Goal: Task Accomplishment & Management: Use online tool/utility

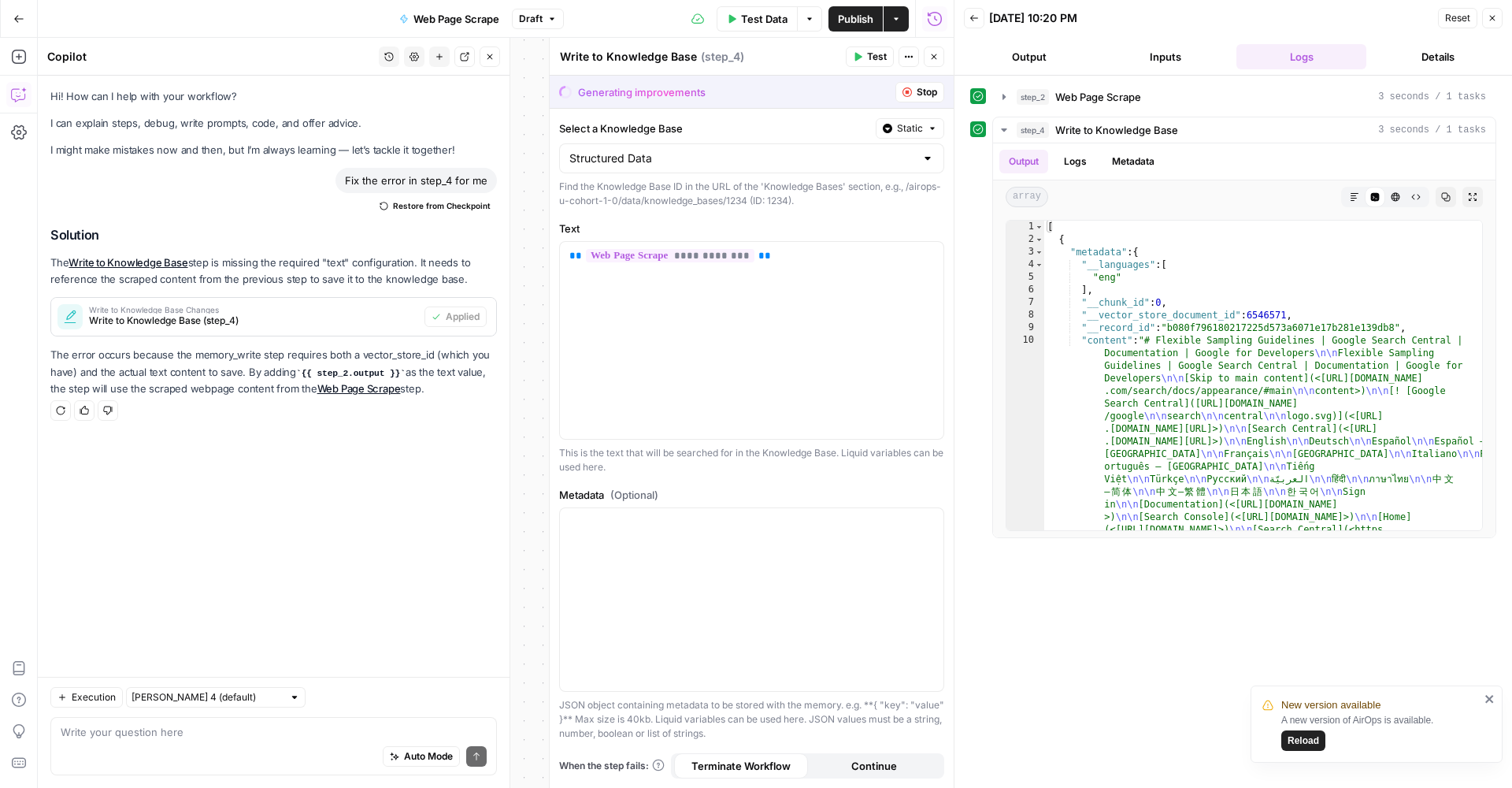
click at [1210, 616] on div "step_2 Web Page Scrape 3 seconds / 1 tasks step_4 Write to Knowledge Base 3 sec…" at bounding box center [1233, 432] width 526 height 696
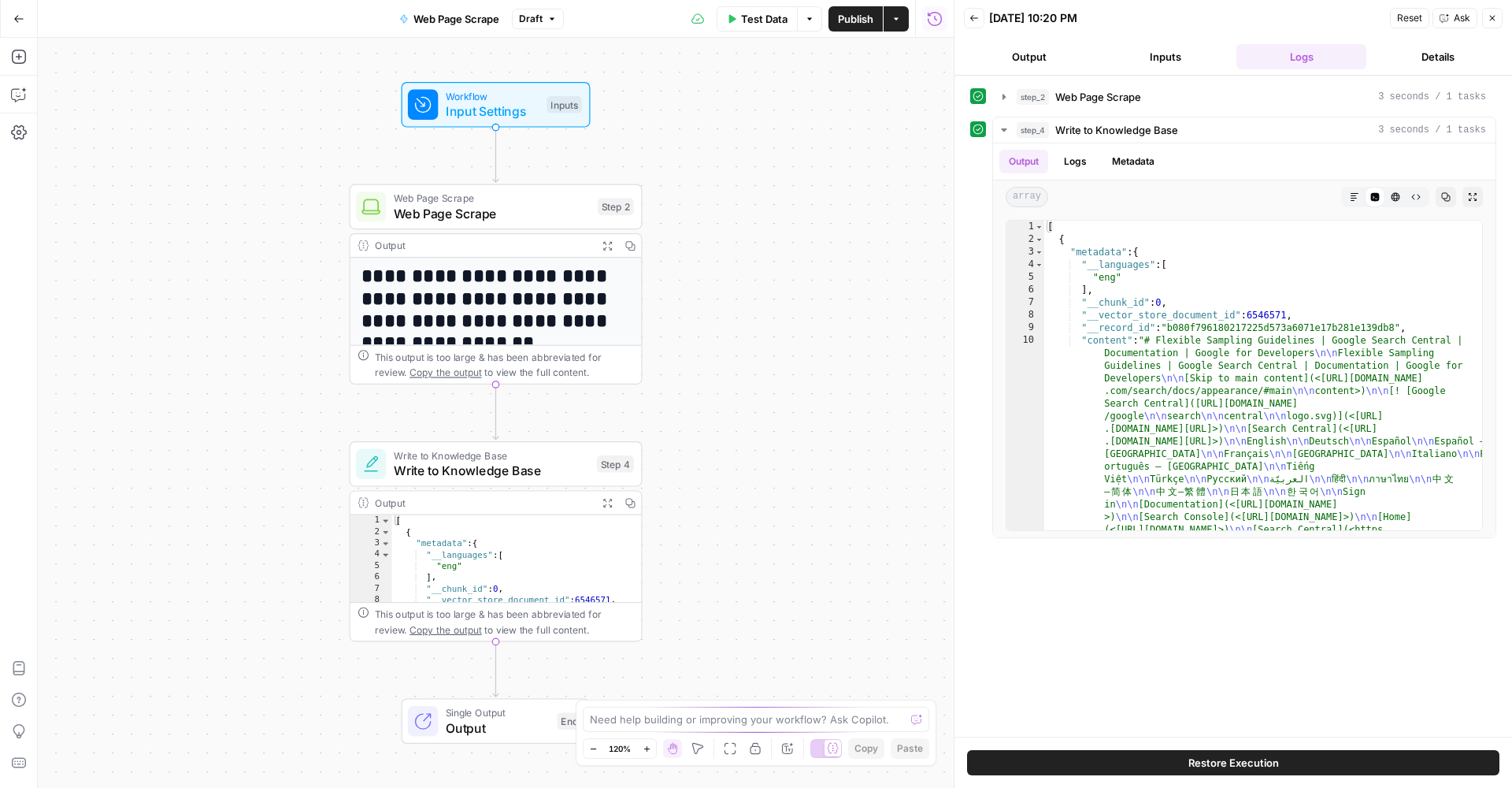
click at [769, 22] on span "Test Data" at bounding box center [764, 19] width 46 height 16
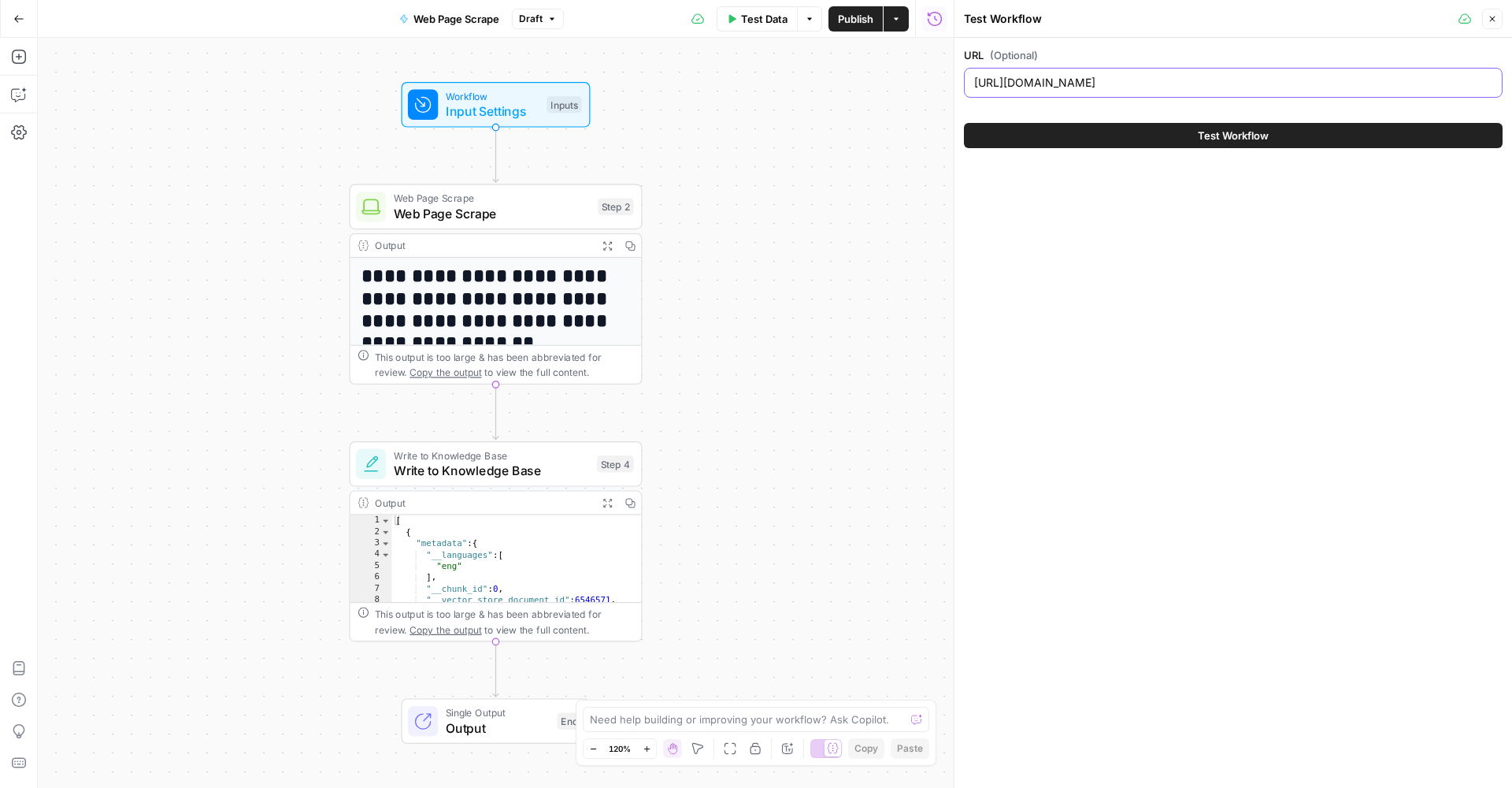
click at [1119, 89] on input "https://developers.google.com/search/docs/appearance/flexible-sampling" at bounding box center [1233, 83] width 518 height 16
paste input "google-discover"
type input "https://developers.google.com/search/docs/appearance/google-discover"
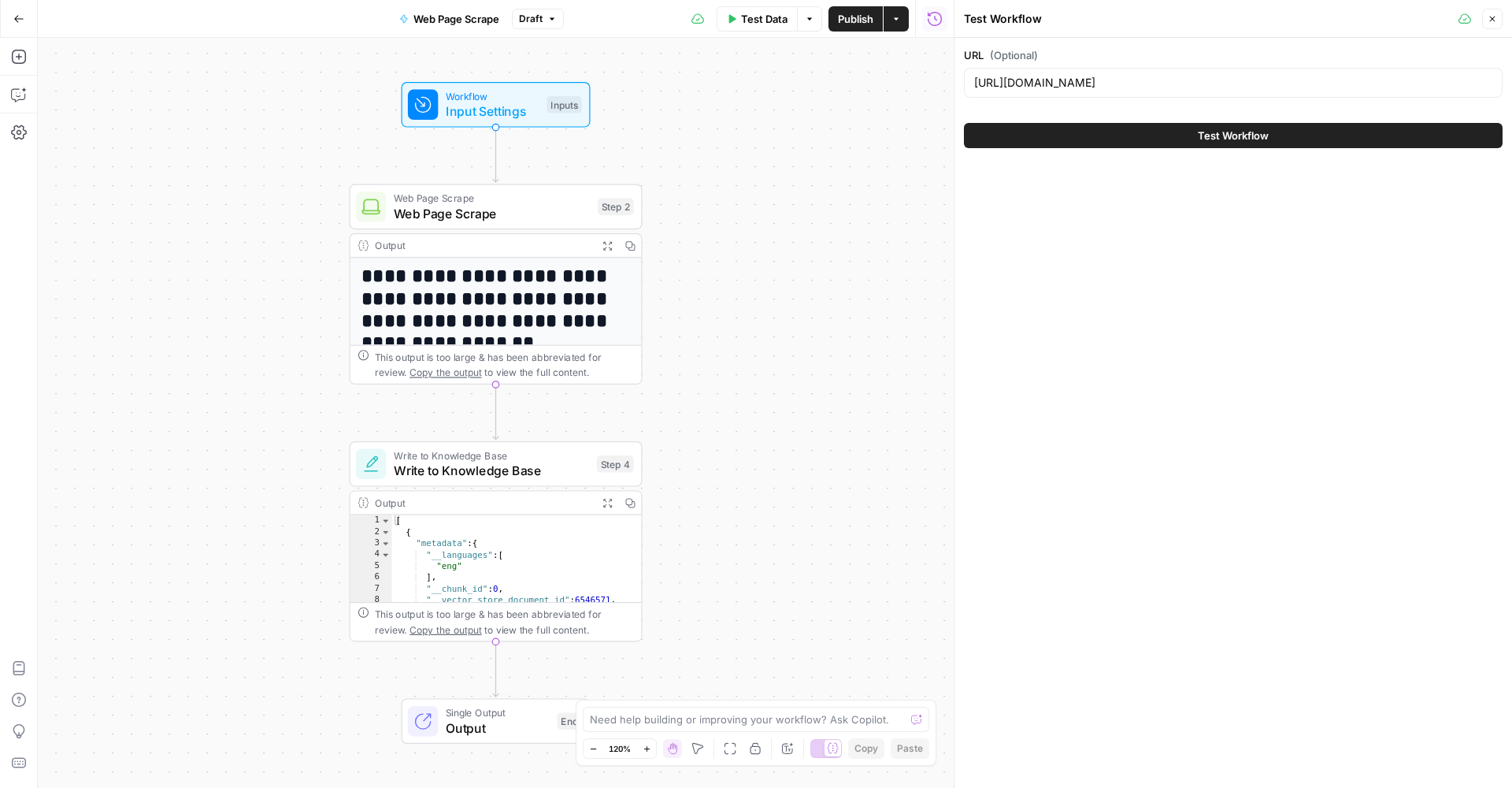
click at [1147, 146] on button "Test Workflow" at bounding box center [1233, 136] width 539 height 26
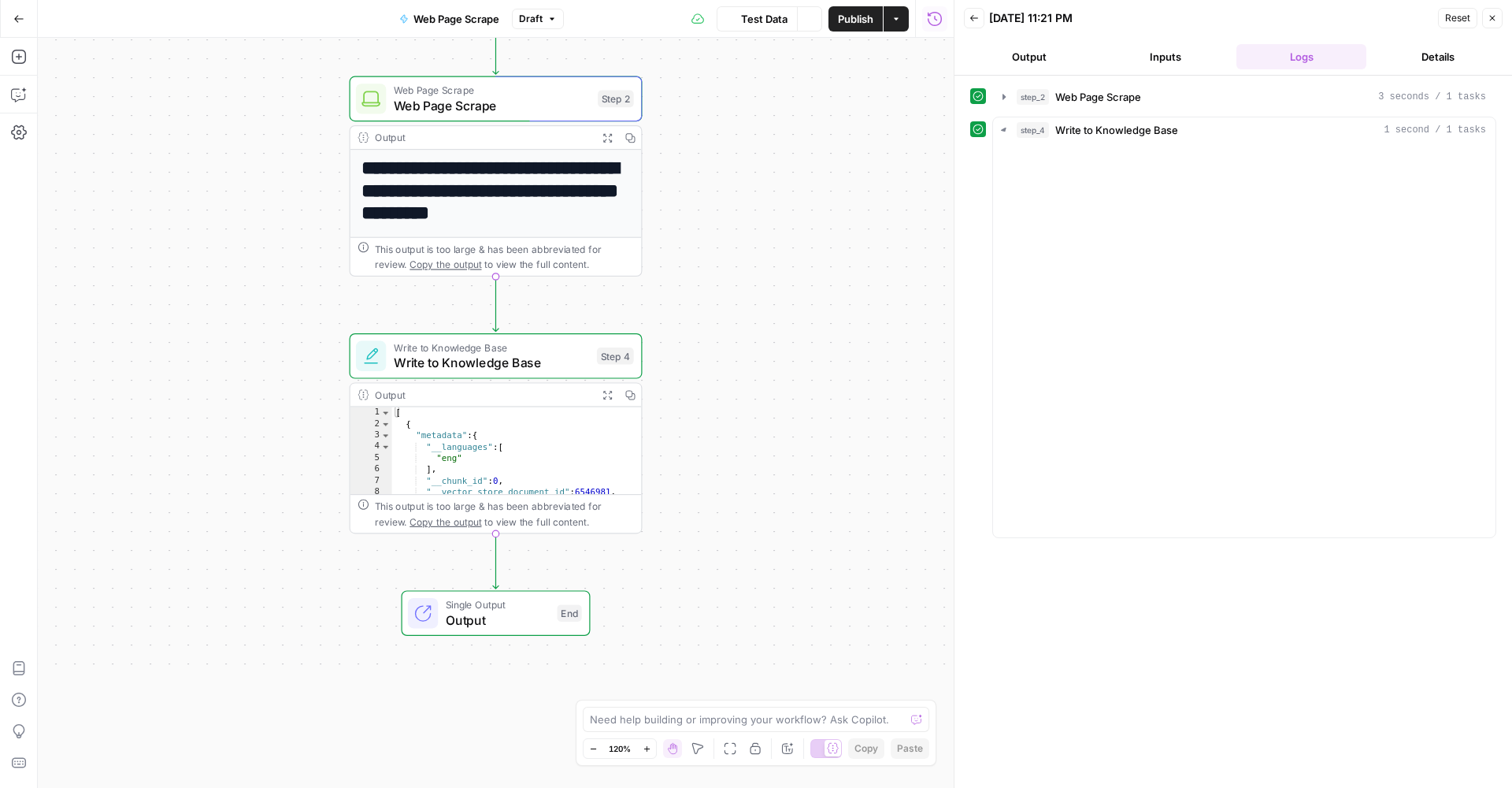
scroll to position [108, 0]
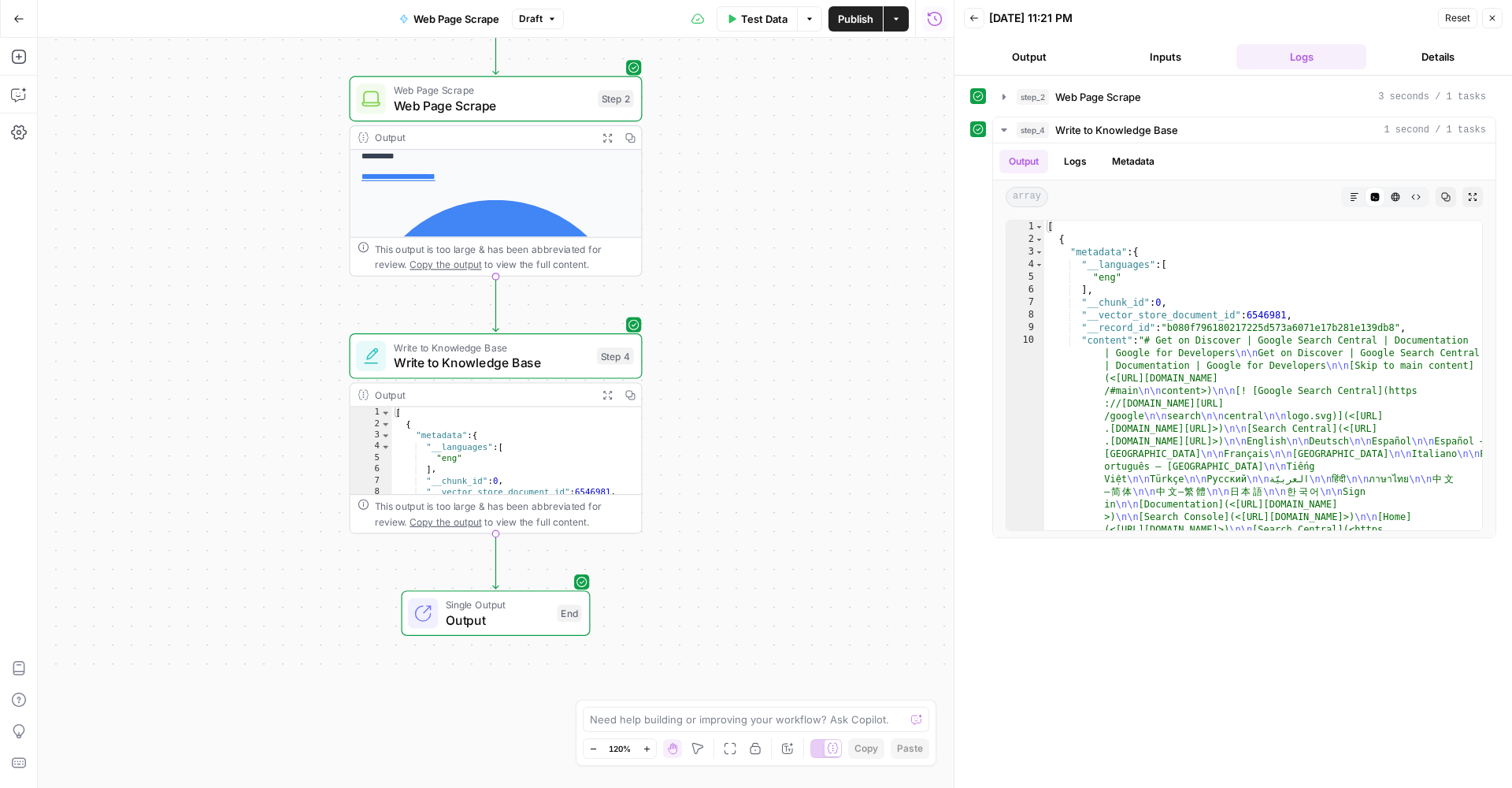
drag, startPoint x: 845, startPoint y: 176, endPoint x: 832, endPoint y: 157, distance: 23.0
click at [845, 175] on div "**********" at bounding box center [496, 304] width 916 height 750
click at [757, 25] on span "Test Data" at bounding box center [764, 19] width 46 height 16
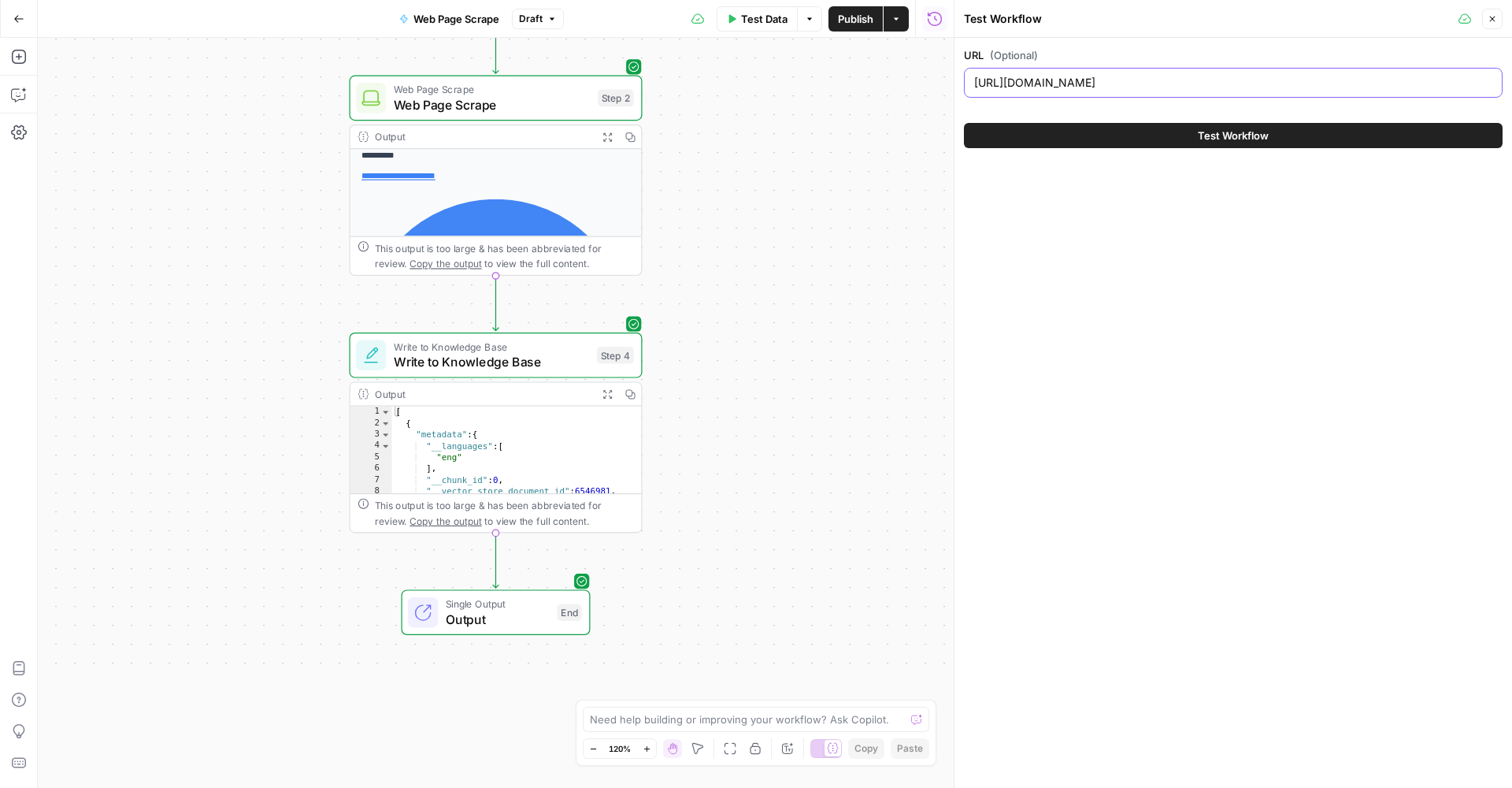
click at [1081, 86] on input "https://developers.google.com/search/docs/appearance/google-discover" at bounding box center [1233, 83] width 518 height 16
paste input "images"
type input "https://developers.google.com/search/docs/appearance/google-images"
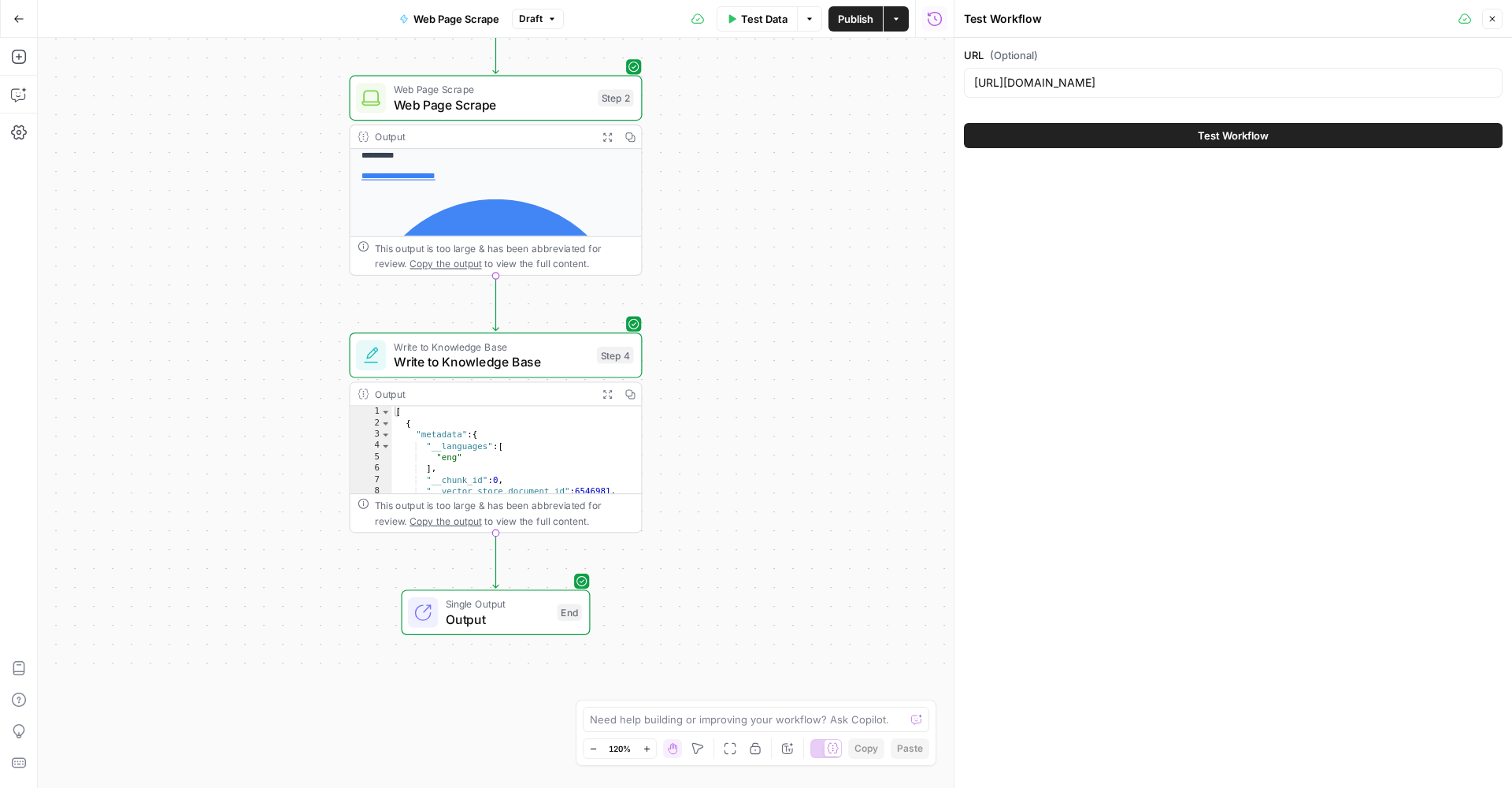
click at [1091, 145] on button "Test Workflow" at bounding box center [1233, 136] width 539 height 26
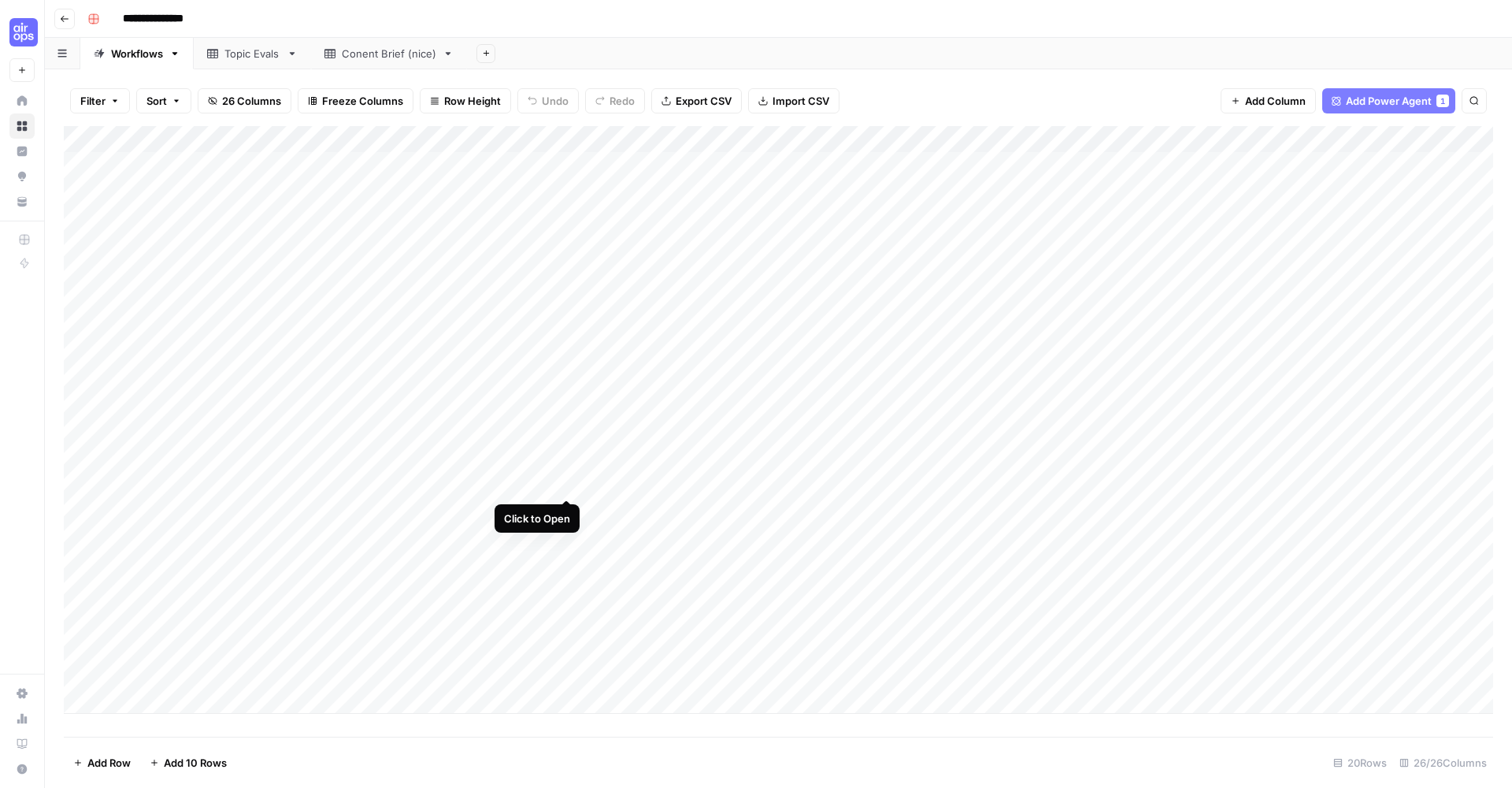
click at [570, 485] on div "Add Column" at bounding box center [778, 420] width 1430 height 588
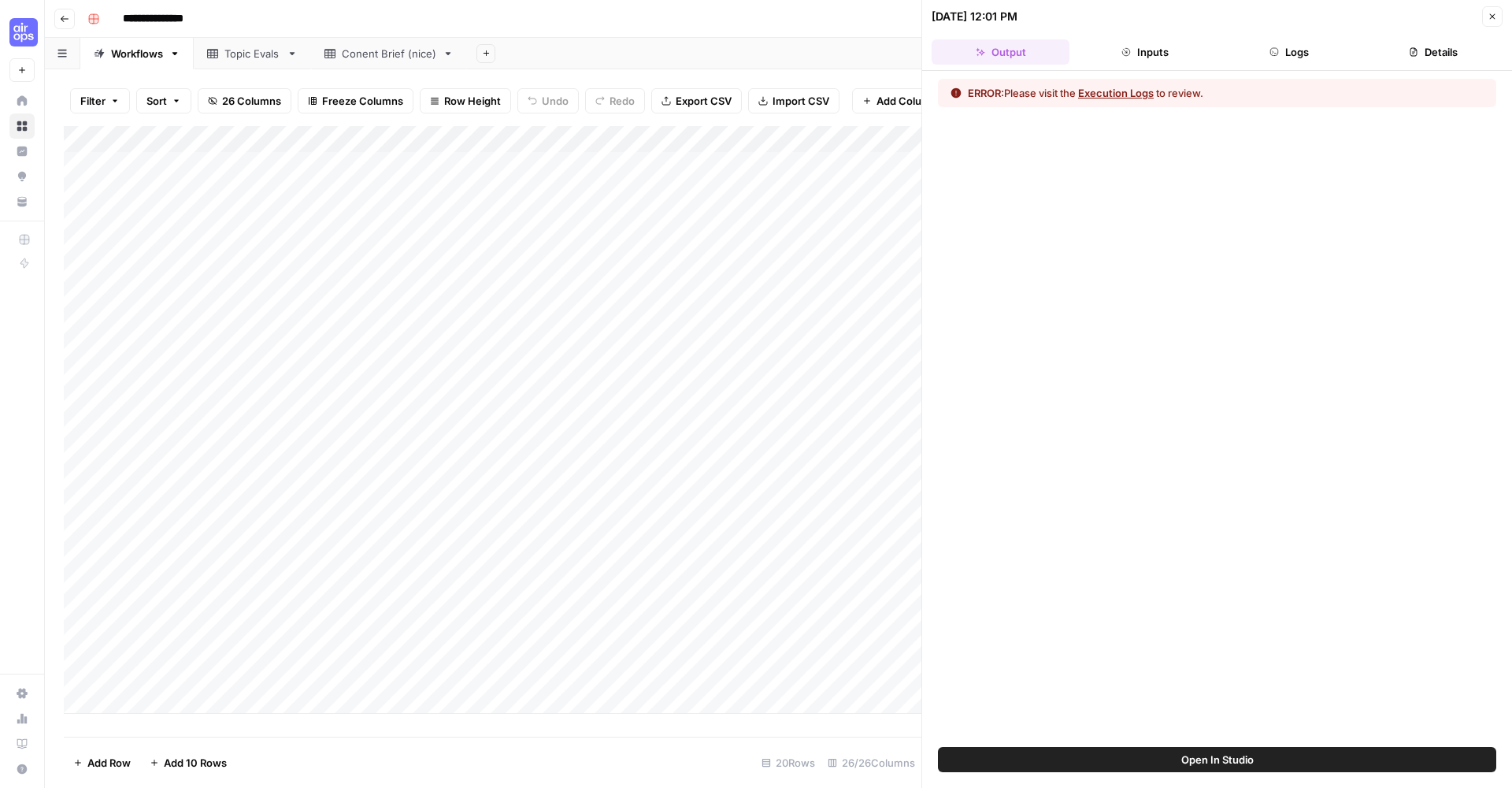
click at [1168, 754] on button "Open In Studio" at bounding box center [1217, 759] width 559 height 26
click at [1162, 767] on button "Open In Studio" at bounding box center [1217, 759] width 559 height 26
click at [1175, 759] on button "Open In Studio" at bounding box center [1217, 759] width 559 height 26
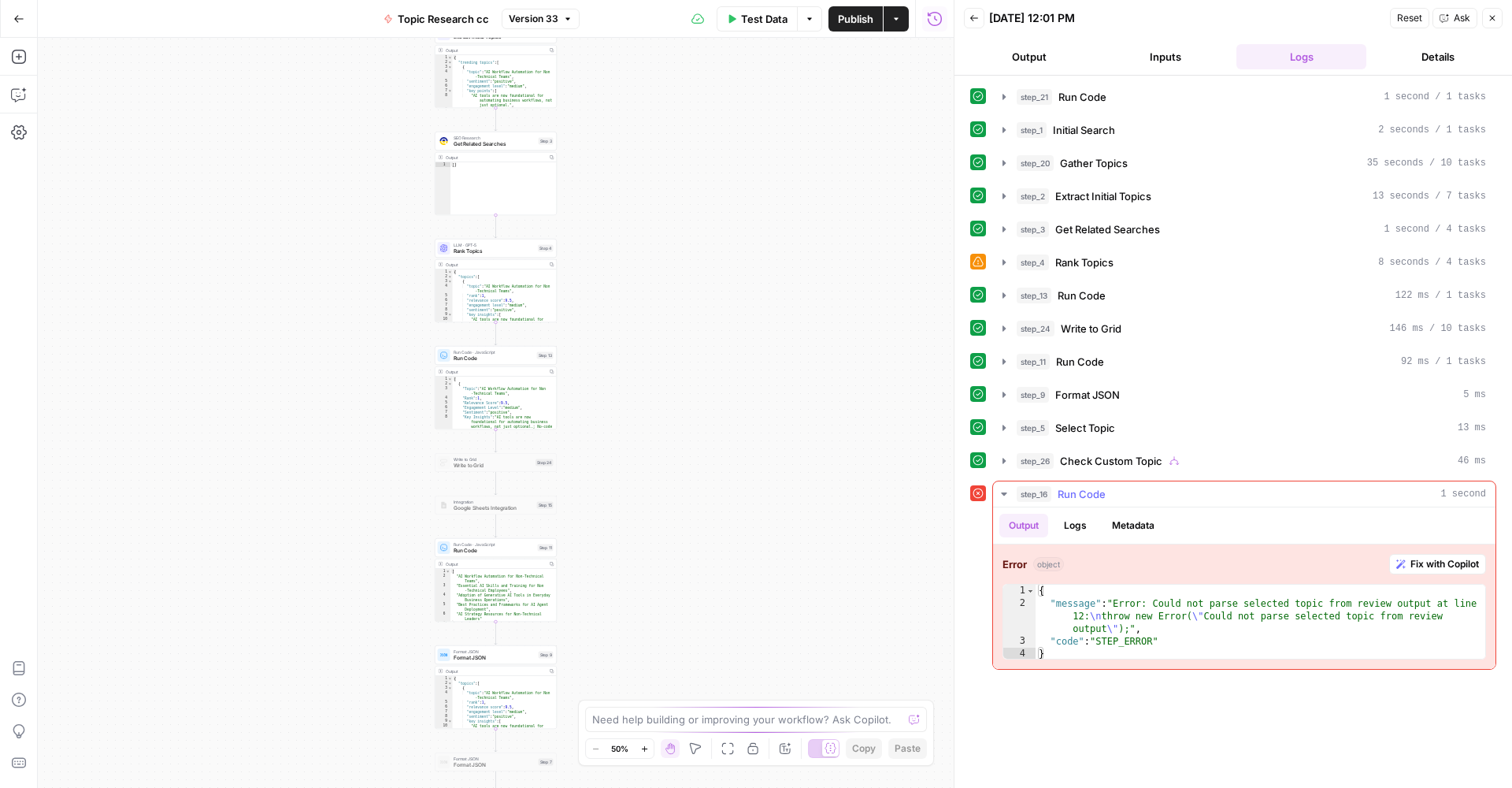
click at [1440, 560] on span "Fix with Copilot" at bounding box center [1445, 564] width 69 height 14
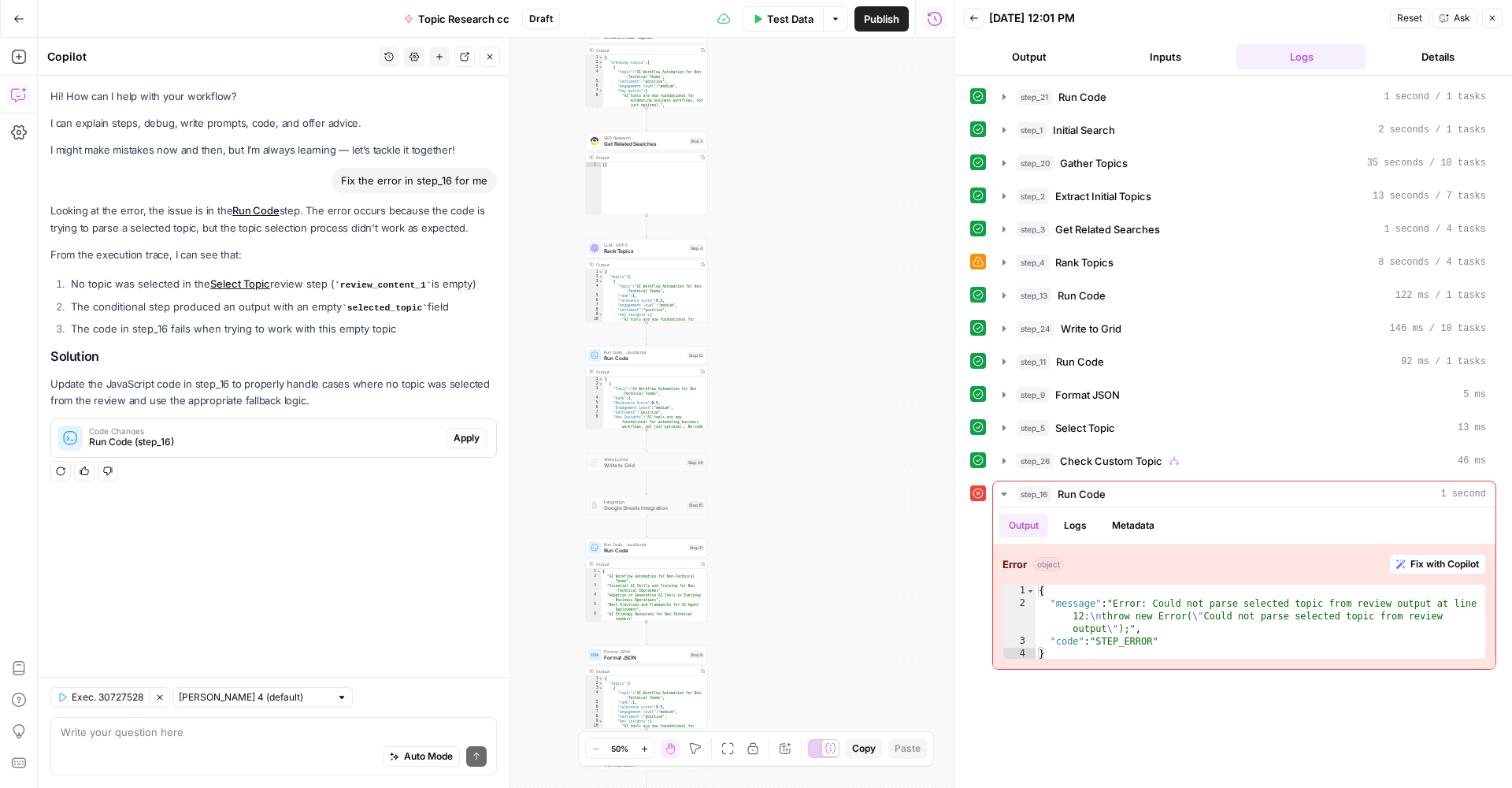
click at [479, 438] on span "Apply" at bounding box center [466, 438] width 26 height 14
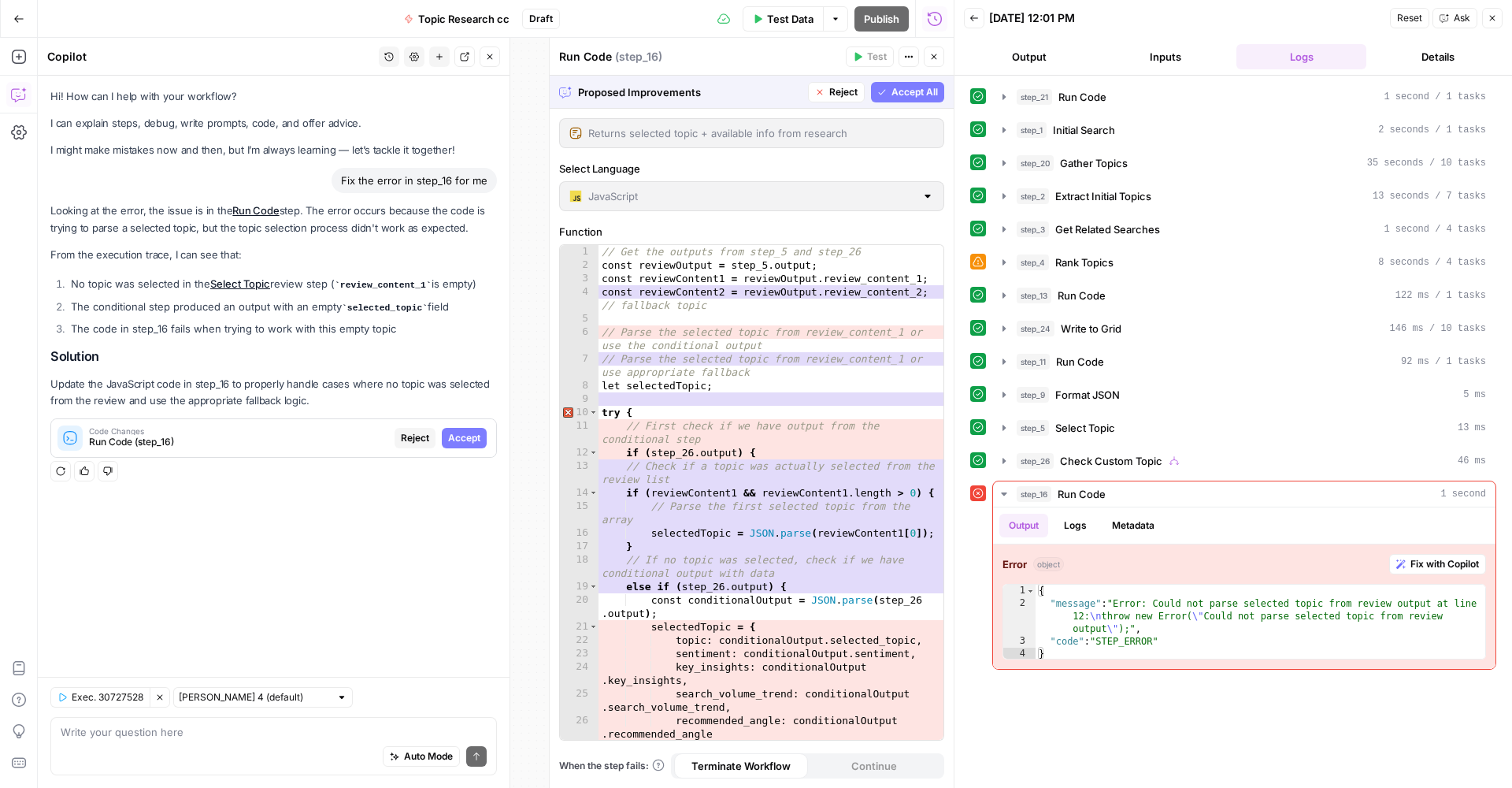
click at [916, 90] on span "Accept All" at bounding box center [915, 93] width 46 height 14
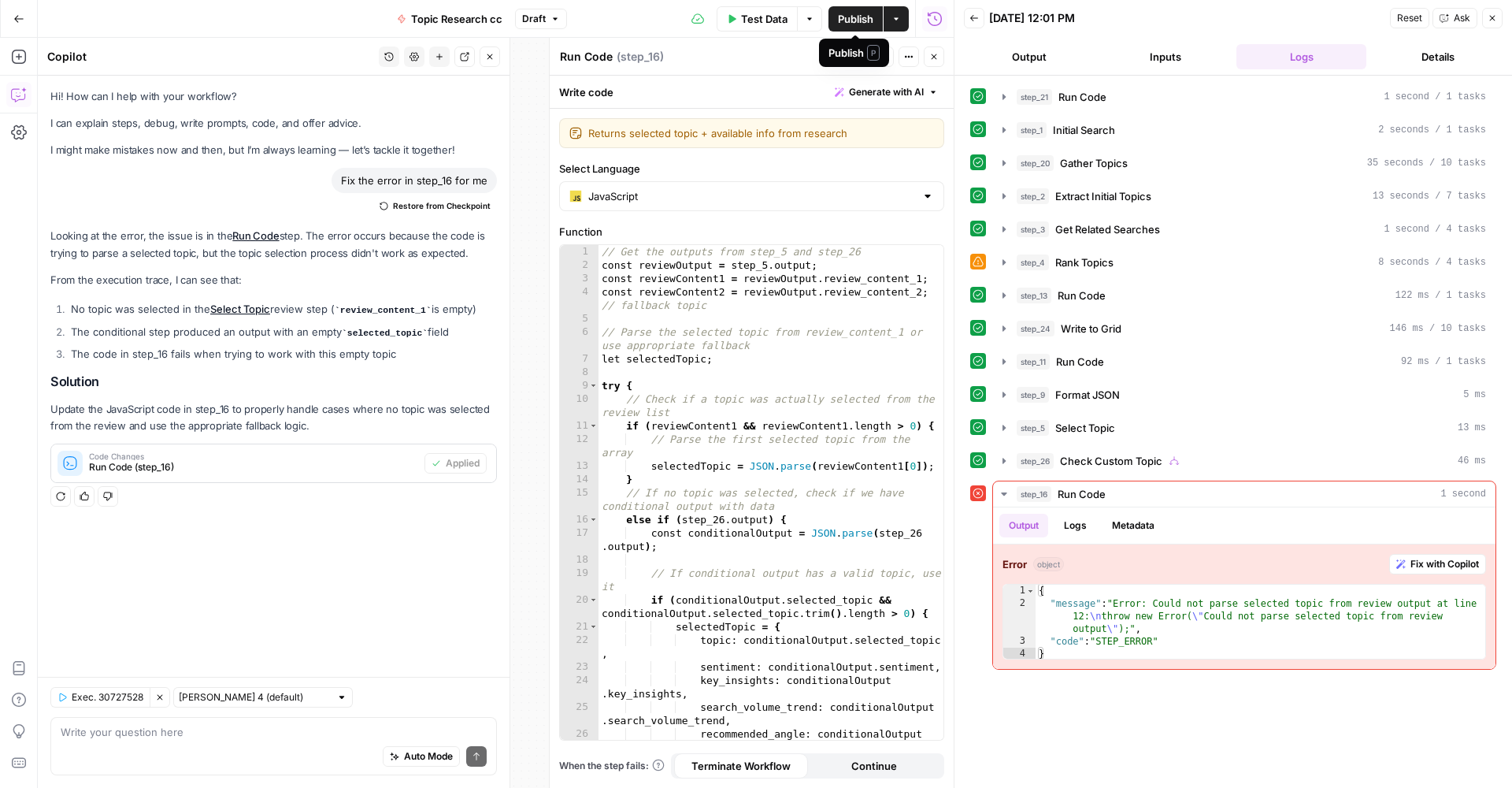
click at [856, 22] on span "Publish" at bounding box center [856, 19] width 35 height 16
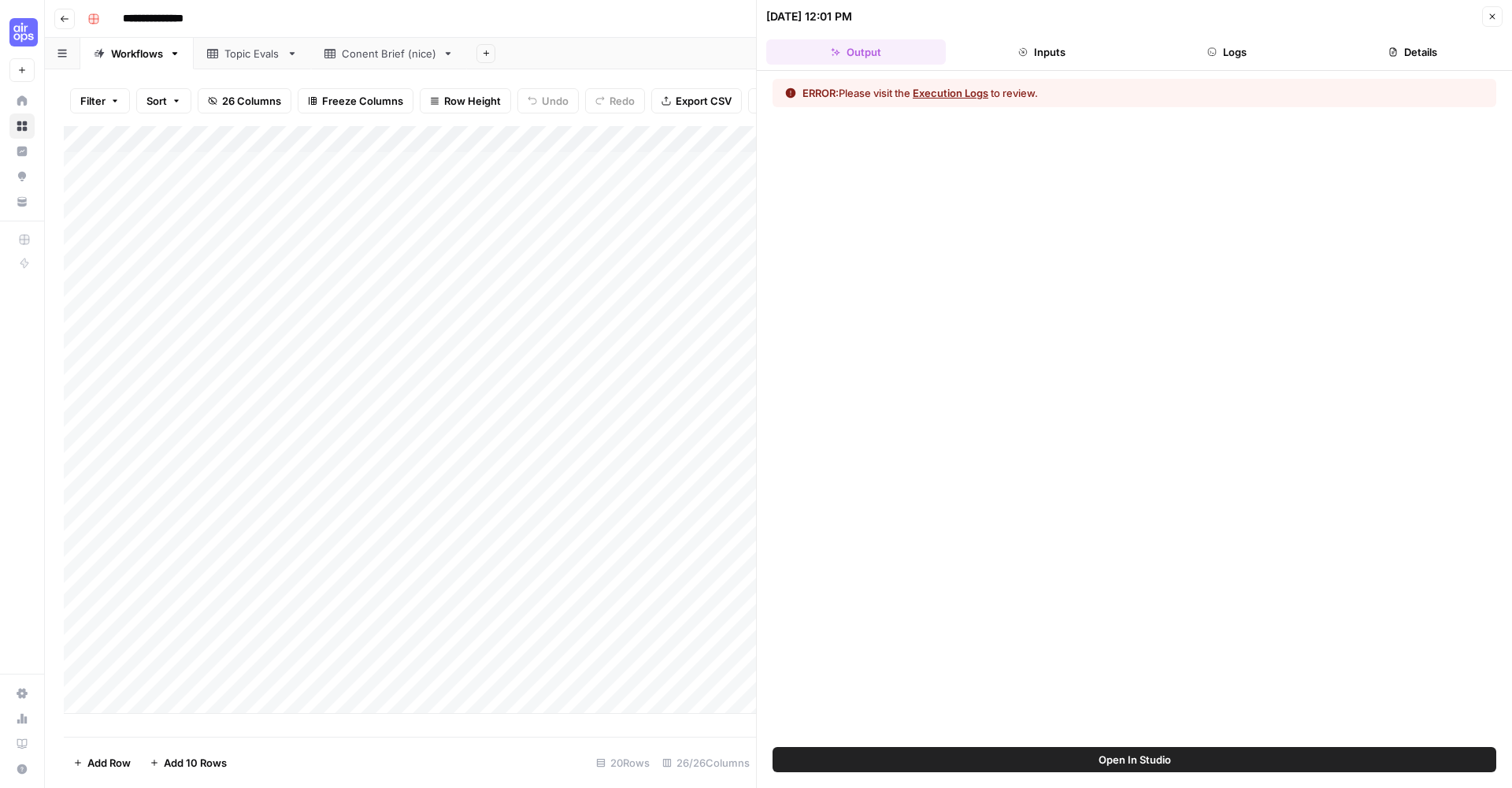
click at [565, 135] on div "Add Column" at bounding box center [410, 420] width 692 height 588
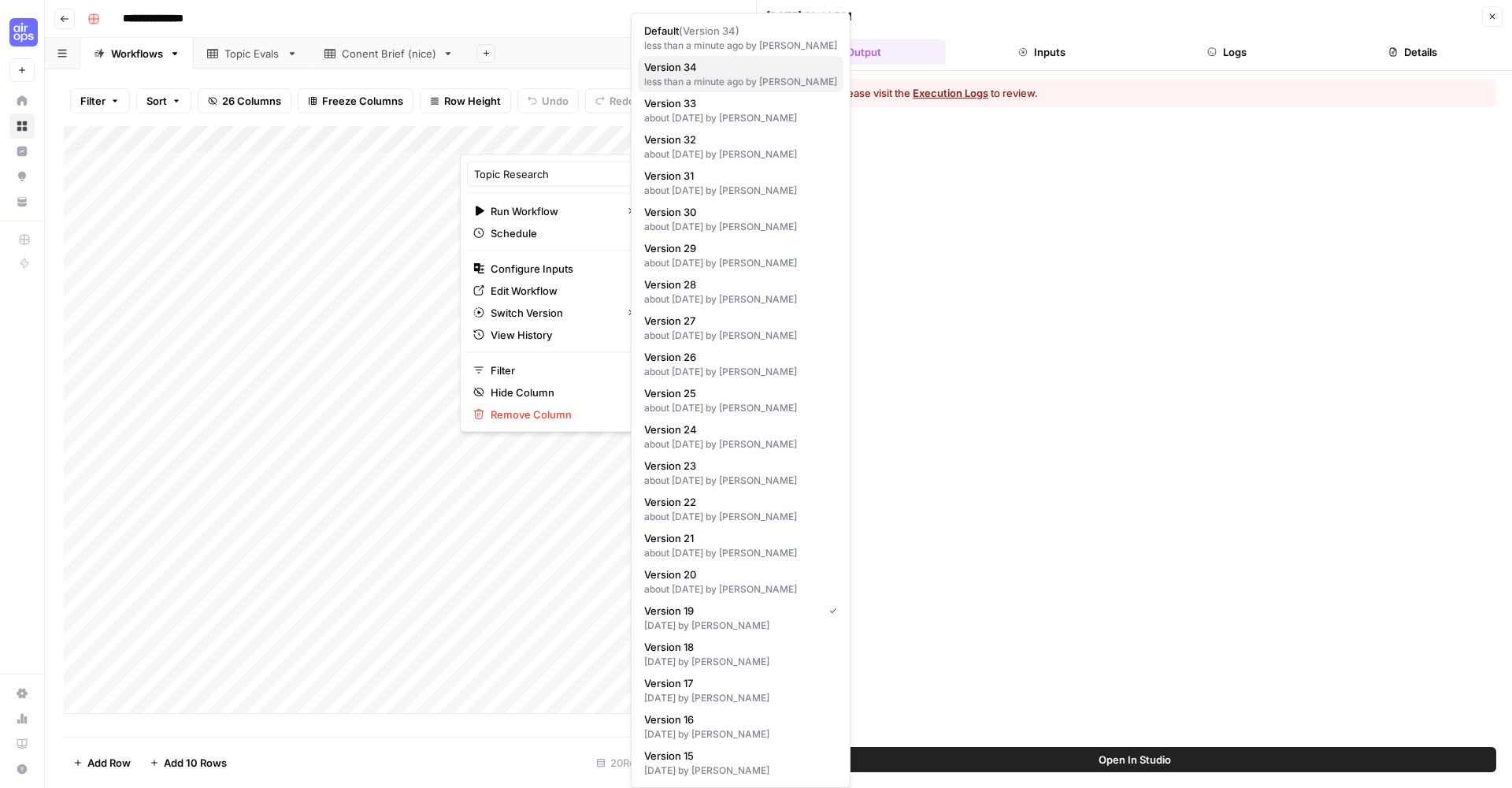
click at [719, 77] on div "less than a minute ago by Clarissa Chen" at bounding box center [741, 82] width 193 height 14
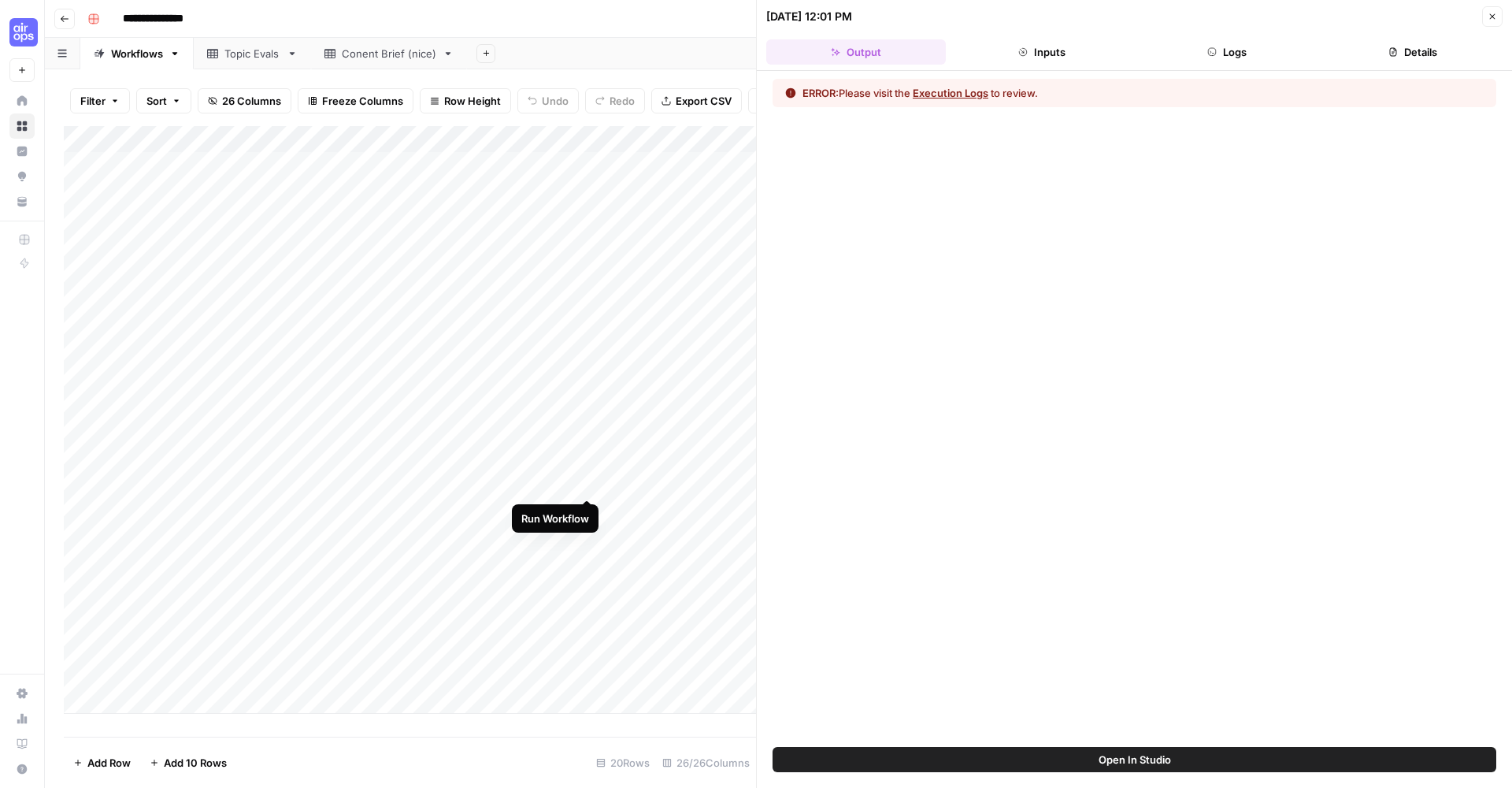
click at [586, 483] on div "Add Column" at bounding box center [410, 420] width 692 height 588
click at [587, 483] on div "Add Column" at bounding box center [410, 420] width 692 height 588
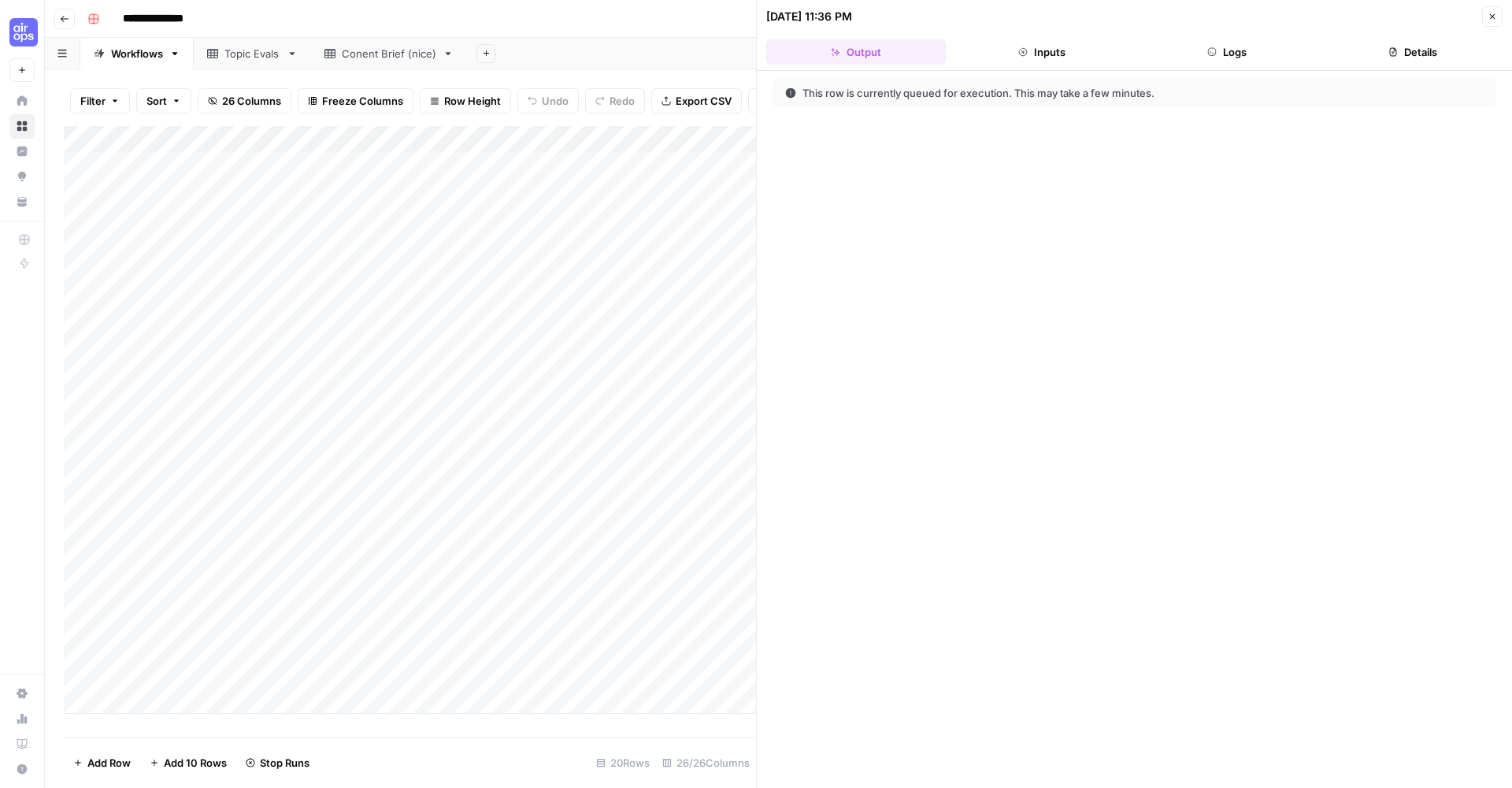
click at [1491, 19] on icon "button" at bounding box center [1493, 17] width 10 height 10
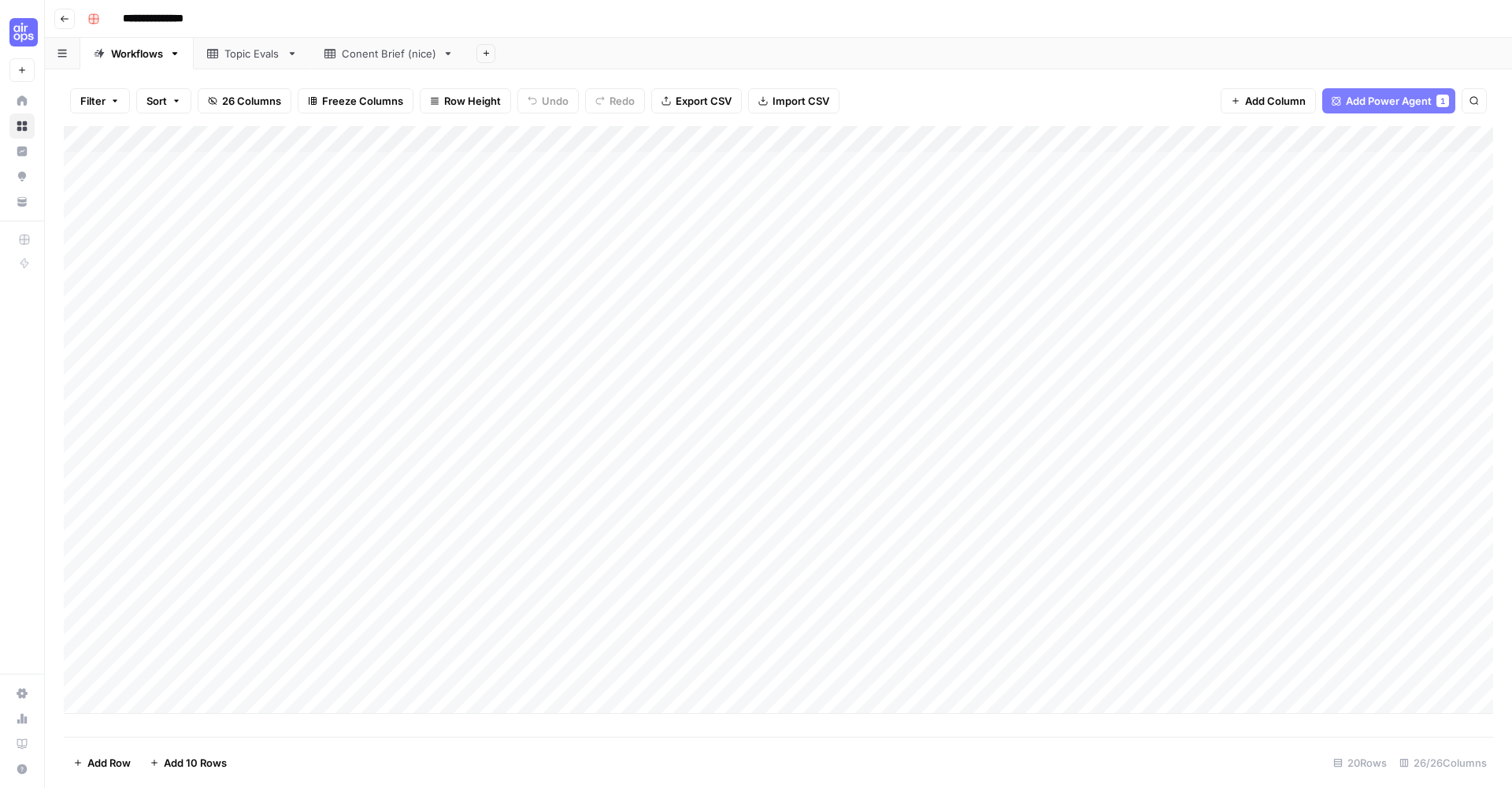
click at [434, 650] on div "Add Column" at bounding box center [778, 420] width 1430 height 588
click at [436, 648] on div "Add Column" at bounding box center [778, 420] width 1430 height 588
click at [752, 742] on footer "Add Row Add 10 Rows 20 Rows 26/26 Columns" at bounding box center [778, 762] width 1430 height 51
click at [565, 483] on div "Add Column" at bounding box center [778, 420] width 1430 height 588
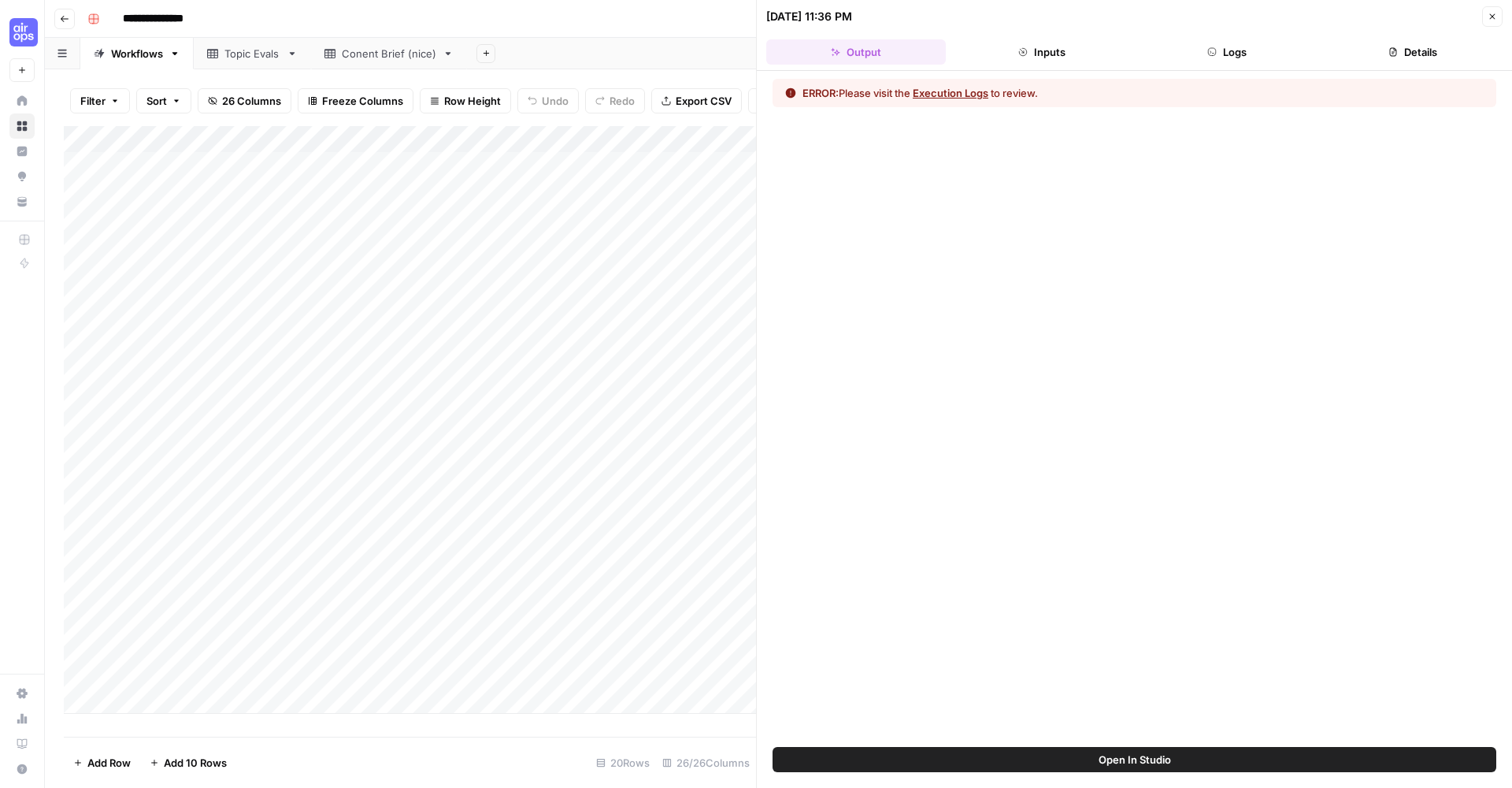
click at [1055, 756] on button "Open In Studio" at bounding box center [1134, 759] width 724 height 26
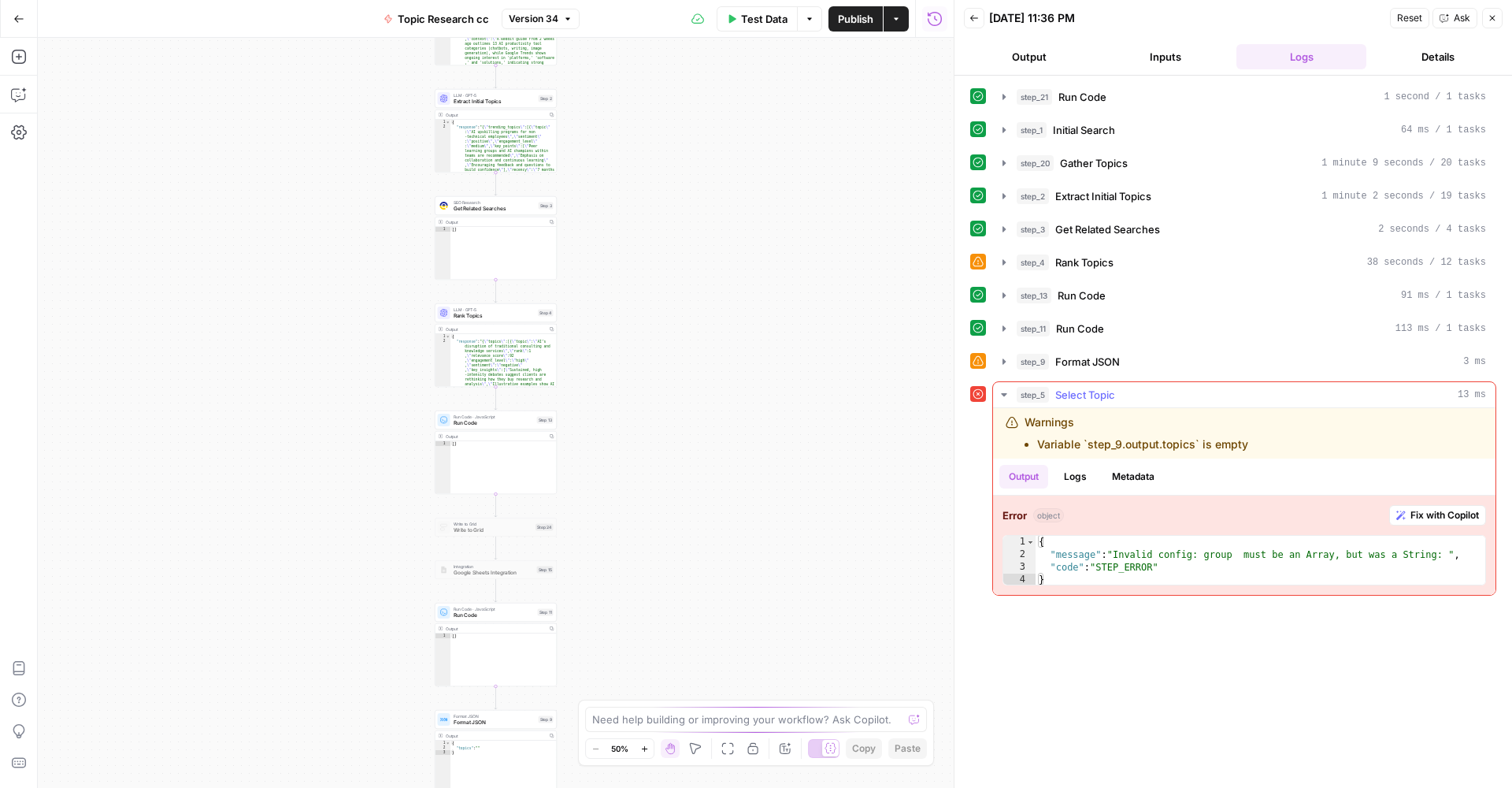
click at [1427, 513] on span "Fix with Copilot" at bounding box center [1445, 515] width 69 height 14
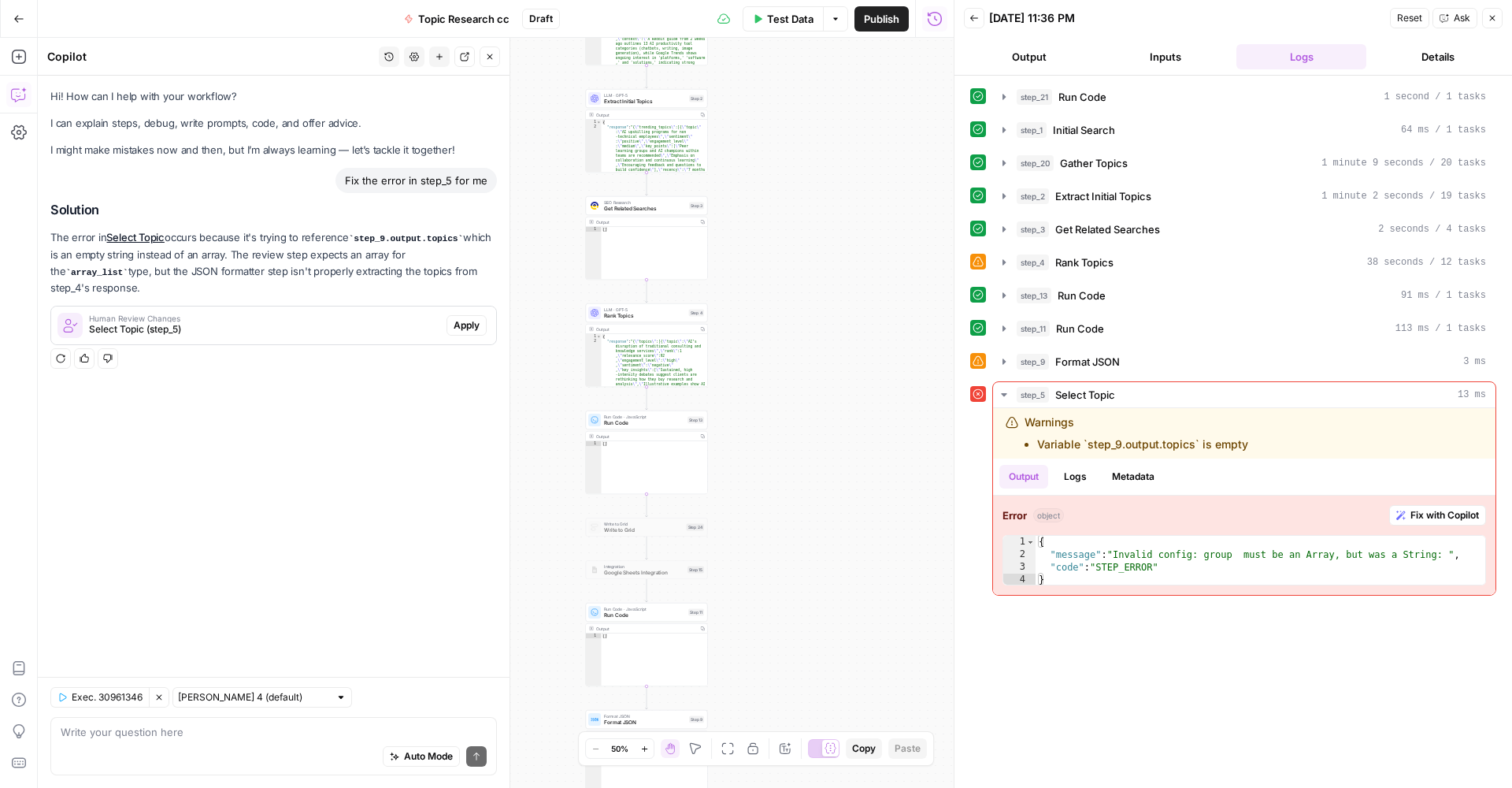
click at [478, 323] on span "Apply" at bounding box center [466, 326] width 26 height 14
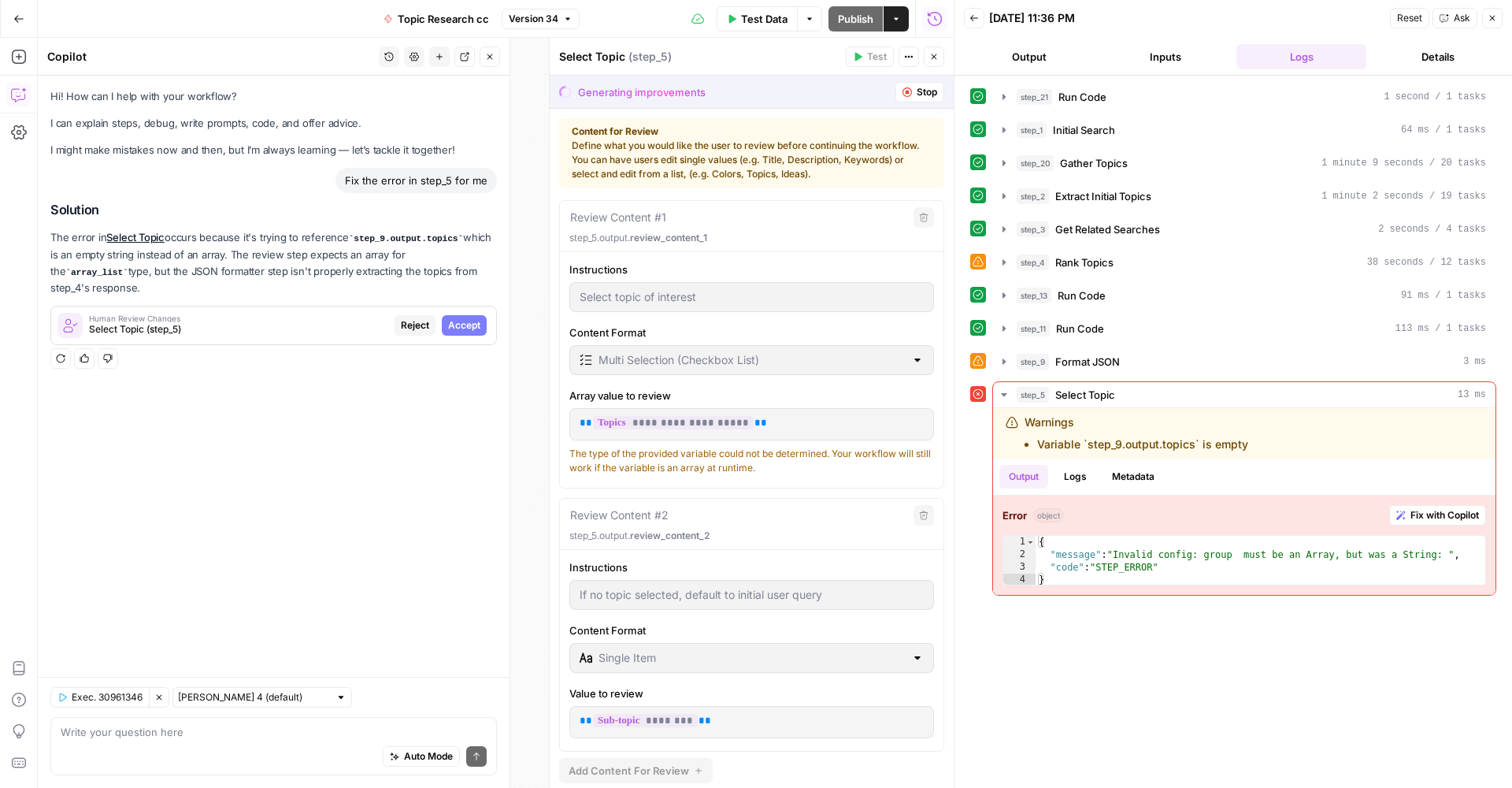
click at [478, 323] on span "Accept" at bounding box center [464, 326] width 32 height 14
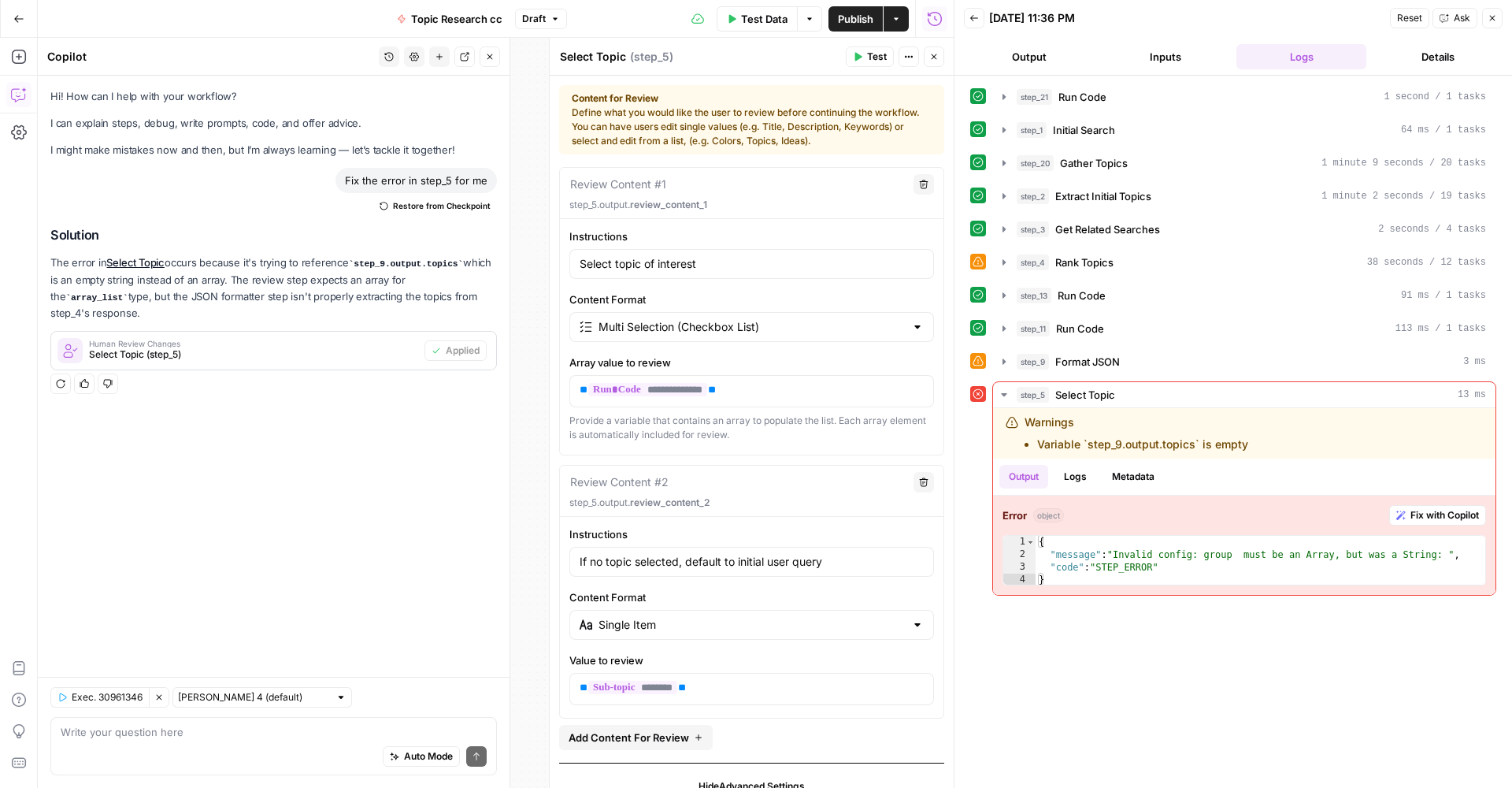
click at [838, 21] on span "Publish" at bounding box center [856, 19] width 35 height 16
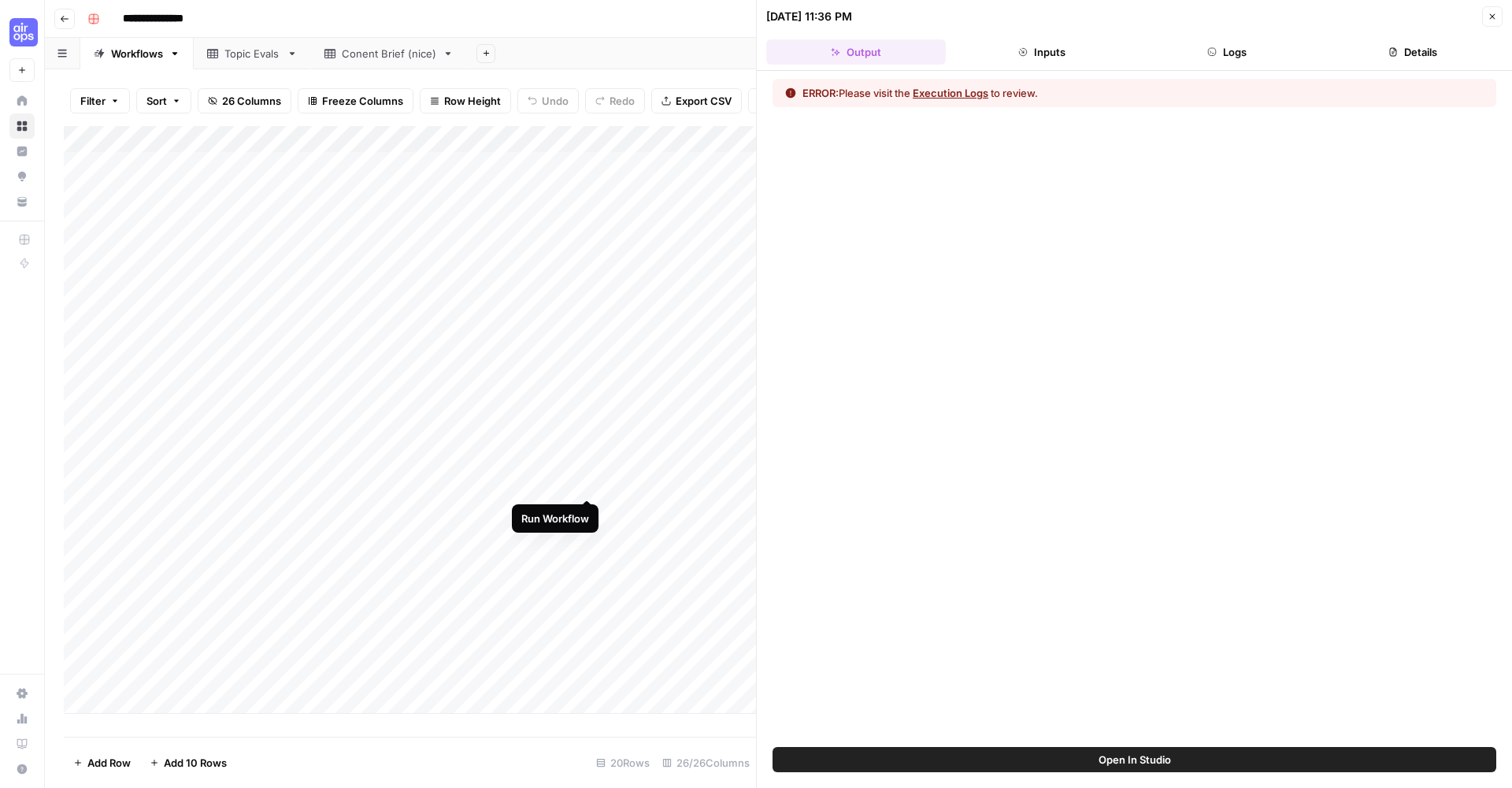
click at [587, 487] on div "Add Column" at bounding box center [410, 420] width 692 height 588
click at [583, 481] on div "Add Column" at bounding box center [410, 420] width 692 height 588
click at [1051, 758] on button "Open In Studio" at bounding box center [1134, 759] width 724 height 26
click at [1004, 757] on button "Open In Studio" at bounding box center [1134, 759] width 724 height 26
click at [586, 486] on div "Add Column" at bounding box center [410, 420] width 692 height 588
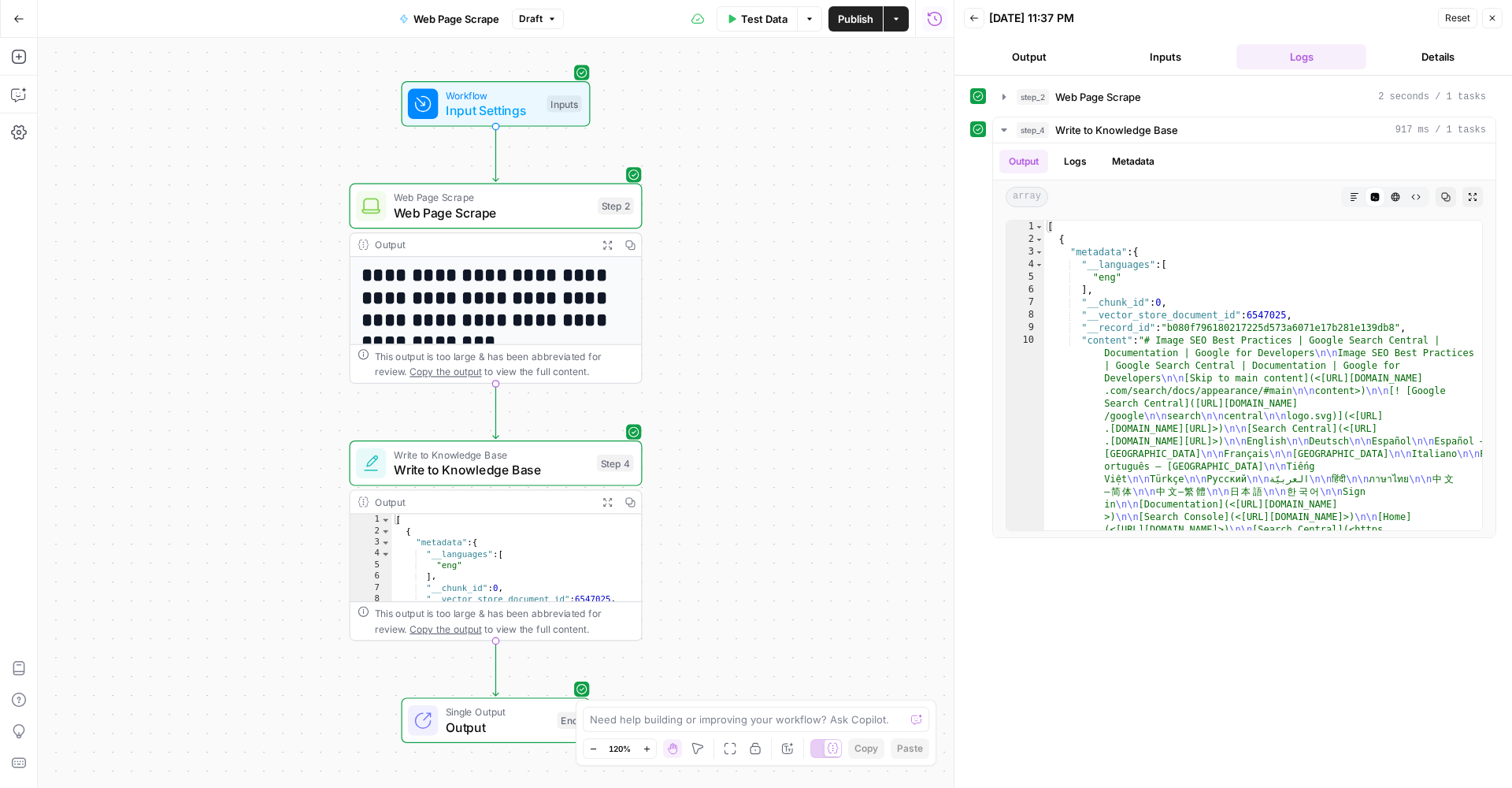
scroll to position [108, 0]
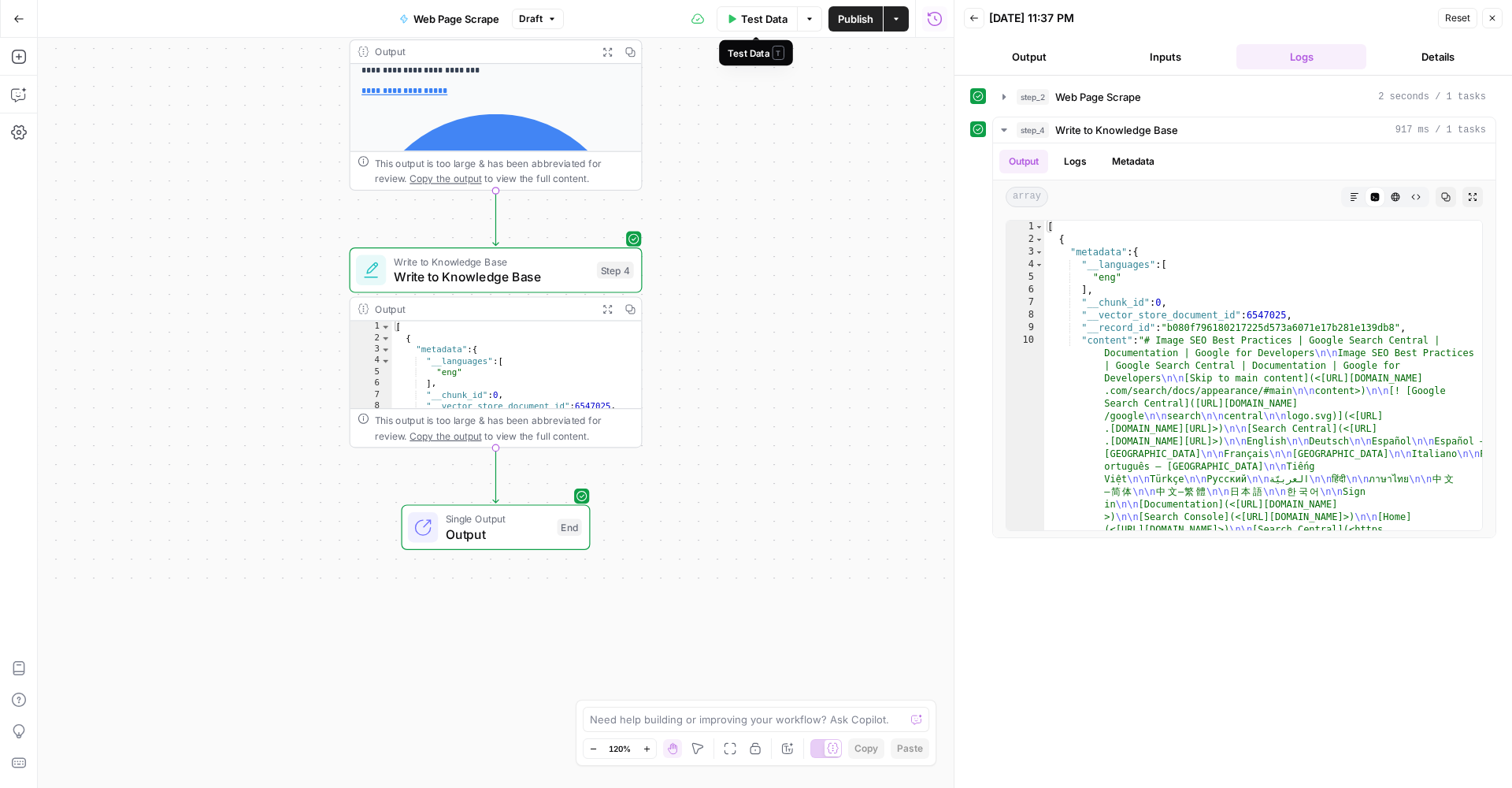
click at [746, 24] on span "Test Data" at bounding box center [764, 19] width 46 height 16
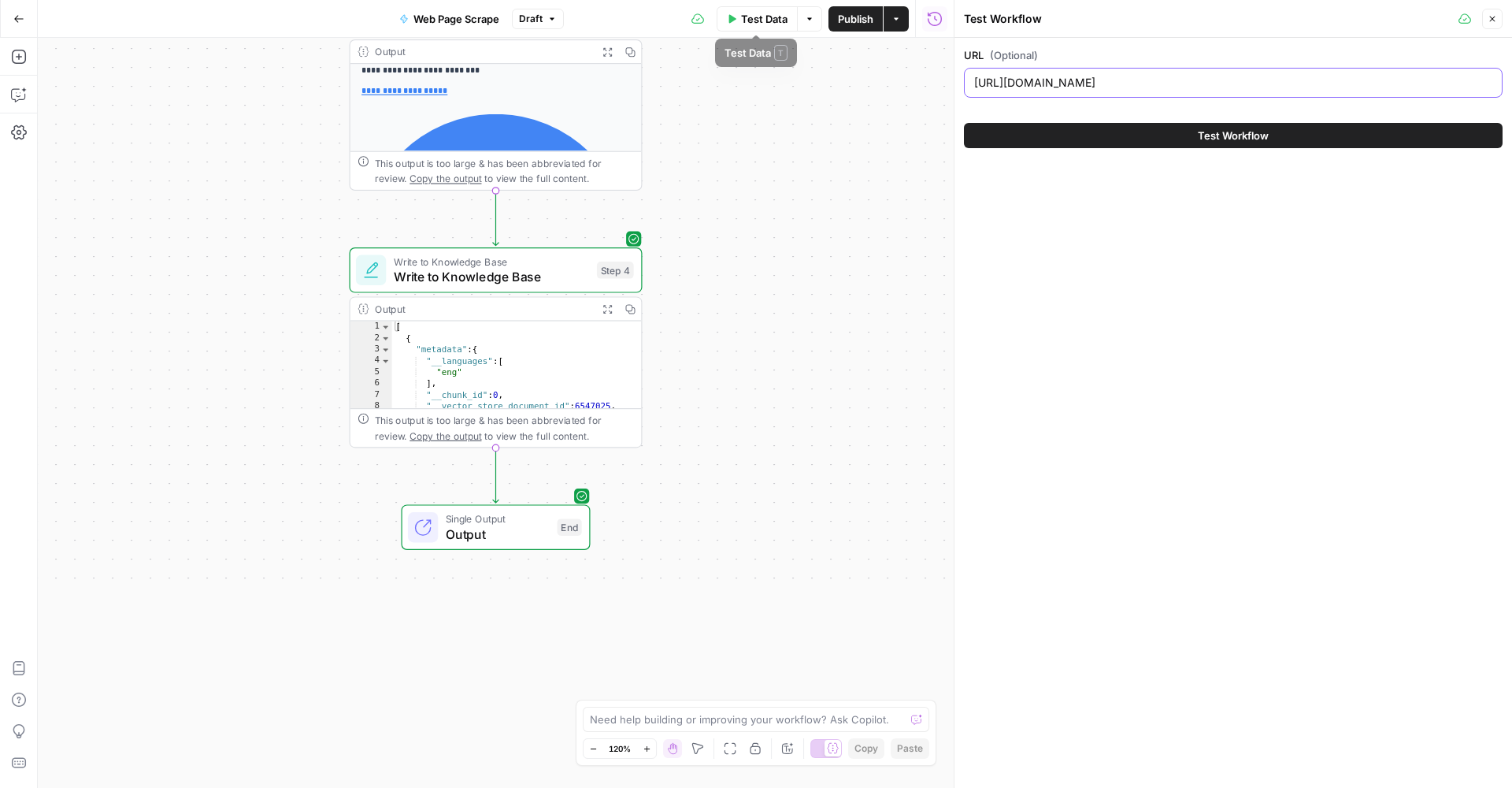
click at [1138, 89] on input "https://developers.google.com/search/docs/appearance/google-images" at bounding box center [1233, 83] width 518 height 16
paste input "establish-business-detail"
type input "https://developers.google.com/search/docs/appearance/establish-business-details"
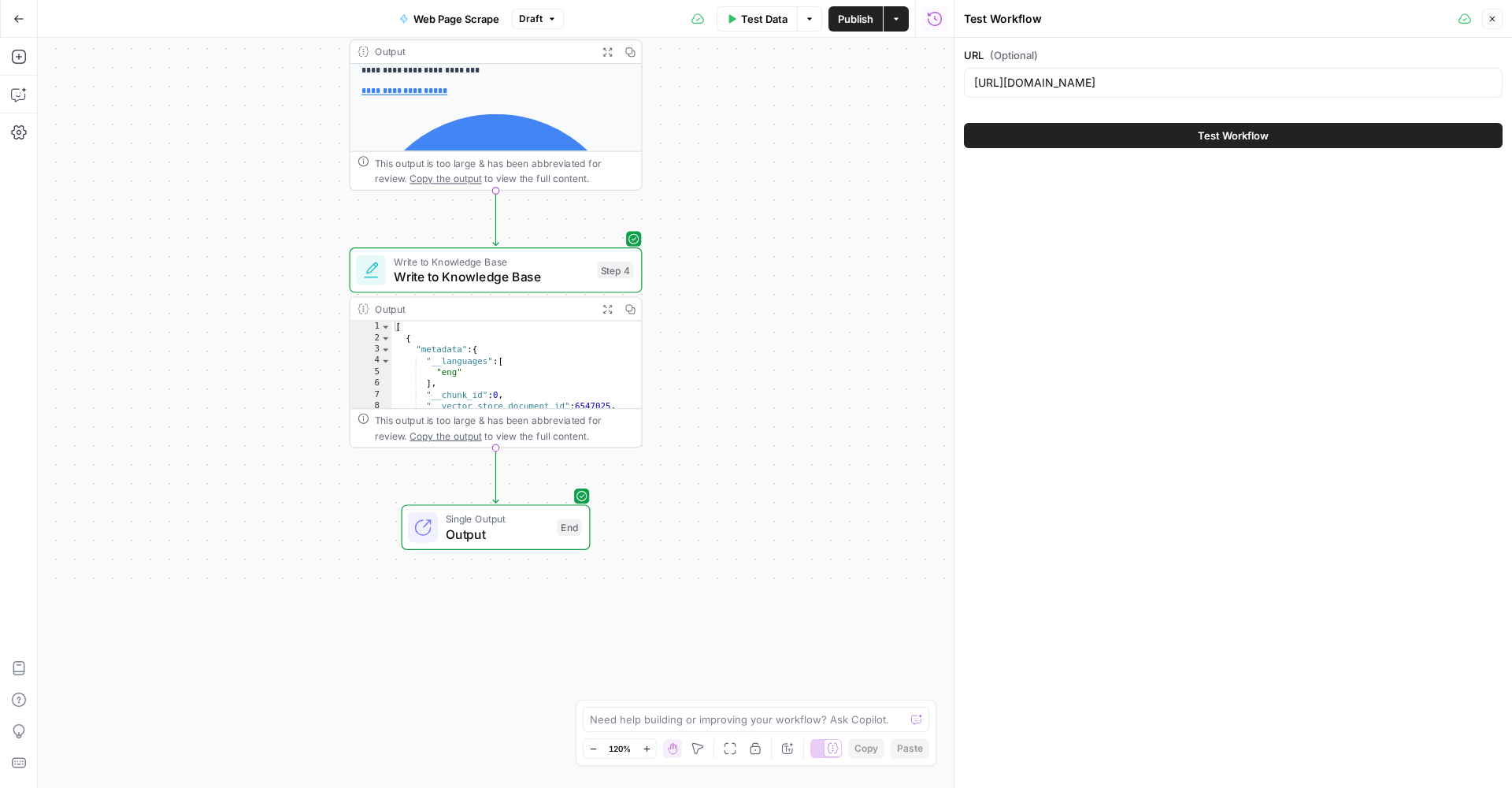
click at [1136, 147] on button "Test Workflow" at bounding box center [1233, 136] width 539 height 26
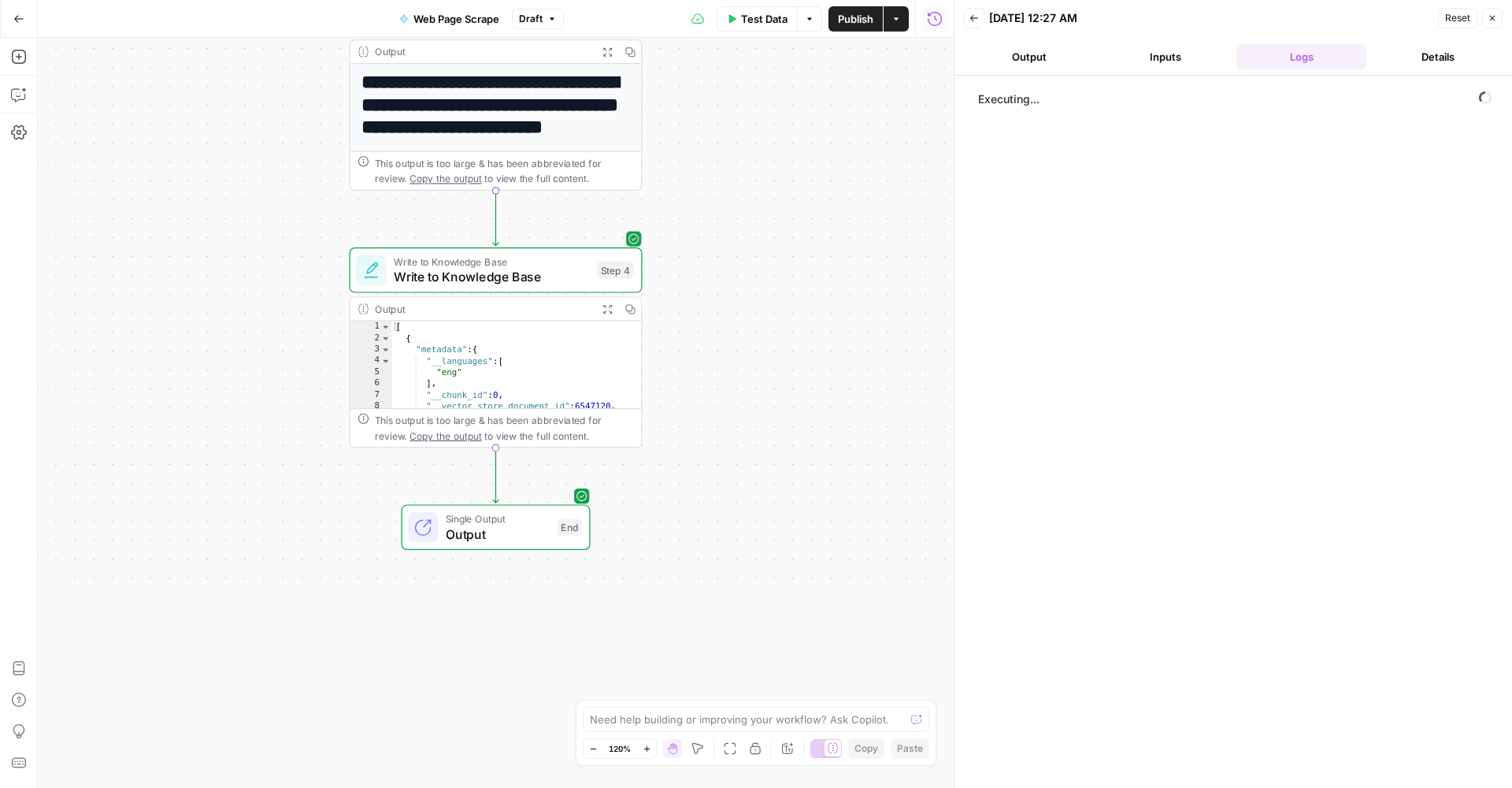
scroll to position [108, 0]
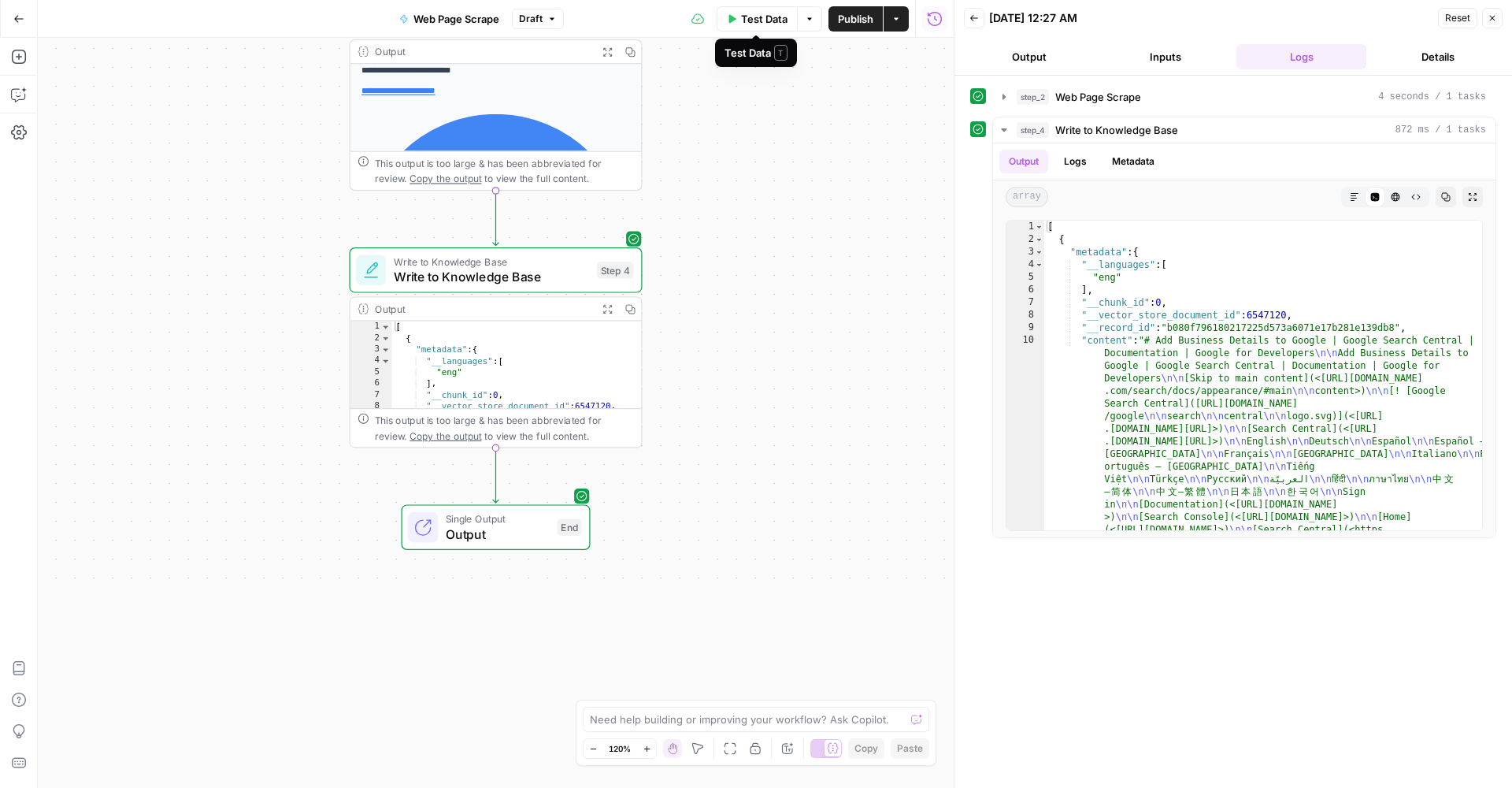
click at [768, 18] on span "Test Data" at bounding box center [764, 19] width 46 height 16
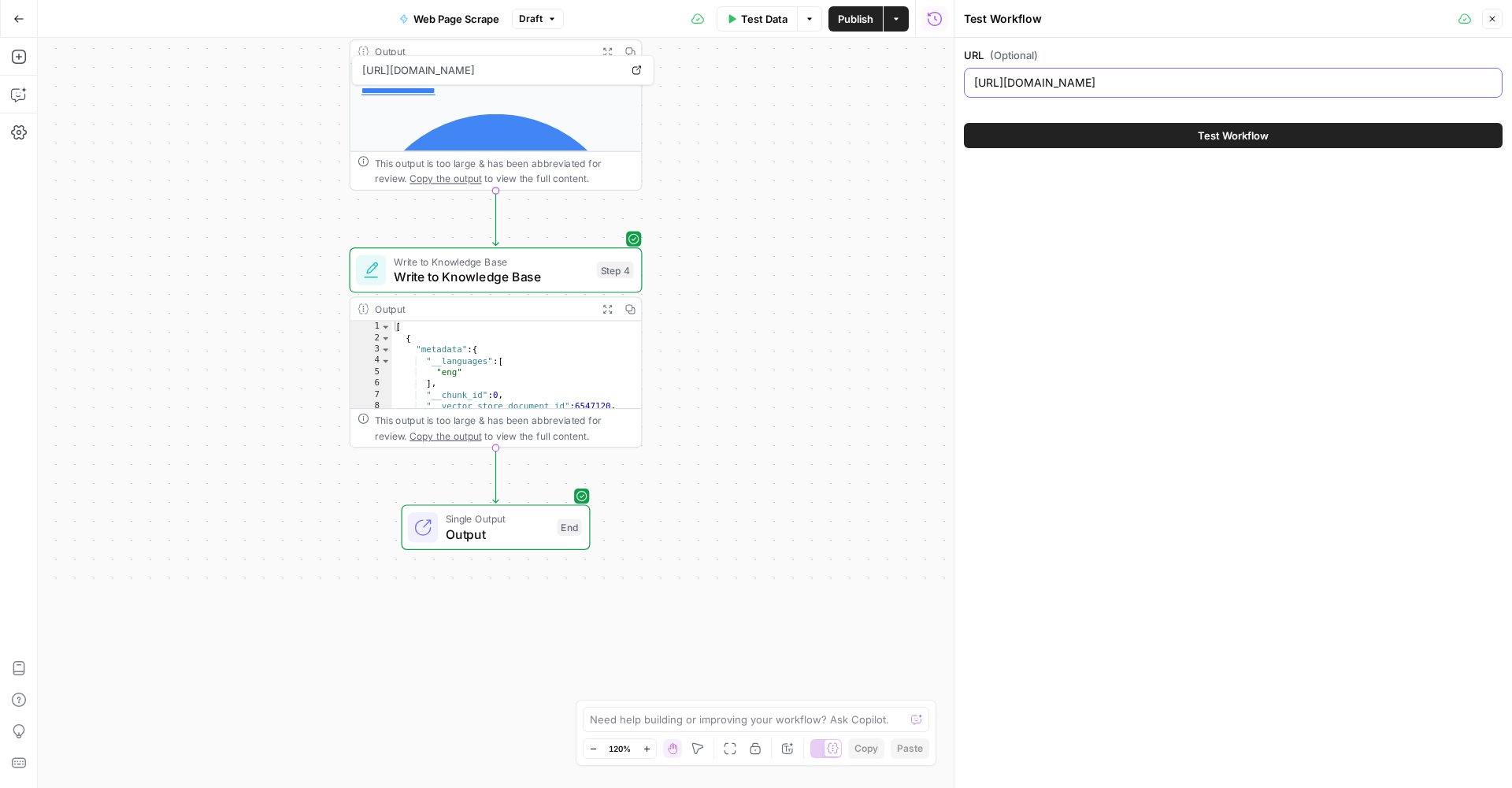
click at [1070, 82] on input "https://developers.google.com/search/docs/appearance/establish-business-details" at bounding box center [1233, 83] width 518 height 16
paste input "top-places-list"
type input "https://developers.google.com/search/docs/appearance/top-places-list"
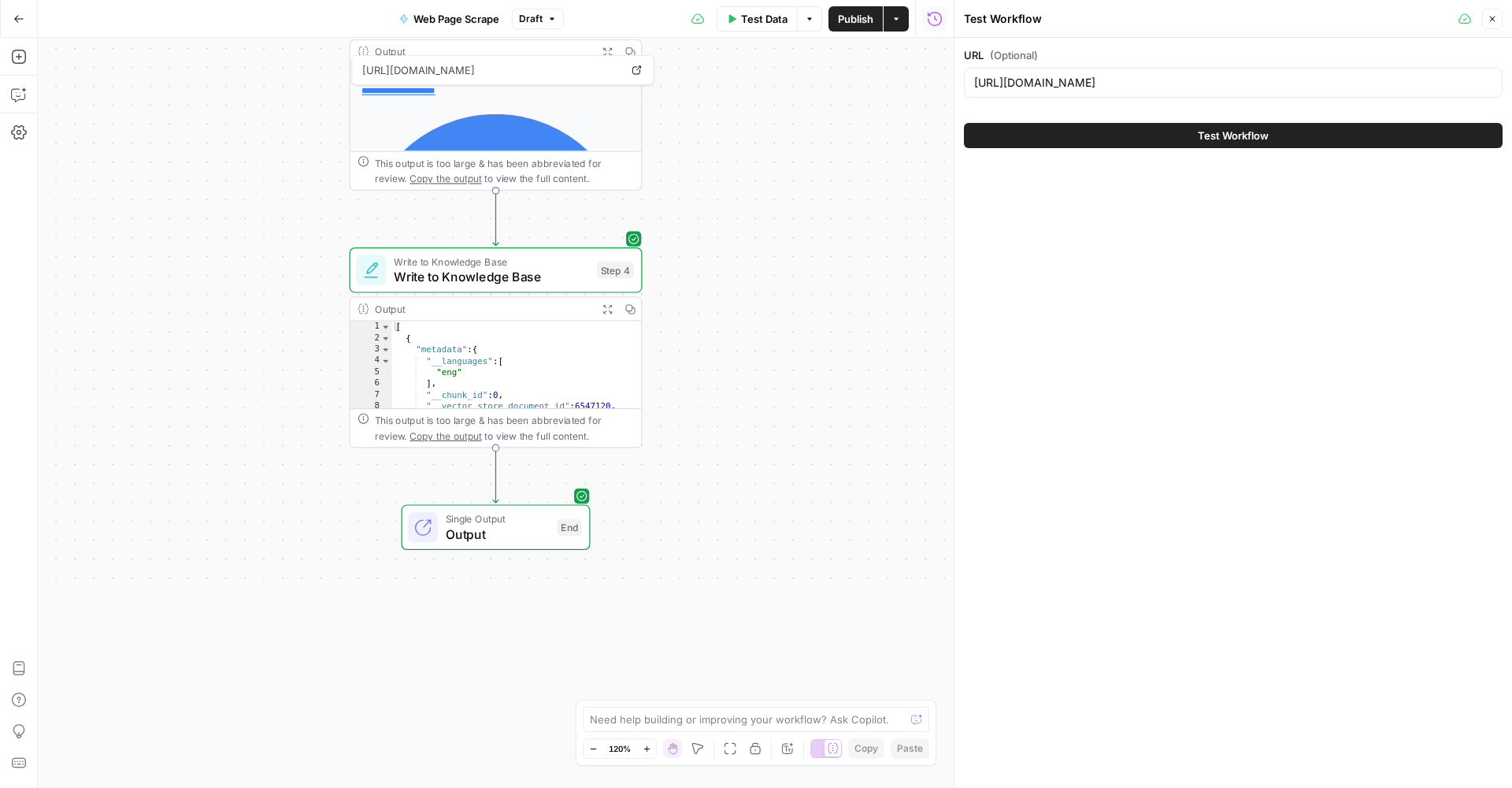
click at [1132, 136] on button "Test Workflow" at bounding box center [1233, 136] width 539 height 26
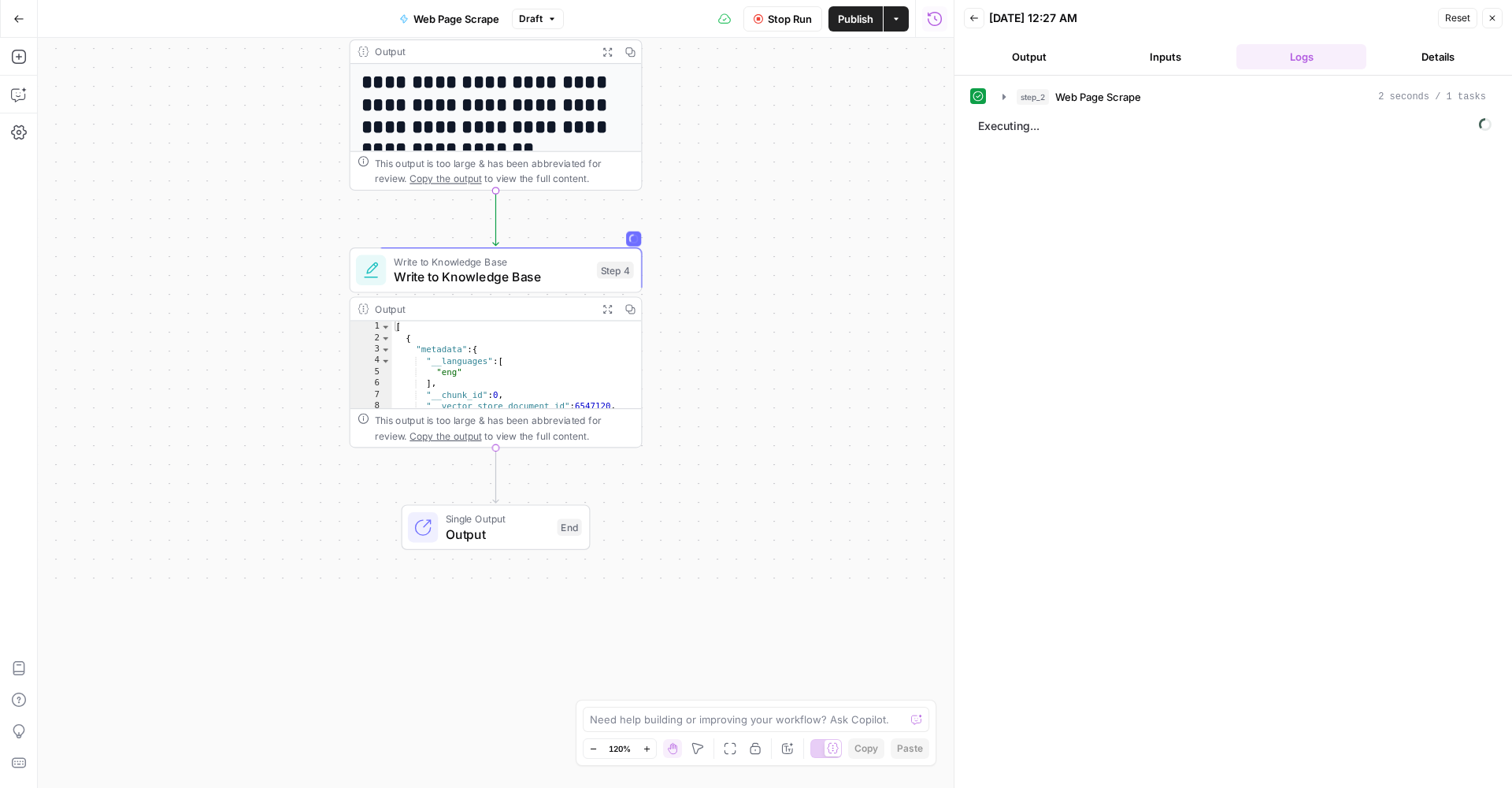
scroll to position [108, 0]
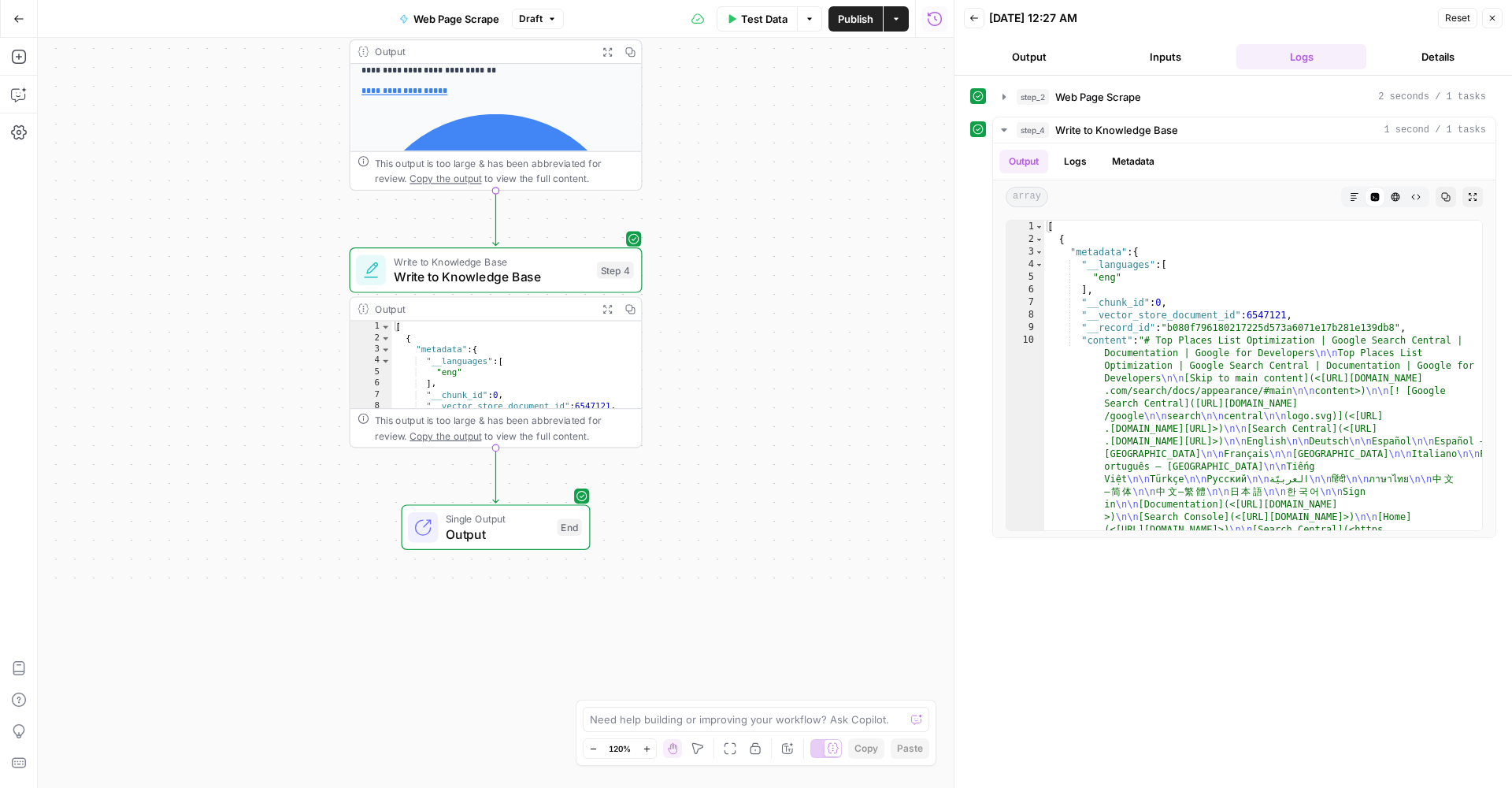
click at [750, 26] on span "Test Data" at bounding box center [764, 19] width 46 height 16
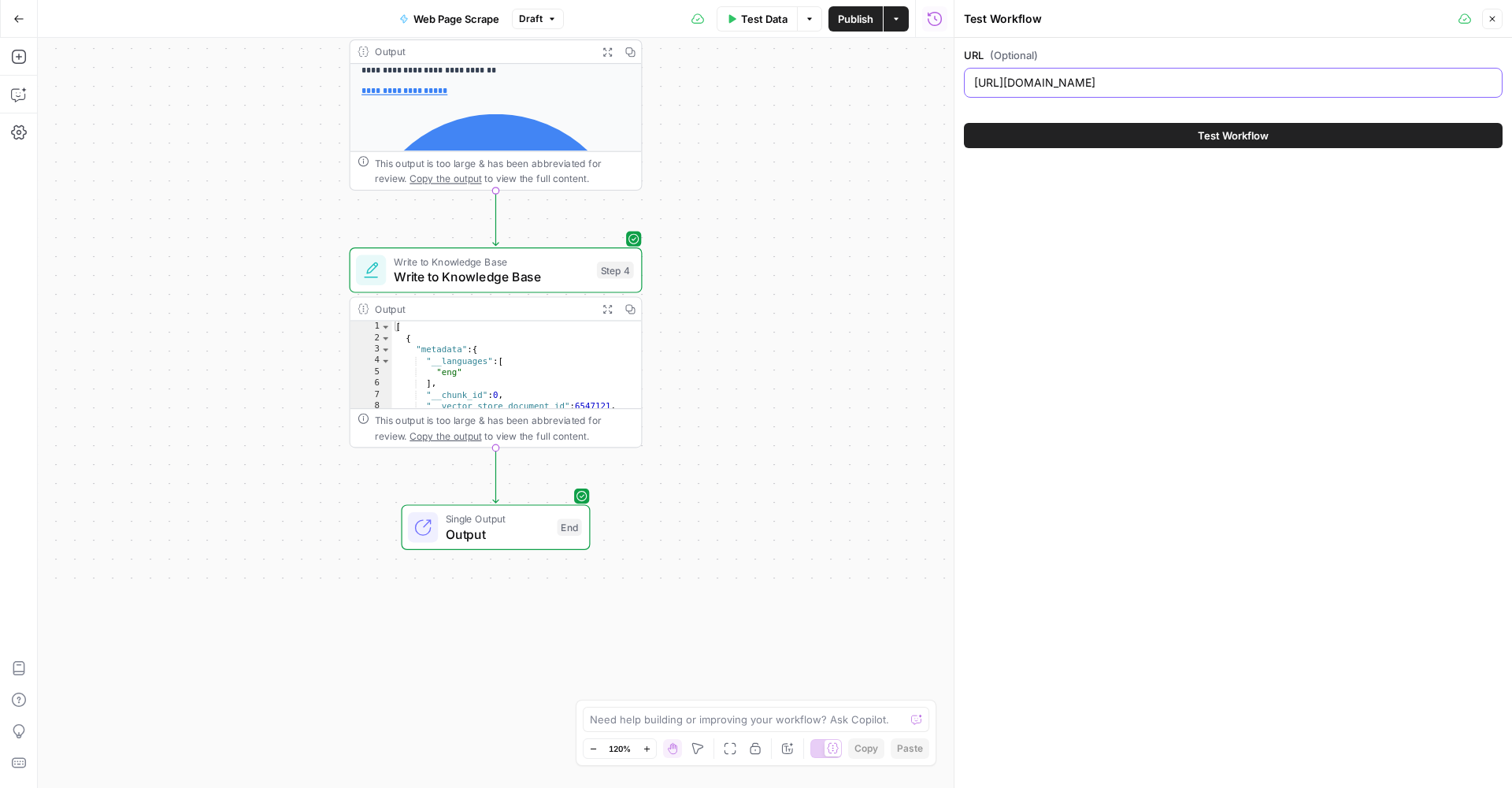
click at [1134, 77] on input "https://developers.google.com/search/docs/appearance/top-places-list" at bounding box center [1233, 83] width 518 height 16
paste input "sitelinks"
type input "https://developers.google.com/search/docs/appearance/sitelinks"
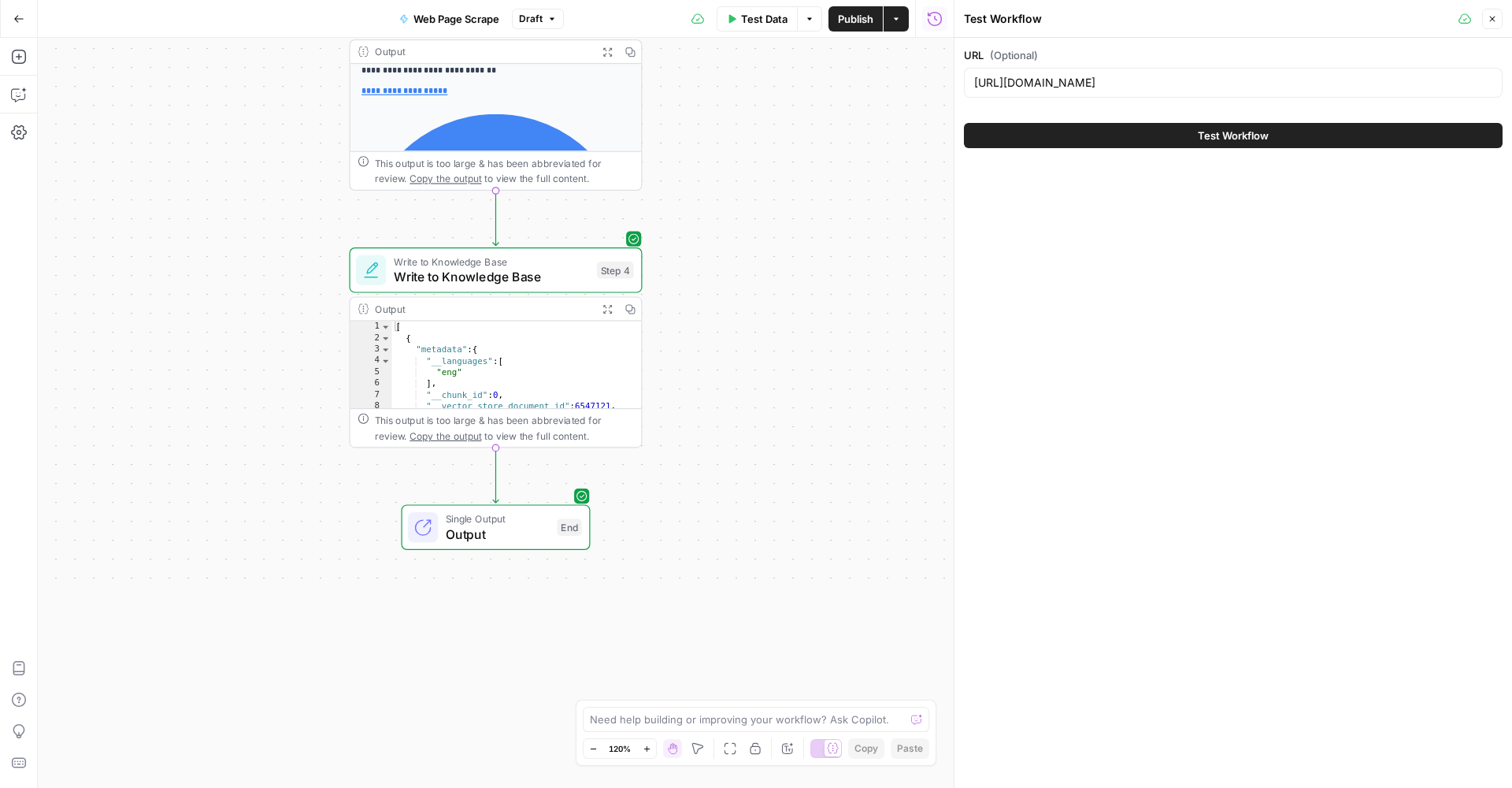
click at [1157, 130] on button "Test Workflow" at bounding box center [1233, 136] width 539 height 26
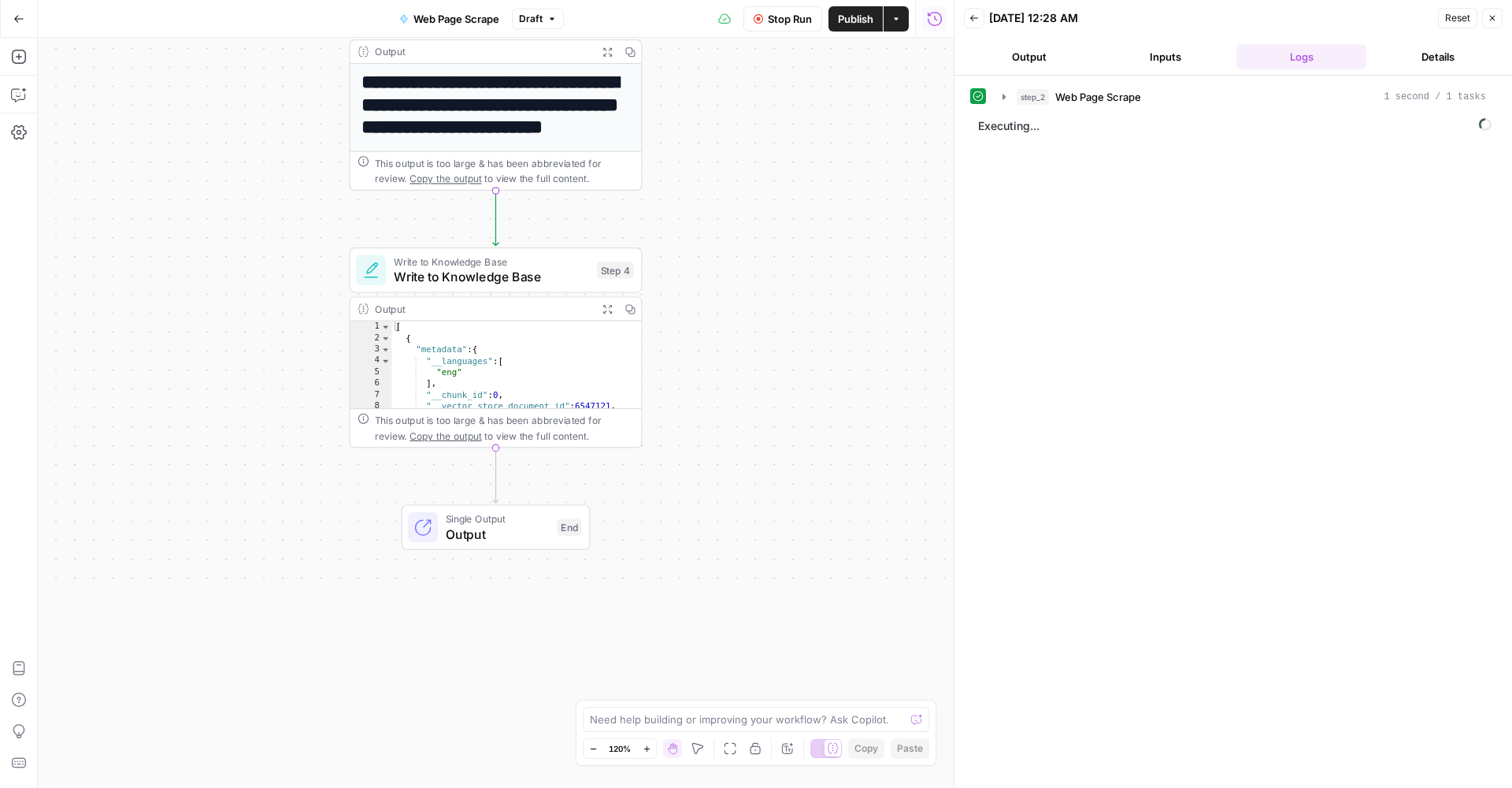
scroll to position [108, 0]
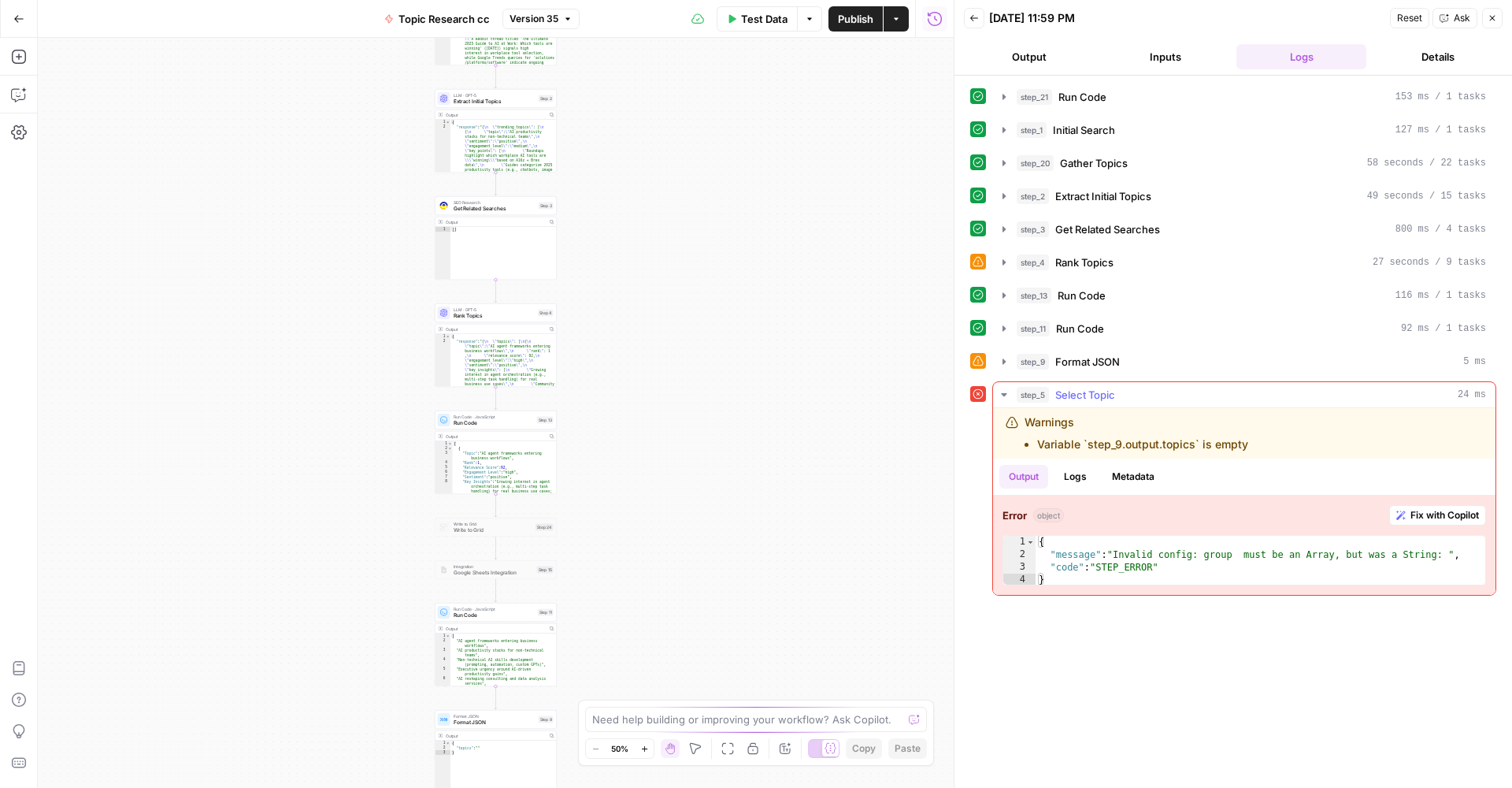
click at [1417, 518] on span "Fix with Copilot" at bounding box center [1445, 515] width 69 height 14
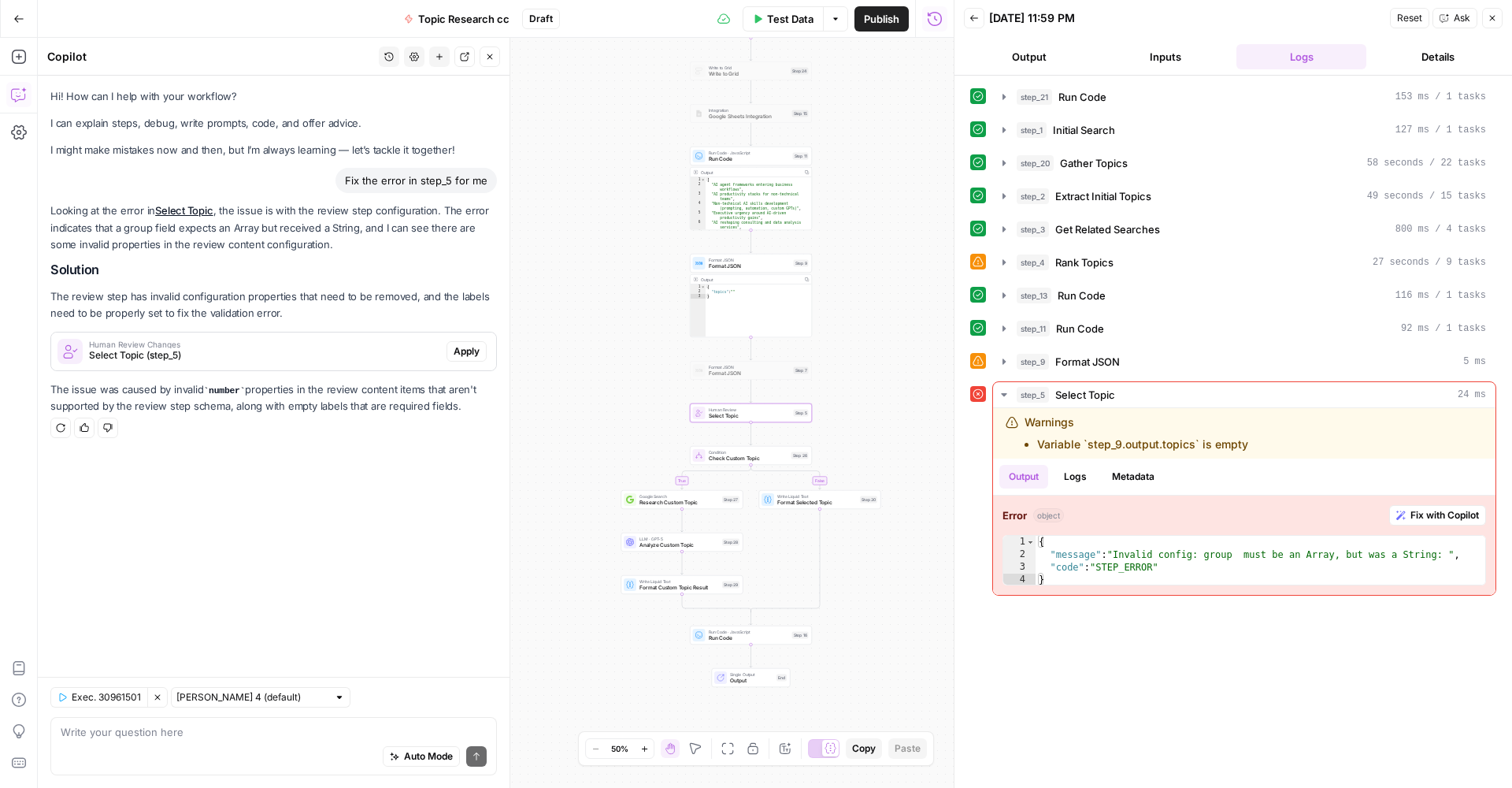
click at [481, 346] on button "Apply" at bounding box center [466, 351] width 40 height 21
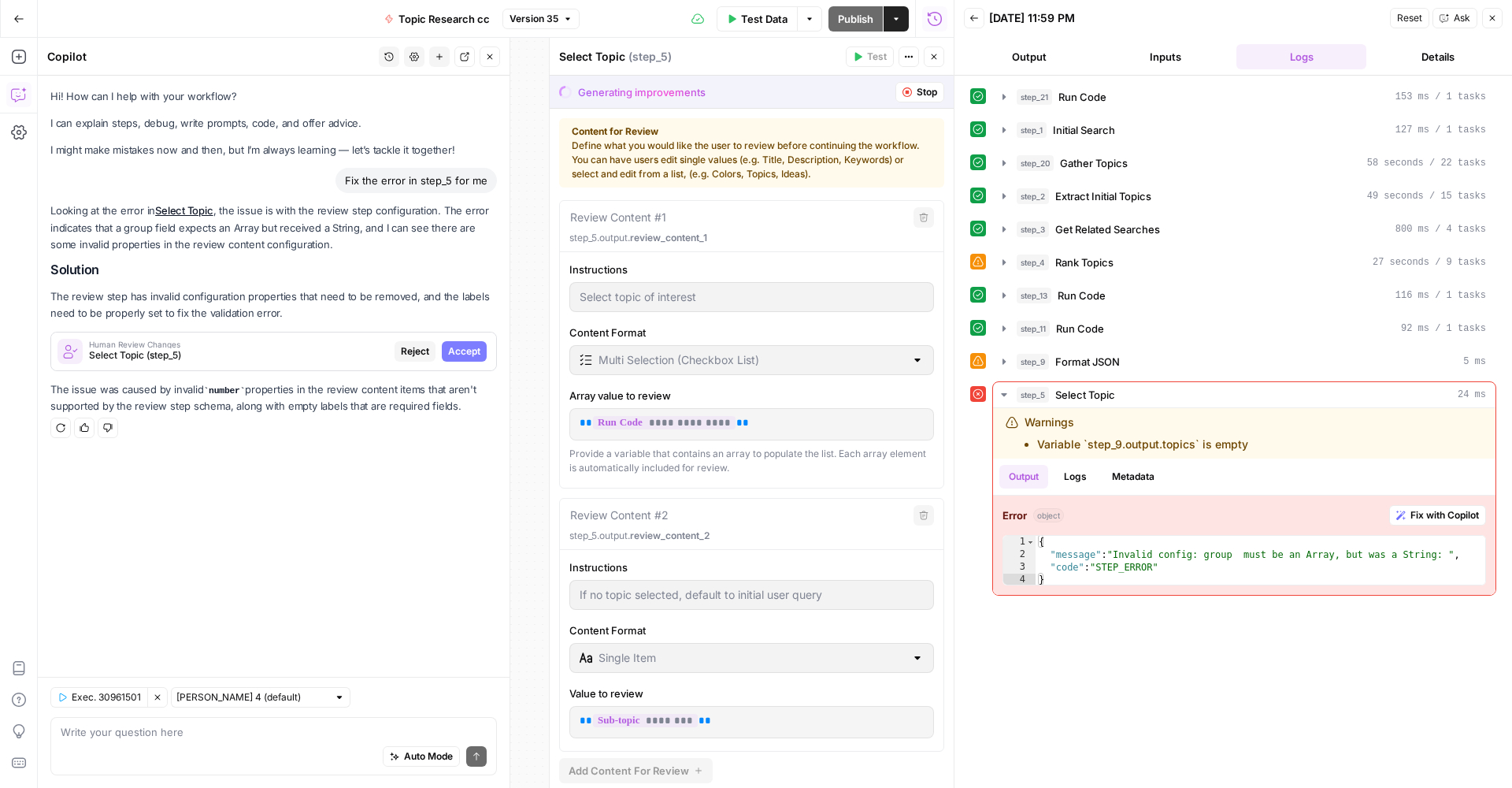
click at [465, 346] on span "Accept" at bounding box center [464, 351] width 32 height 14
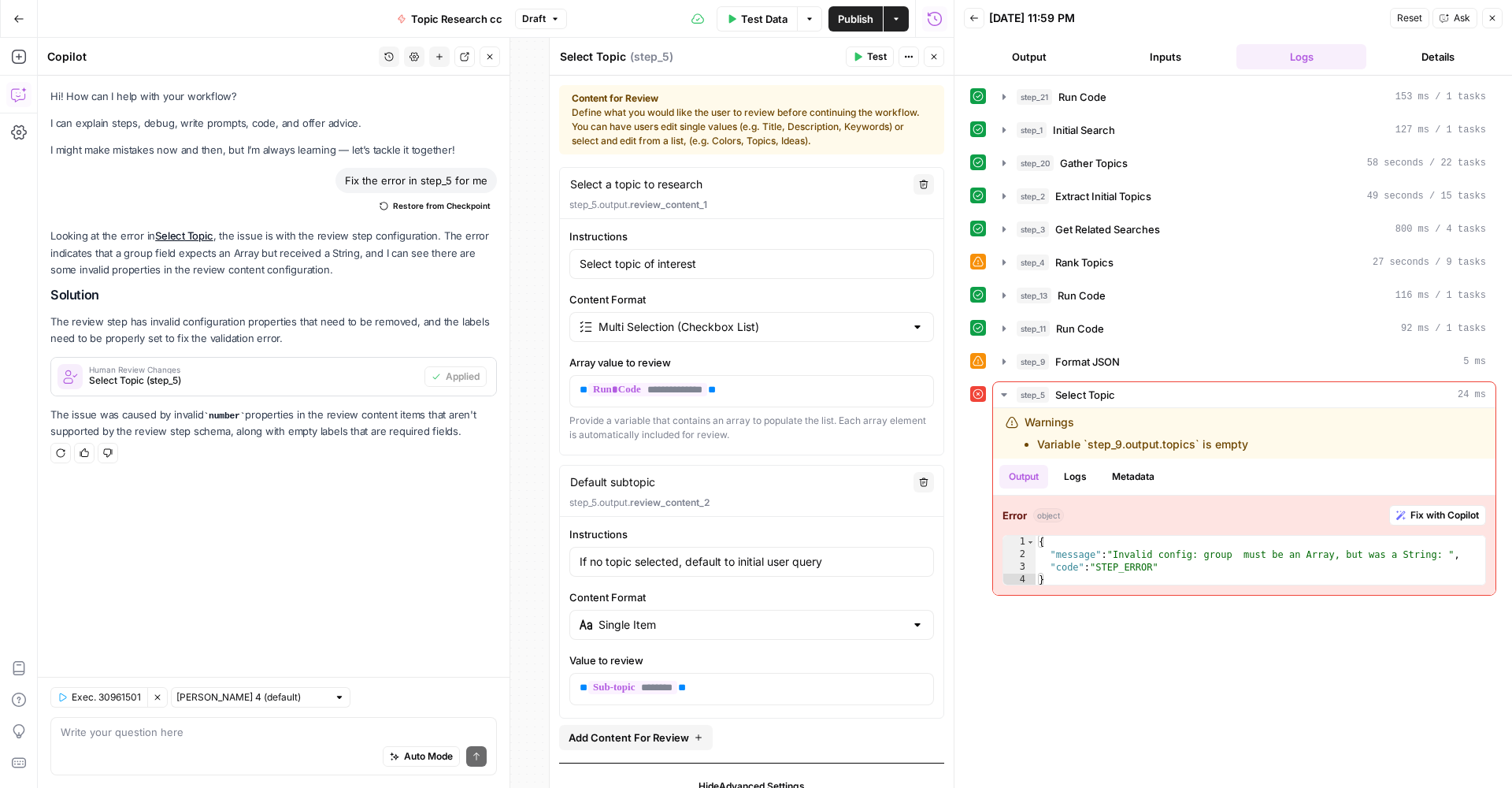
click at [858, 25] on span "Publish" at bounding box center [856, 19] width 35 height 16
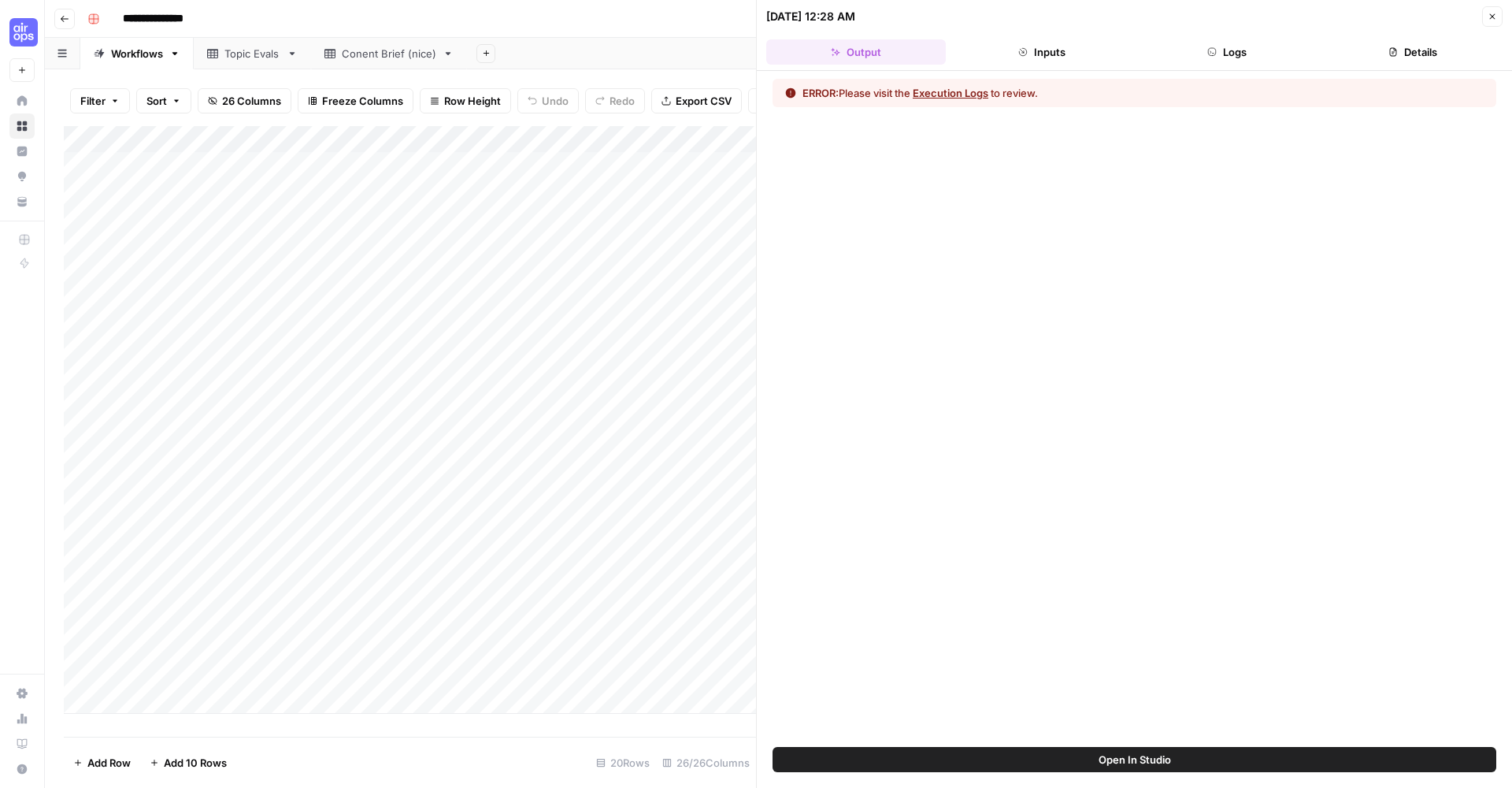
click at [568, 126] on div "Add Column" at bounding box center [410, 420] width 692 height 588
click at [568, 123] on div at bounding box center [531, 138] width 143 height 31
click at [1122, 403] on div "ERROR: Please visit the Execution Logs to review." at bounding box center [1134, 409] width 755 height 676
click at [1055, 750] on button "Open In Studio" at bounding box center [1134, 759] width 724 height 26
click at [580, 481] on div "Add Column" at bounding box center [410, 420] width 692 height 588
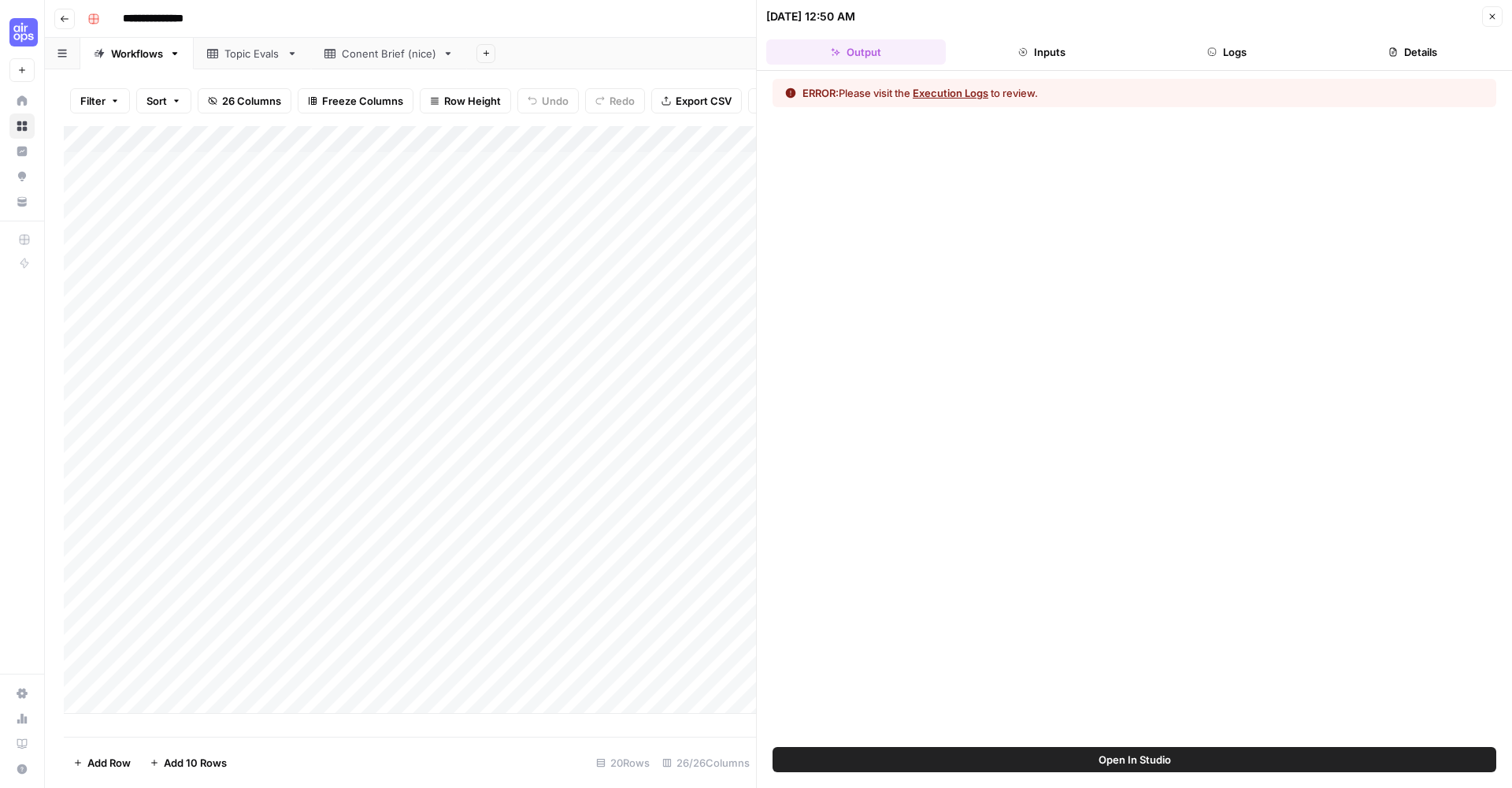
click at [1081, 754] on button "Open In Studio" at bounding box center [1134, 759] width 724 height 26
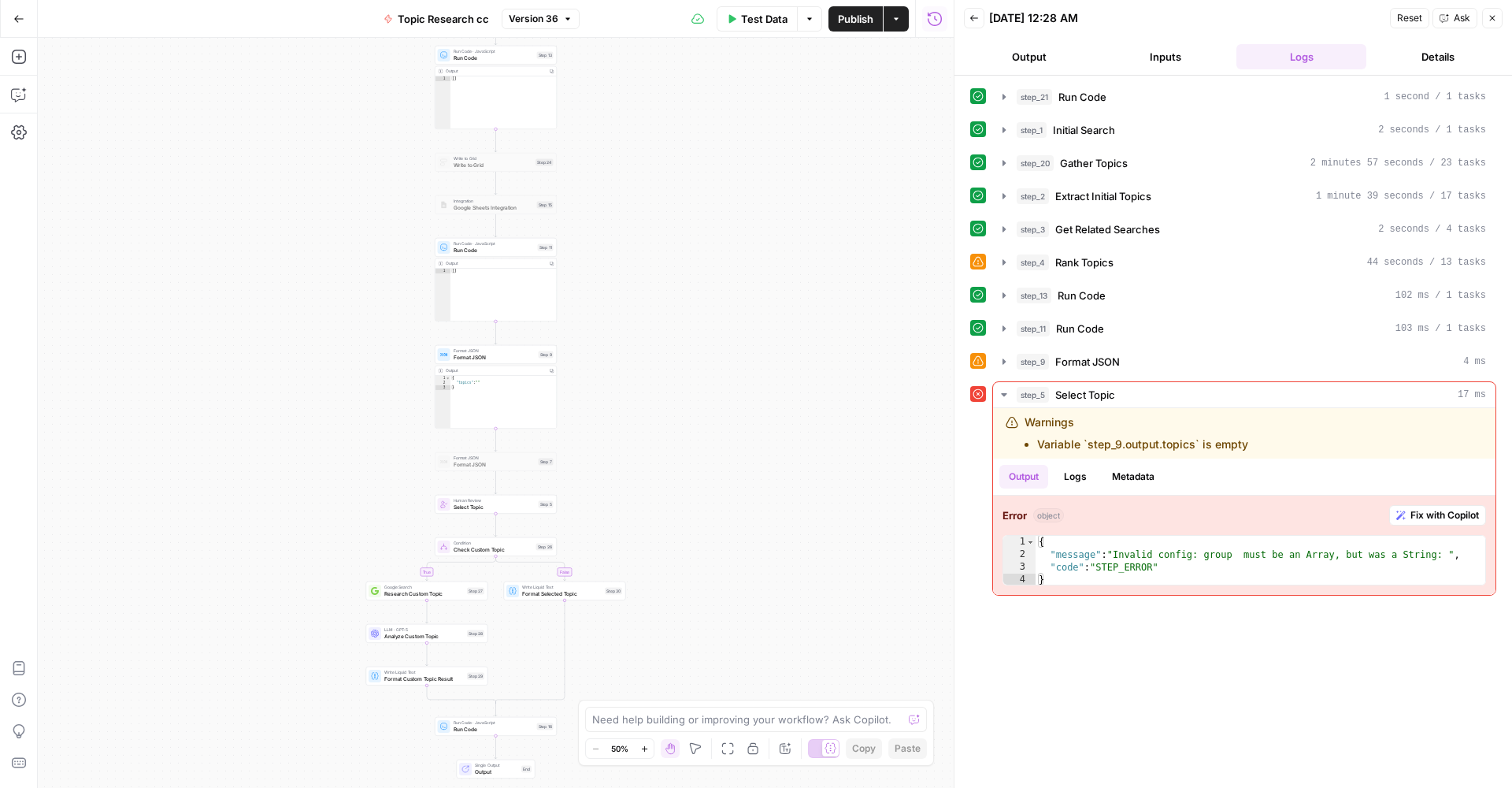
click at [461, 506] on span "Select Topic" at bounding box center [494, 507] width 82 height 8
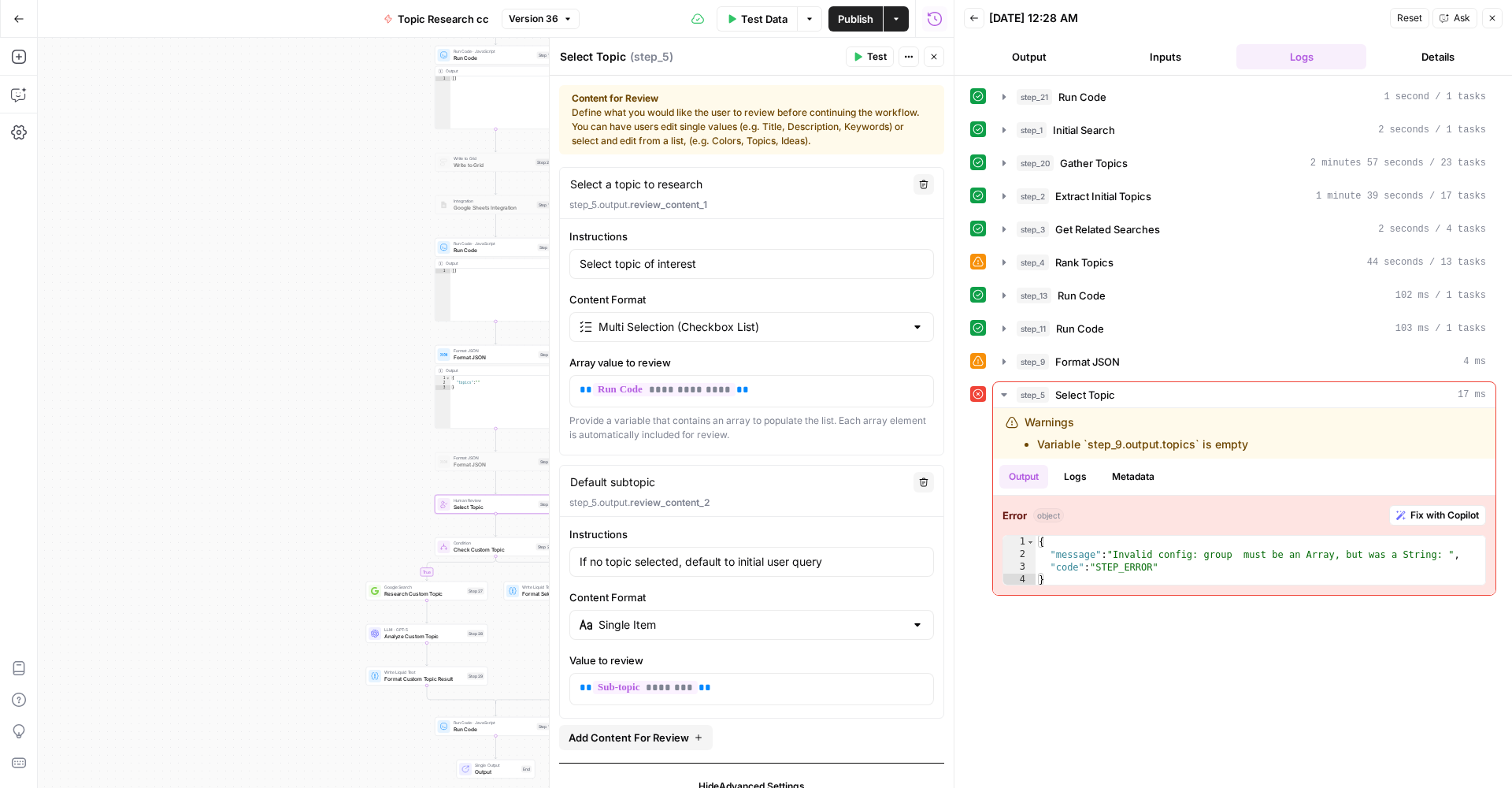
click at [398, 513] on div "true false Workflow Input Settings Inputs Run Code · Python Run Code Step 21 Ou…" at bounding box center [496, 412] width 916 height 750
click at [937, 52] on icon "button" at bounding box center [934, 57] width 10 height 10
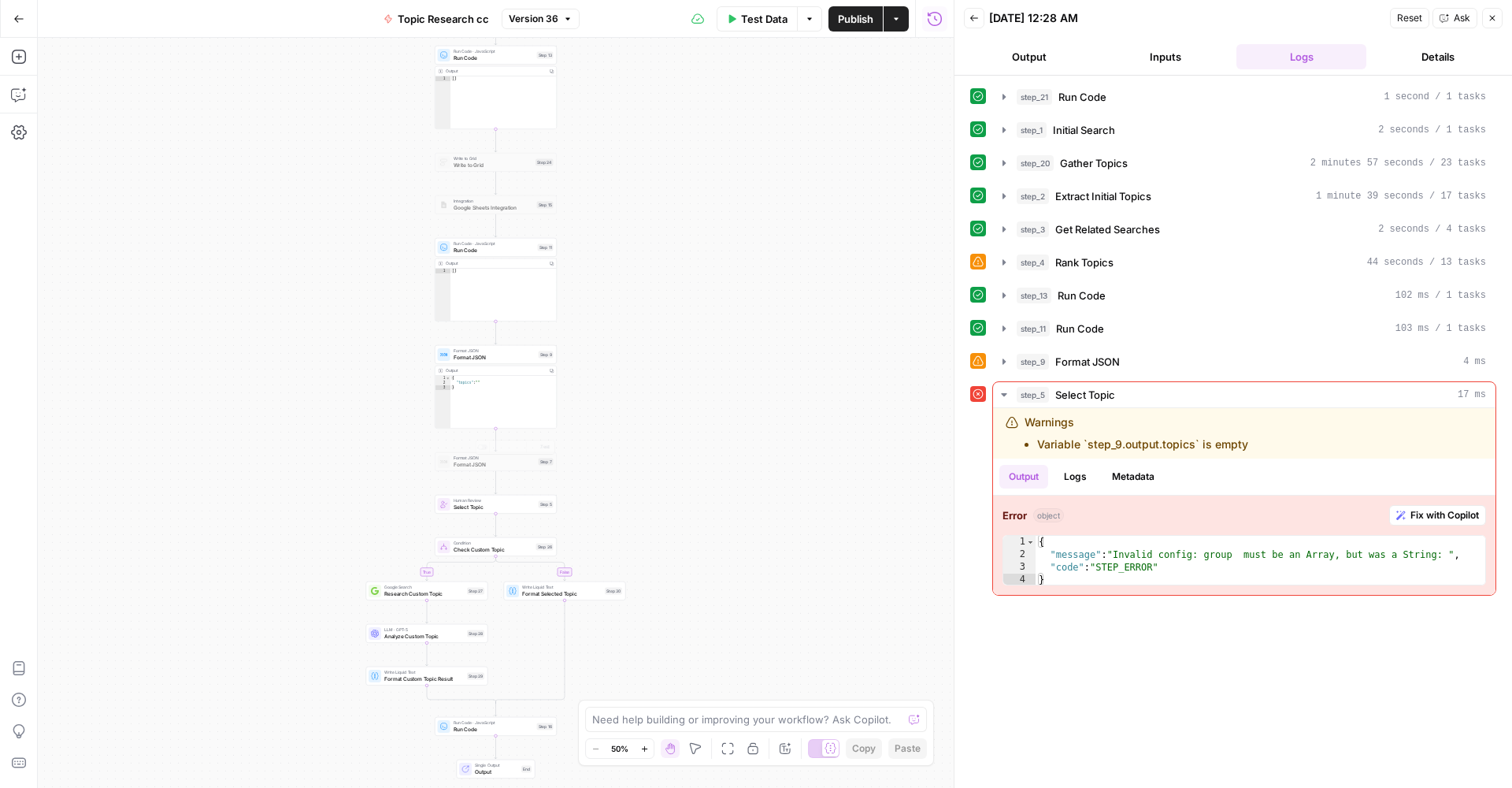
type textarea "*"
click at [517, 411] on div "{ "topics" : "" }" at bounding box center [503, 407] width 106 height 63
click at [444, 358] on icon at bounding box center [445, 354] width 8 height 8
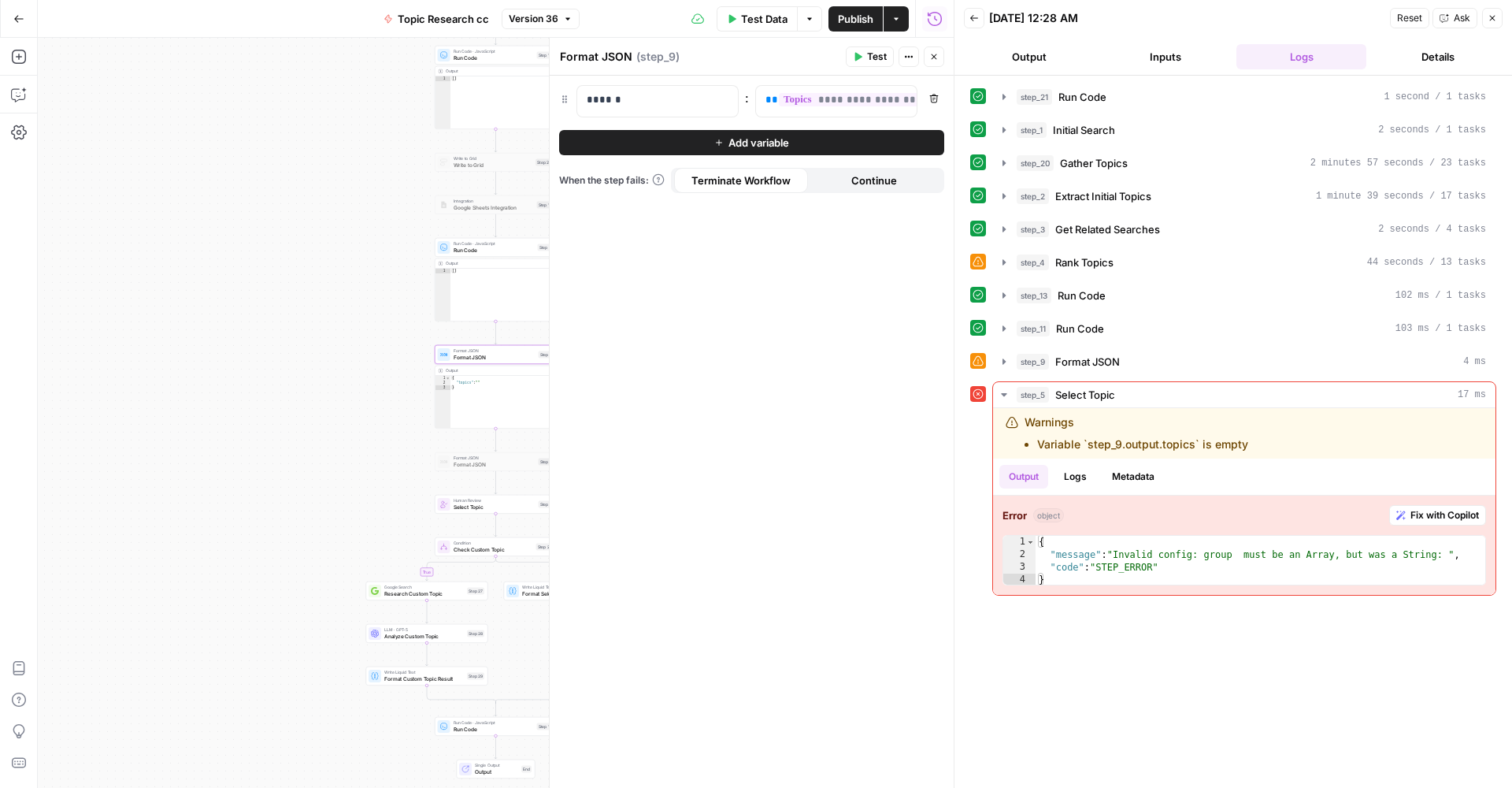
click at [378, 365] on div "true false Workflow Input Settings Inputs Run Code · Python Run Code Step 21 Ou…" at bounding box center [496, 412] width 916 height 750
click at [826, 106] on span "**********" at bounding box center [859, 99] width 160 height 14
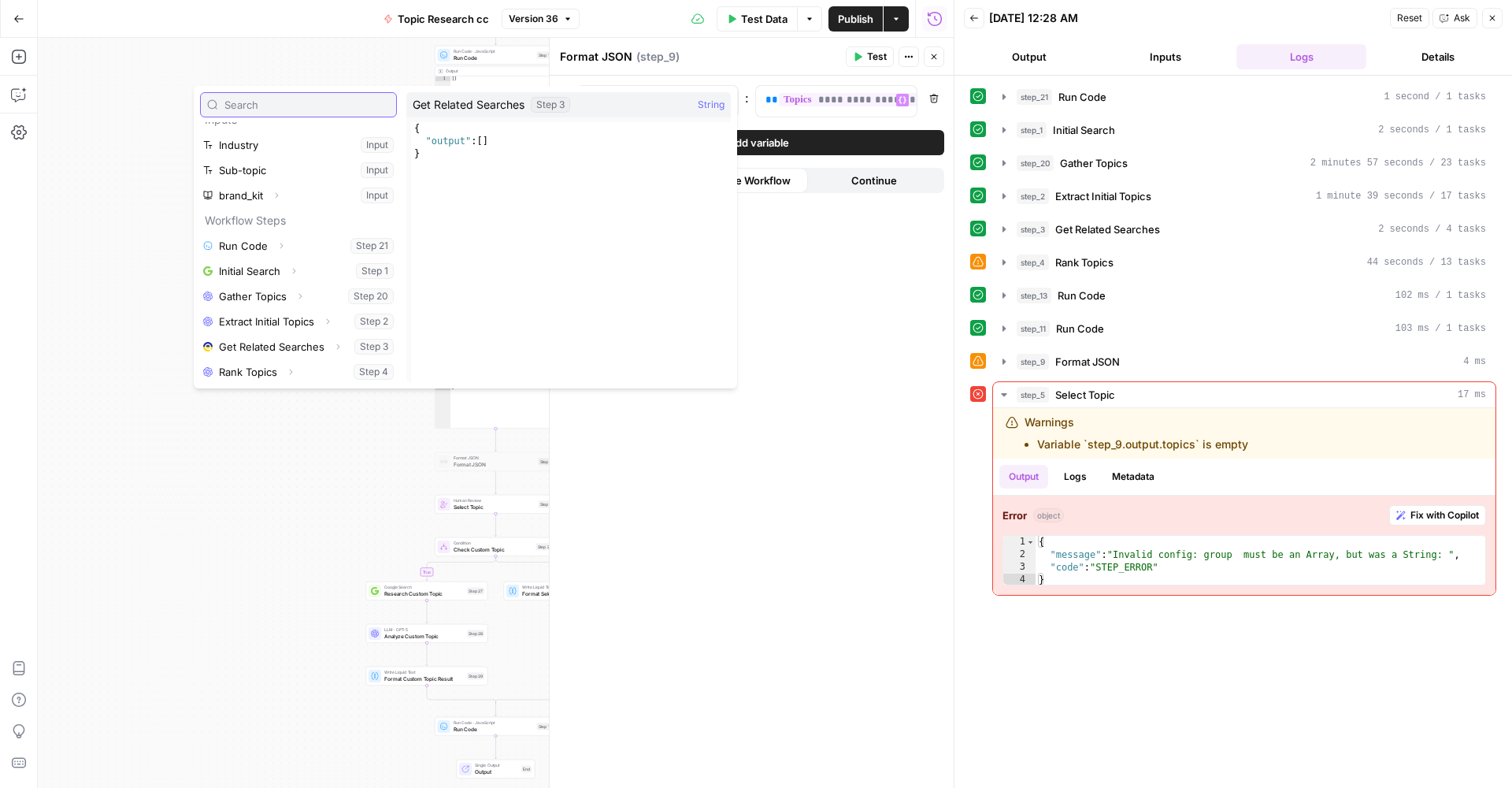
scroll to position [46, 0]
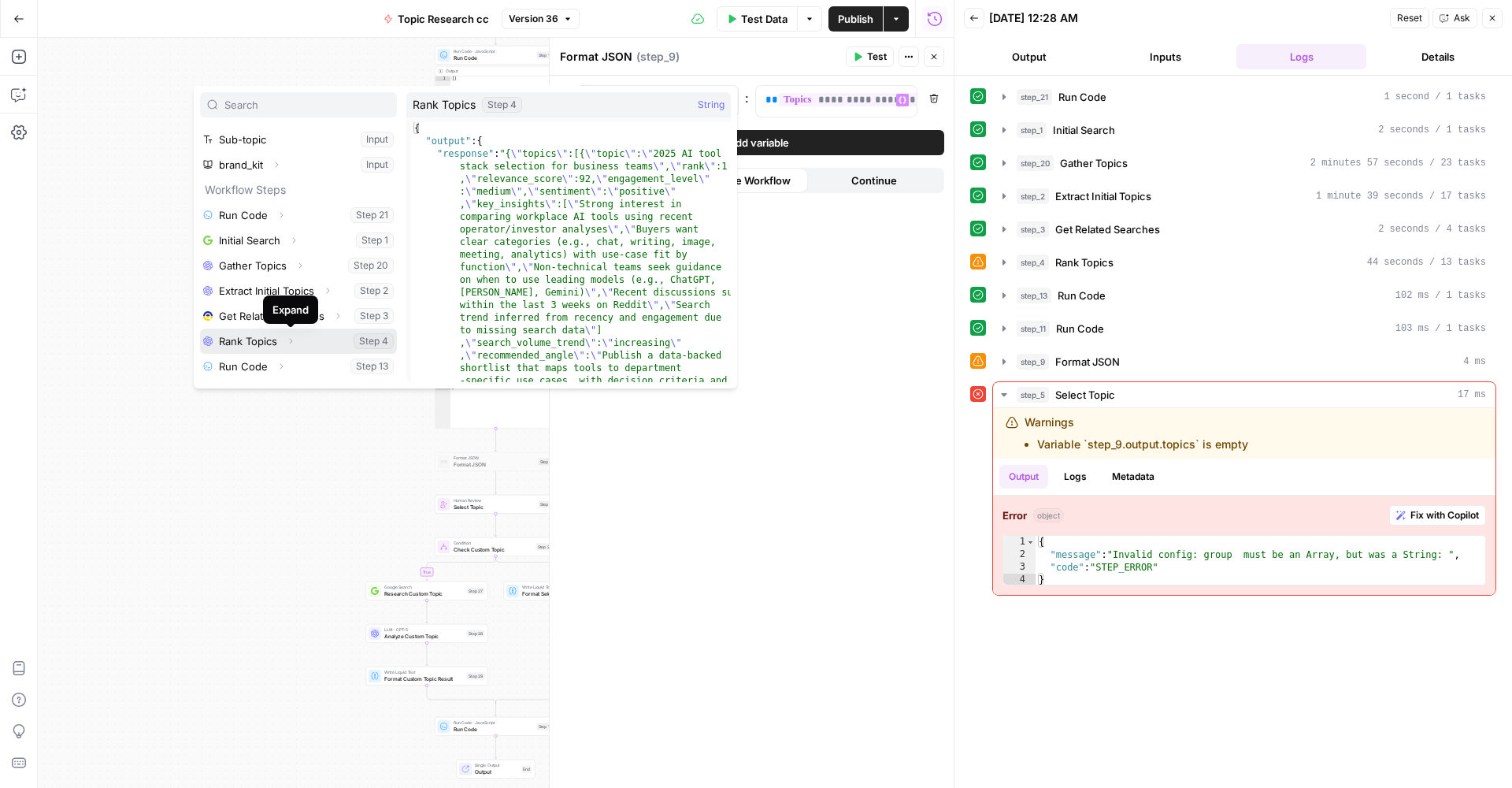
click at [294, 339] on icon "button" at bounding box center [291, 341] width 10 height 10
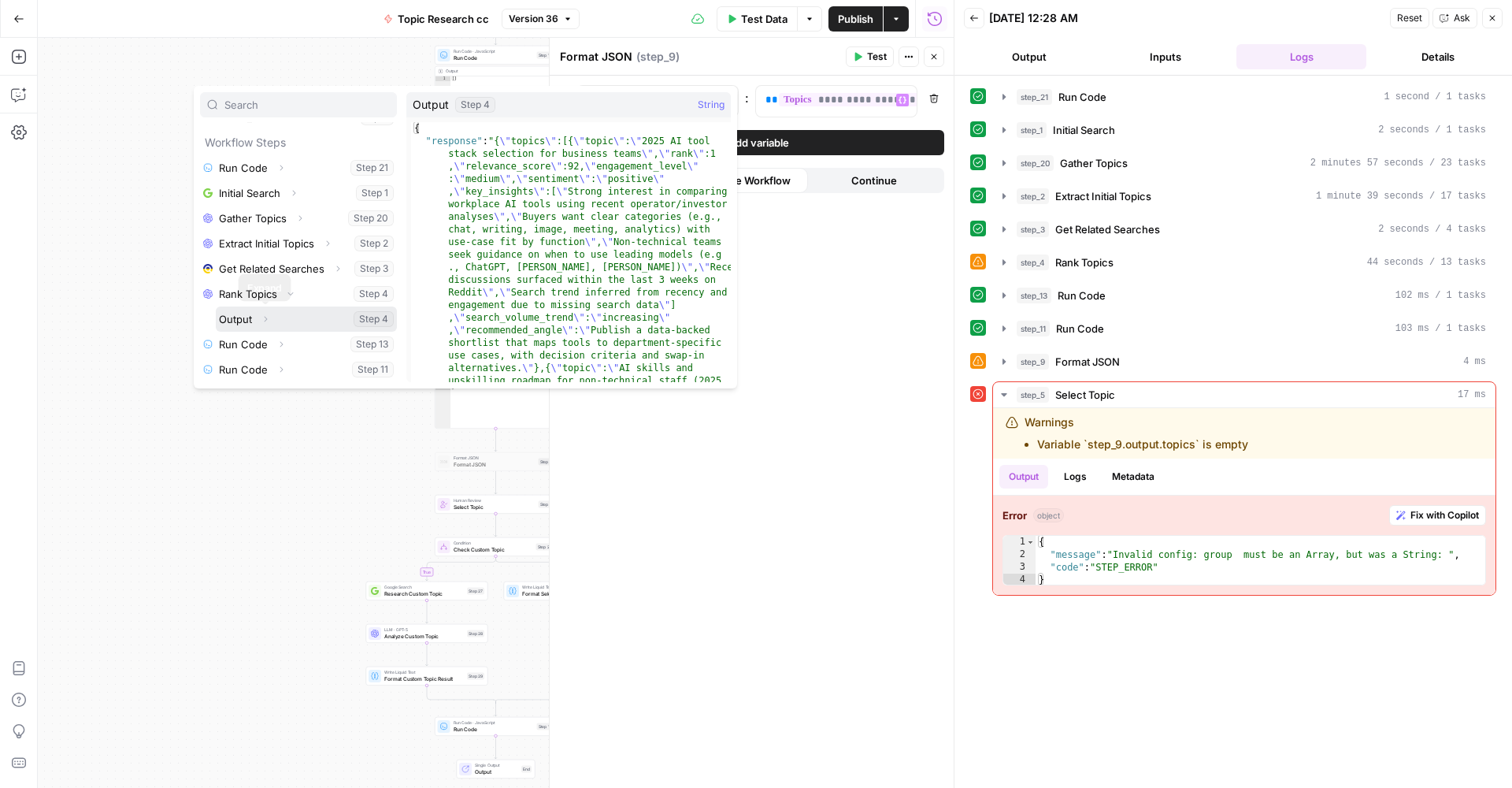
click at [266, 315] on span "button" at bounding box center [266, 319] width 10 height 10
click at [371, 291] on button "Select variable Output" at bounding box center [306, 294] width 181 height 26
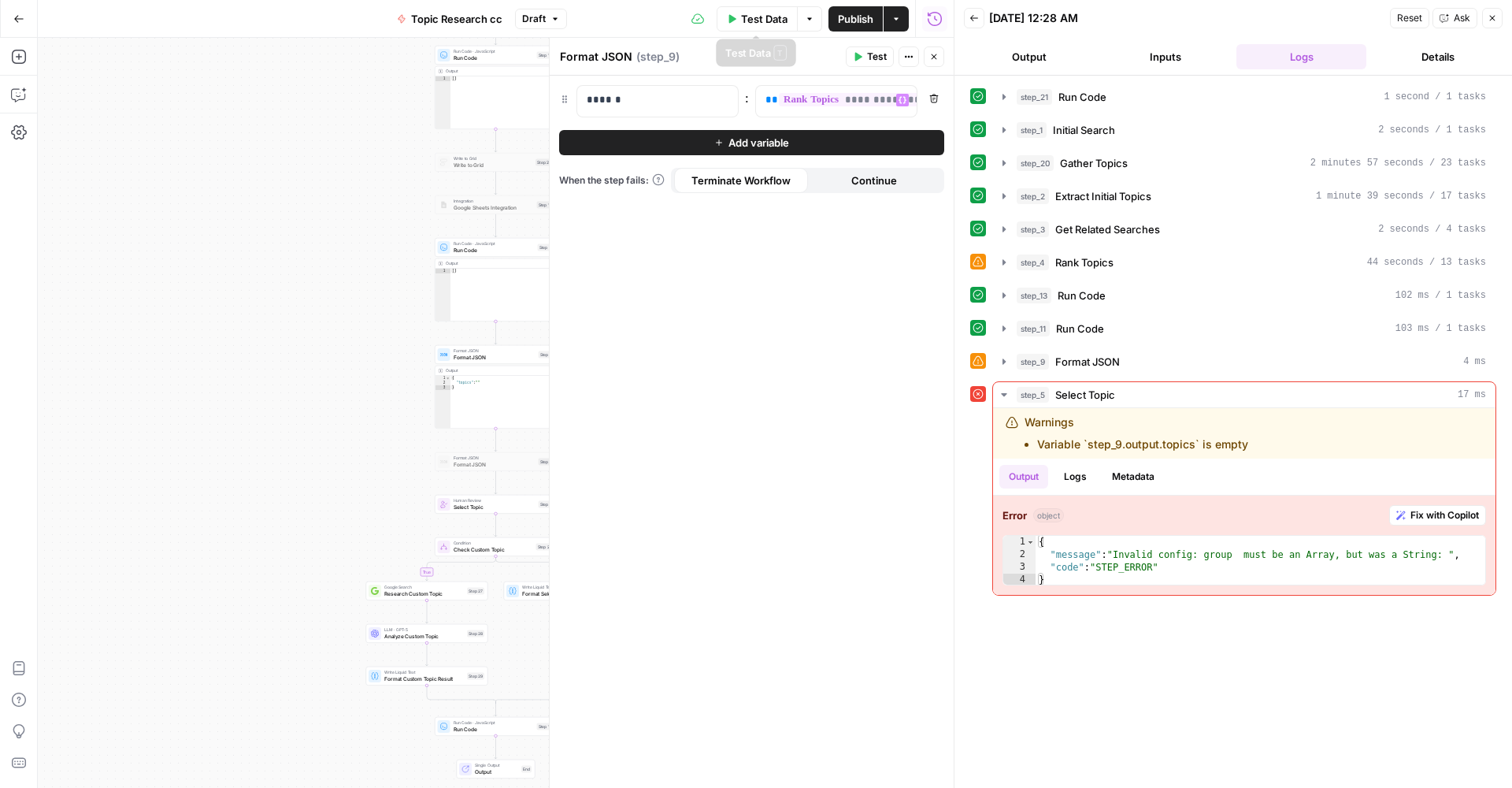
click at [752, 19] on span "Test Data" at bounding box center [764, 19] width 46 height 16
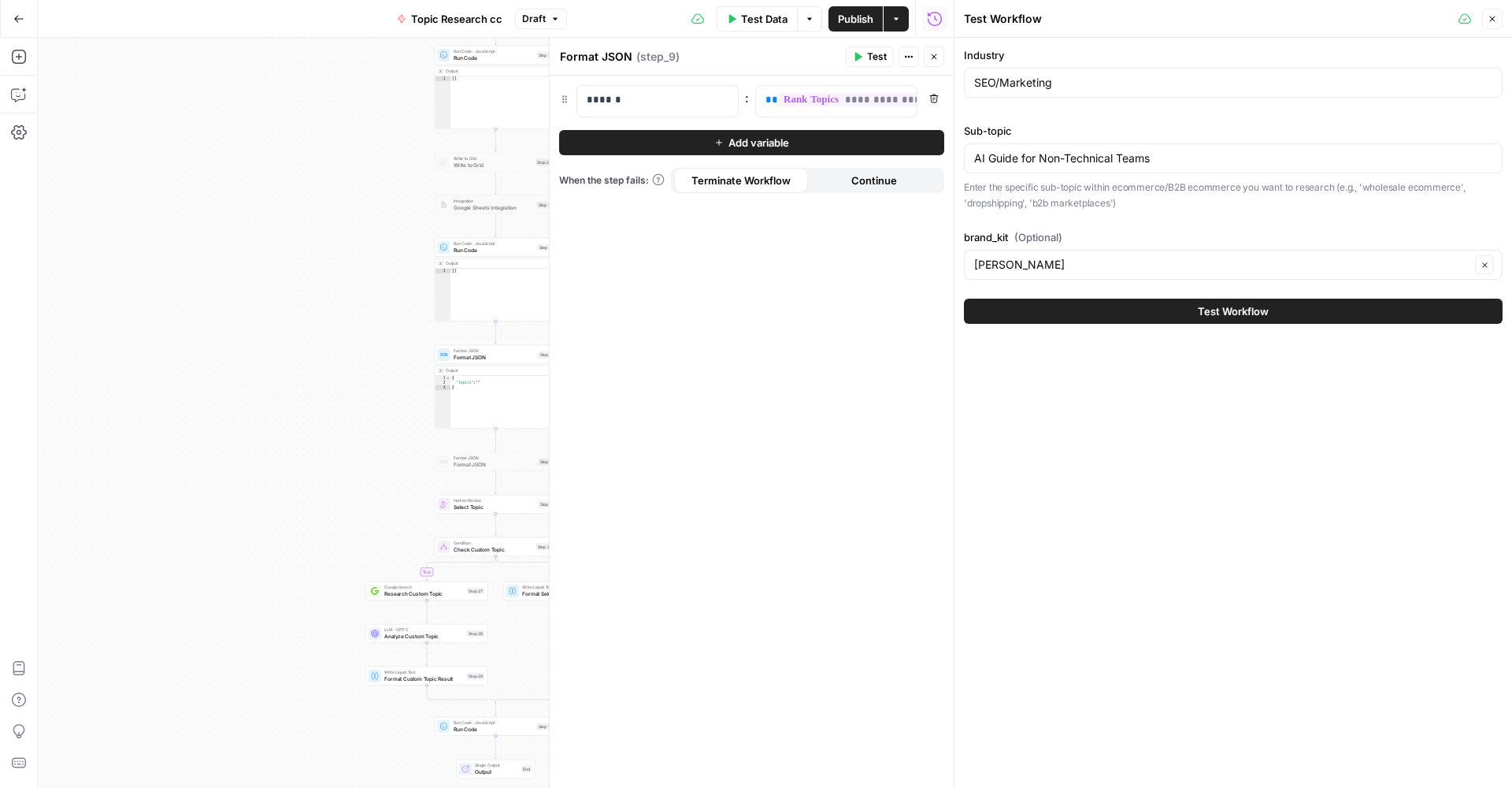
click at [1229, 311] on span "Test Workflow" at bounding box center [1233, 311] width 71 height 16
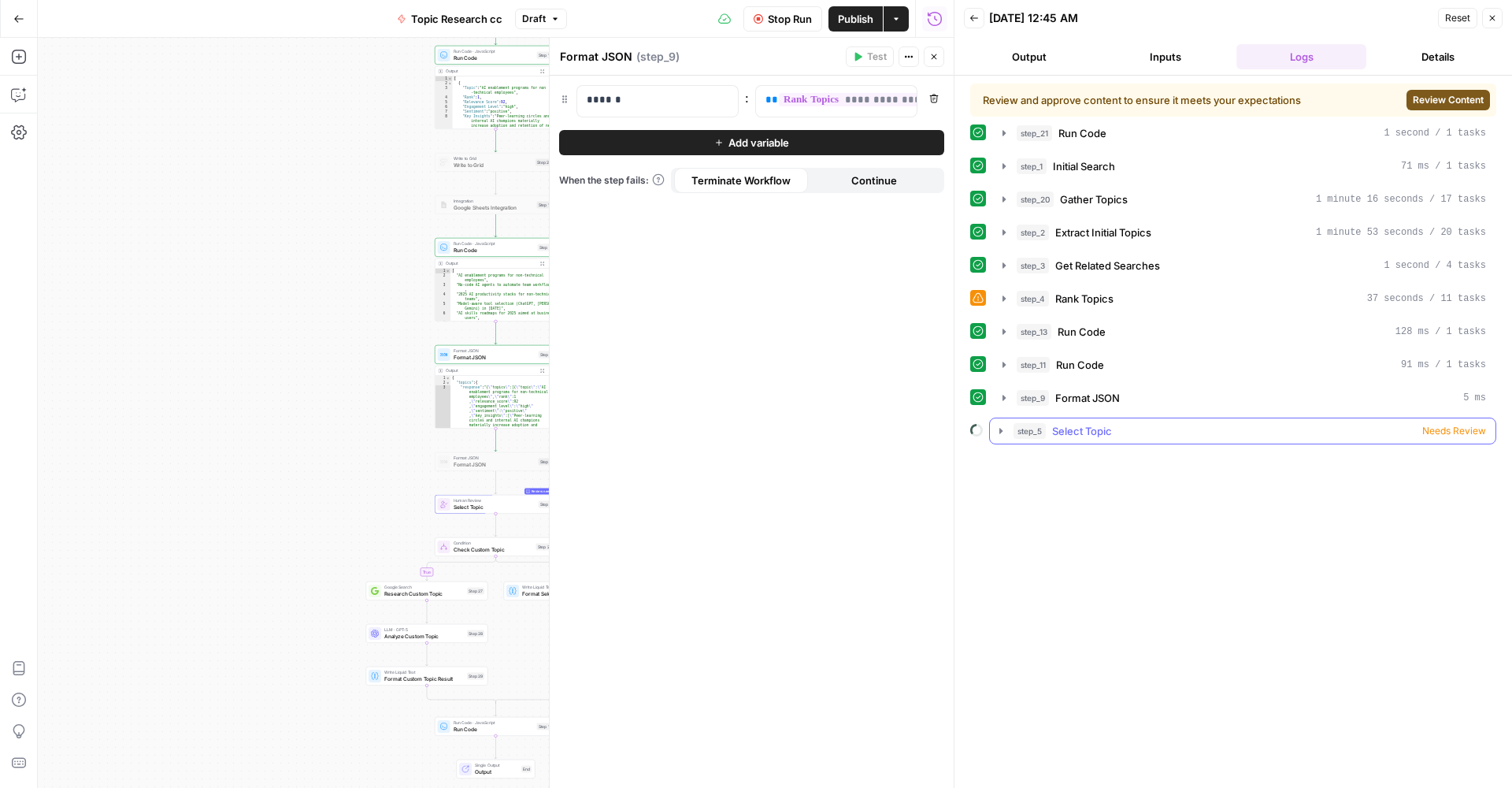
click at [1400, 424] on div "step_5 Select Topic Needs Review" at bounding box center [1250, 431] width 473 height 16
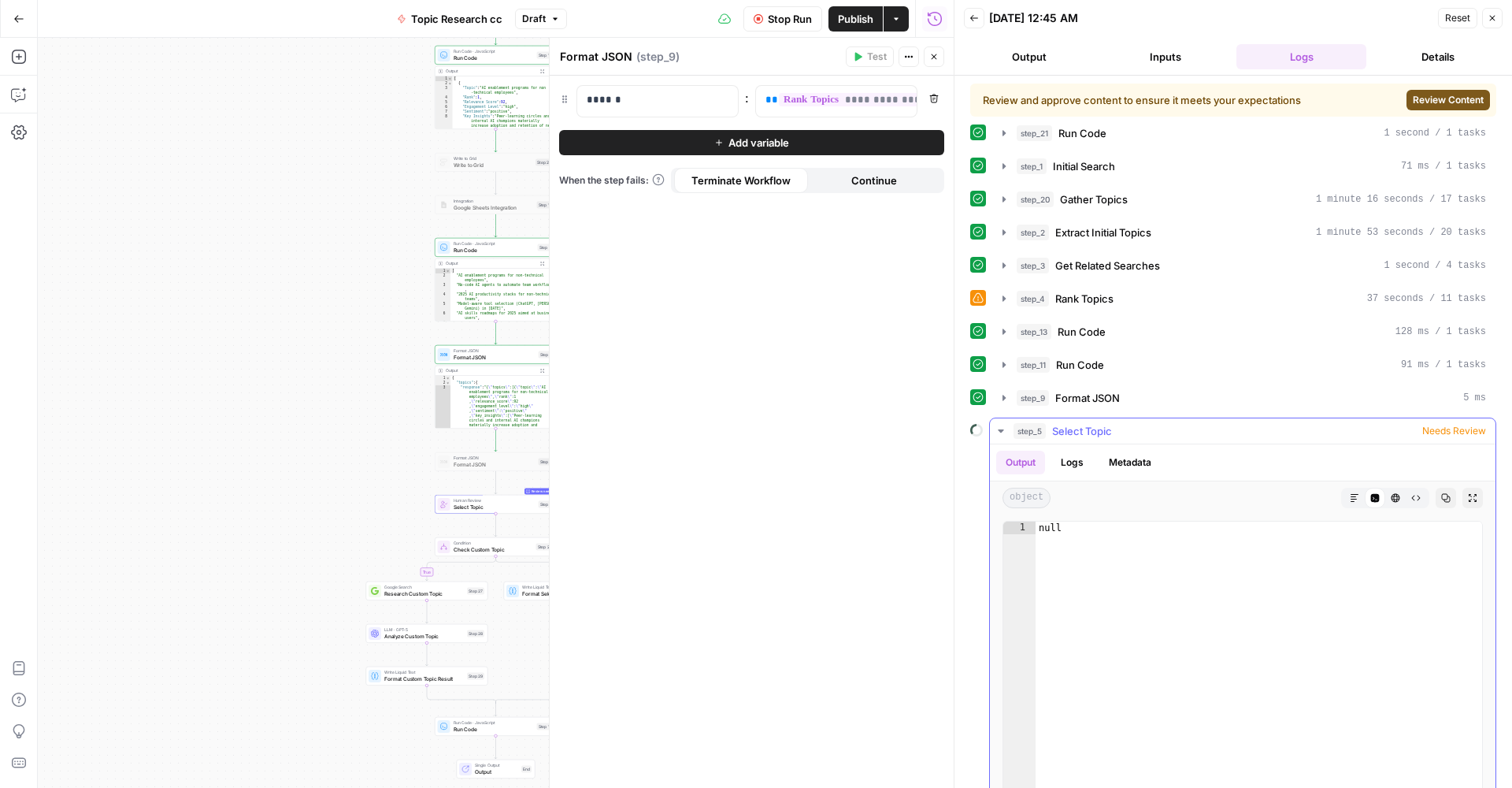
click at [1231, 427] on div "step_5 Select Topic Needs Review" at bounding box center [1250, 431] width 473 height 16
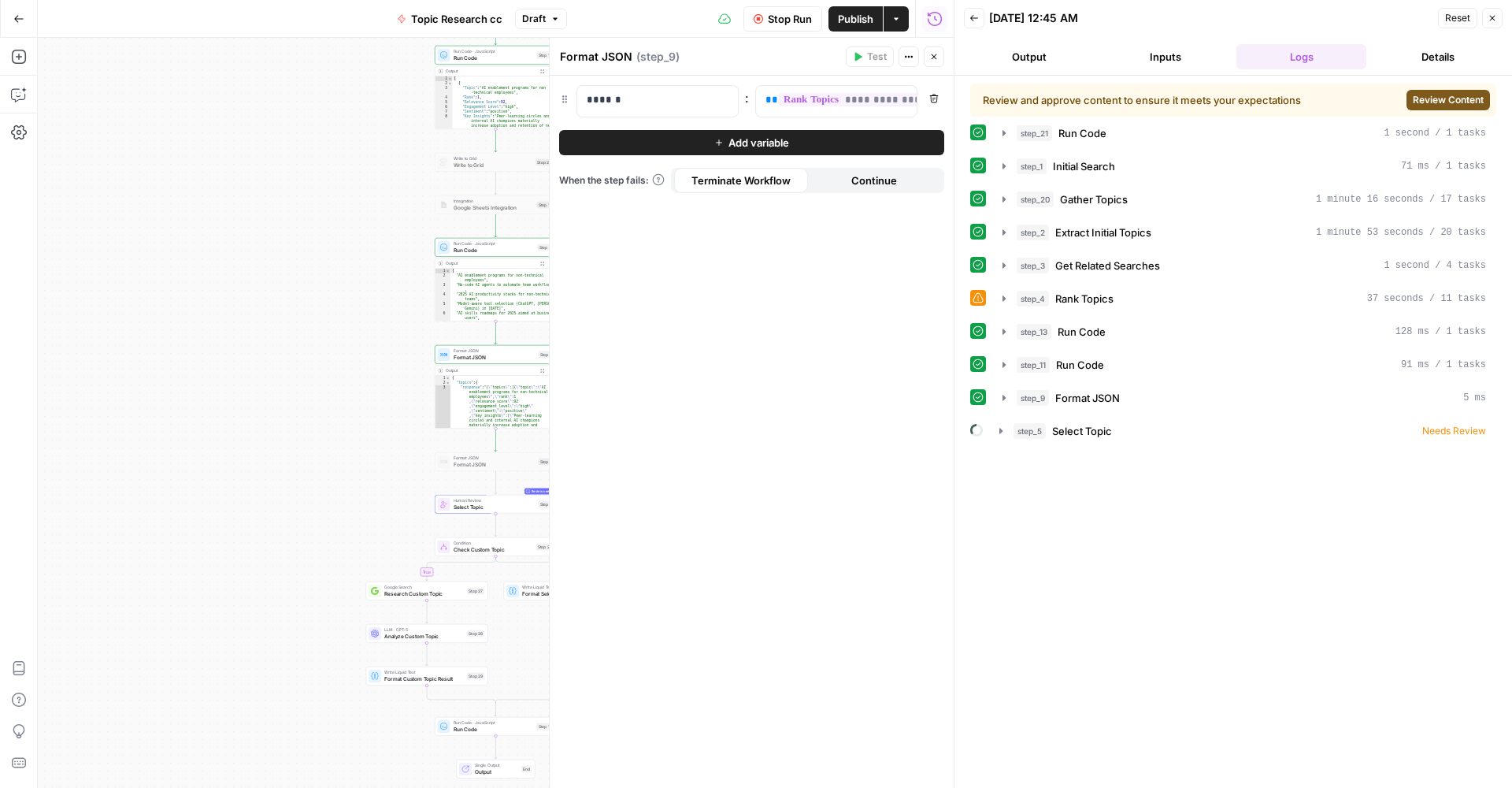
click at [977, 430] on icon at bounding box center [977, 430] width 18 height 18
click at [1427, 97] on span "Review Content" at bounding box center [1448, 100] width 71 height 14
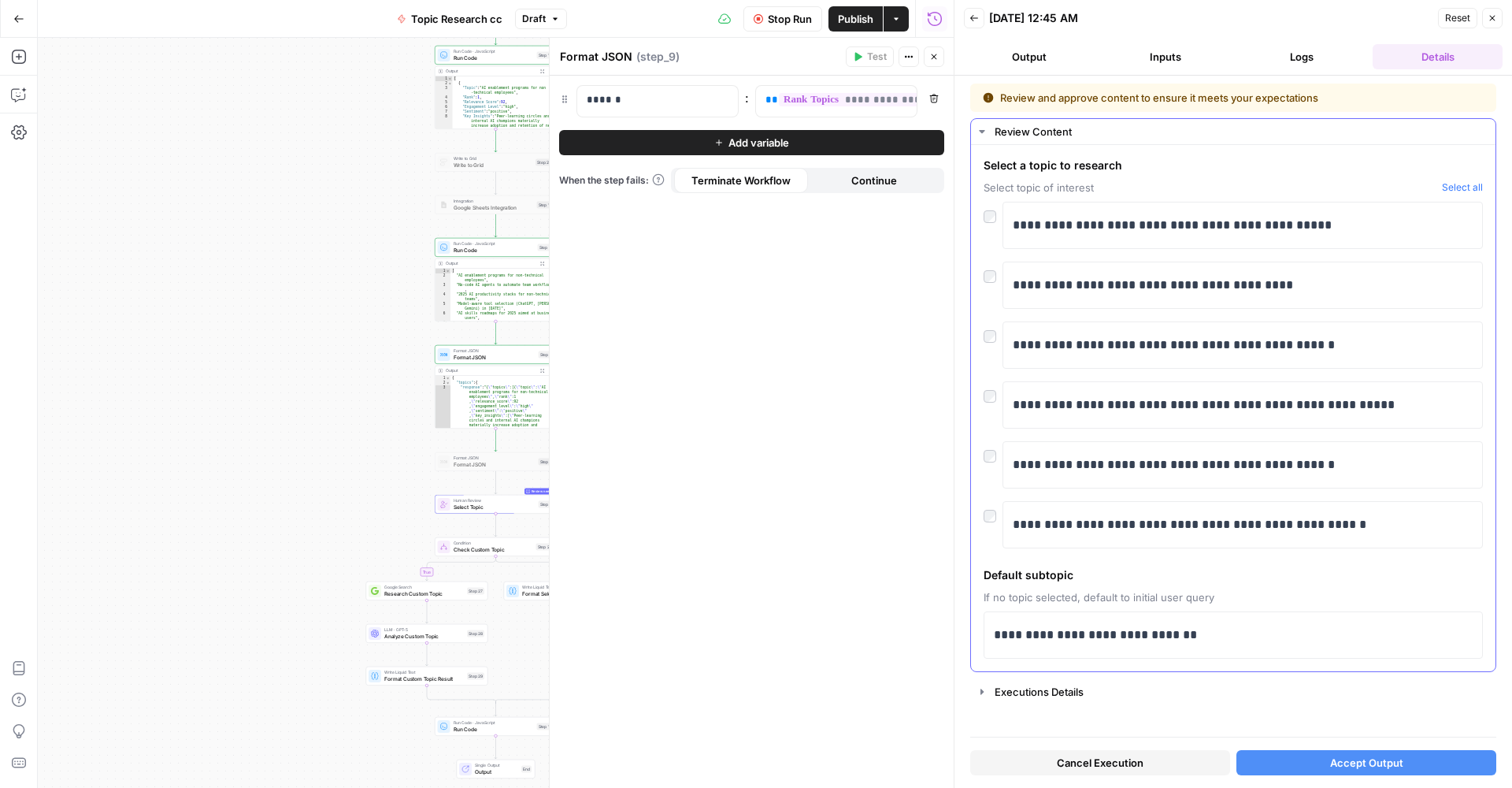
click at [1116, 133] on div "Review Content" at bounding box center [1241, 132] width 492 height 16
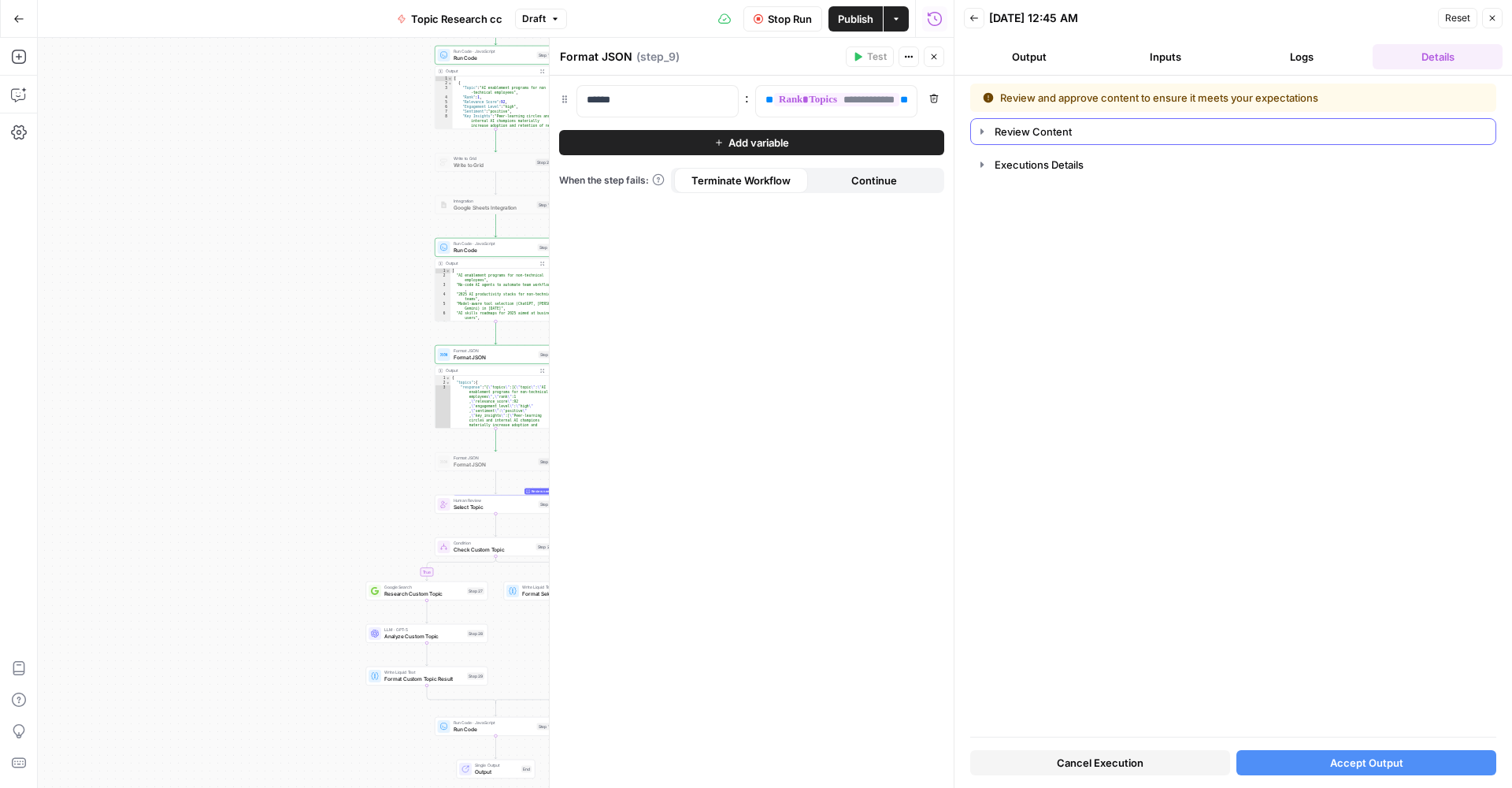
click at [1130, 135] on div "Review Content" at bounding box center [1241, 132] width 492 height 16
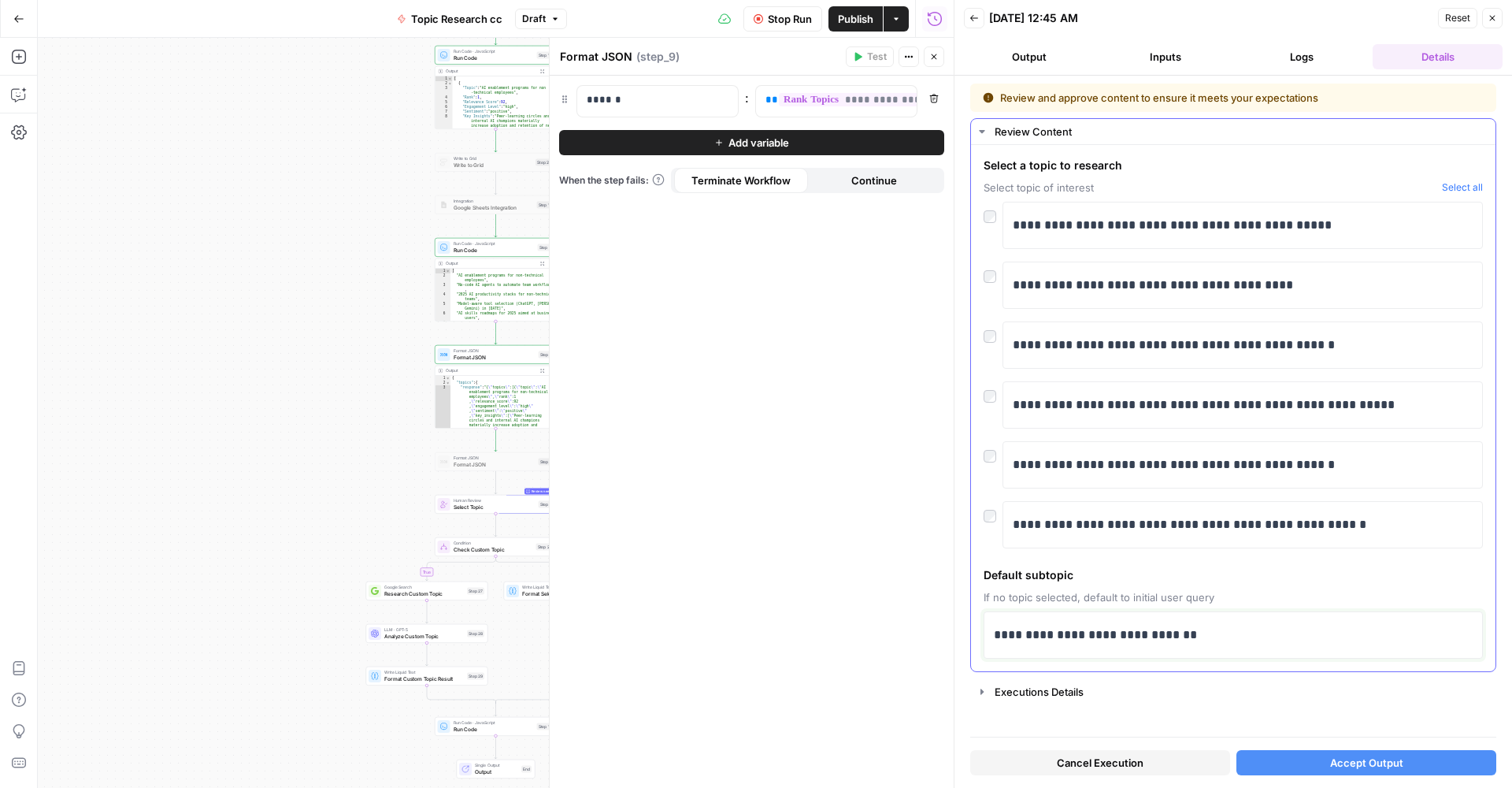
click at [1150, 637] on p "**********" at bounding box center [1233, 635] width 479 height 21
click at [1344, 754] on button "Accept Output" at bounding box center [1367, 762] width 260 height 26
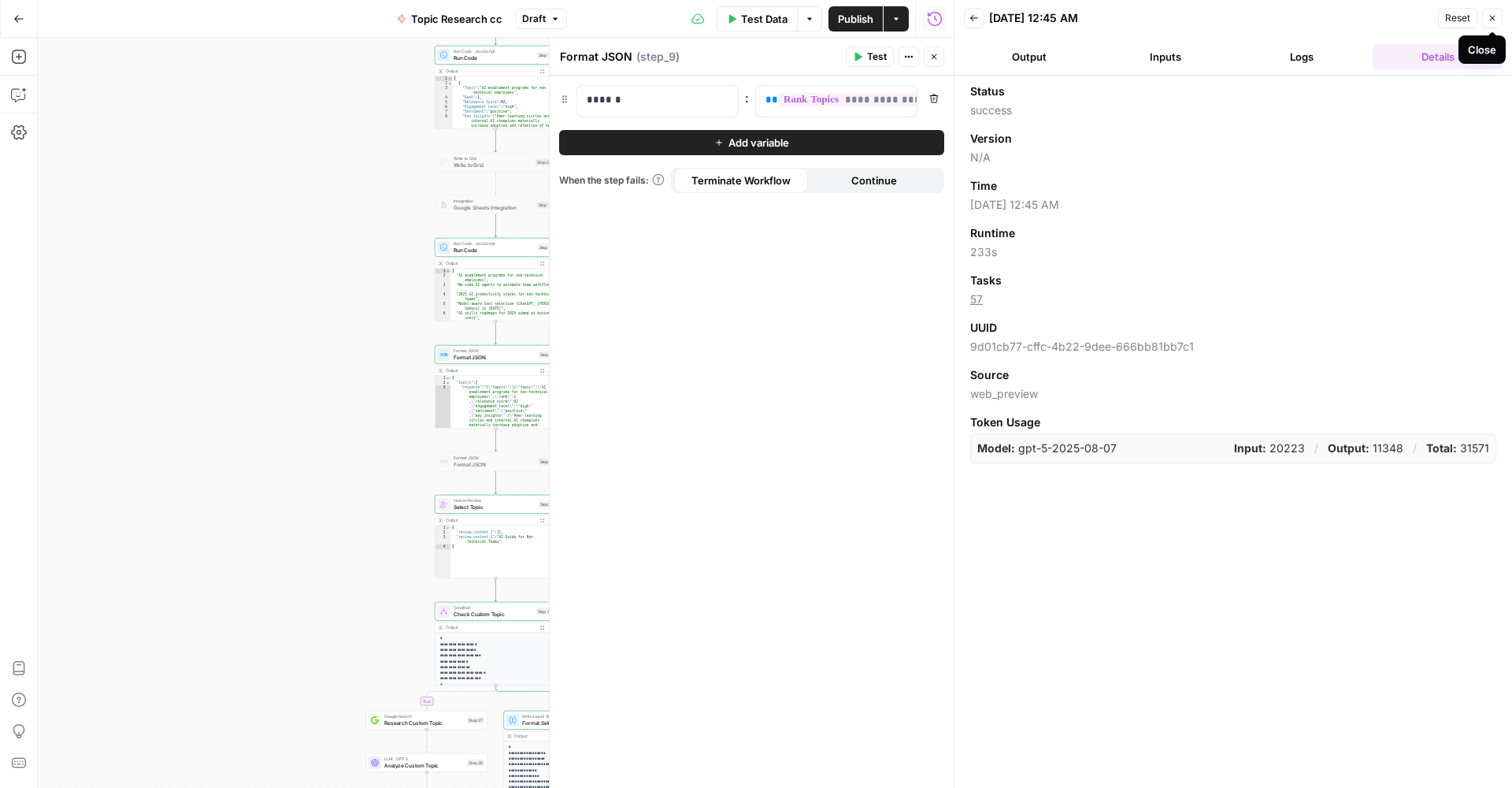
click at [1487, 20] on button "Close" at bounding box center [1493, 18] width 21 height 21
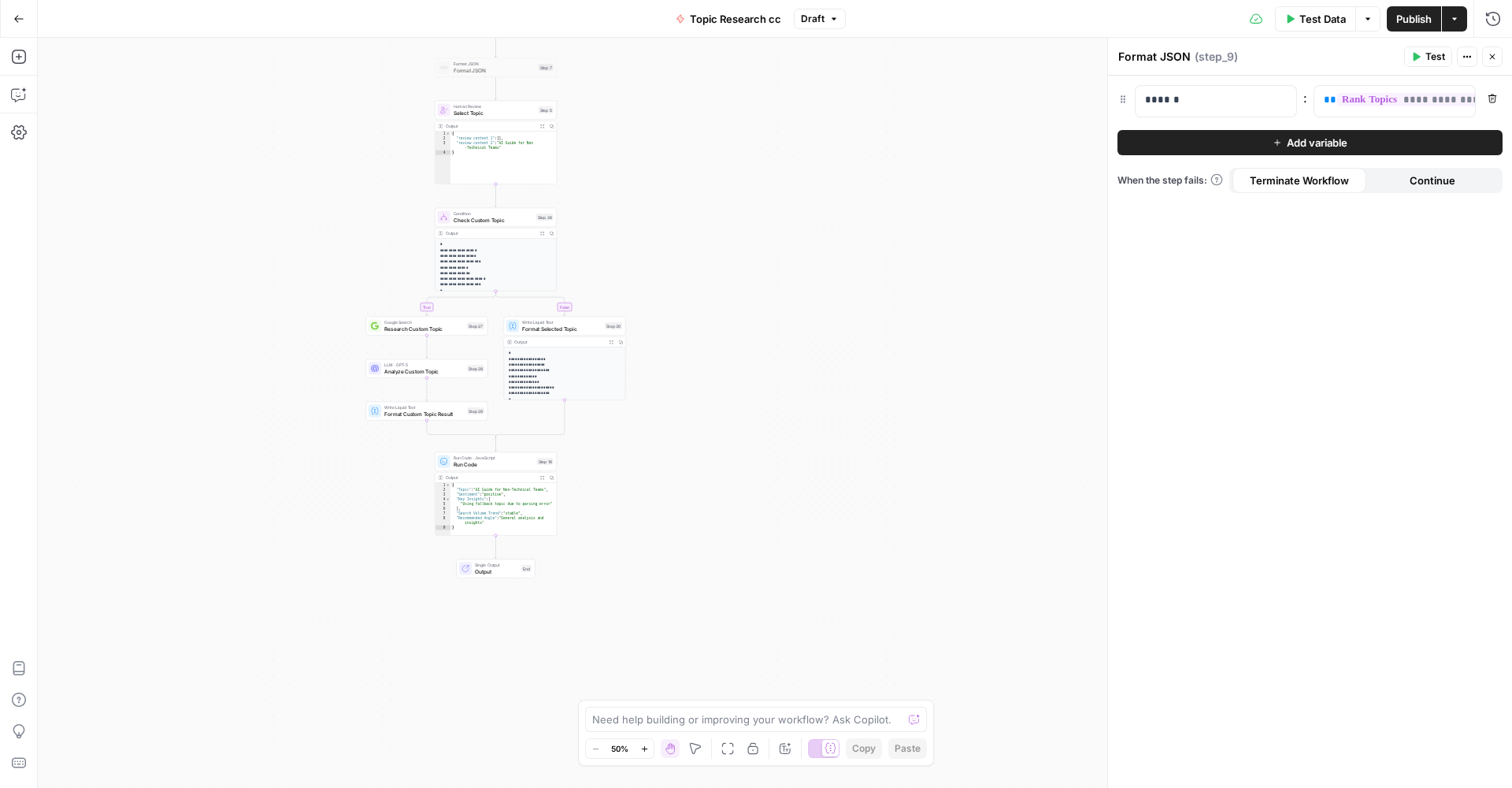
click at [1400, 18] on span "Publish" at bounding box center [1414, 19] width 35 height 16
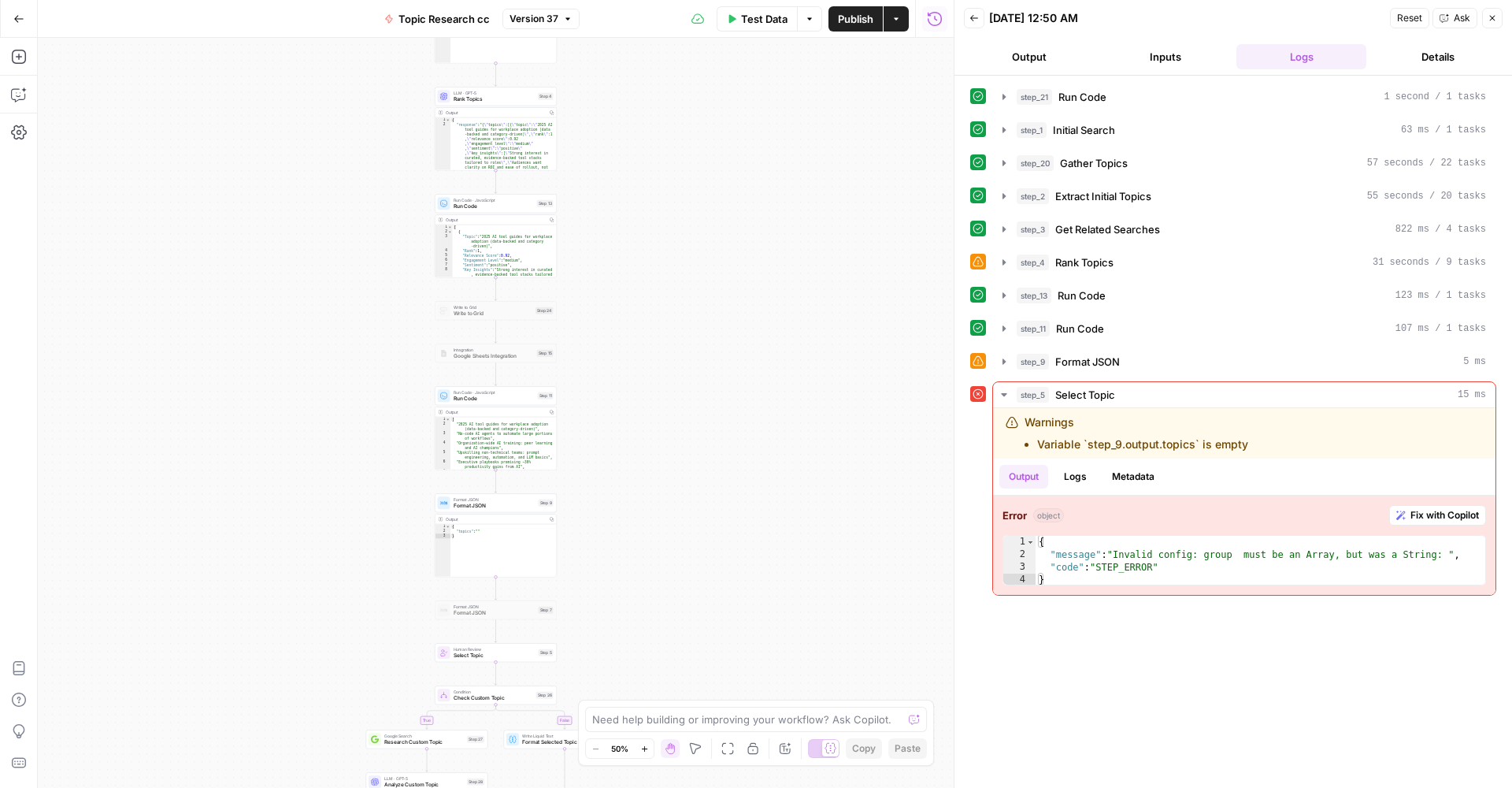
type textarea "**********"
click at [529, 541] on div "{ "topics" : "" }" at bounding box center [503, 555] width 106 height 63
click at [469, 505] on span "Format JSON" at bounding box center [494, 506] width 82 height 8
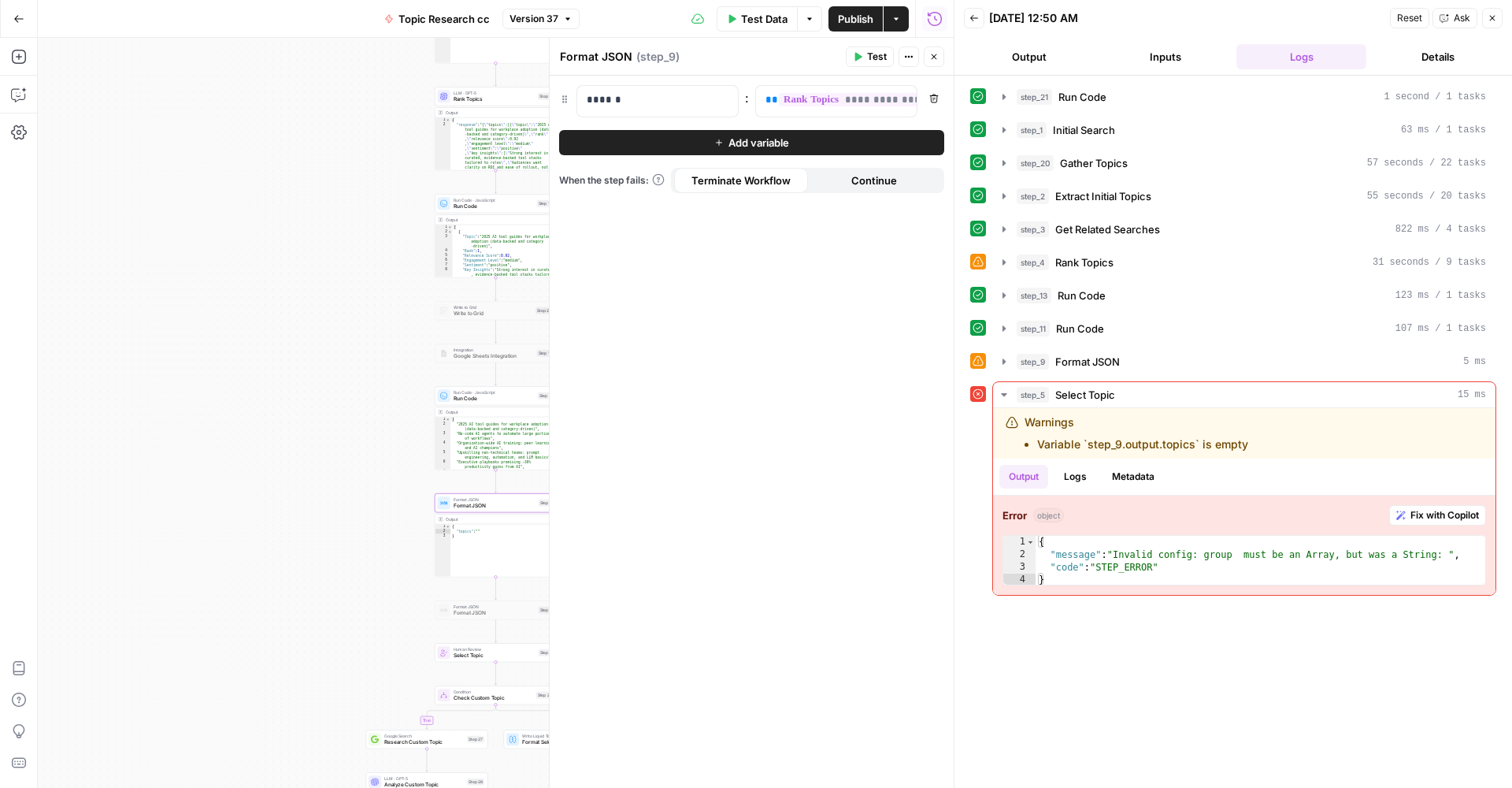
drag, startPoint x: 377, startPoint y: 406, endPoint x: 368, endPoint y: 410, distance: 9.8
click at [377, 406] on div "true false Workflow Input Settings Inputs Run Code · Python Run Code Step 21 Ou…" at bounding box center [496, 412] width 916 height 750
click at [351, 417] on div "true false Workflow Input Settings Inputs Run Code · Python Run Code Step 21 Ou…" at bounding box center [496, 412] width 916 height 750
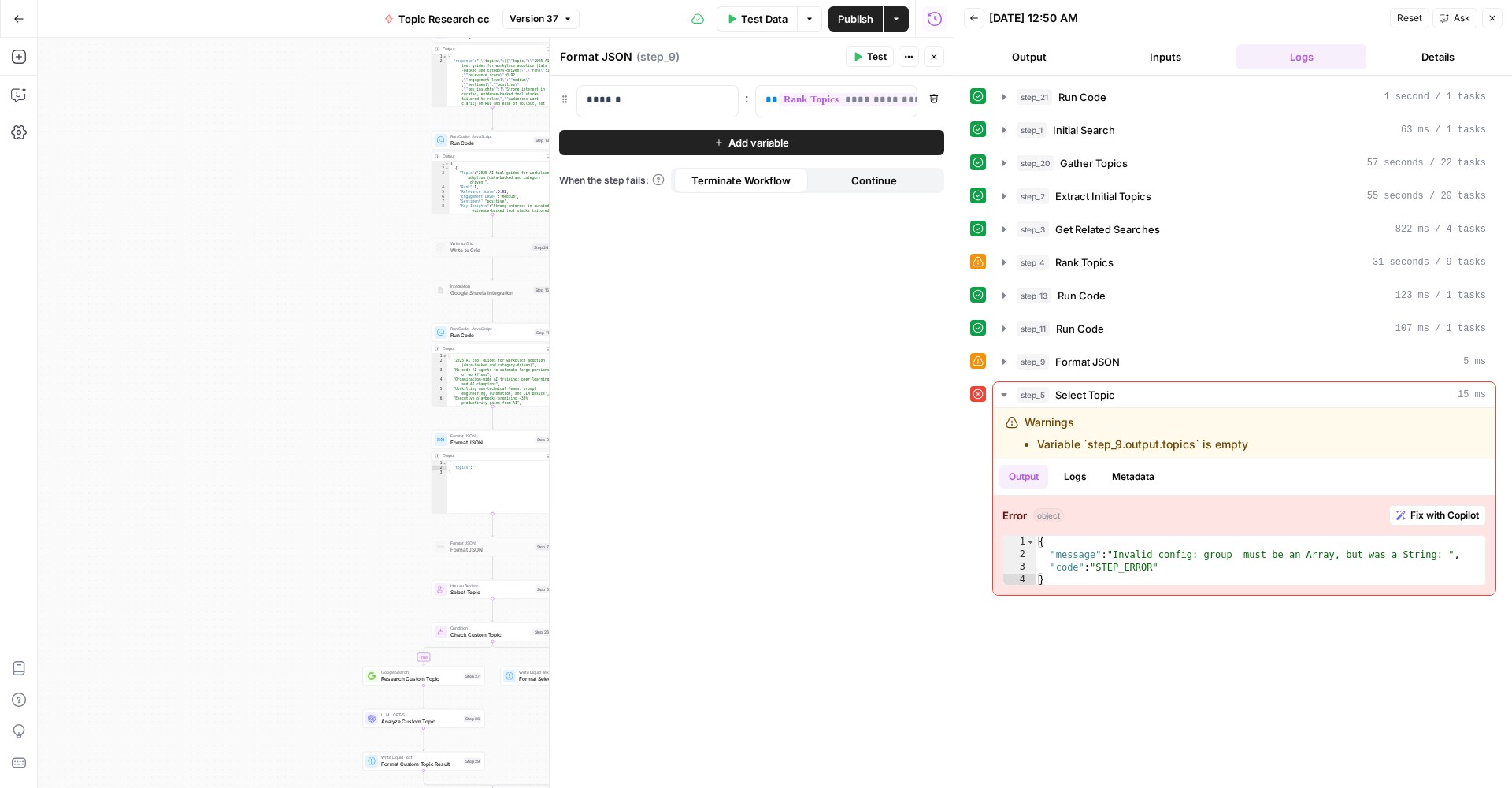
drag, startPoint x: 353, startPoint y: 459, endPoint x: 259, endPoint y: 299, distance: 185.6
click at [263, 308] on div "true false Workflow Input Settings Inputs Run Code · Python Run Code Step 21 Ou…" at bounding box center [496, 412] width 916 height 750
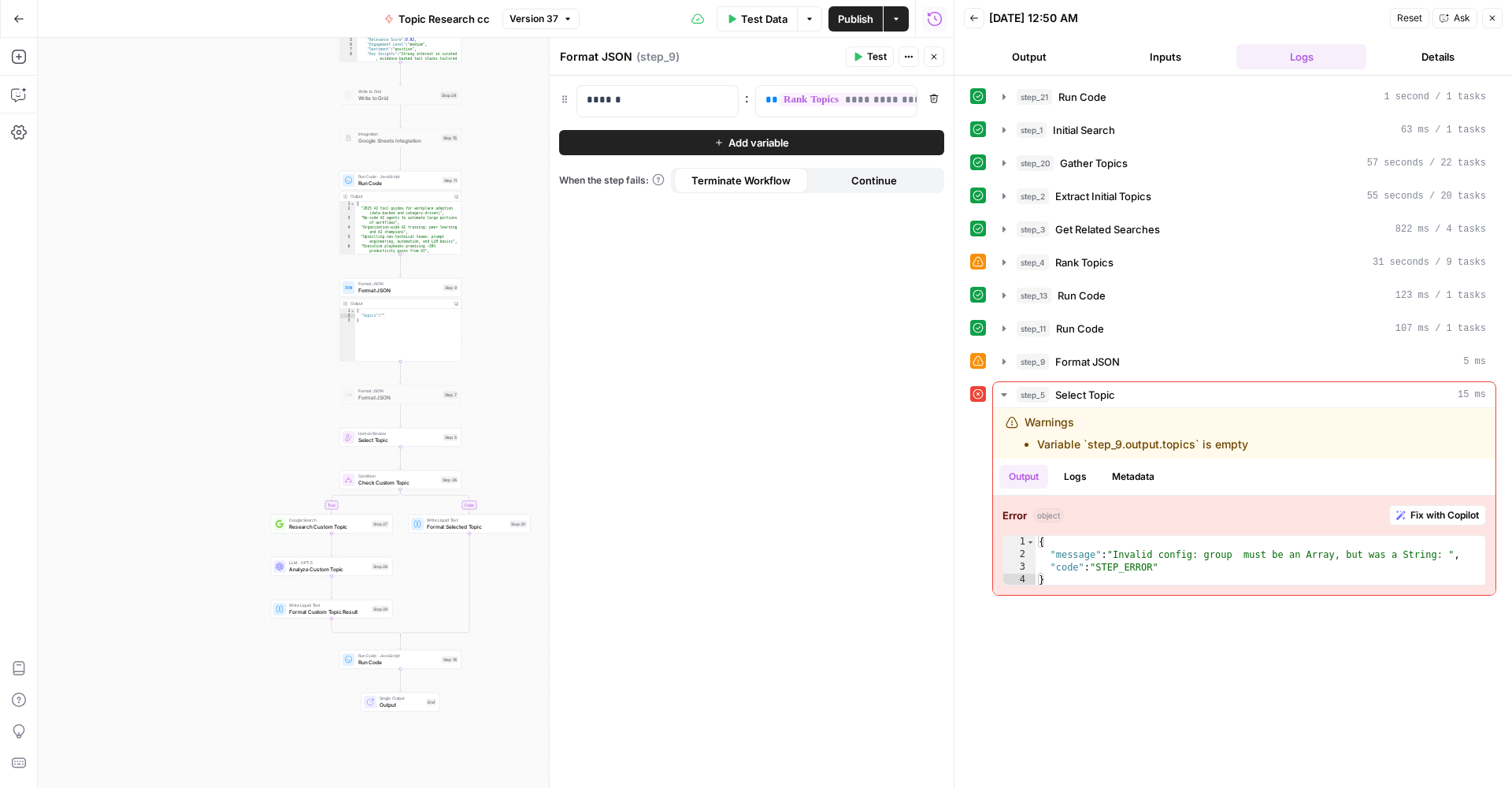
drag, startPoint x: 259, startPoint y: 299, endPoint x: 234, endPoint y: 286, distance: 28.2
click at [255, 294] on div "true false Workflow Input Settings Inputs Run Code · Python Run Code Step 21 Ou…" at bounding box center [496, 412] width 916 height 750
click at [893, 98] on div "**********" at bounding box center [836, 101] width 160 height 30
click at [844, 101] on span "**********" at bounding box center [853, 99] width 147 height 14
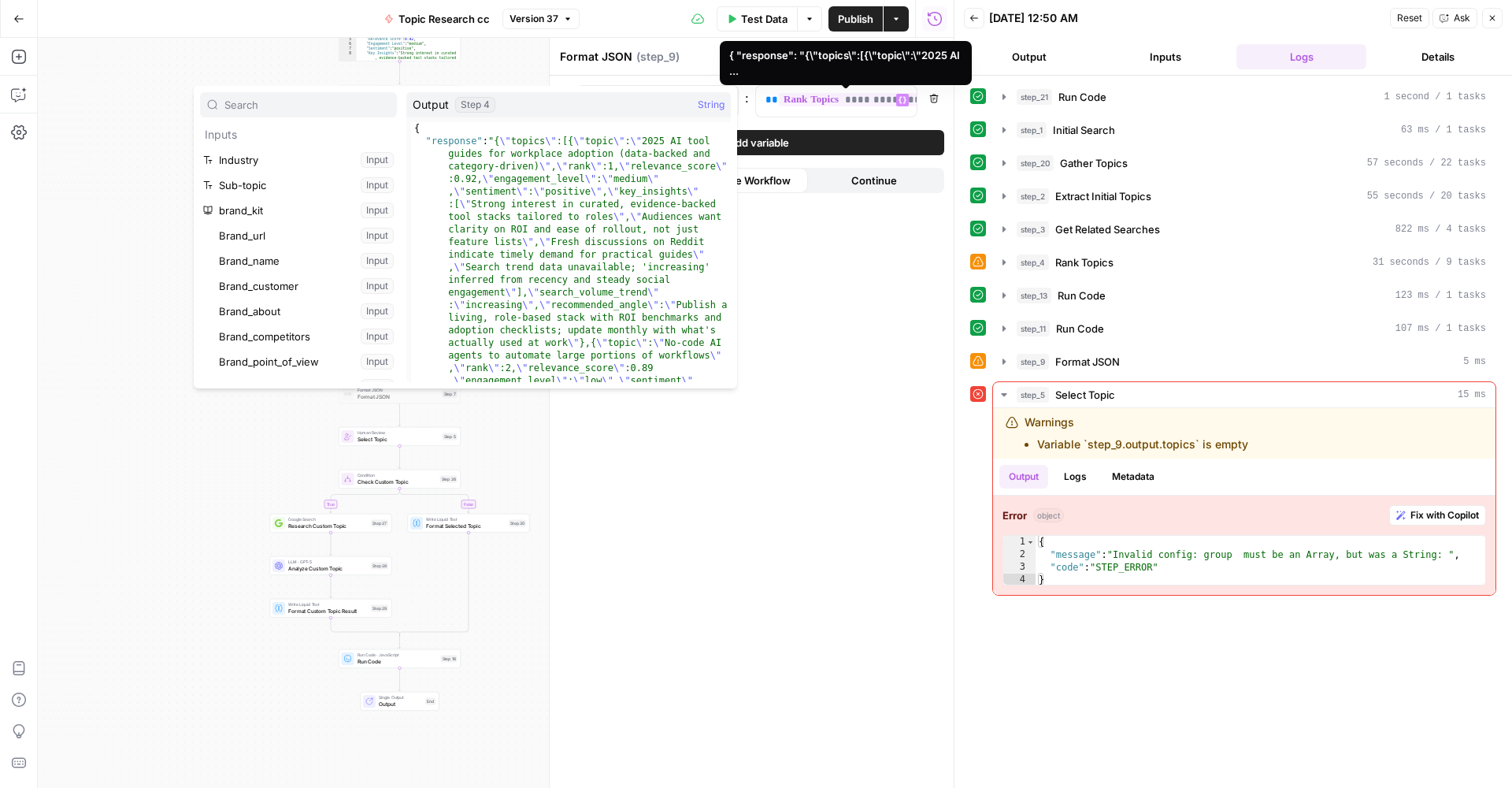
scroll to position [6386, 0]
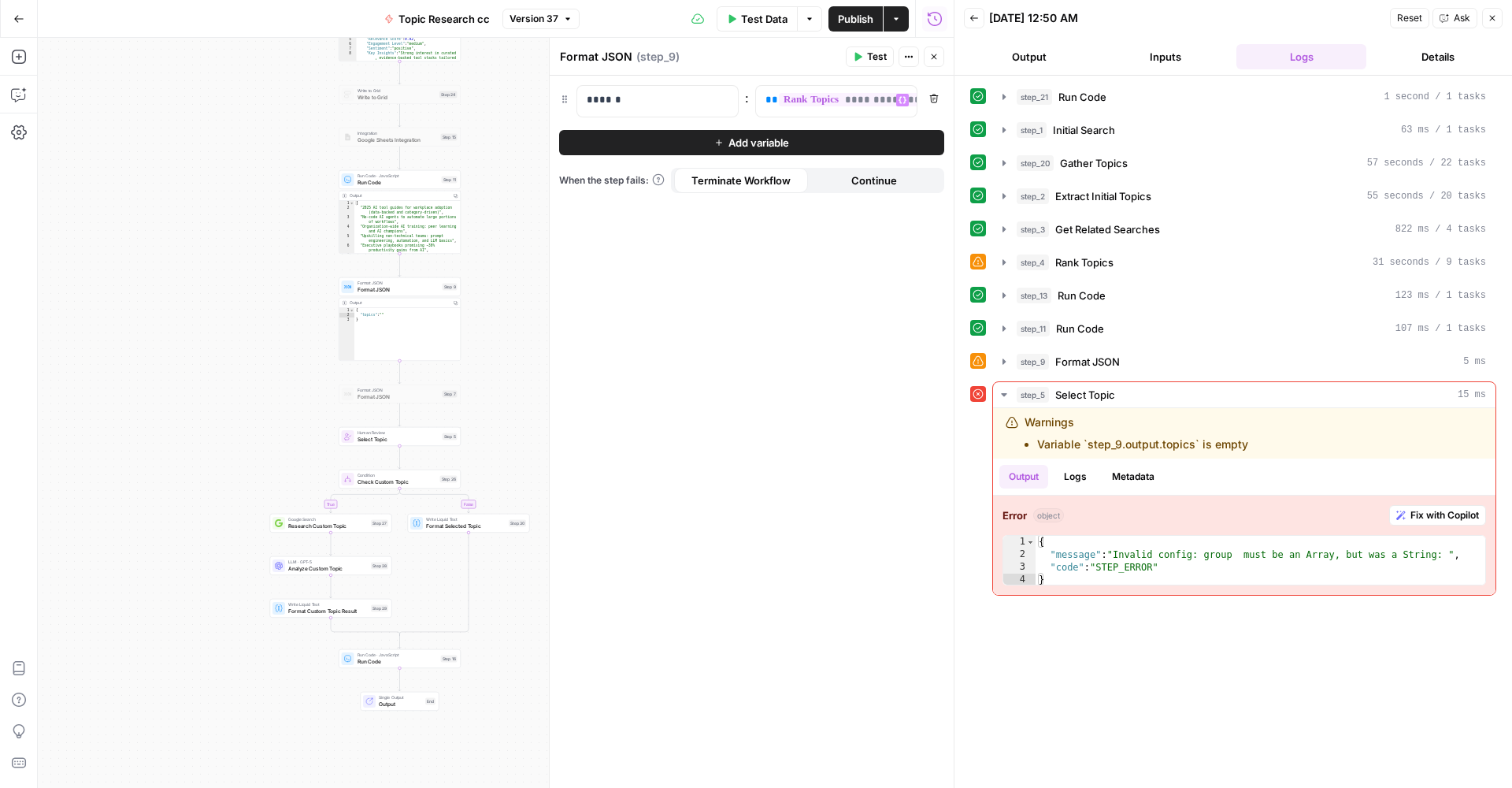
click at [495, 425] on div "true false Workflow Input Settings Inputs Run Code · Python Run Code Step 21 Ou…" at bounding box center [496, 412] width 916 height 750
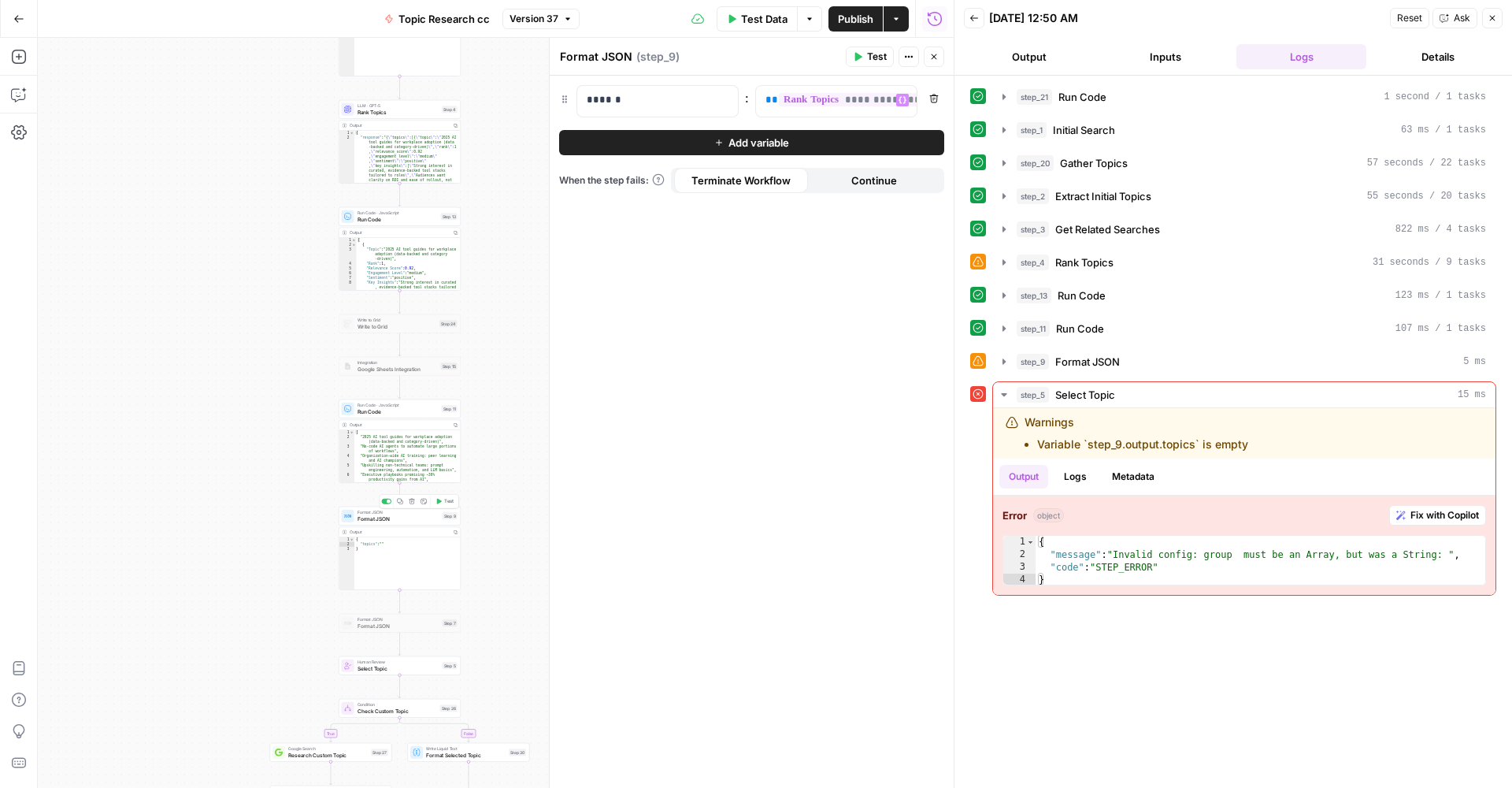
click at [446, 520] on div "Format JSON Format JSON Step 9 Copy step Delete step Add Note Test" at bounding box center [399, 515] width 116 height 14
click at [399, 522] on div "Format JSON Format JSON Step 9 Copy step Delete step Add Note Test" at bounding box center [399, 516] width 122 height 19
click at [897, 100] on button "Variables Menu" at bounding box center [903, 100] width 13 height 13
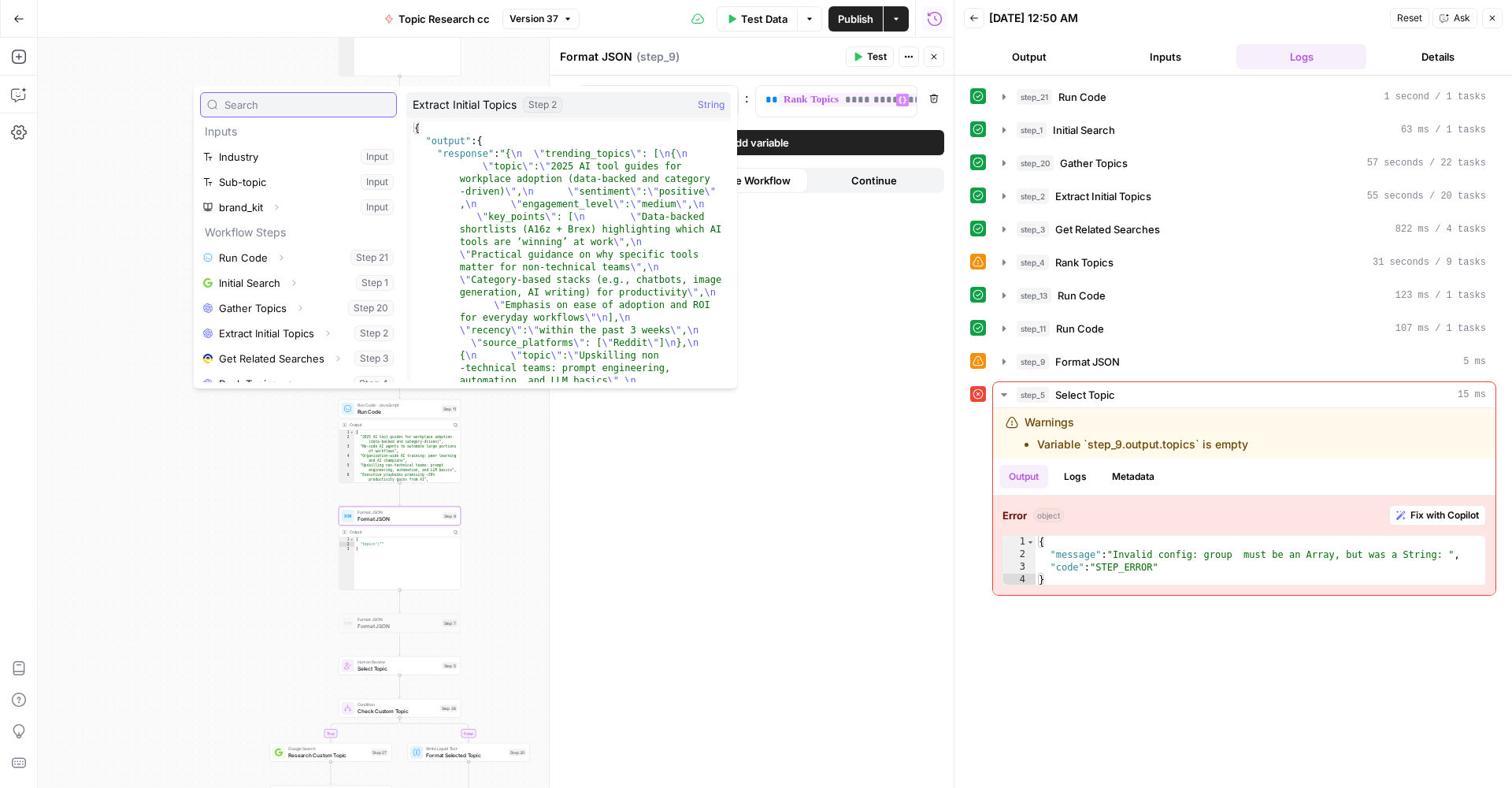
scroll to position [68, 0]
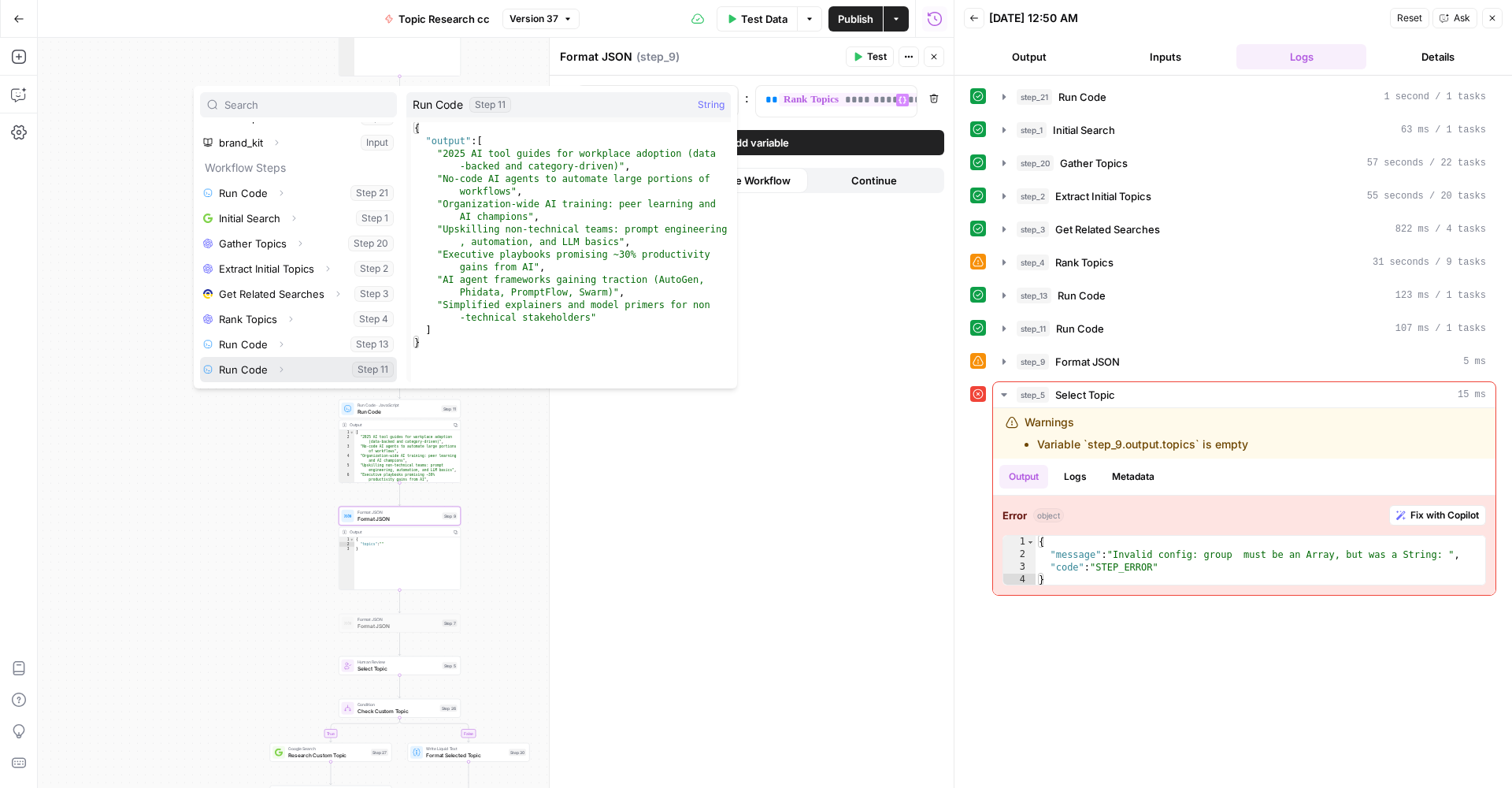
click at [268, 365] on button "Select variable Run Code" at bounding box center [299, 370] width 197 height 26
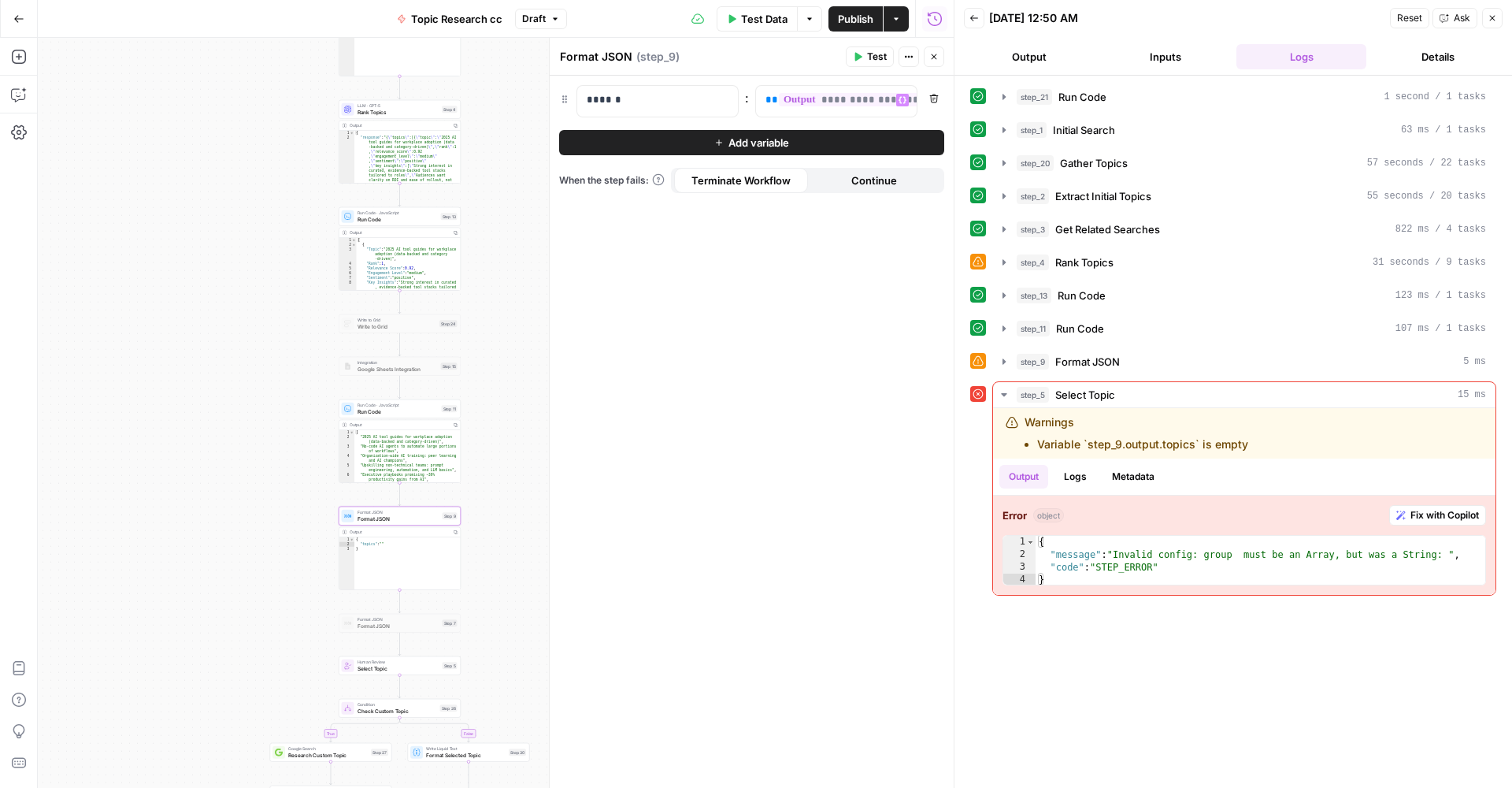
click at [903, 96] on icon "button" at bounding box center [903, 100] width 8 height 8
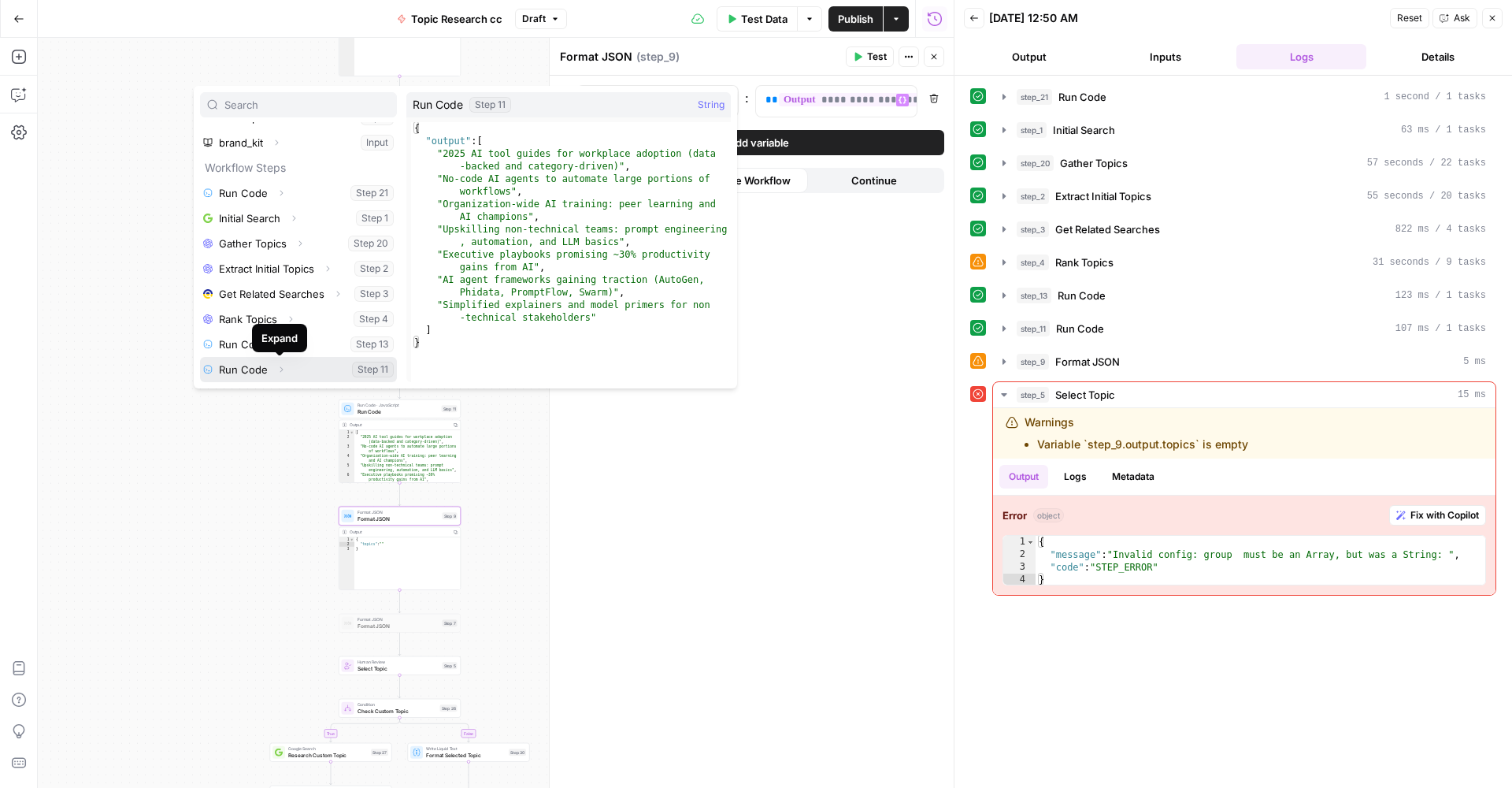
click at [281, 368] on icon "button" at bounding box center [281, 370] width 10 height 10
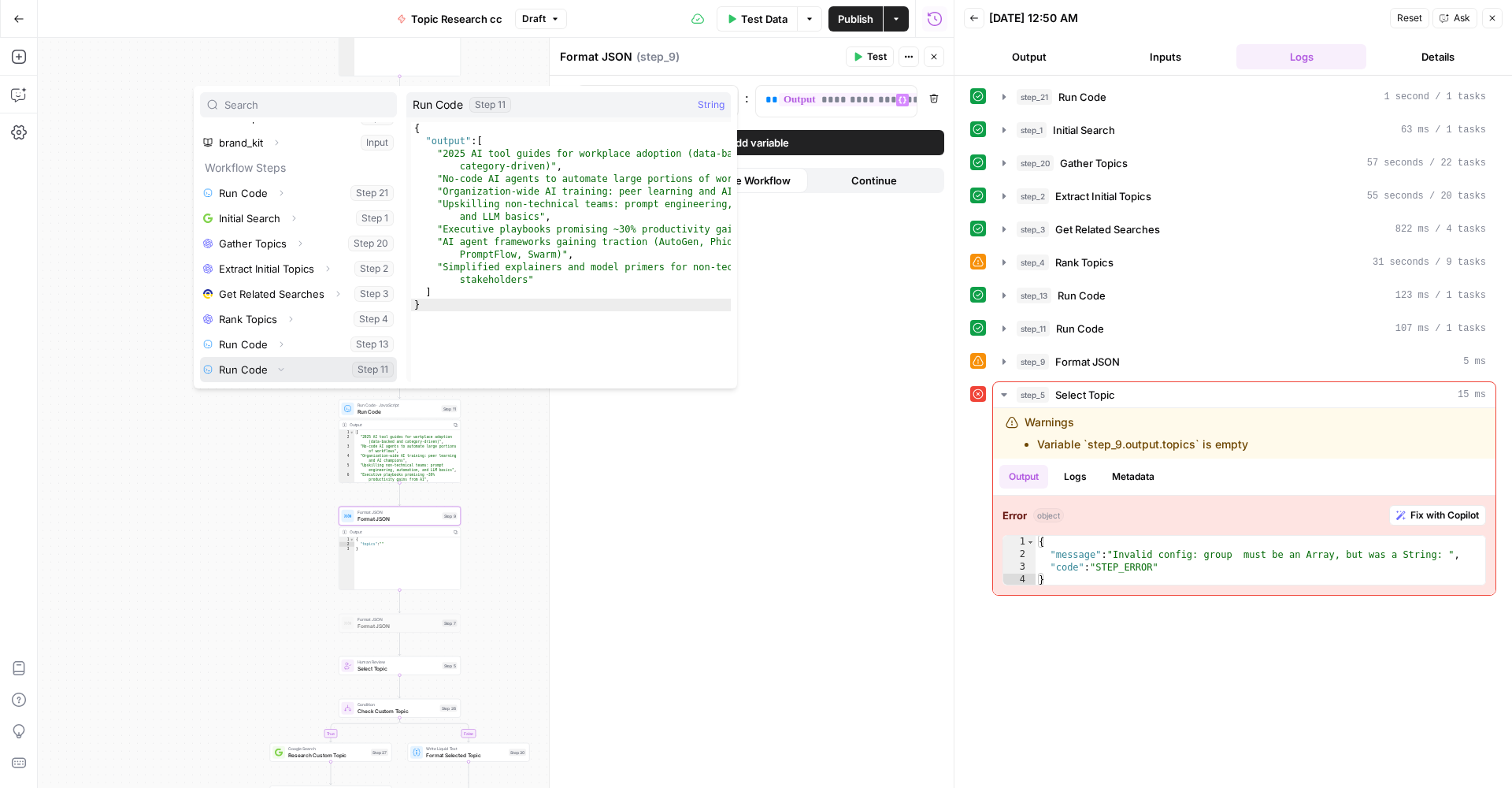
scroll to position [93, 0]
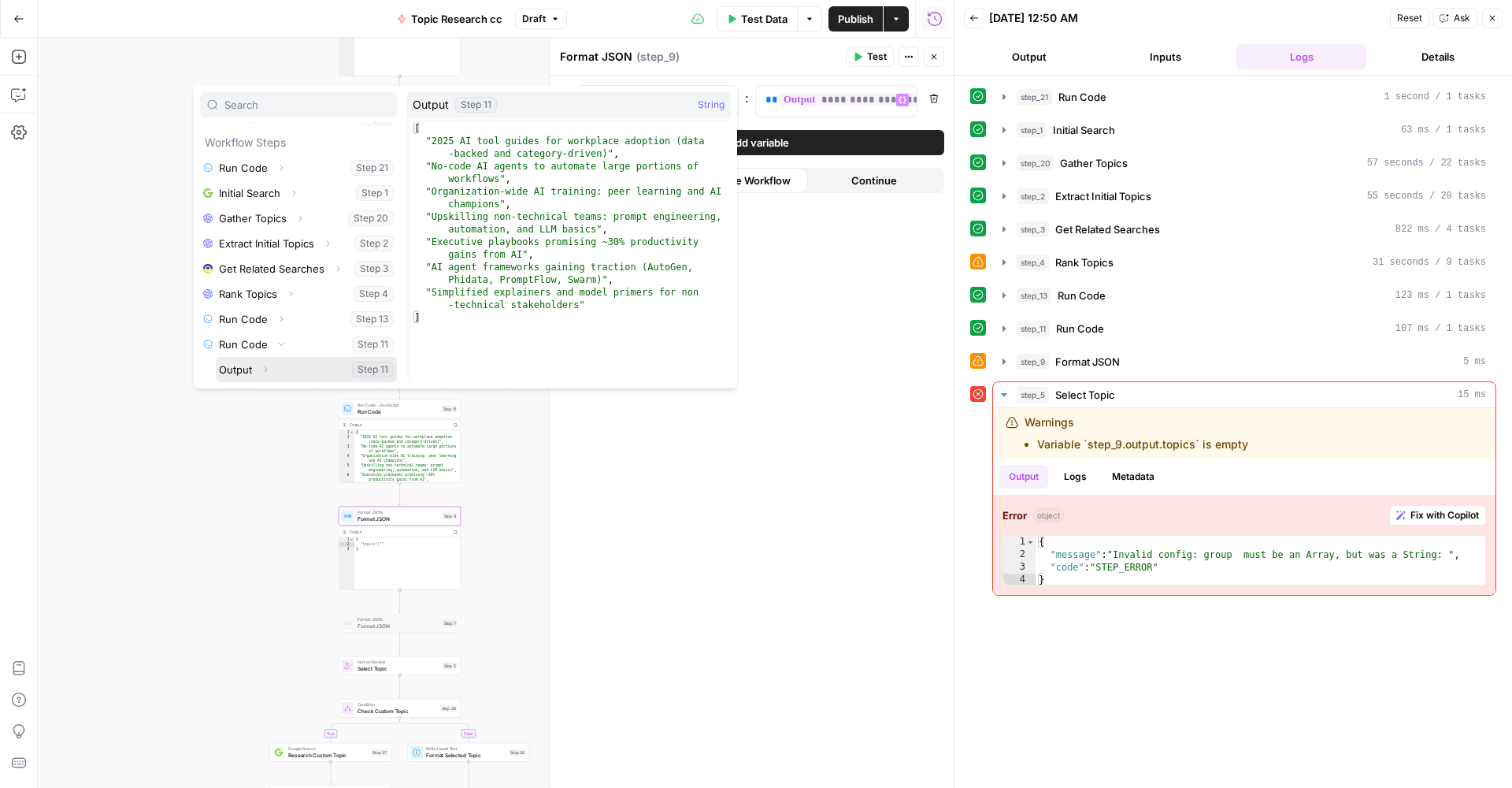
click at [373, 366] on button "Select variable Output" at bounding box center [306, 370] width 181 height 26
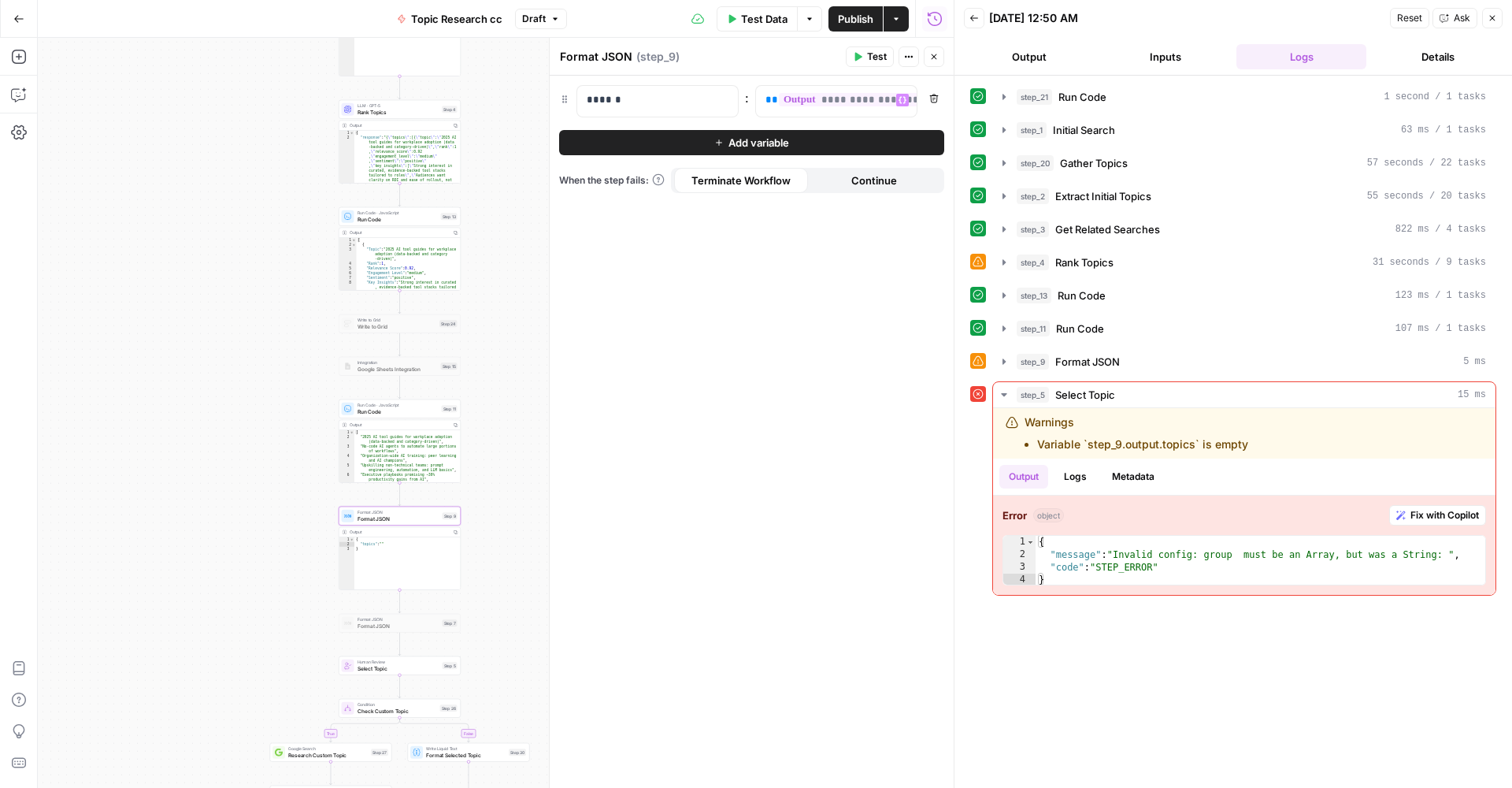
click at [836, 24] on button "Publish" at bounding box center [856, 19] width 54 height 26
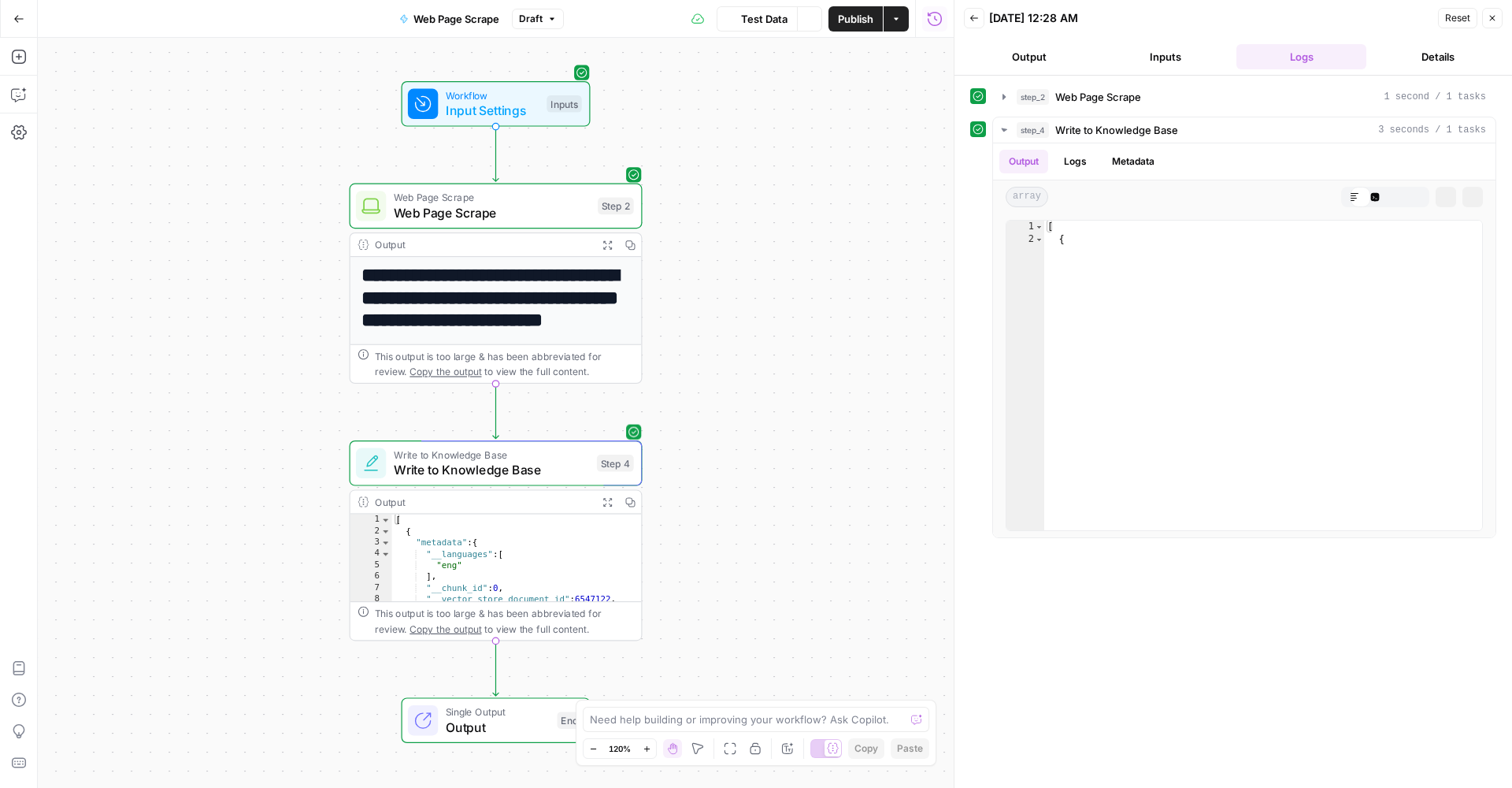
scroll to position [108, 0]
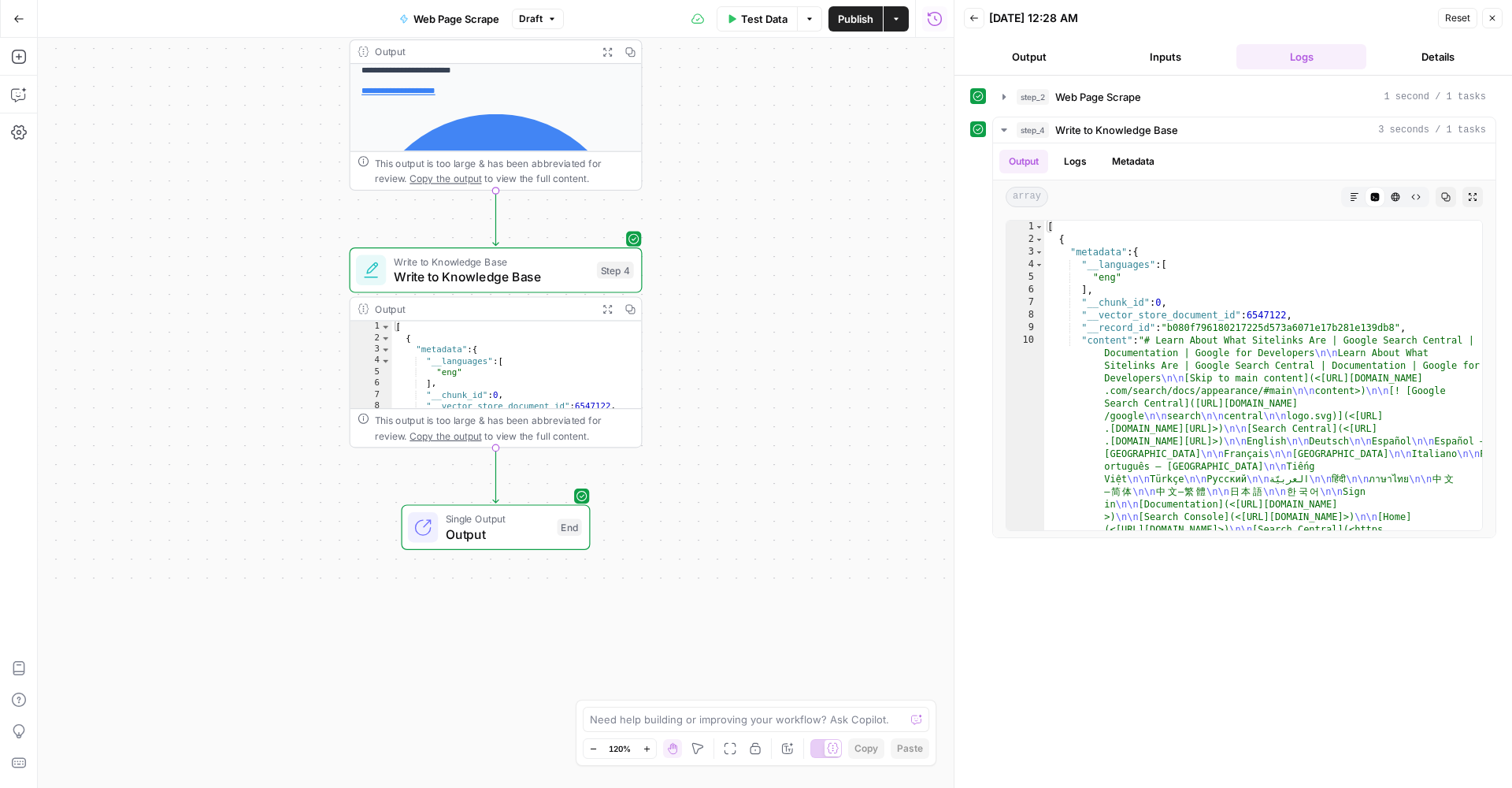
click at [746, 18] on span "Test Data" at bounding box center [764, 19] width 46 height 16
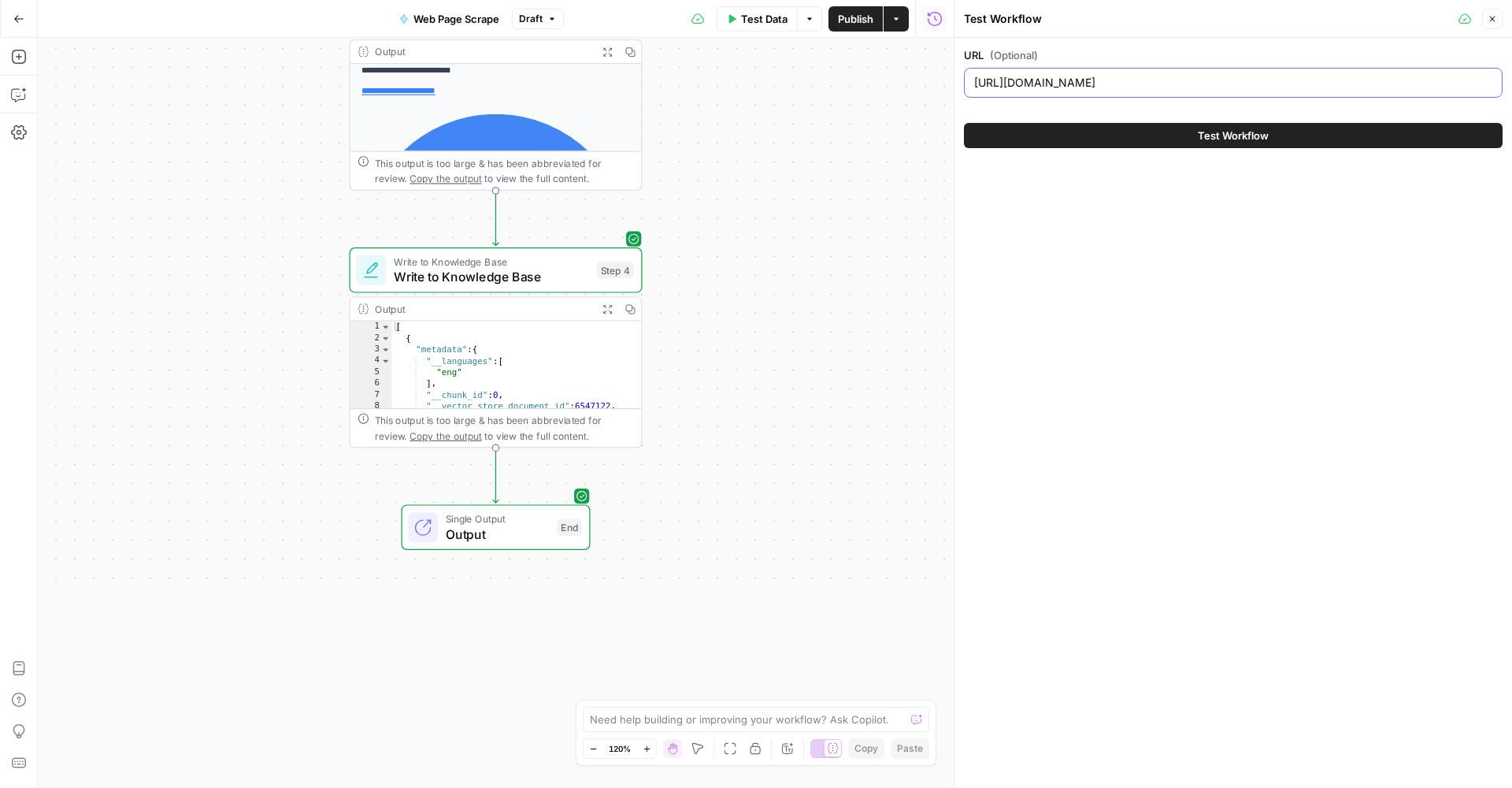
click at [1115, 78] on input "[URL][DOMAIN_NAME]" at bounding box center [1233, 83] width 518 height 16
click at [1116, 77] on input "[URL][DOMAIN_NAME]" at bounding box center [1233, 83] width 518 height 16
paste input "tructured-data/intro-structured-data"
type input "[URL][DOMAIN_NAME]"
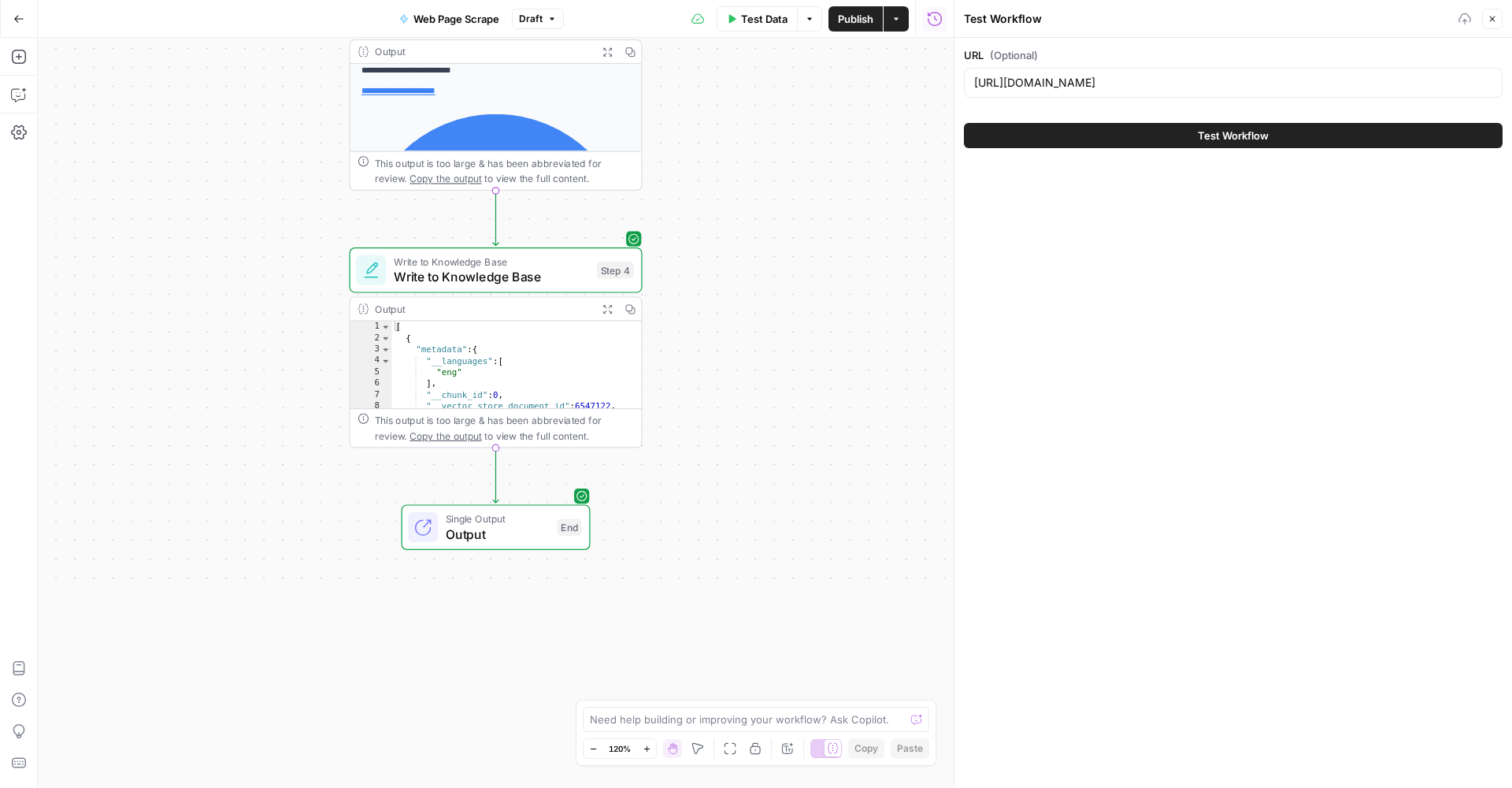
click at [1117, 148] on div "Test Workflow" at bounding box center [1233, 135] width 539 height 44
click at [1120, 142] on button "Test Workflow" at bounding box center [1233, 136] width 539 height 26
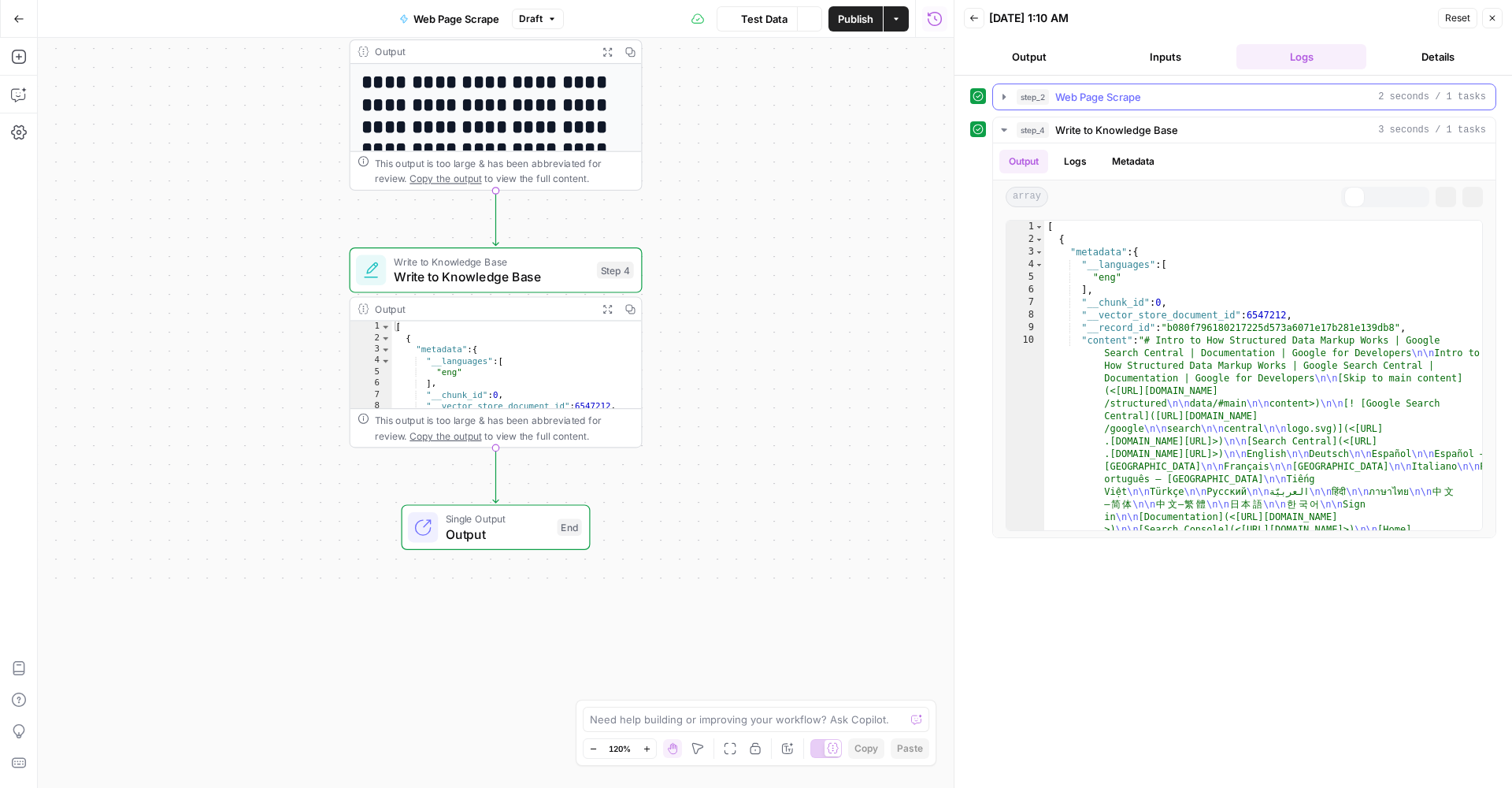
scroll to position [129, 0]
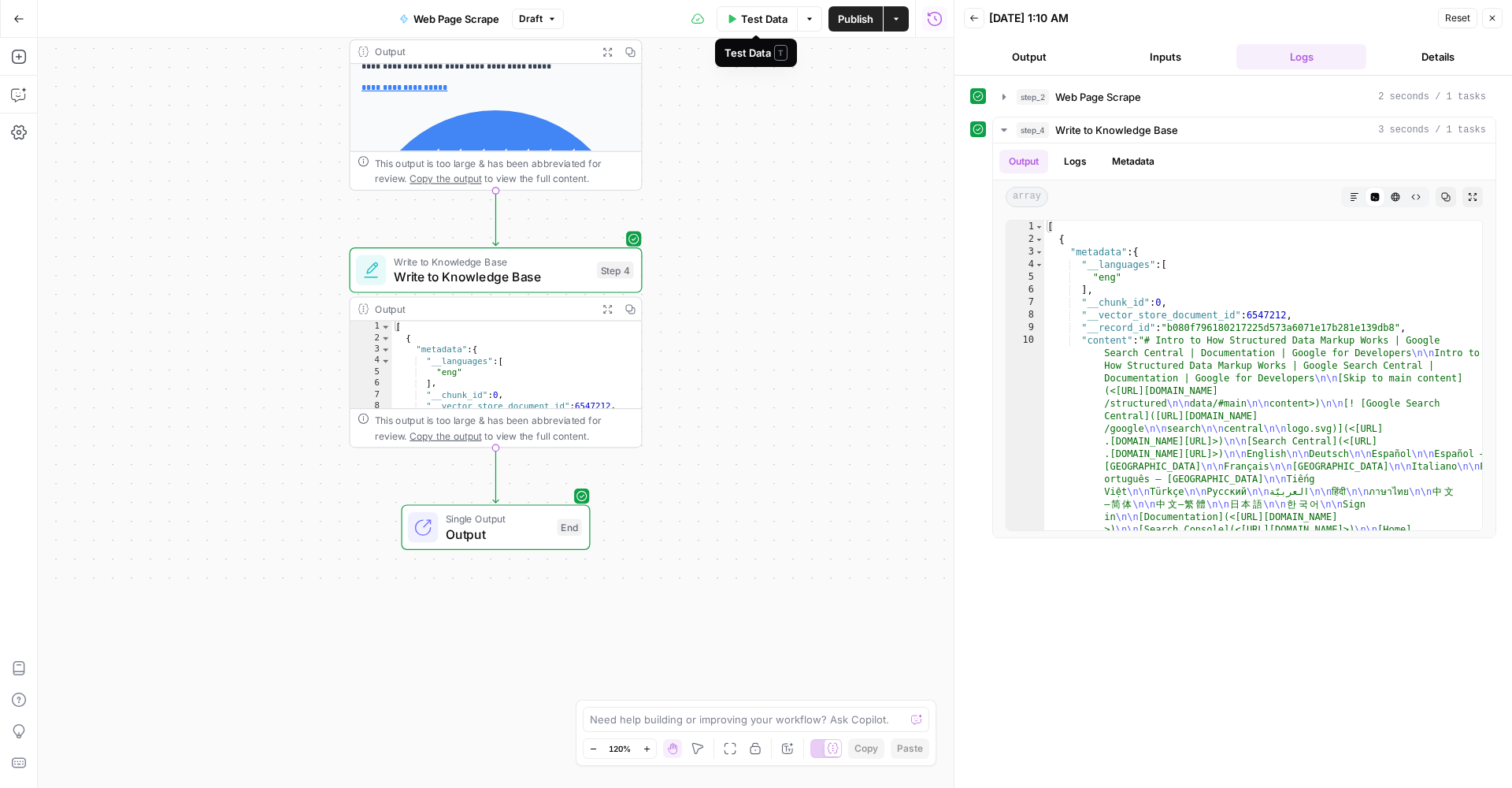
click at [723, 19] on button "Test Data" at bounding box center [758, 19] width 81 height 26
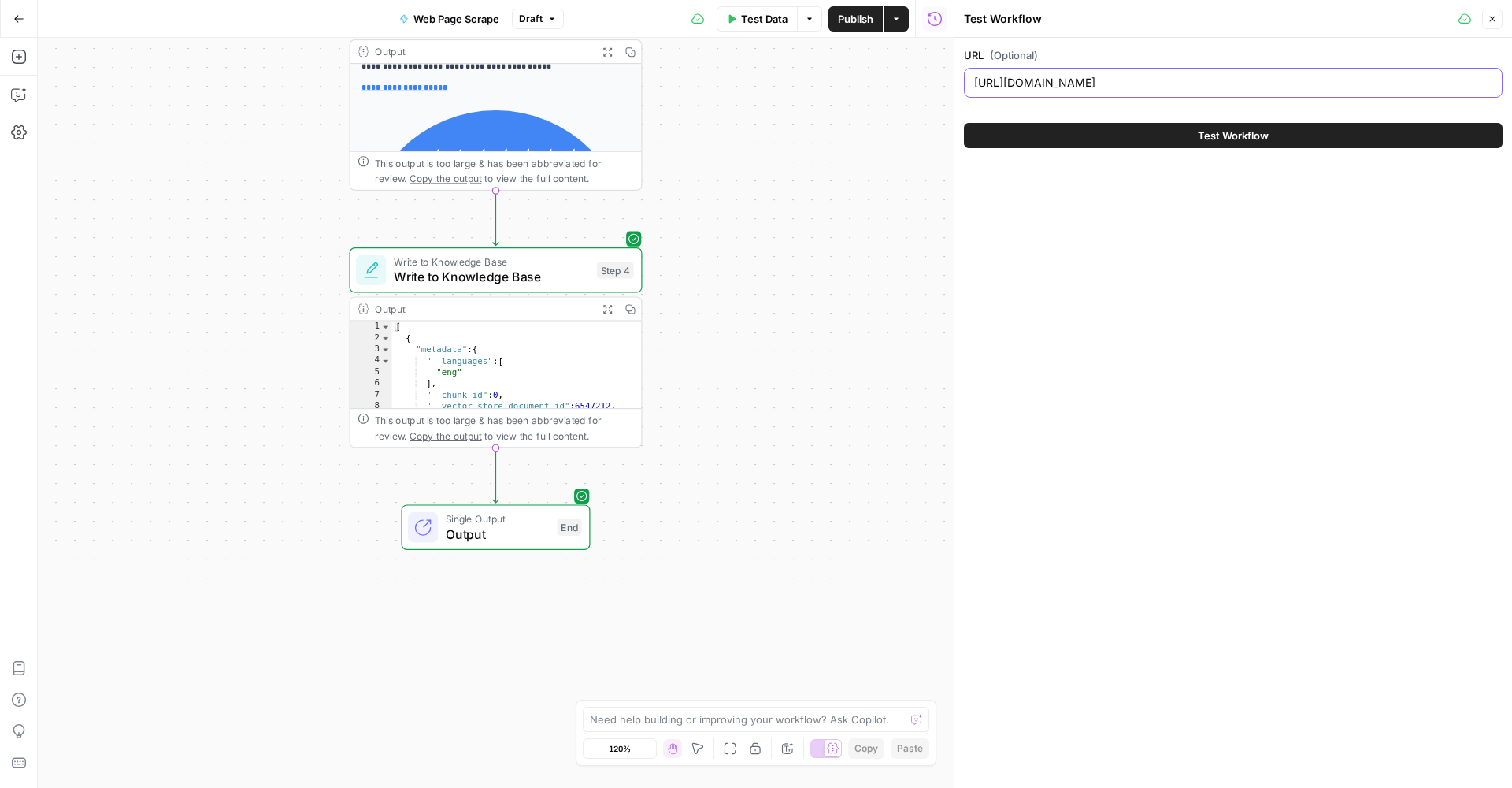
click at [1125, 81] on input "https://developers.google.com/search/docs/appearance/structured-data/intro-stru…" at bounding box center [1233, 83] width 518 height 16
paste input "sd-policies"
type input "https://developers.google.com/search/docs/appearance/structured-data/sd-policies"
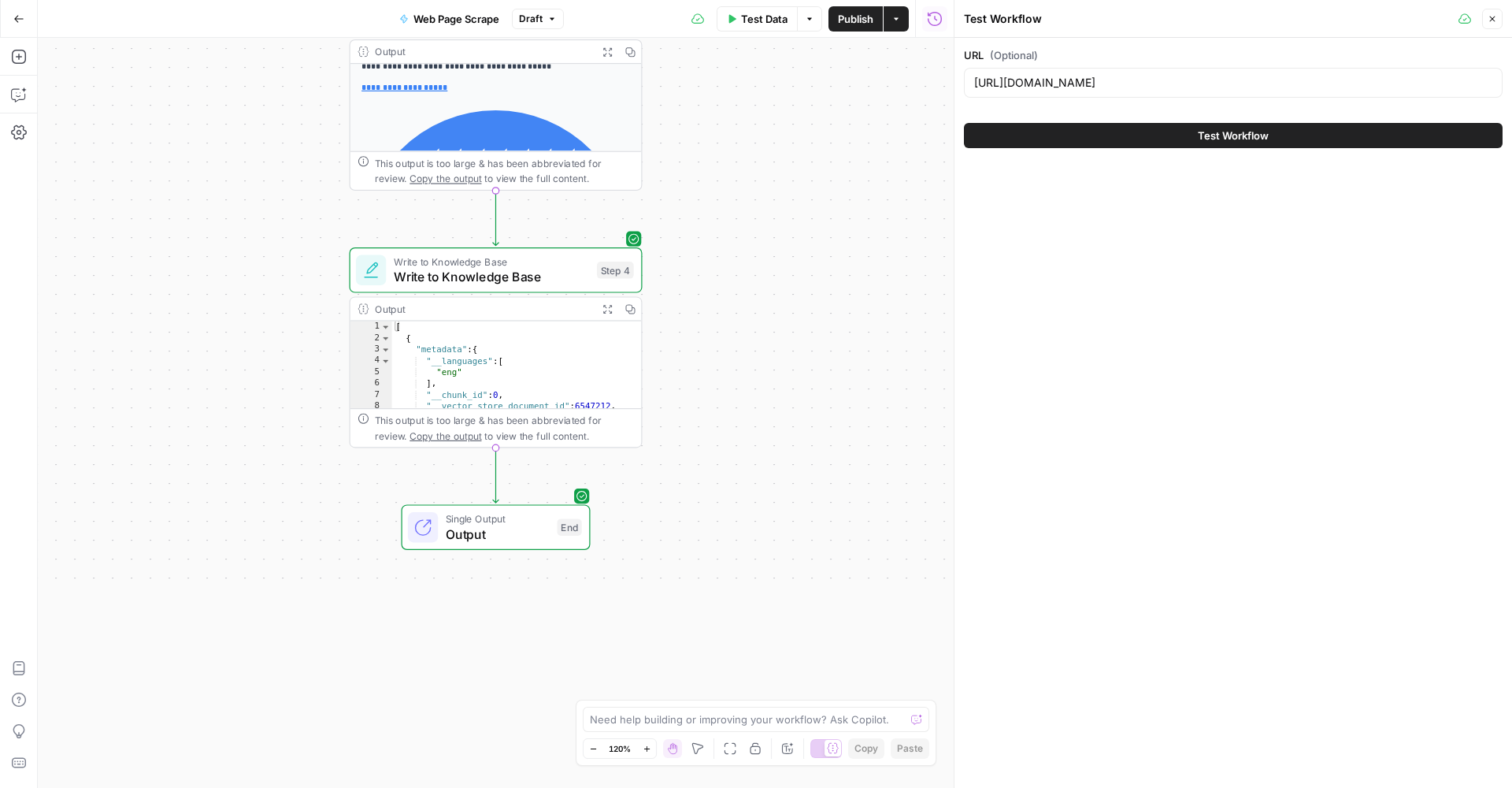
click at [1102, 145] on button "Test Workflow" at bounding box center [1233, 136] width 539 height 26
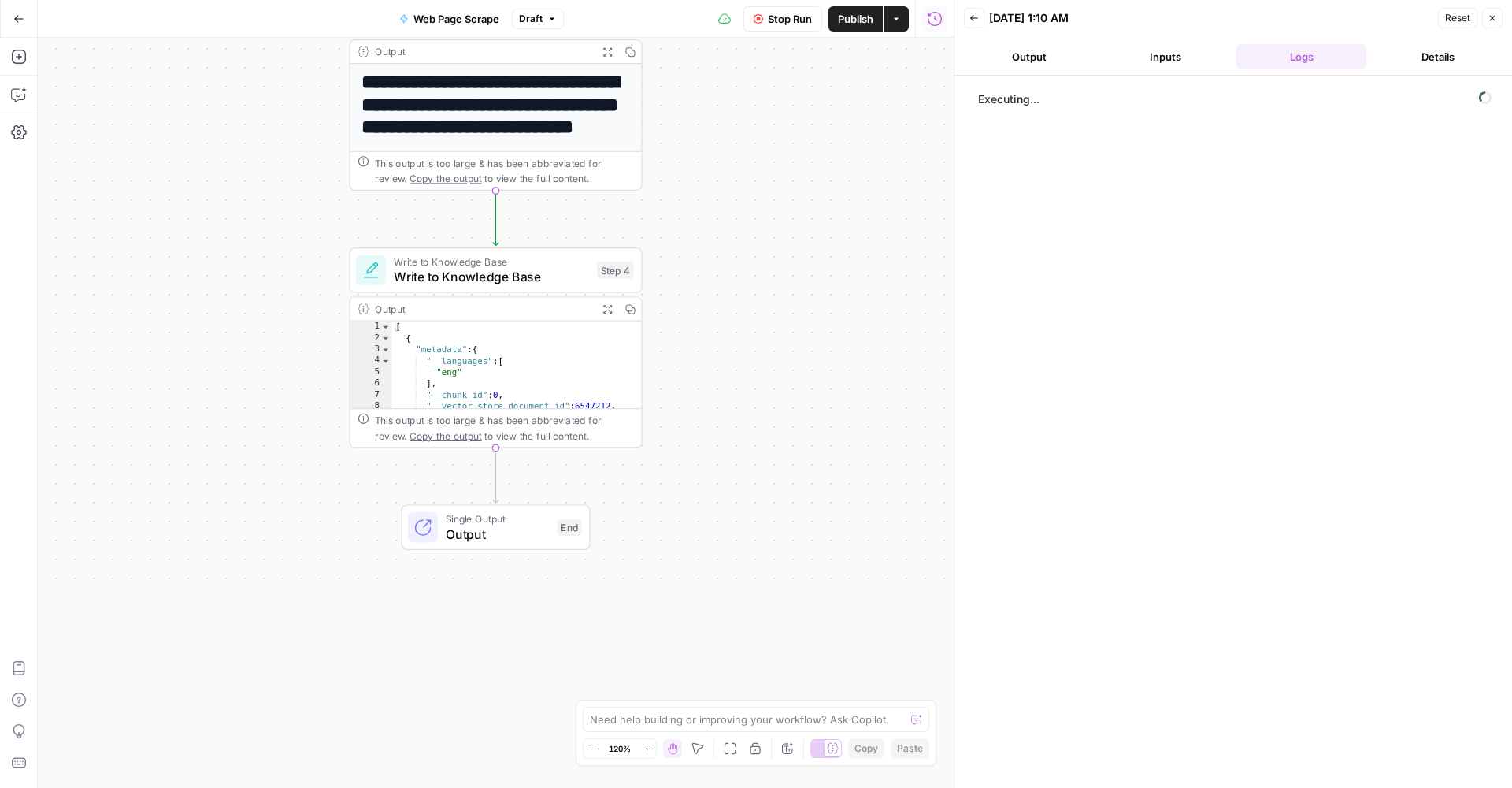
scroll to position [108, 0]
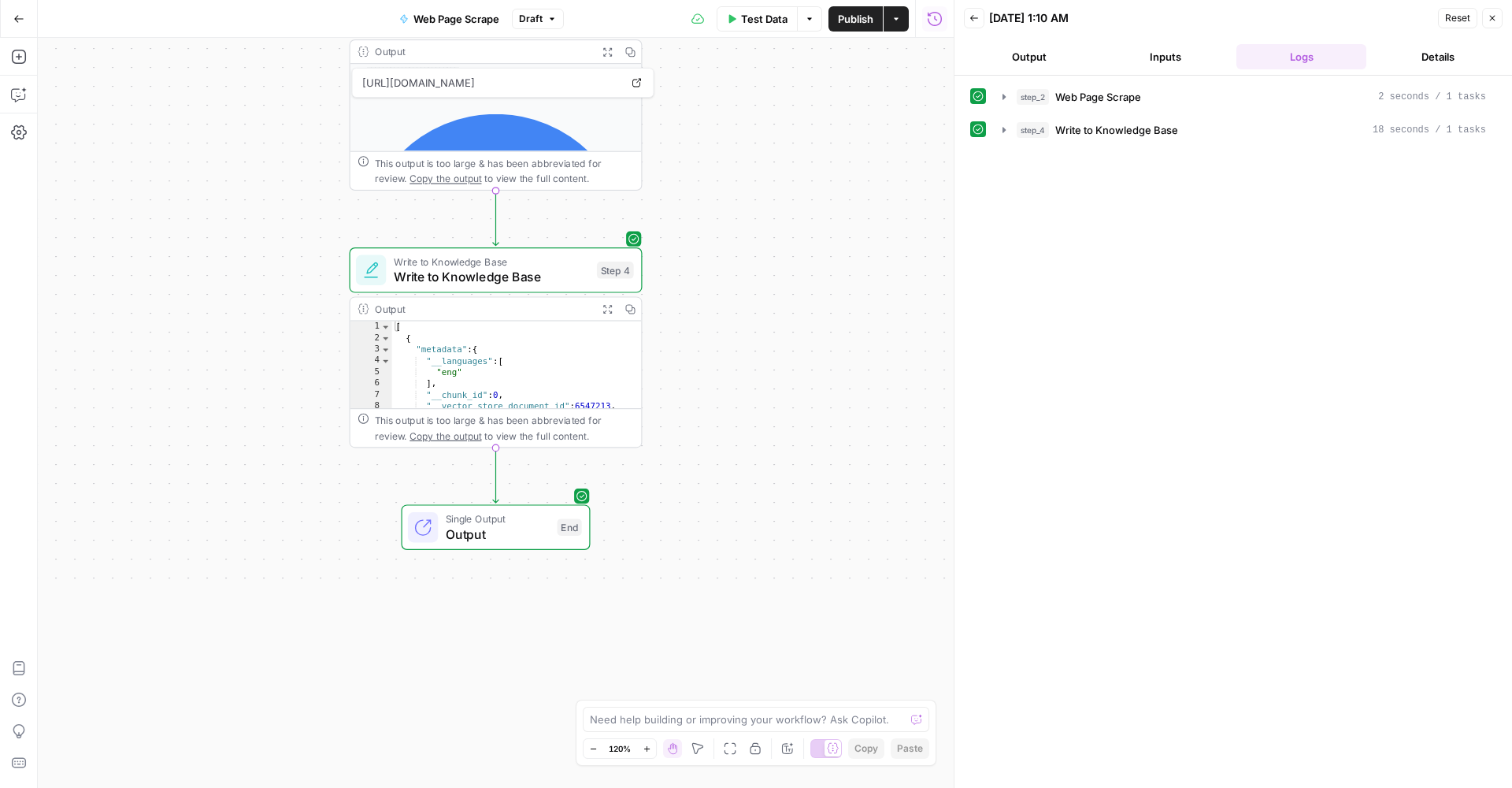
click at [769, 19] on span "Test Data" at bounding box center [764, 19] width 46 height 16
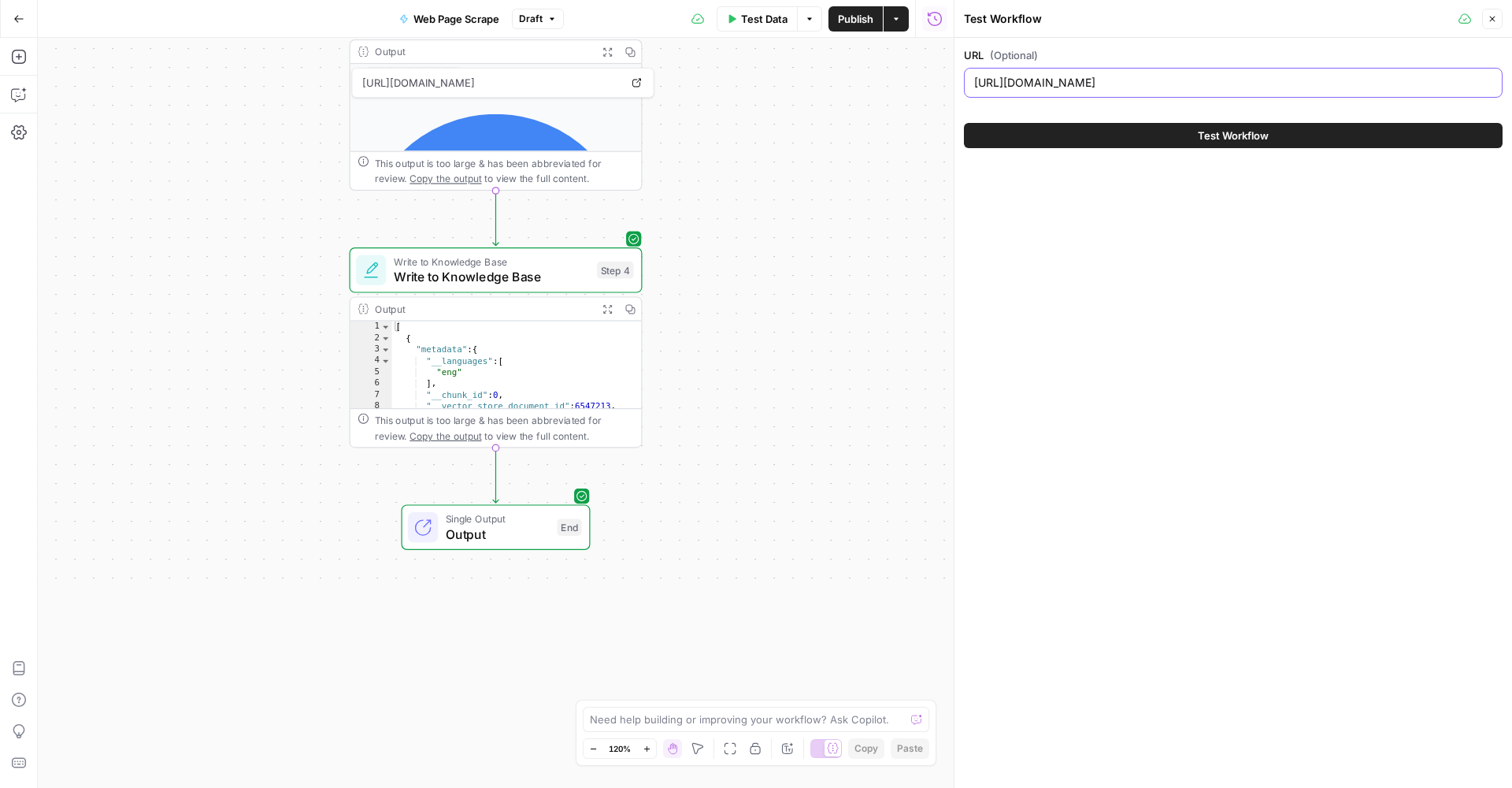
click at [1213, 82] on input "https://developers.google.com/search/docs/appearance/structured-data/sd-policies" at bounding box center [1233, 83] width 518 height 16
paste input "enriched-search-result"
type input "https://developers.google.com/search/docs/appearance/enriched-search-results"
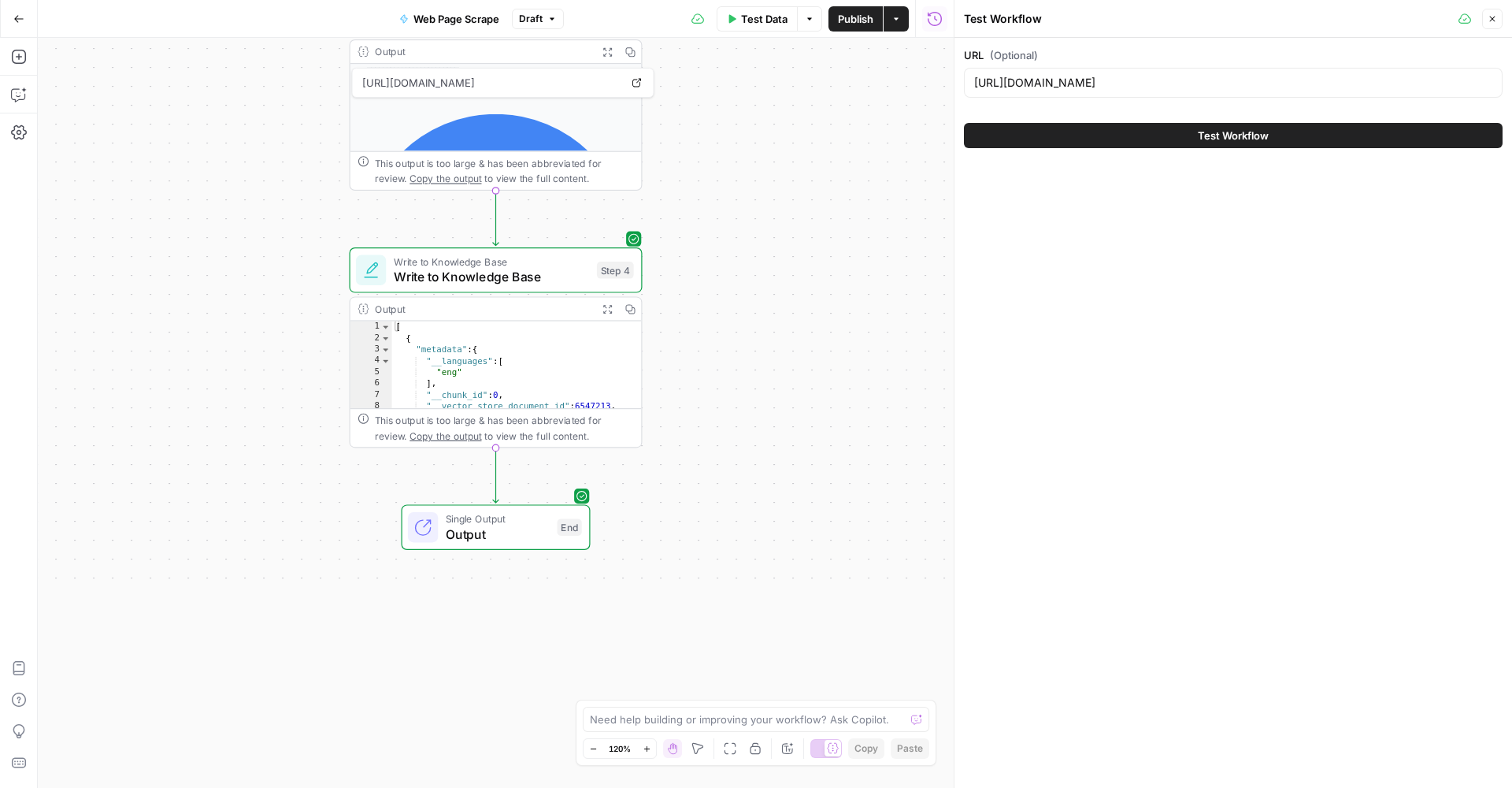
click at [1134, 137] on button "Test Workflow" at bounding box center [1233, 136] width 539 height 26
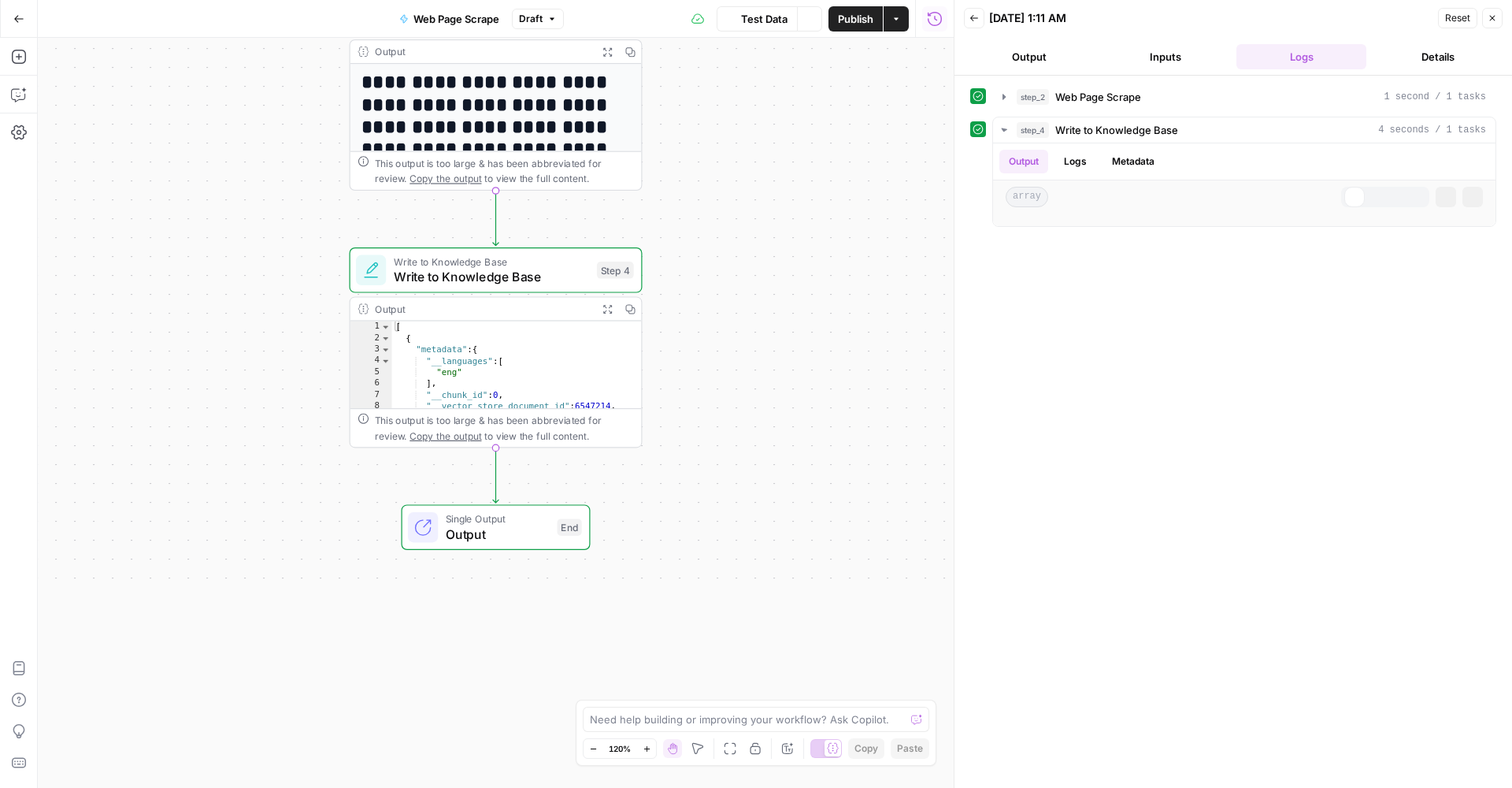
scroll to position [129, 0]
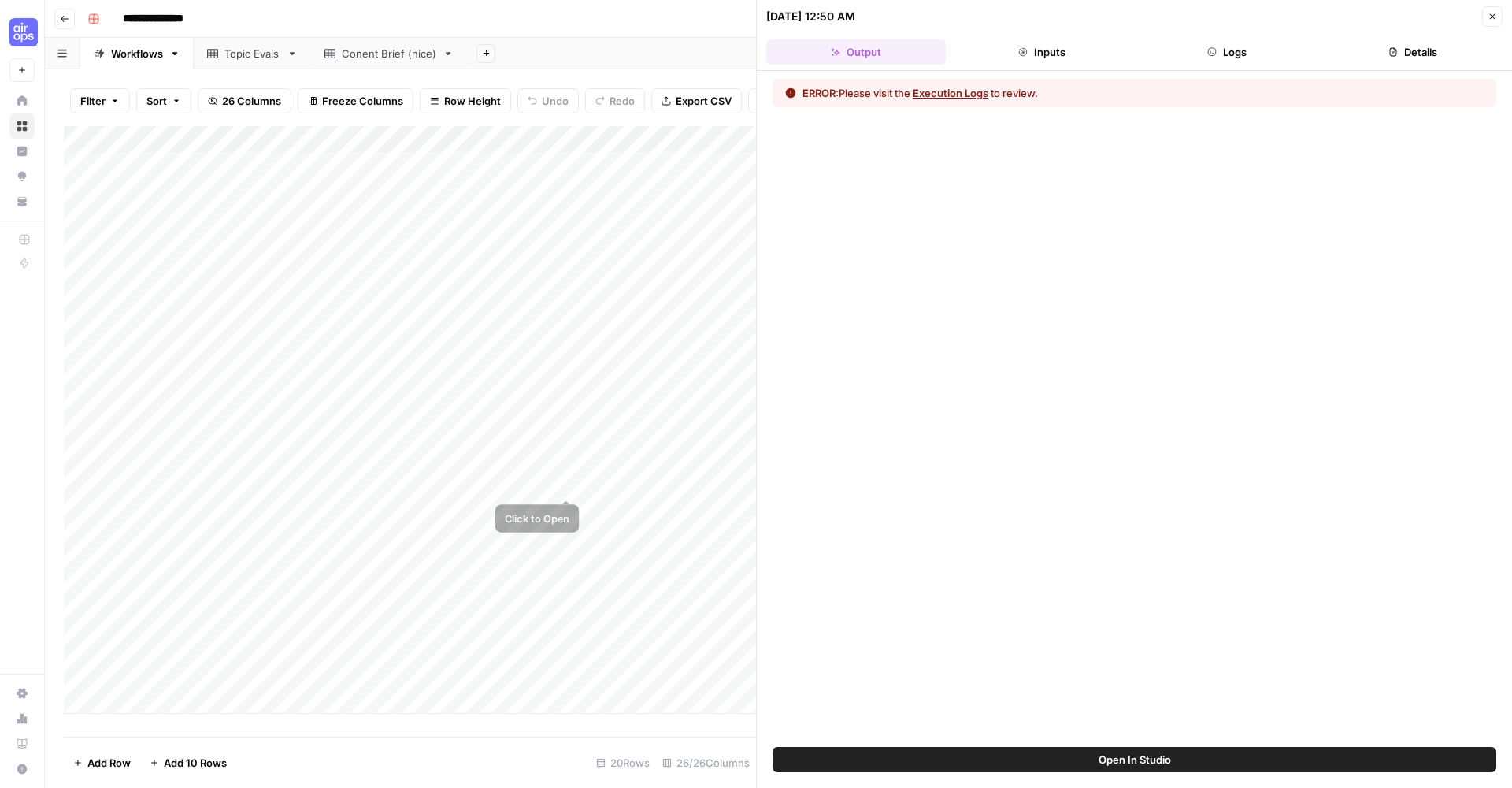
click at [584, 482] on div "Add Column" at bounding box center [410, 420] width 692 height 588
click at [556, 486] on div "Add Column" at bounding box center [410, 420] width 692 height 588
click at [952, 758] on button "Open In Studio" at bounding box center [1134, 759] width 724 height 26
click at [586, 481] on div "Add Column" at bounding box center [410, 420] width 692 height 588
click at [980, 754] on button "Open In Studio" at bounding box center [1134, 759] width 724 height 26
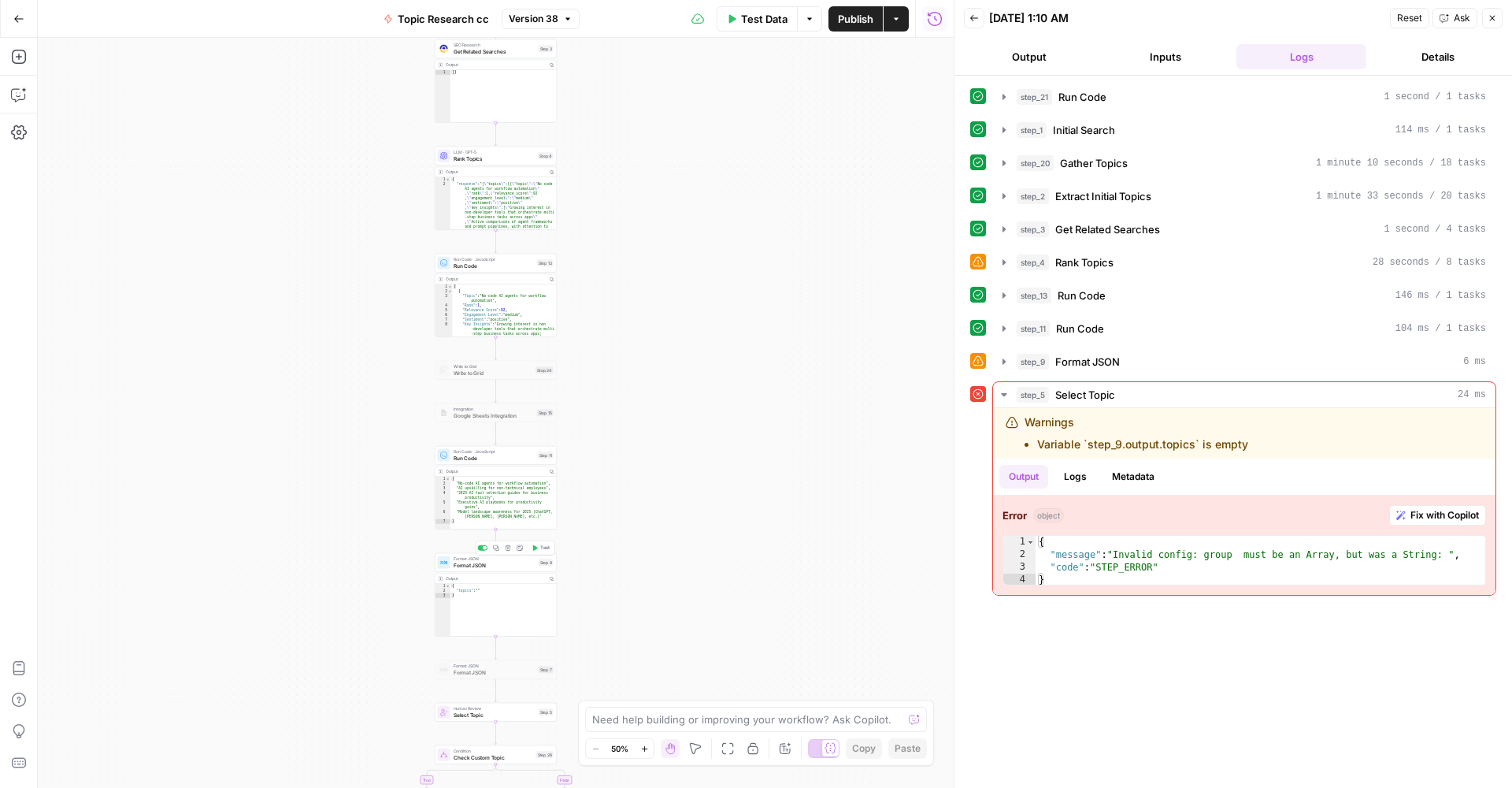
click at [511, 560] on span "Format JSON" at bounding box center [494, 559] width 82 height 6
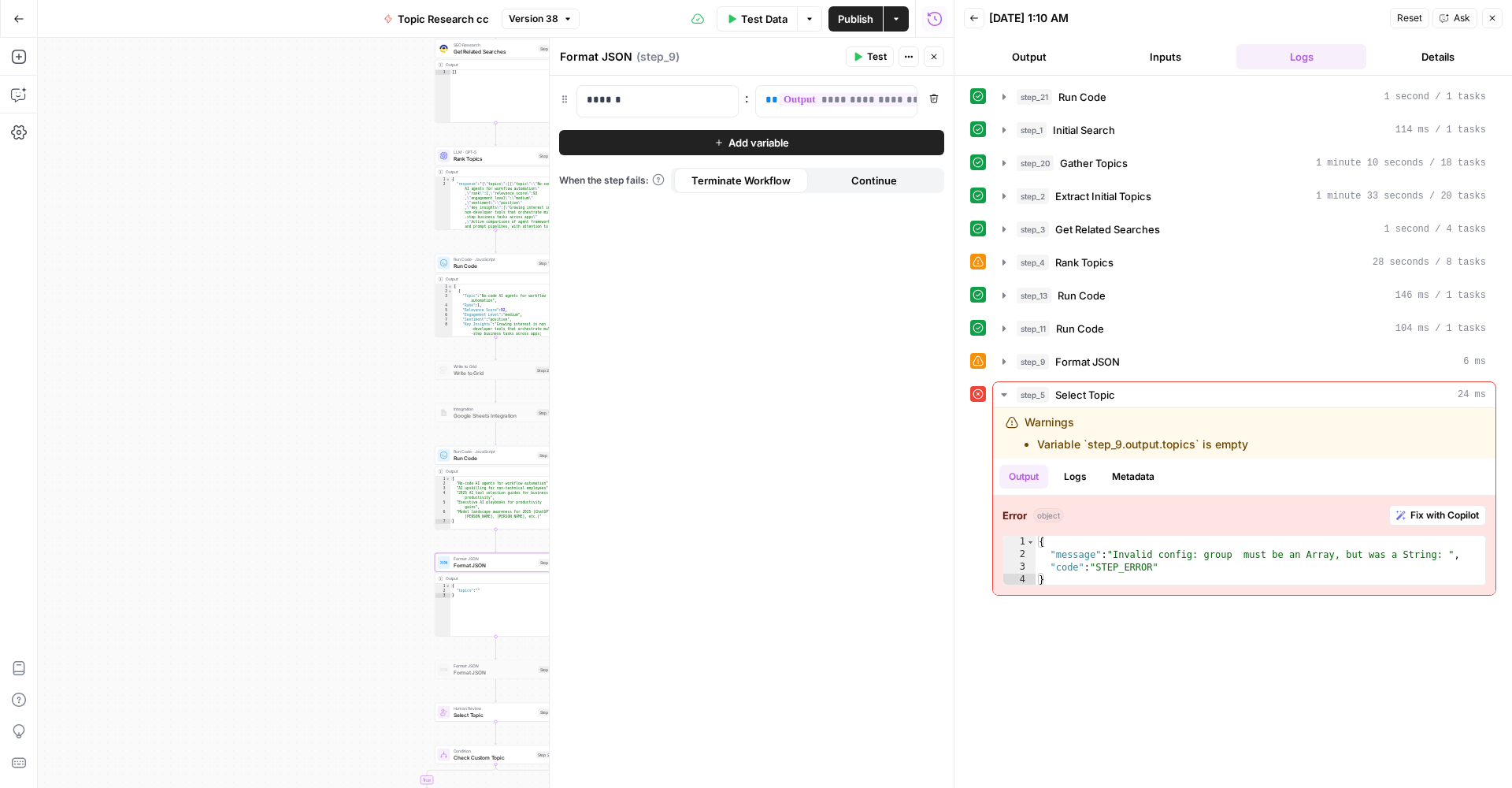
click at [375, 574] on div "true false Workflow Input Settings Inputs Run Code · Python Run Code Step 21 Ou…" at bounding box center [496, 412] width 916 height 750
click at [932, 54] on icon "button" at bounding box center [934, 57] width 10 height 10
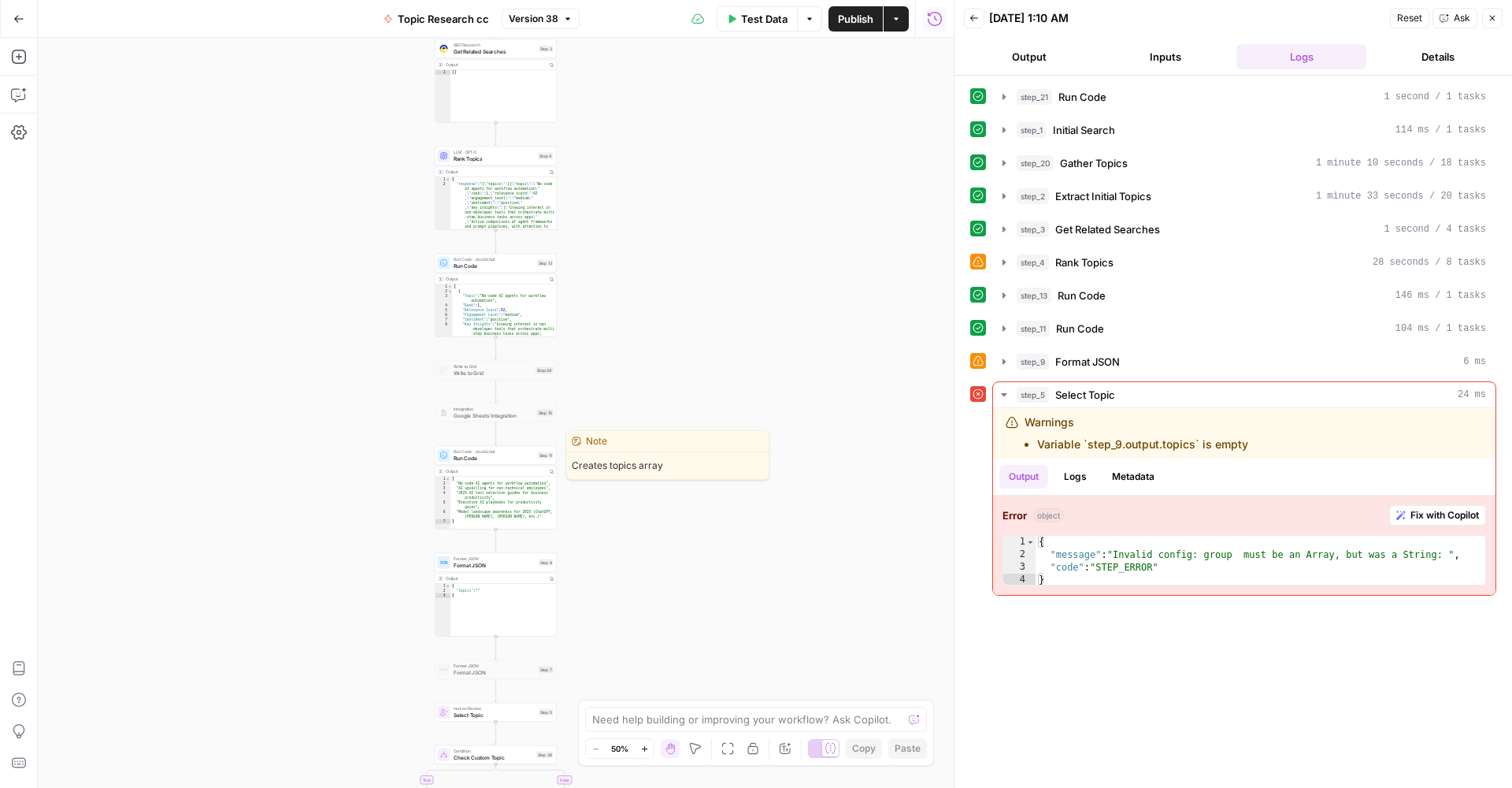
click at [515, 454] on span "Run Code" at bounding box center [494, 457] width 81 height 8
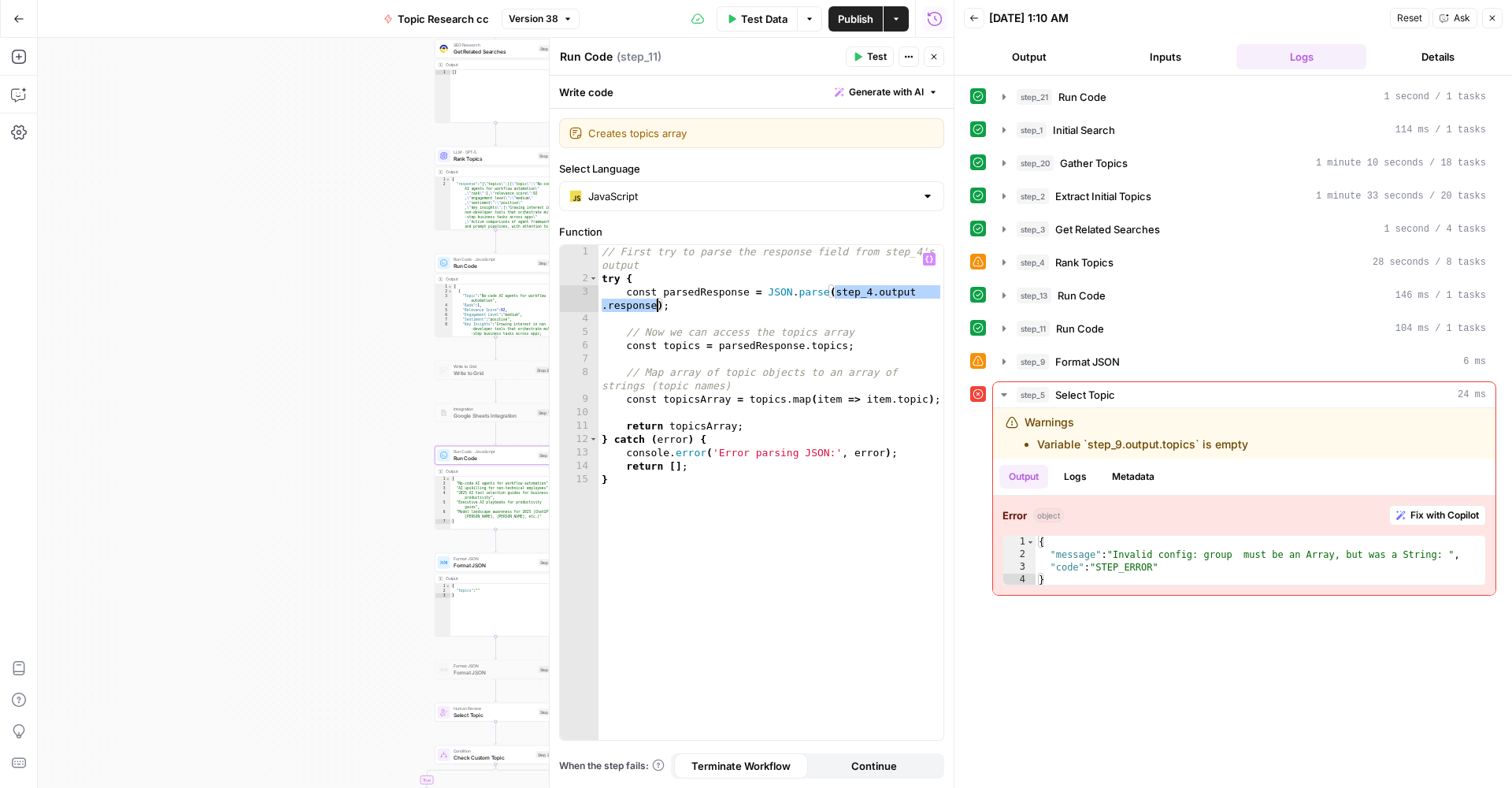
drag, startPoint x: 838, startPoint y: 291, endPoint x: 656, endPoint y: 307, distance: 182.7
click at [656, 307] on div "// First try to parse the response field from step_4's output try { const parse…" at bounding box center [771, 513] width 345 height 535
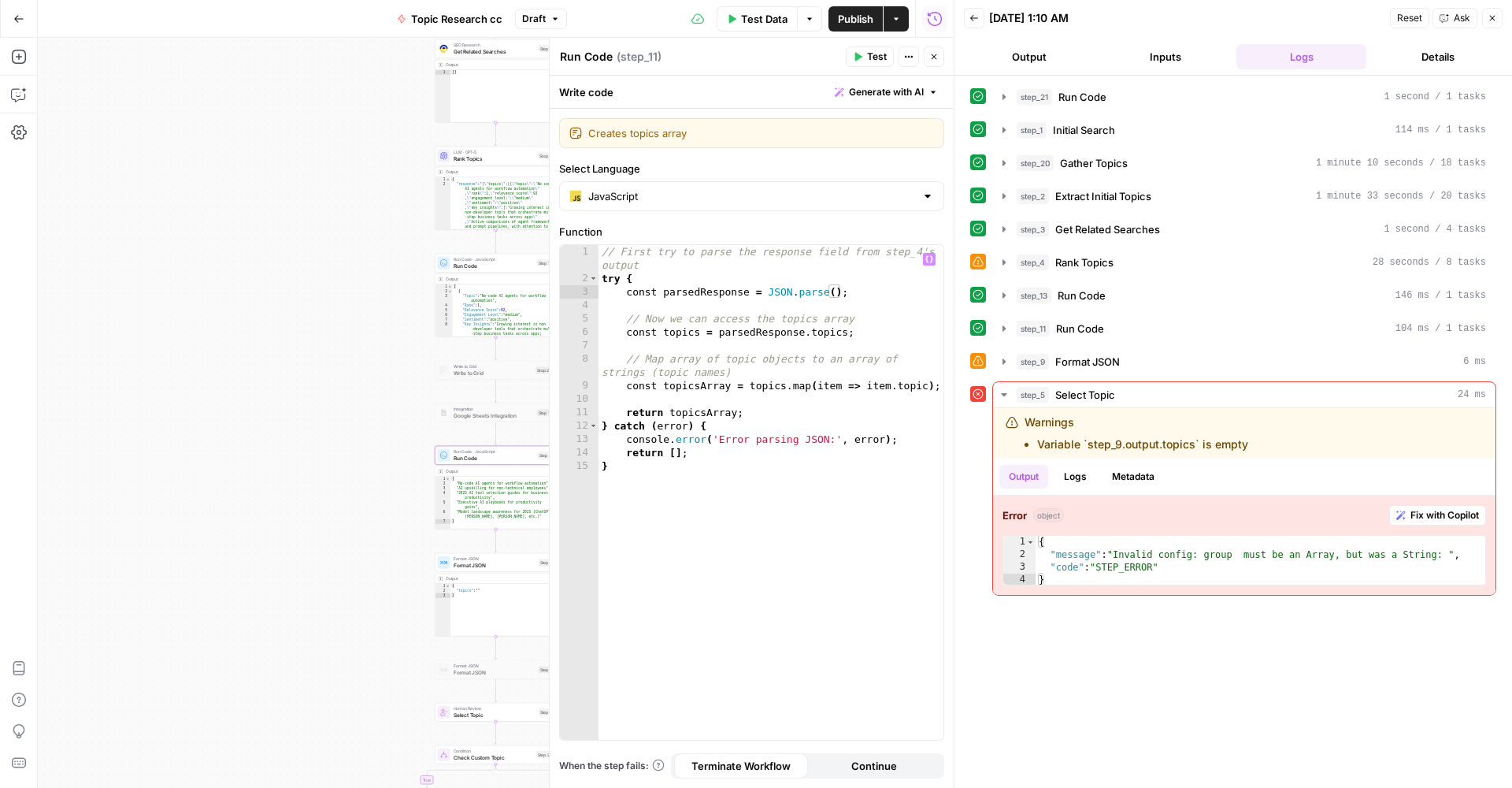
click at [932, 256] on icon "button" at bounding box center [929, 259] width 8 height 8
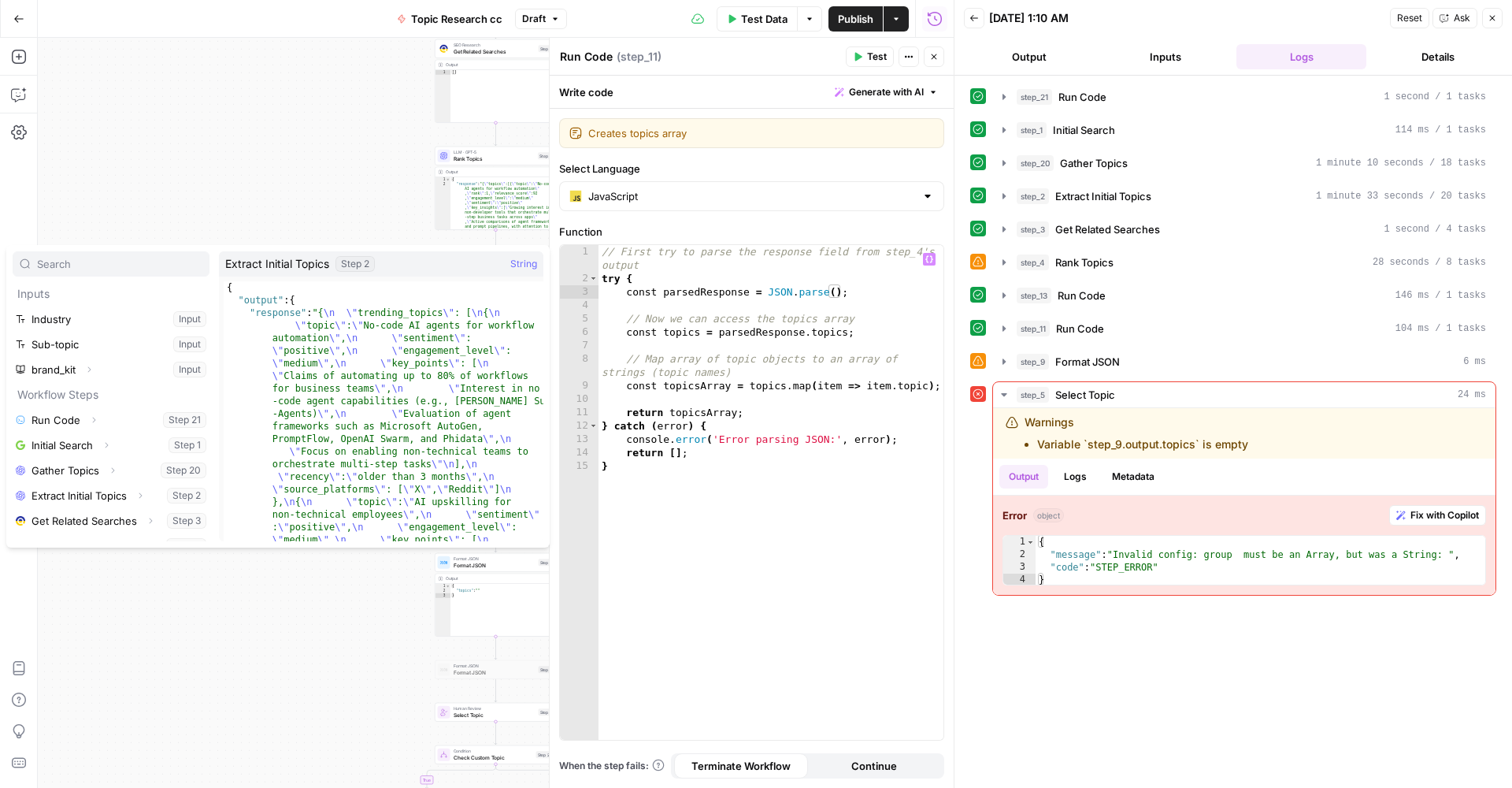
scroll to position [42, 0]
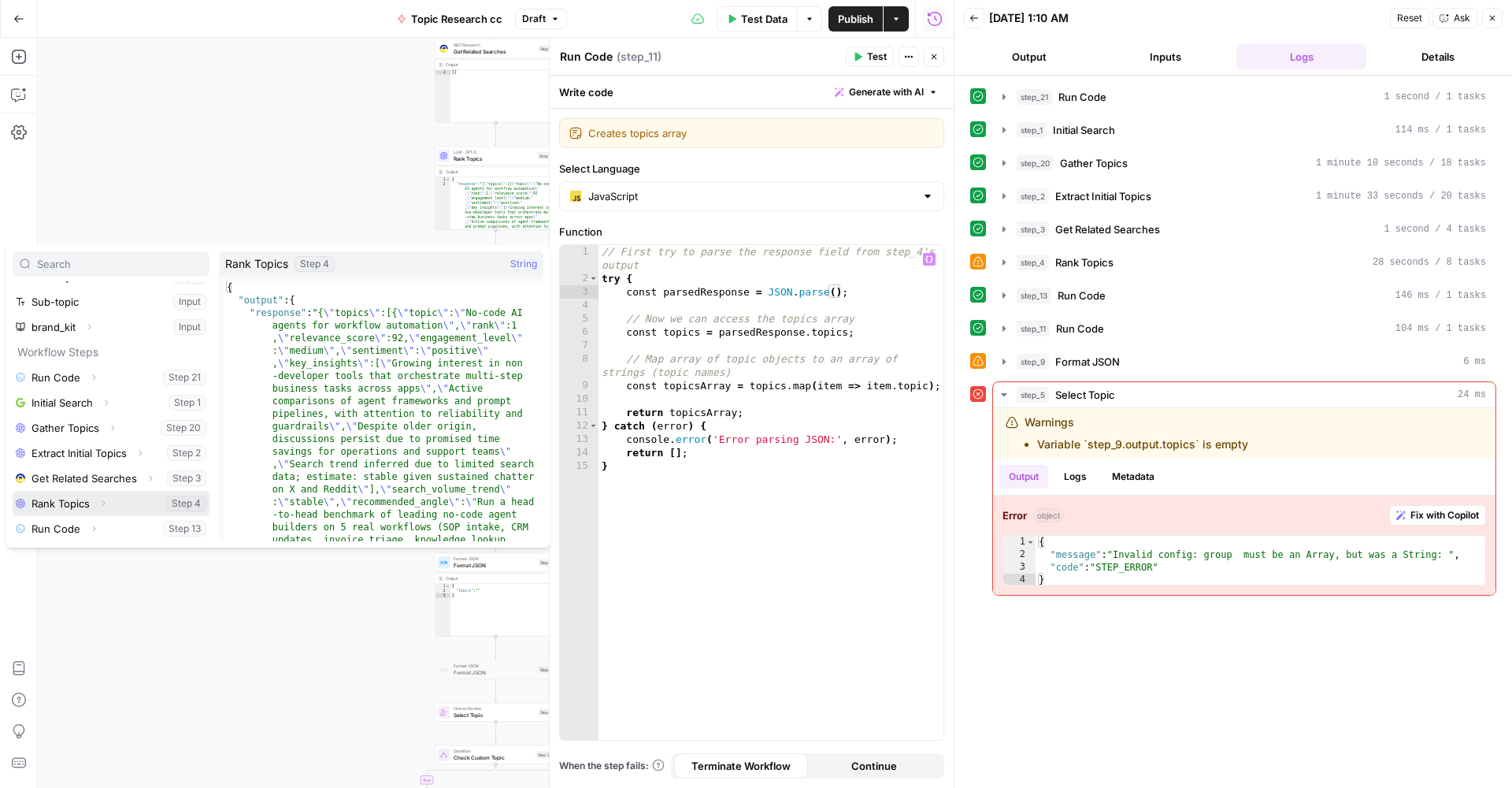
click at [88, 503] on button "Select variable Rank Topics" at bounding box center [111, 504] width 197 height 26
type textarea "**********"
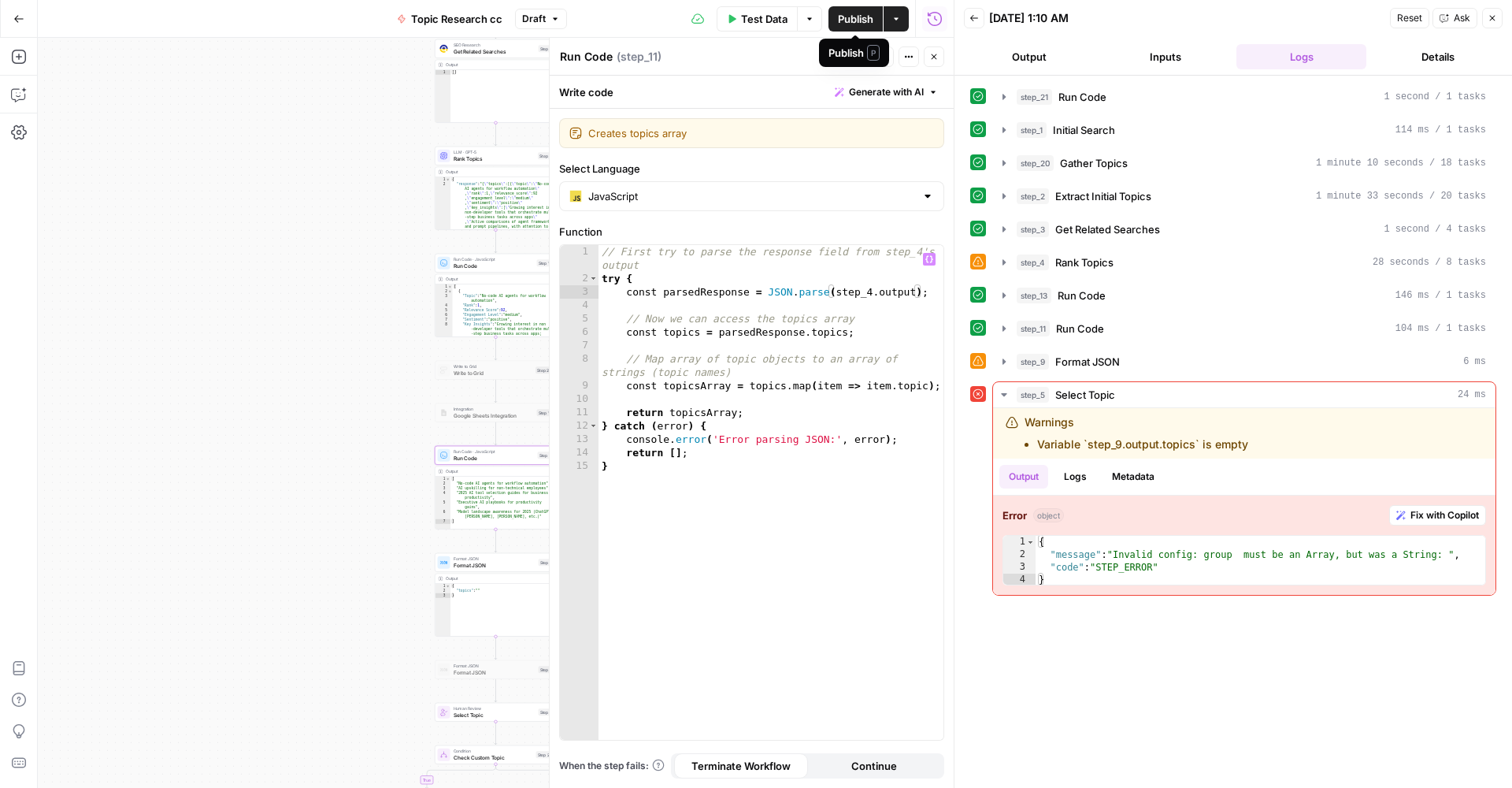
click at [841, 19] on span "Publish" at bounding box center [856, 19] width 35 height 16
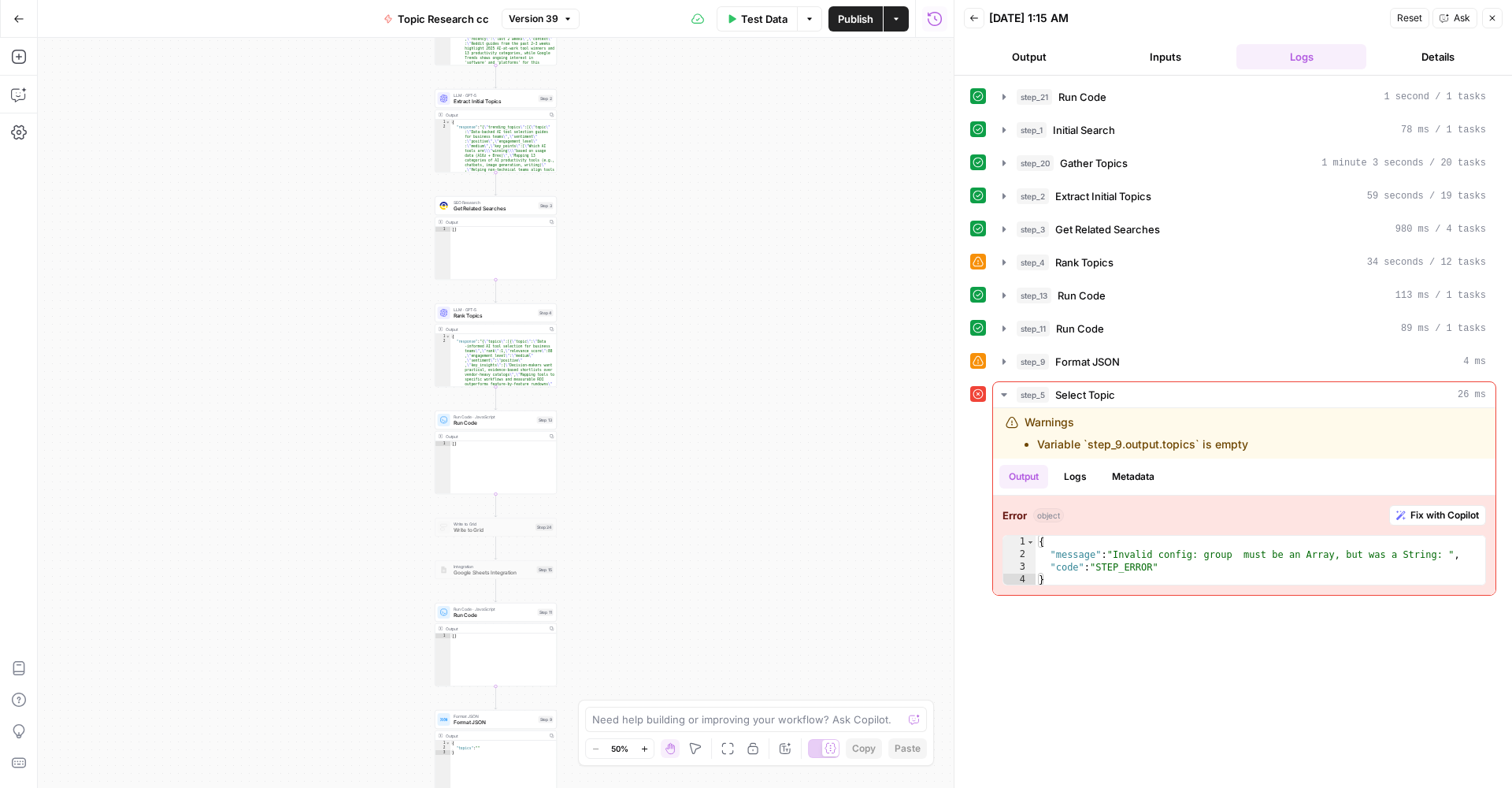
type textarea "**"
click at [461, 454] on div "[ ]" at bounding box center [503, 473] width 106 height 63
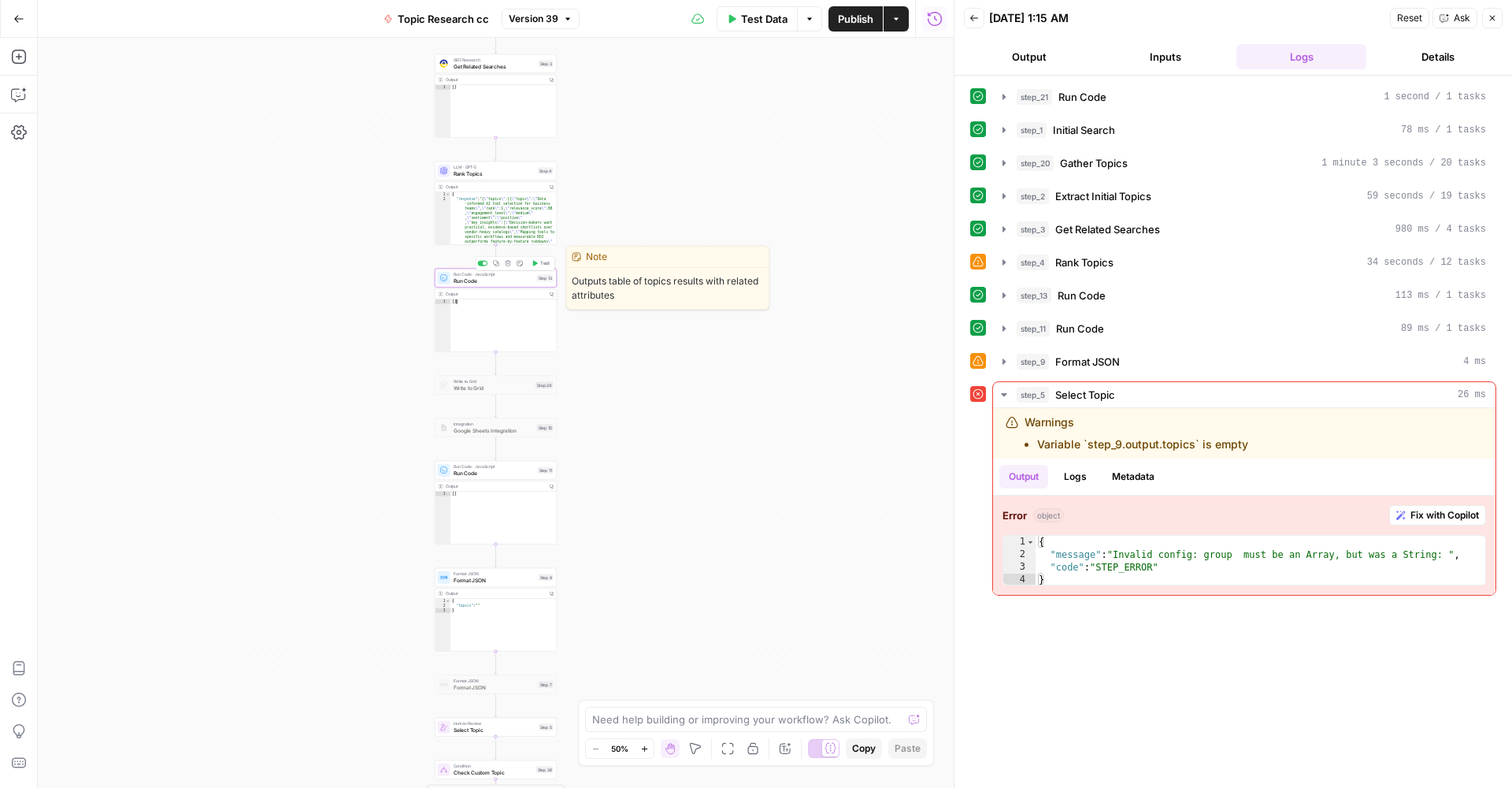
click at [520, 284] on span "Run Code" at bounding box center [493, 280] width 81 height 8
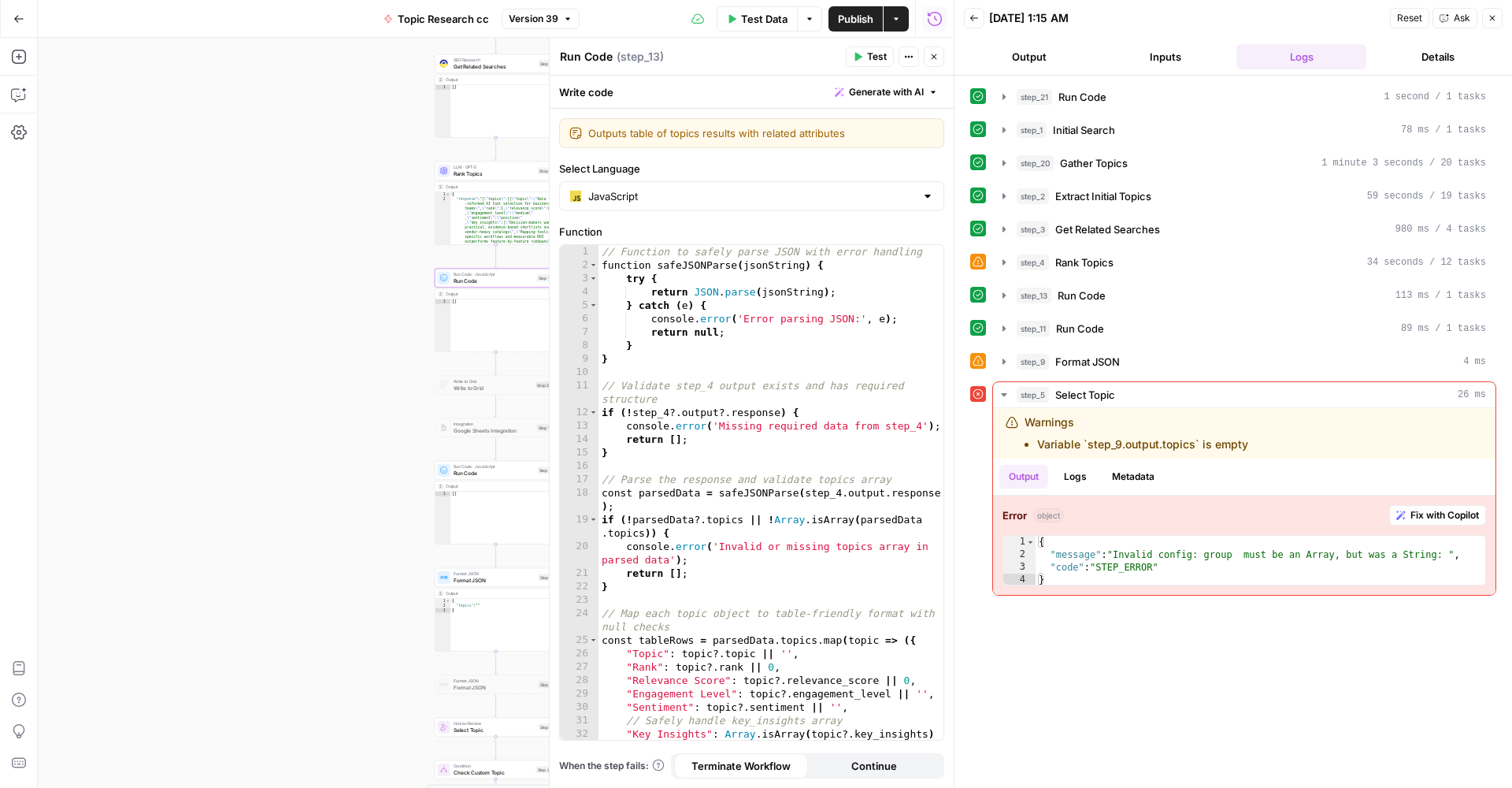
click at [347, 404] on div "true false Workflow Input Settings Inputs Run Code · Python Run Code Step 21 Ou…" at bounding box center [496, 412] width 916 height 750
click at [931, 60] on icon "button" at bounding box center [934, 57] width 10 height 10
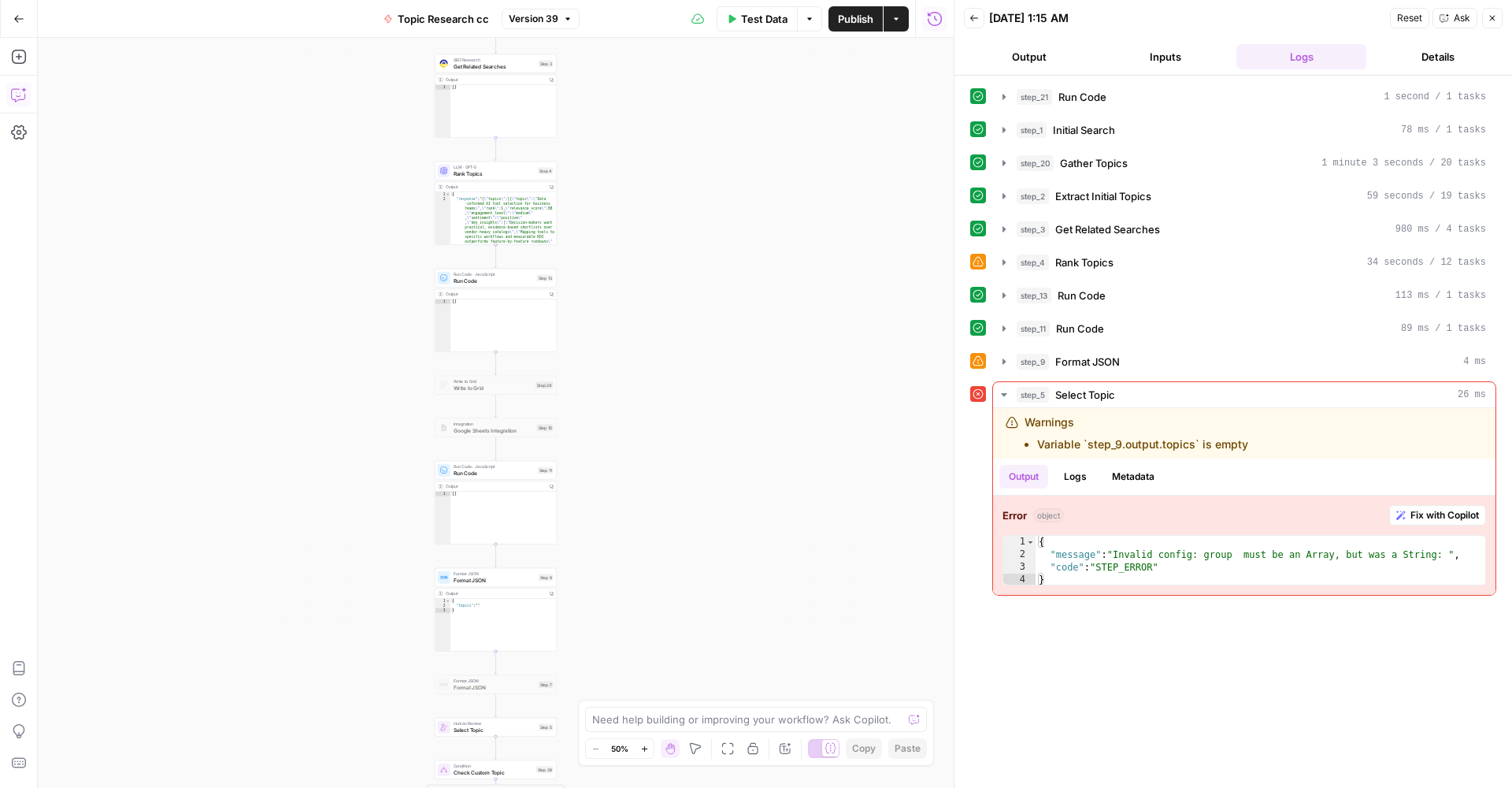
click at [27, 100] on button "Copilot" at bounding box center [19, 95] width 26 height 26
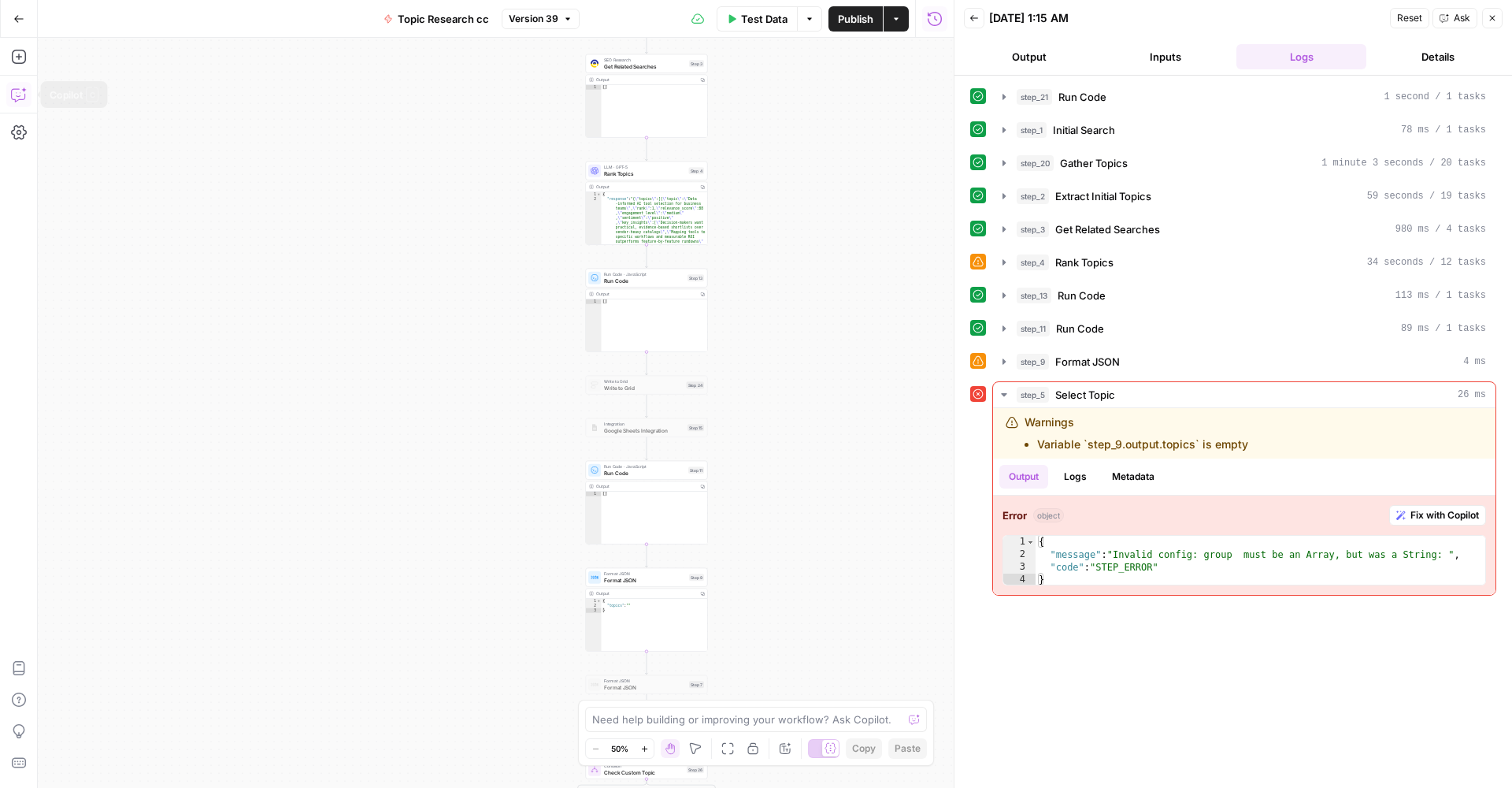
click at [14, 100] on icon "button" at bounding box center [19, 95] width 16 height 16
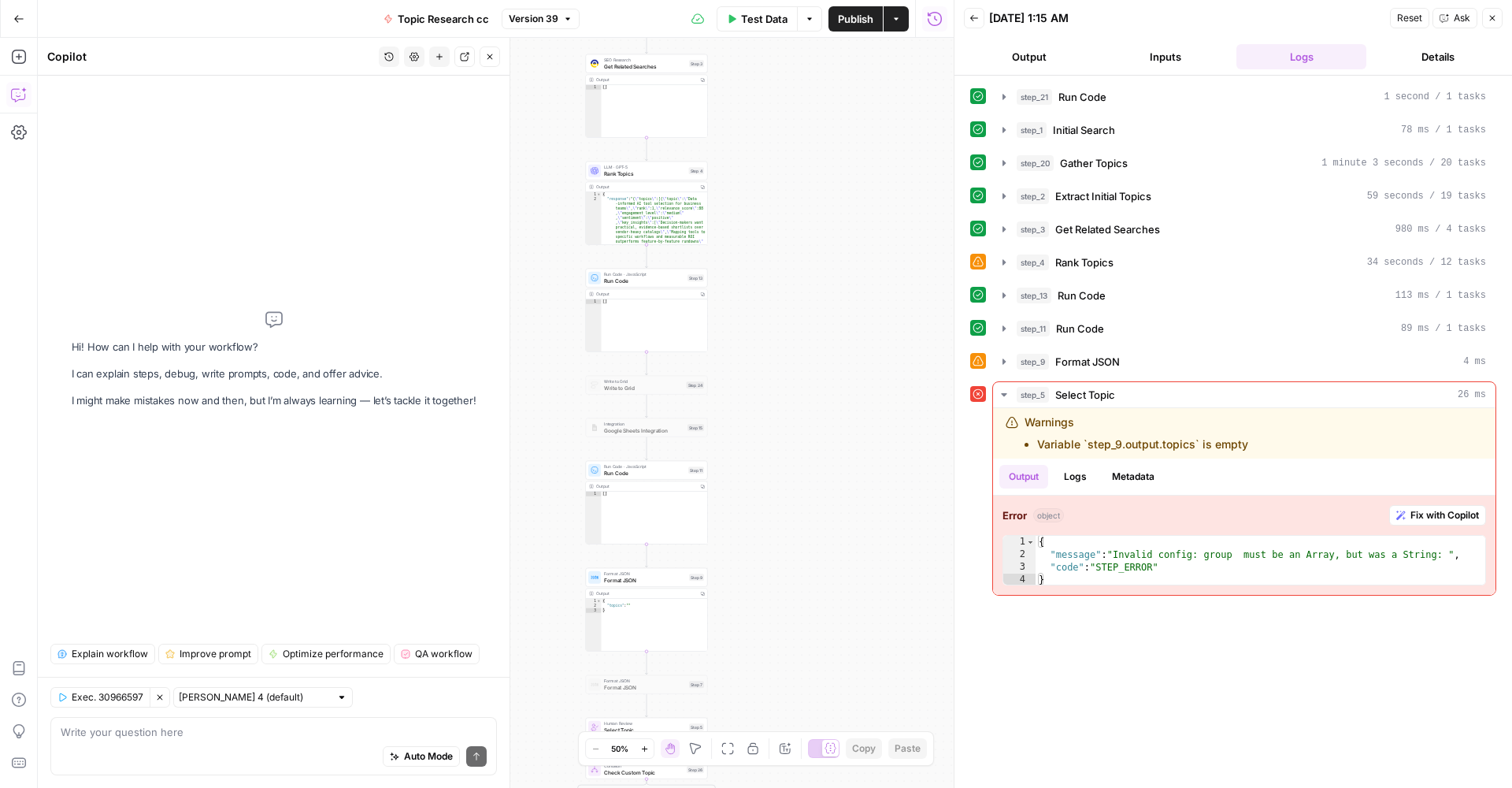
click at [307, 737] on textarea at bounding box center [274, 732] width 426 height 16
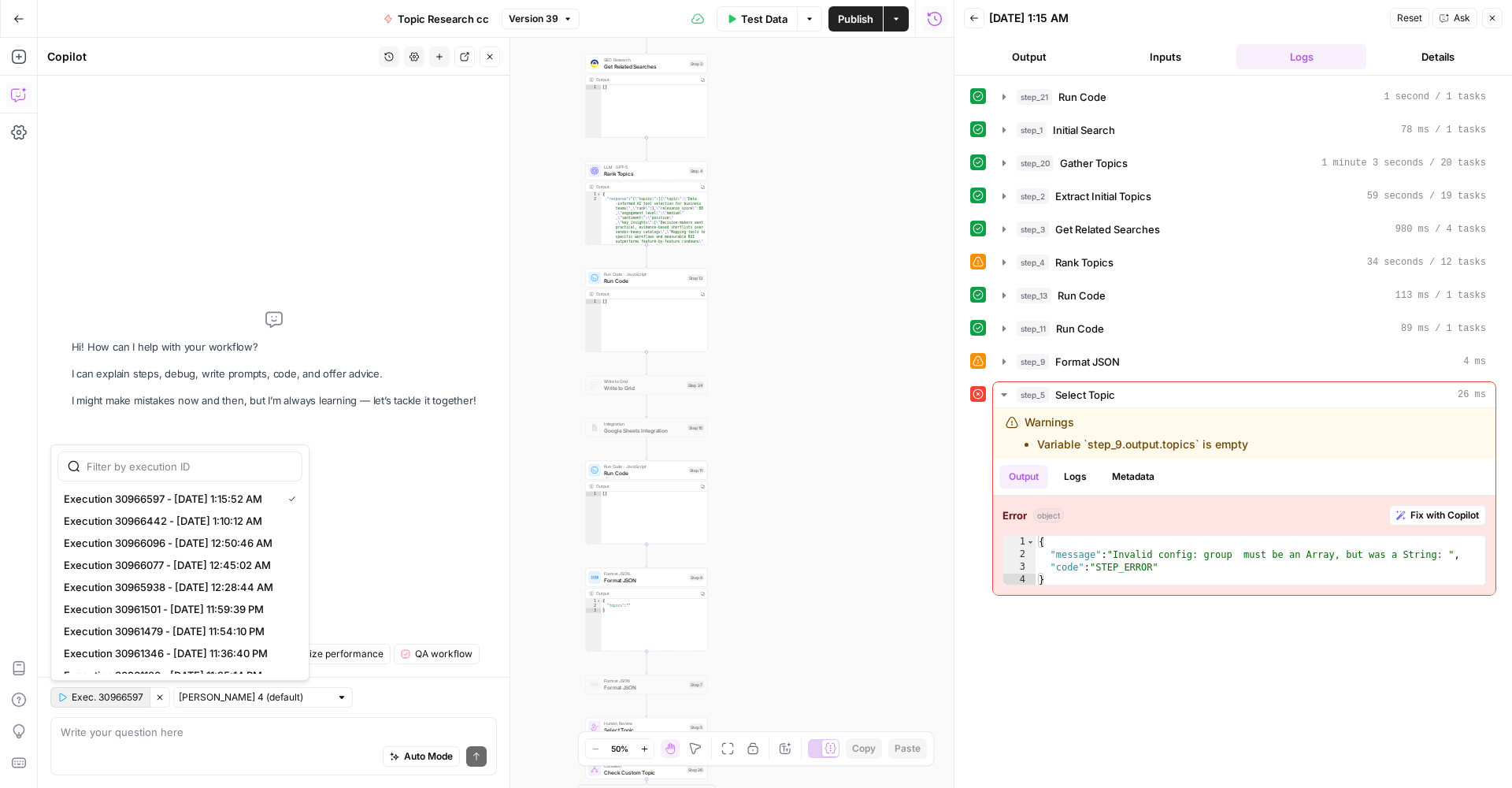
click at [81, 696] on span "Exec. 30966597" at bounding box center [108, 697] width 72 height 14
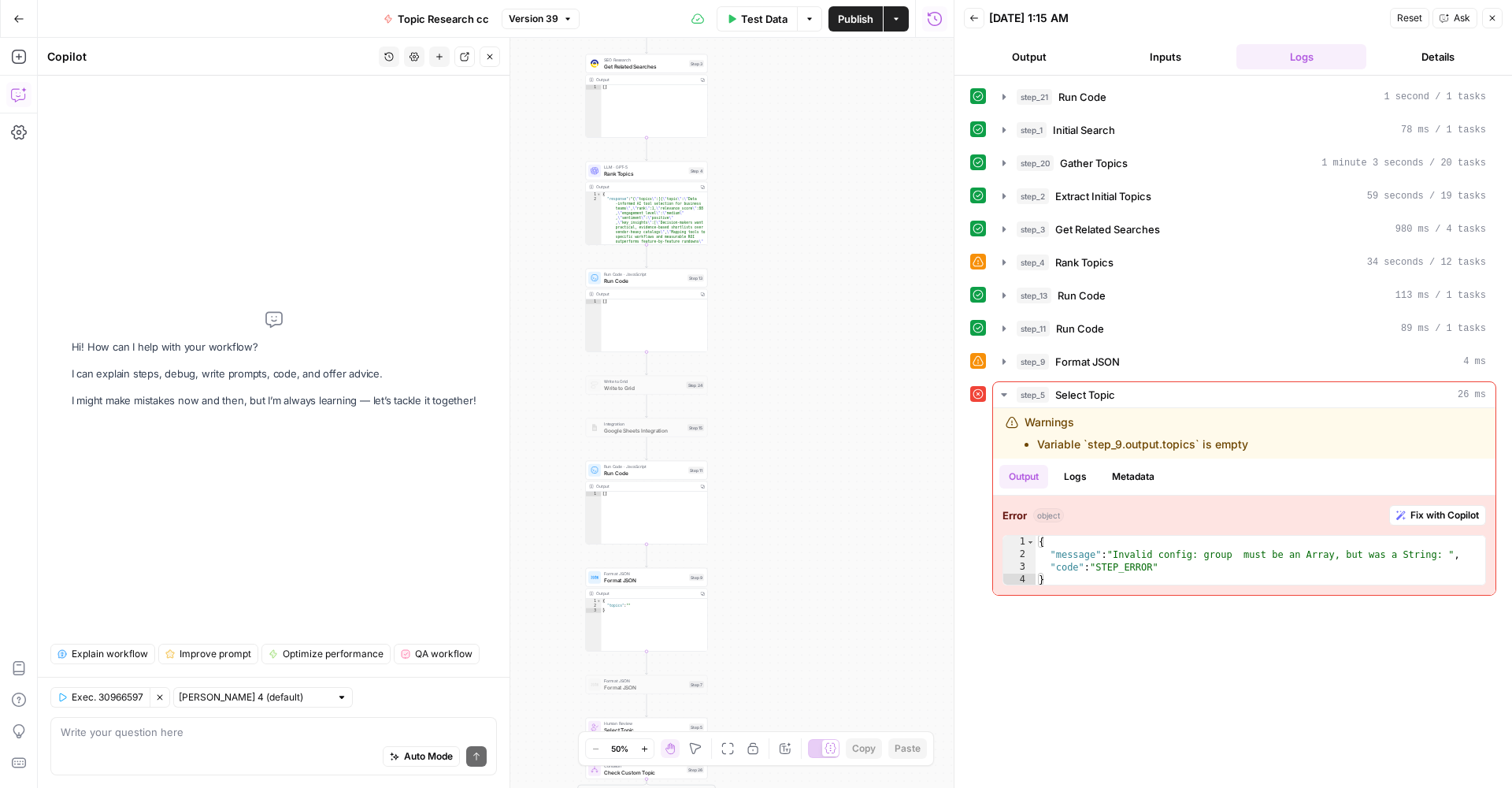
click at [130, 740] on div "Auto Mode Send" at bounding box center [274, 757] width 426 height 34
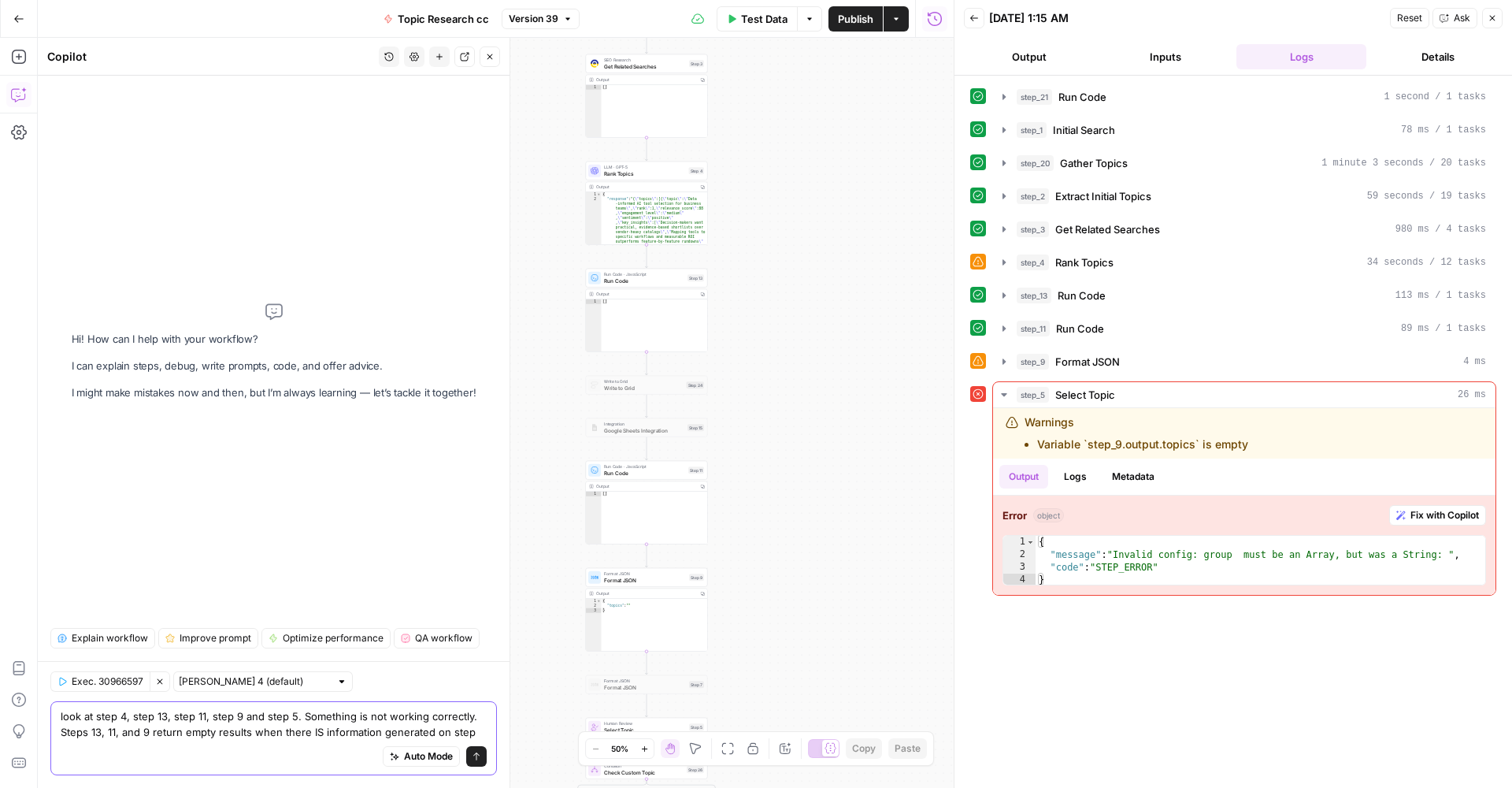
type textarea "look at step 4, step 13, step 11, step 9 and step 5. Something is not working c…"
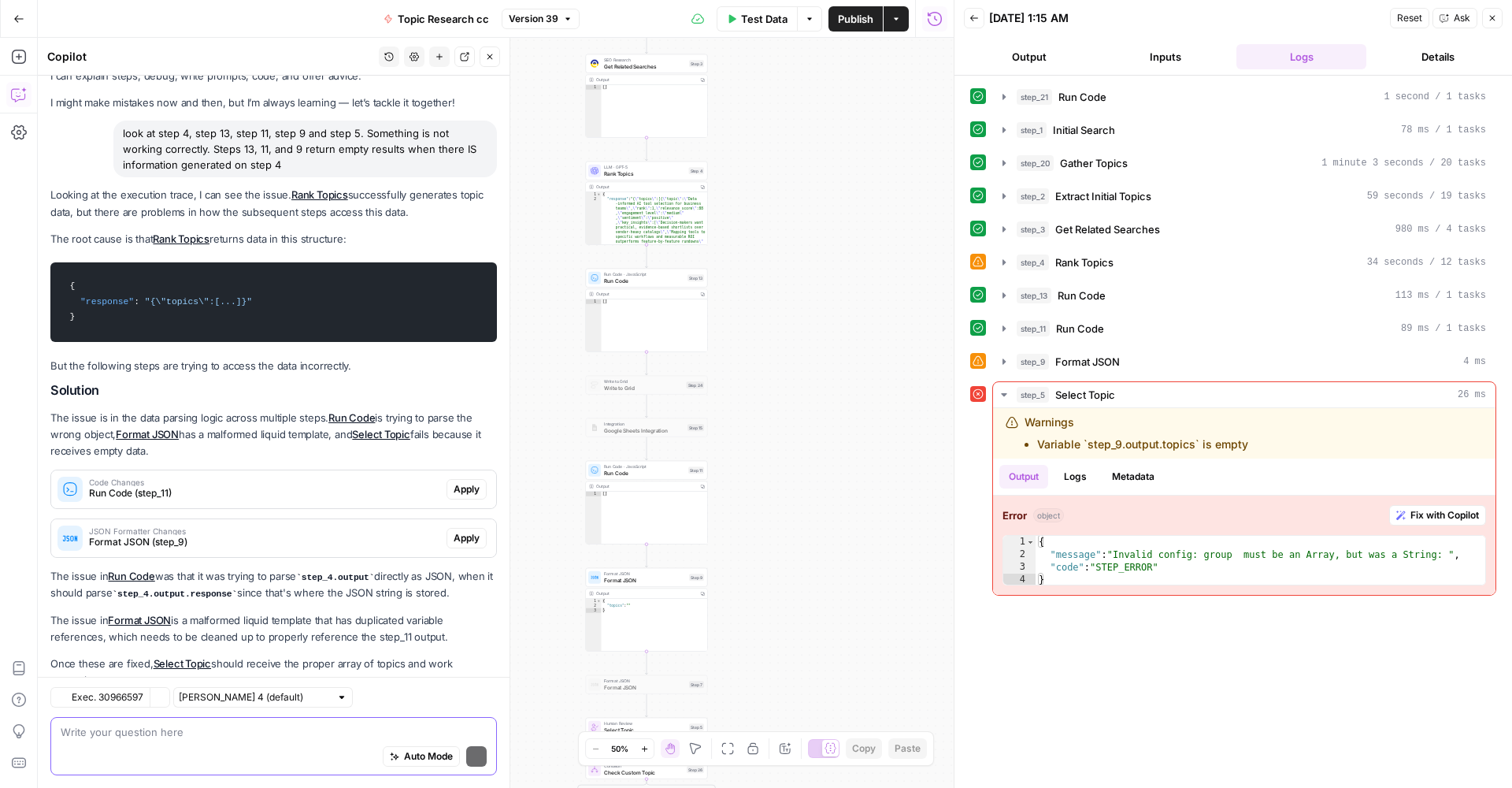
scroll to position [93, 0]
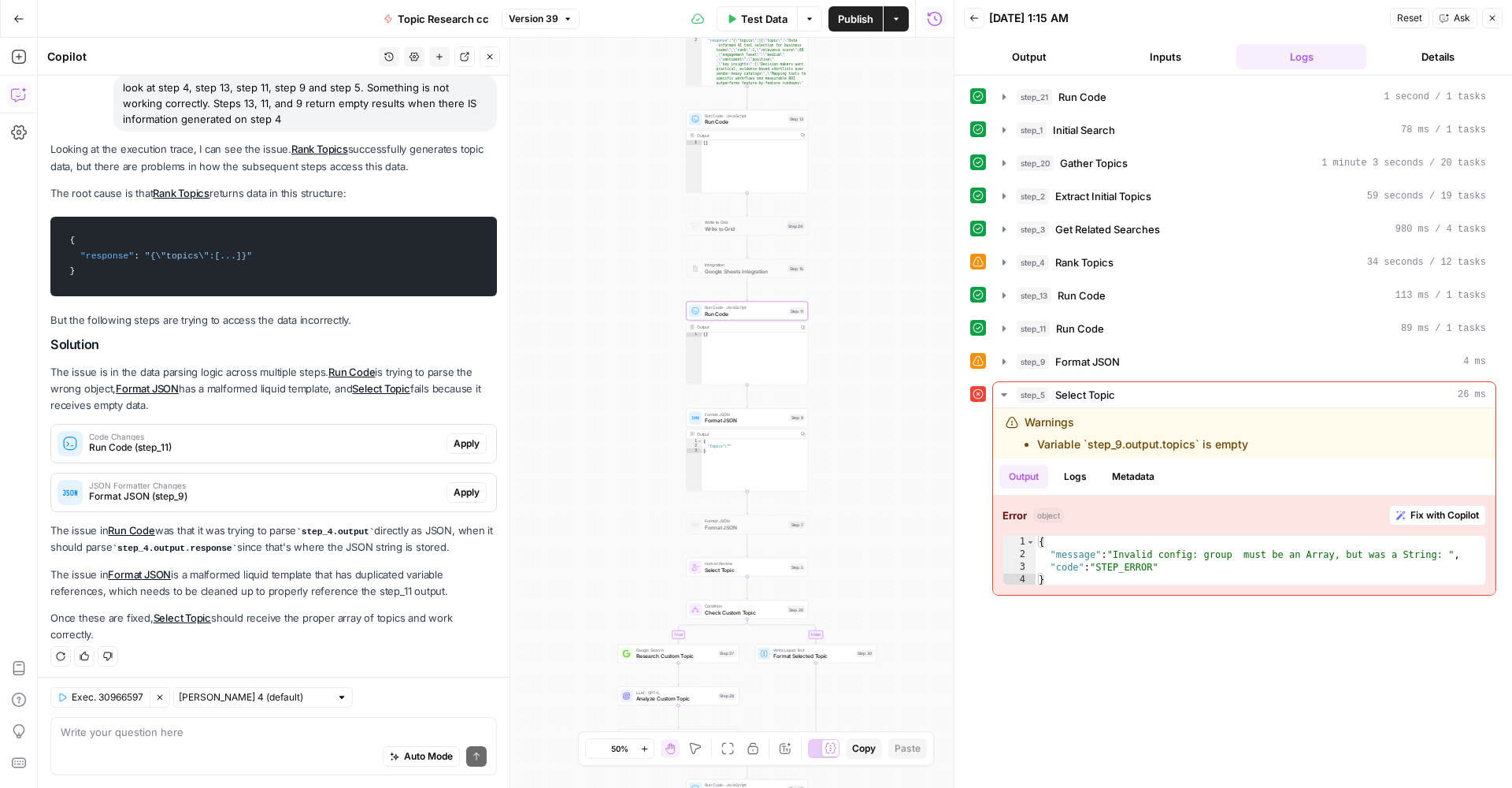
click at [459, 441] on span "Apply" at bounding box center [466, 444] width 26 height 14
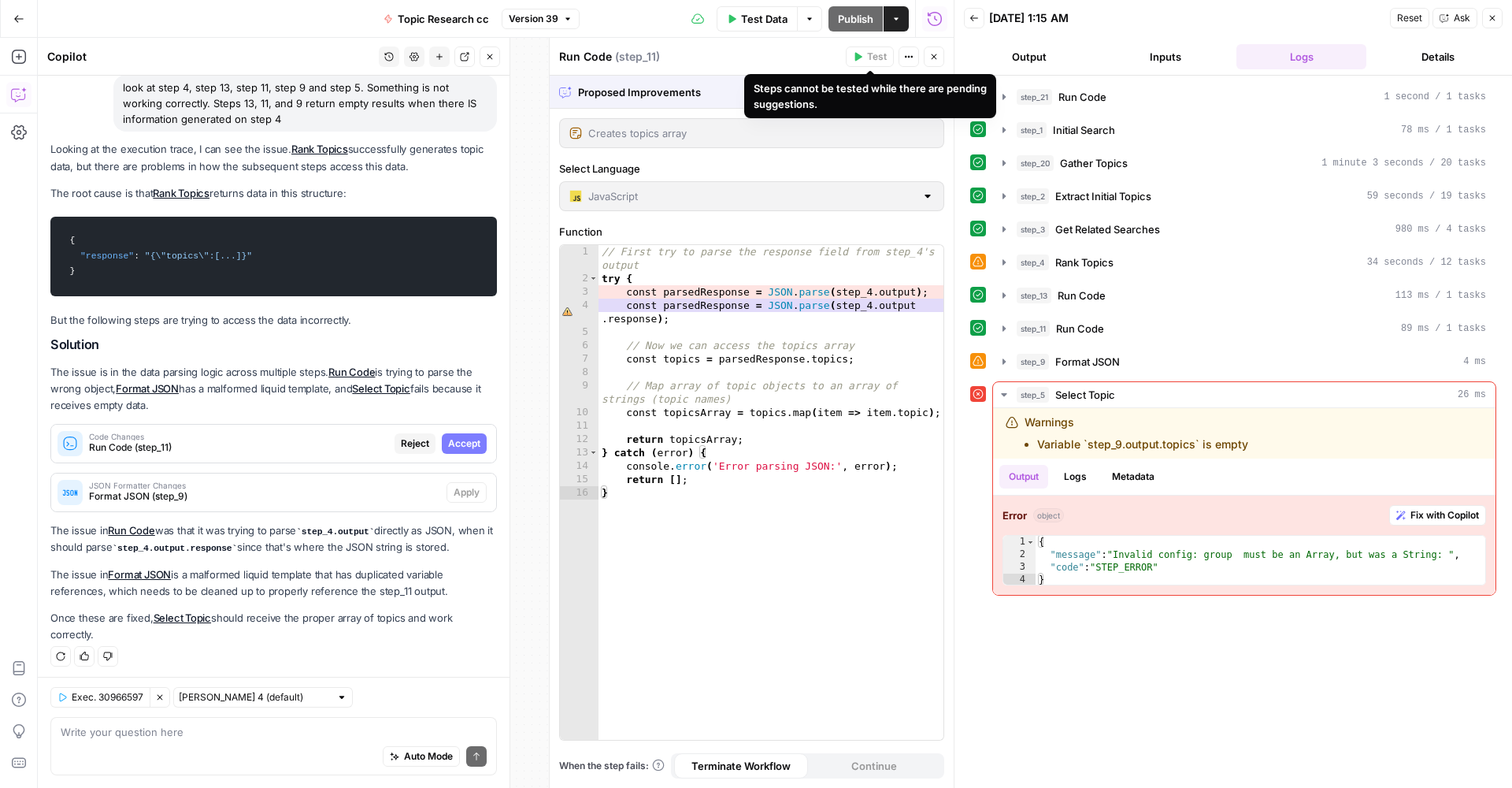
click at [902, 94] on div "Steps cannot be tested while there are pending suggestions." at bounding box center [870, 96] width 233 height 31
click at [913, 88] on span "Accept All" at bounding box center [915, 93] width 46 height 14
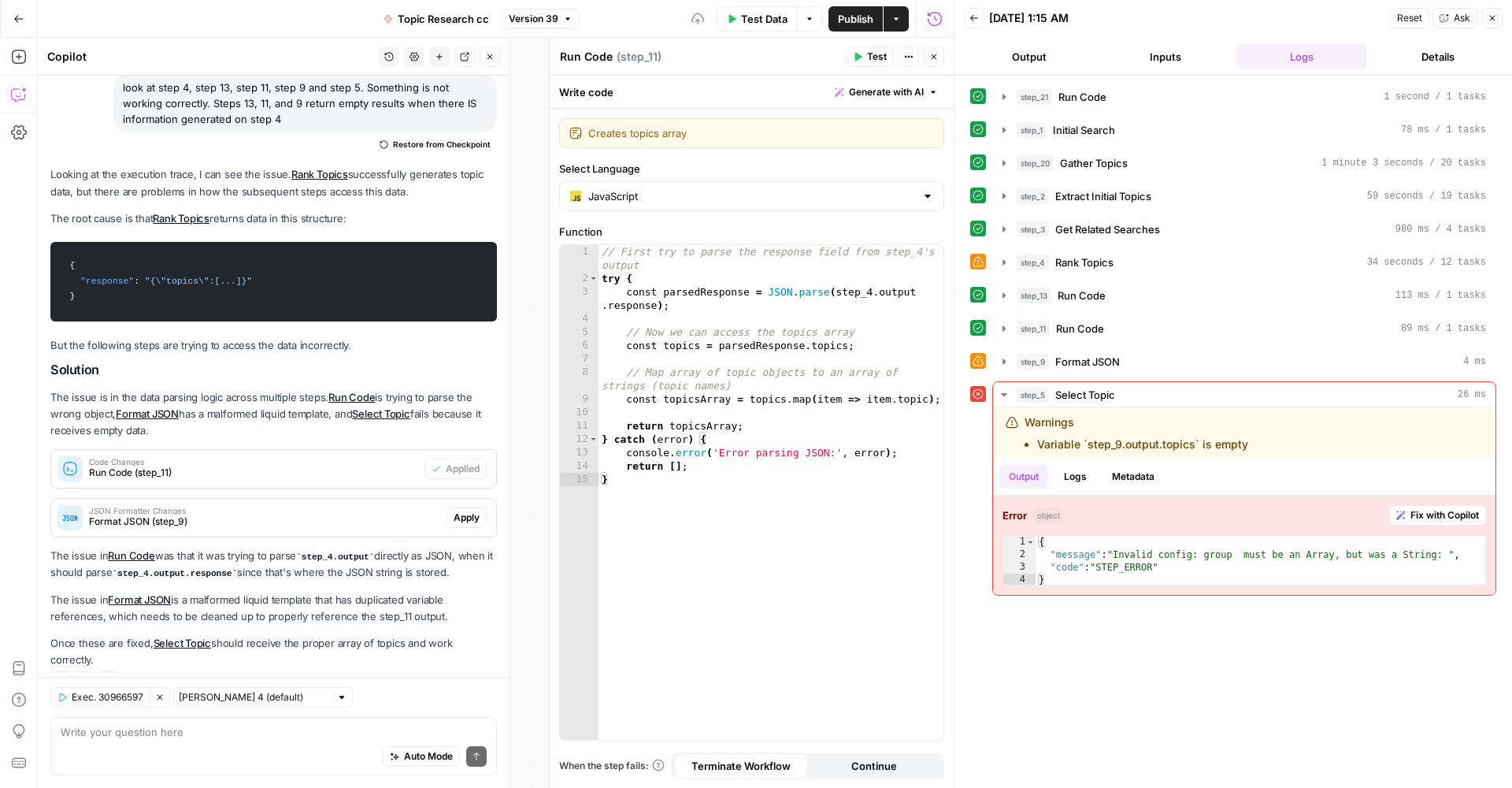
scroll to position [118, 0]
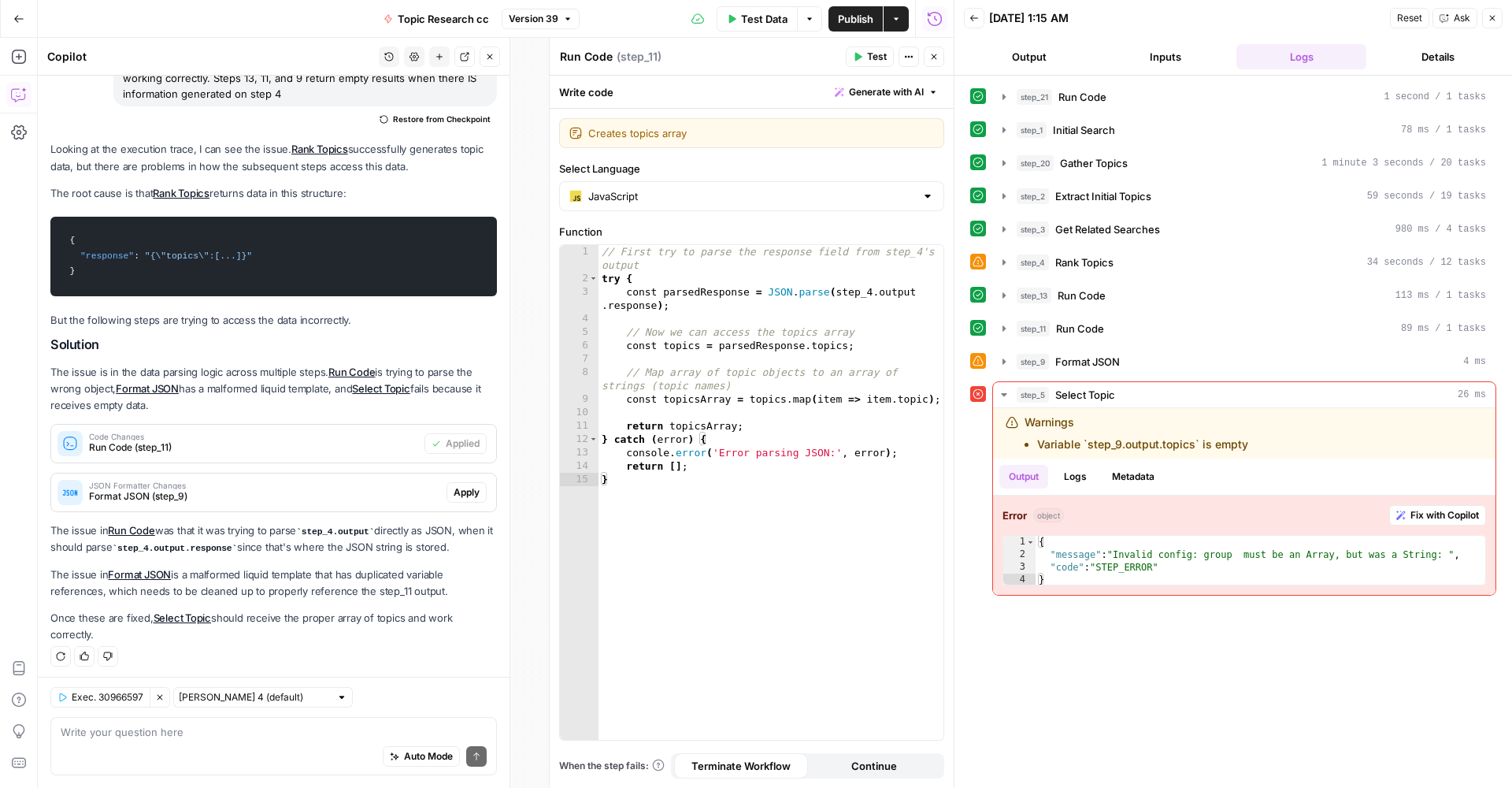
click at [465, 486] on span "Apply" at bounding box center [466, 493] width 26 height 14
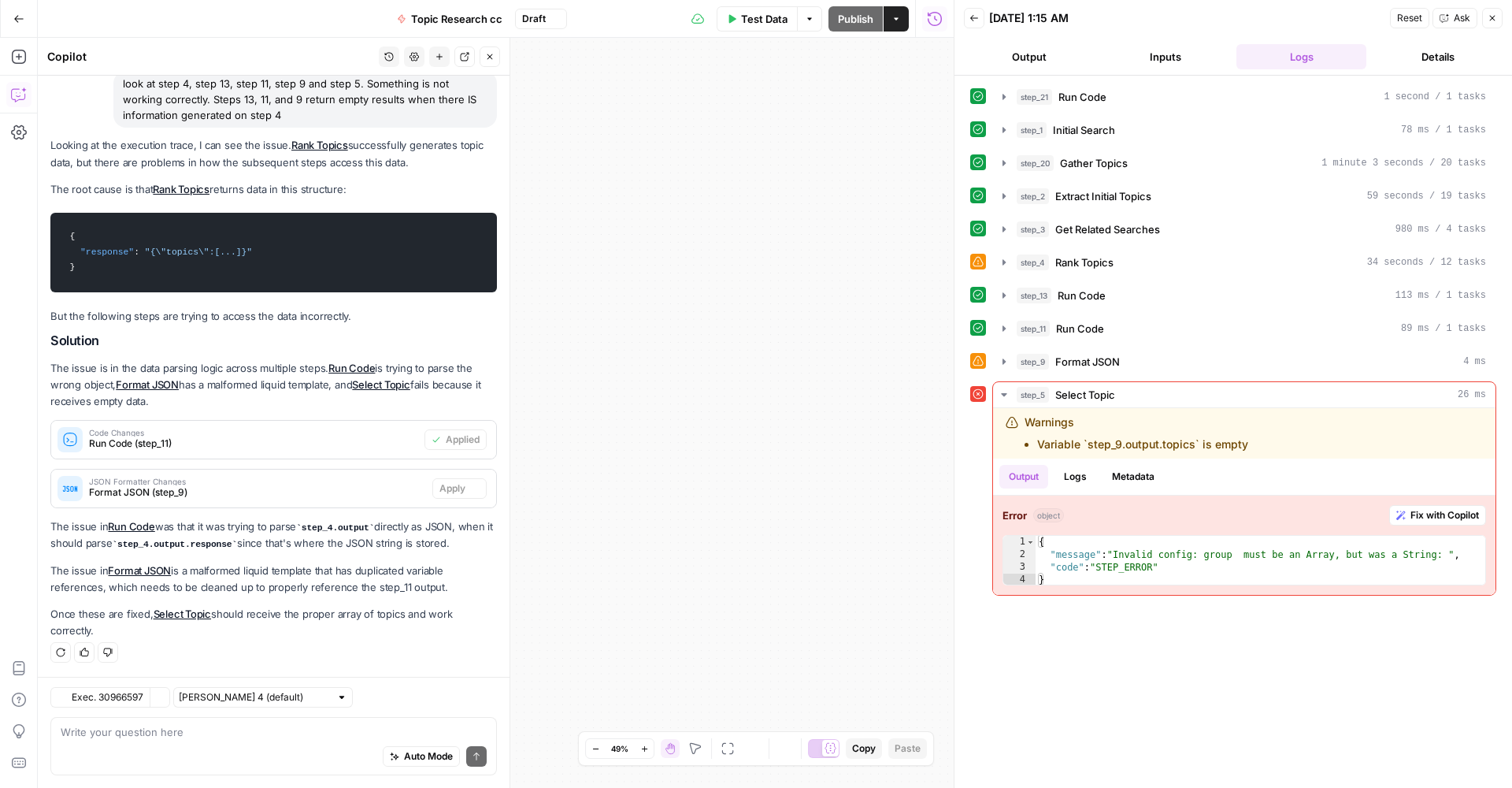
scroll to position [93, 0]
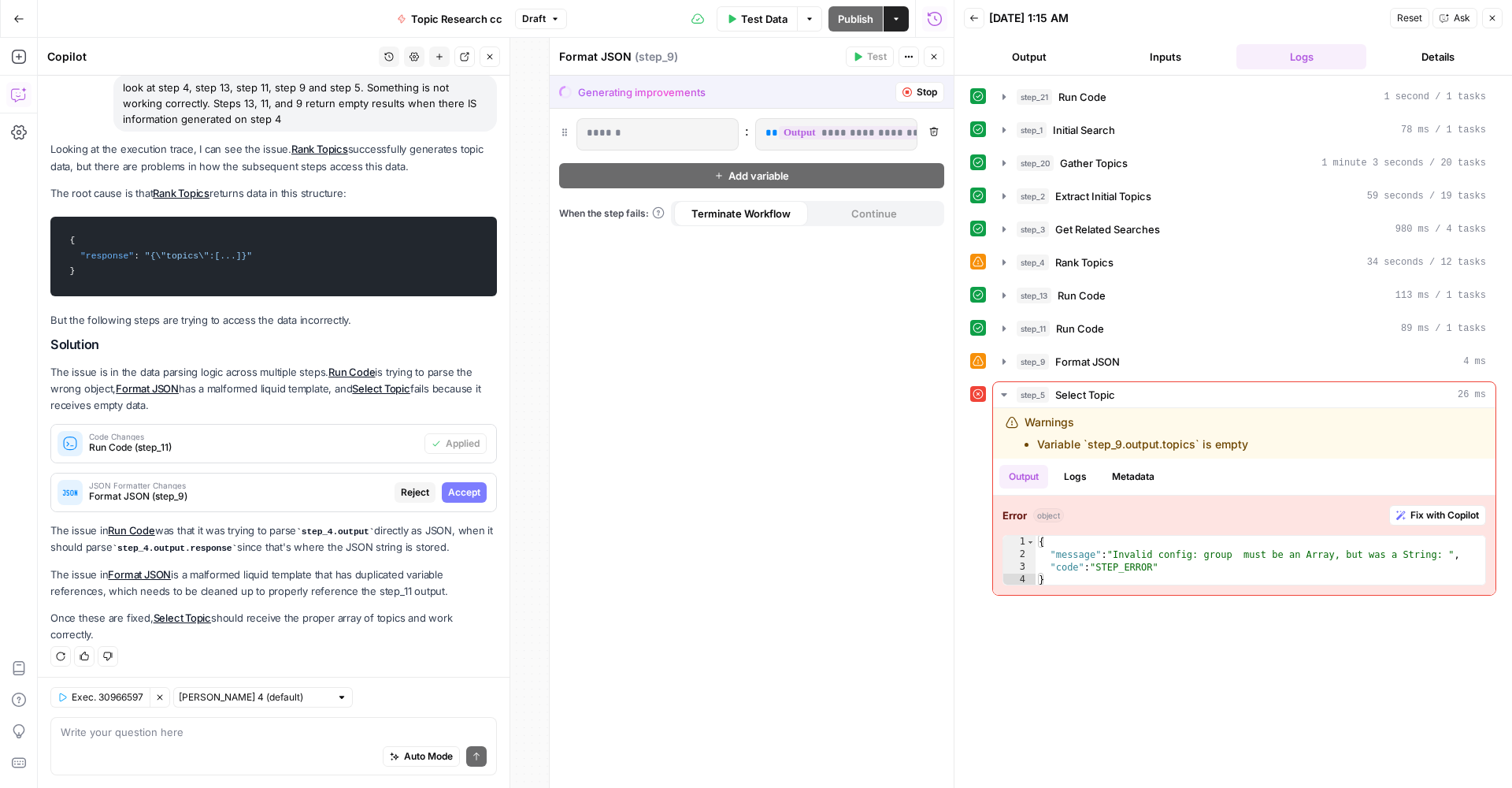
click at [467, 500] on button "Accept" at bounding box center [465, 493] width 45 height 21
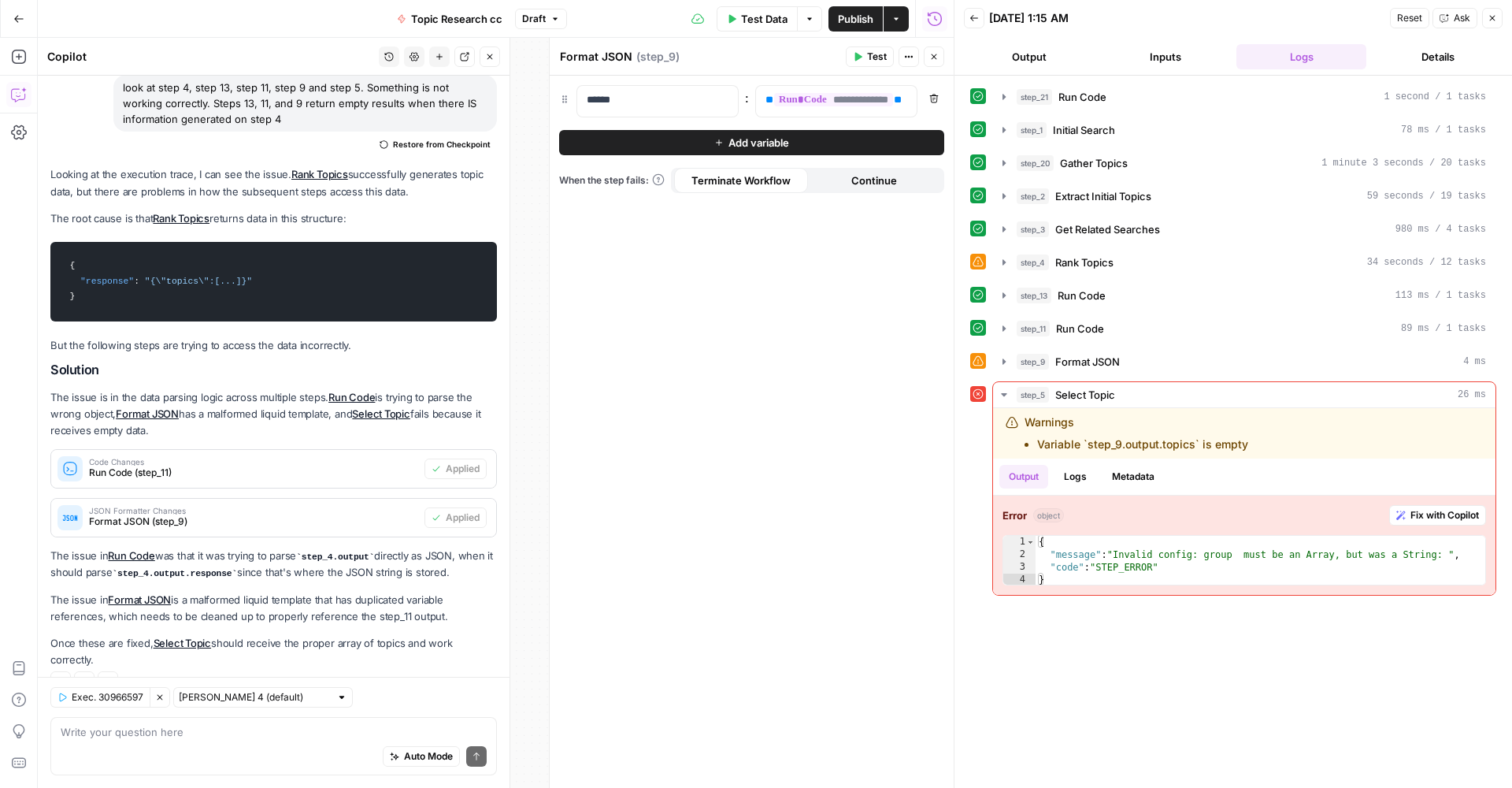
scroll to position [118, 0]
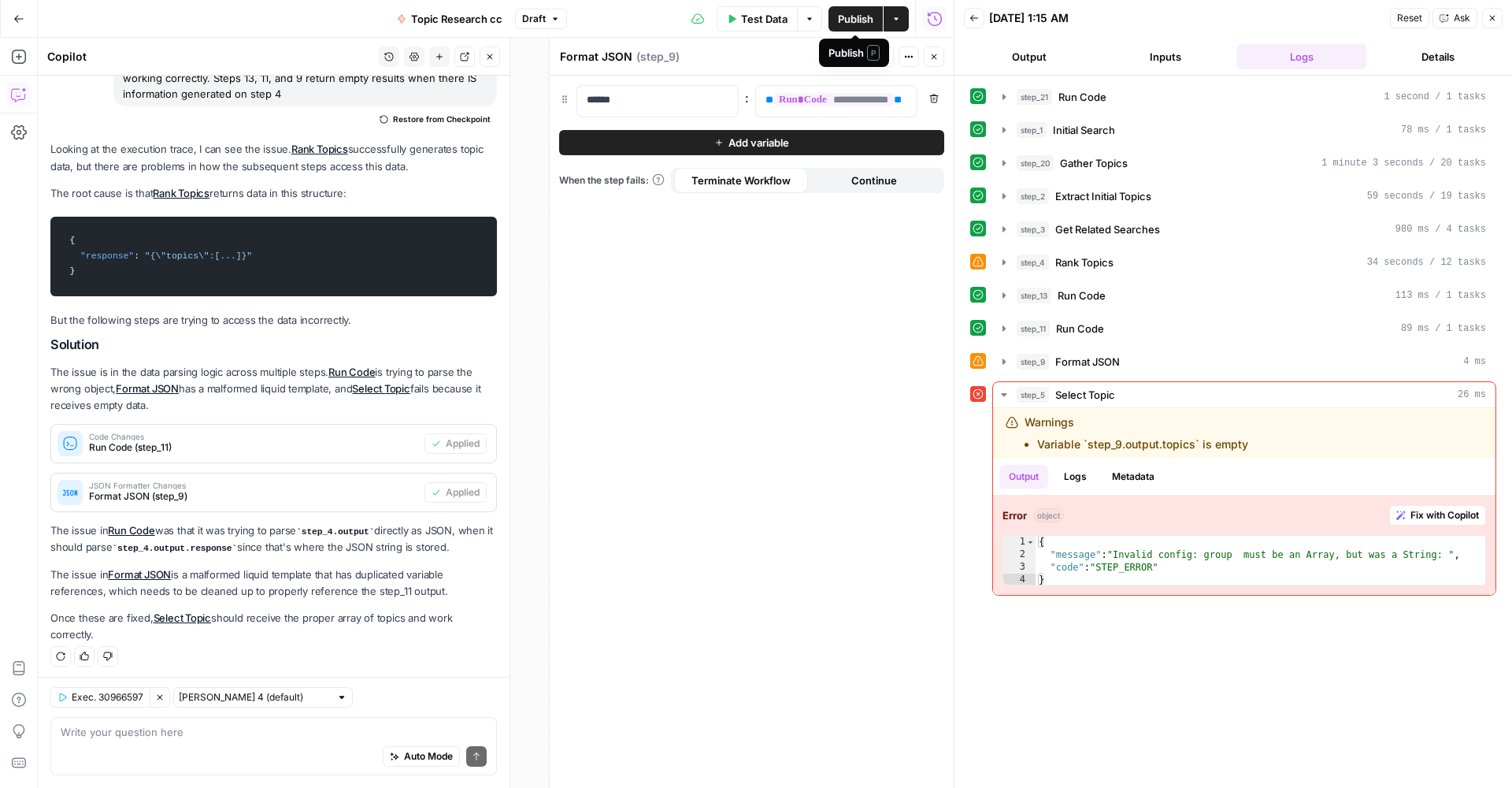
click at [868, 12] on span "Publish" at bounding box center [856, 19] width 35 height 16
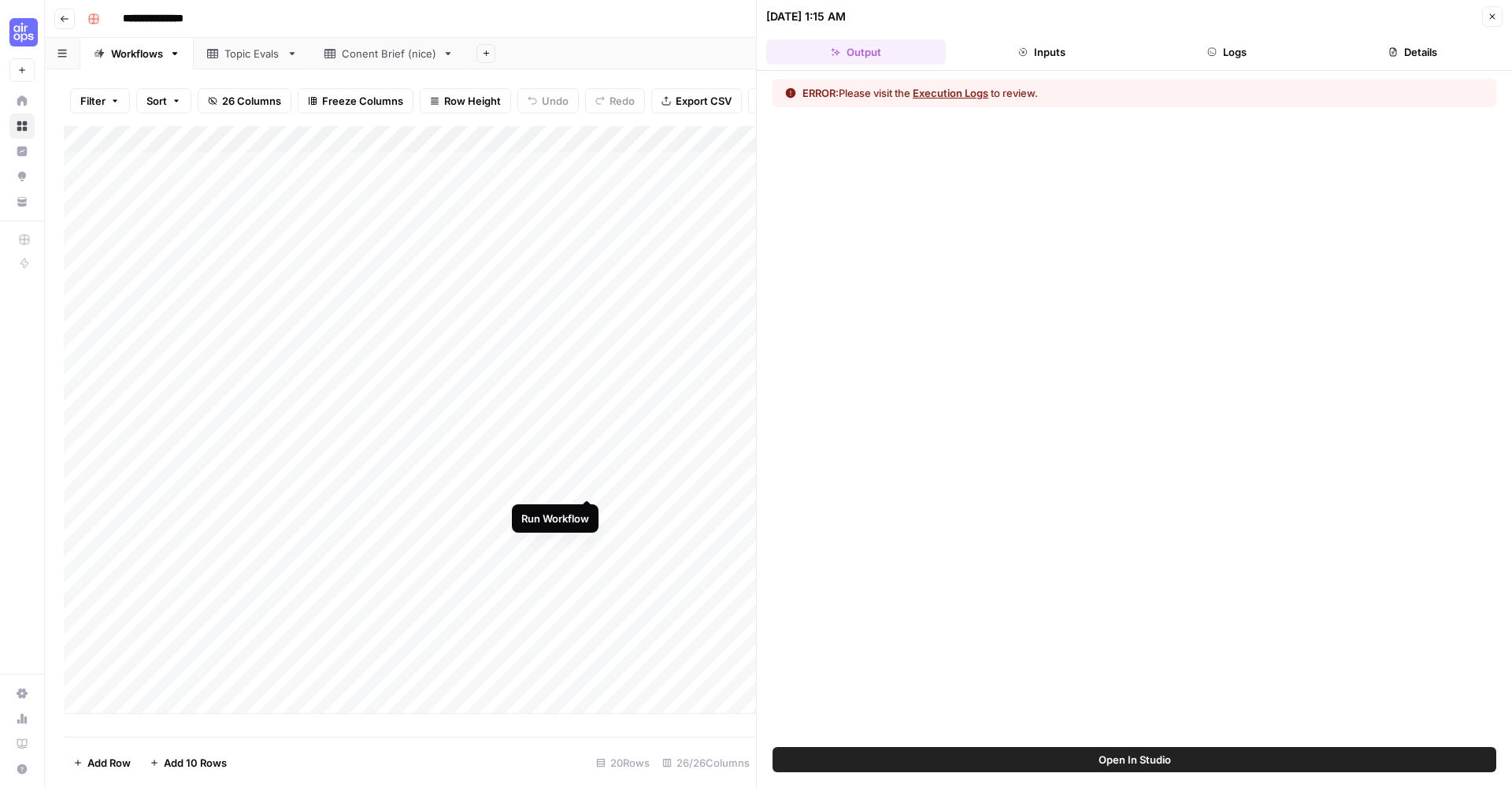
click at [589, 484] on div "Add Column" at bounding box center [410, 420] width 692 height 588
click at [1049, 760] on button "Open In Studio" at bounding box center [1134, 759] width 724 height 26
click at [587, 482] on div "Add Column" at bounding box center [410, 420] width 692 height 588
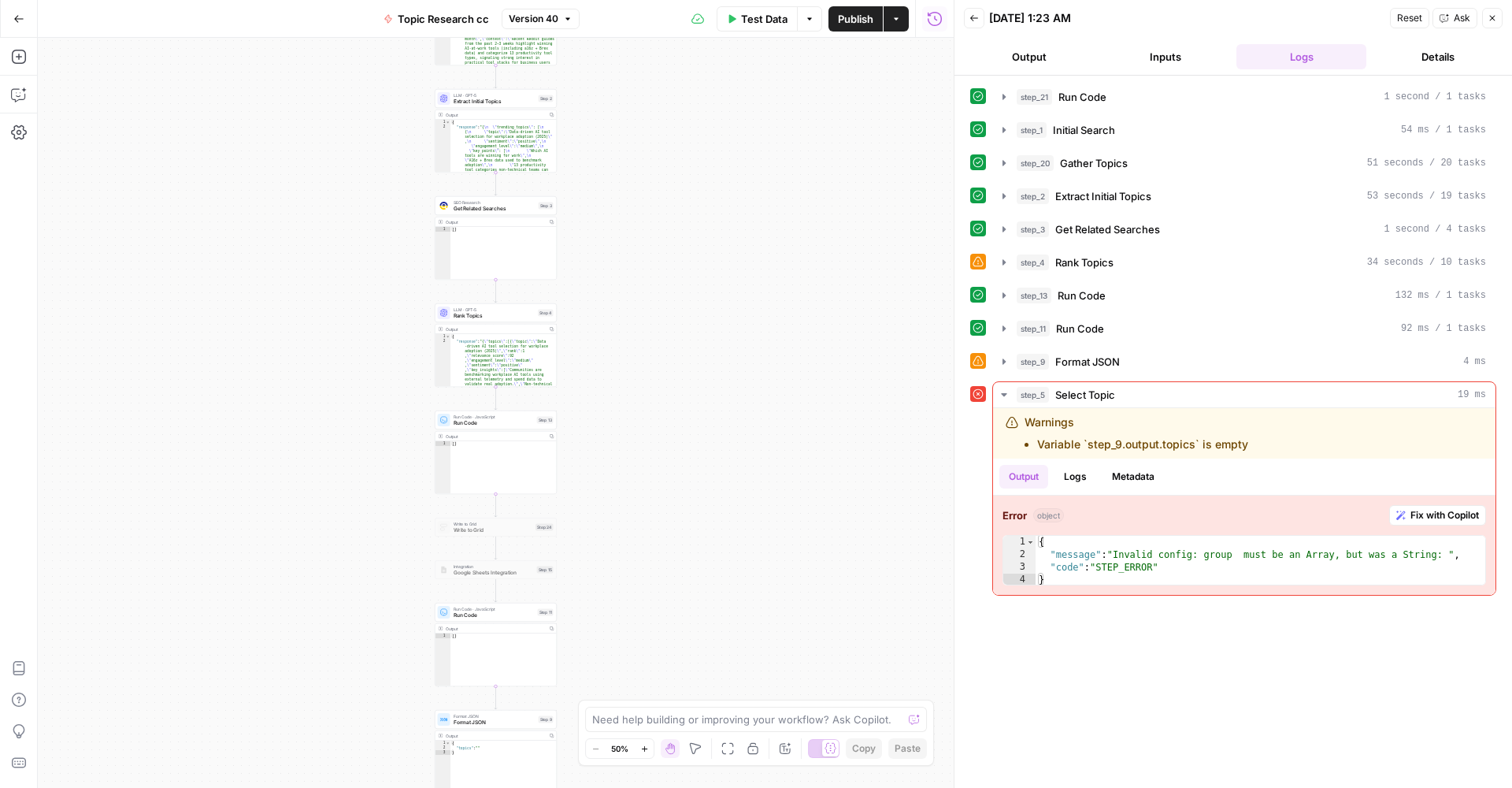
click at [489, 209] on span "Get Related Searches" at bounding box center [494, 209] width 82 height 8
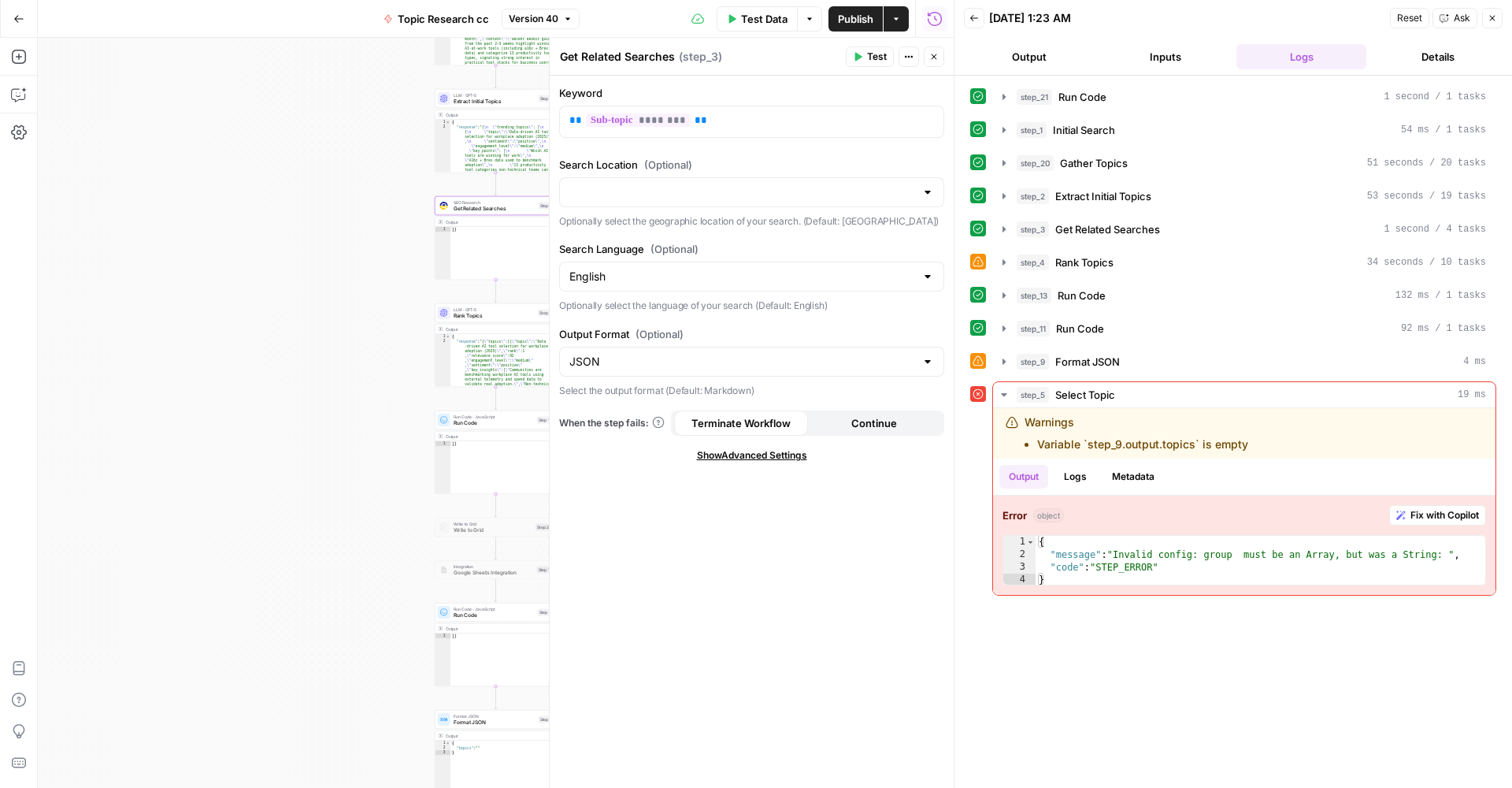
type textarea "**********"
click at [481, 350] on div "{ "response" : "{ \" topics \" :[{ \" topic \" : \" Data -driven AI tool select…" at bounding box center [503, 660] width 106 height 654
click at [496, 321] on div "LLM · GPT-5 Rank Topics Step 4 Copy step Delete step Add Note Test" at bounding box center [496, 313] width 122 height 19
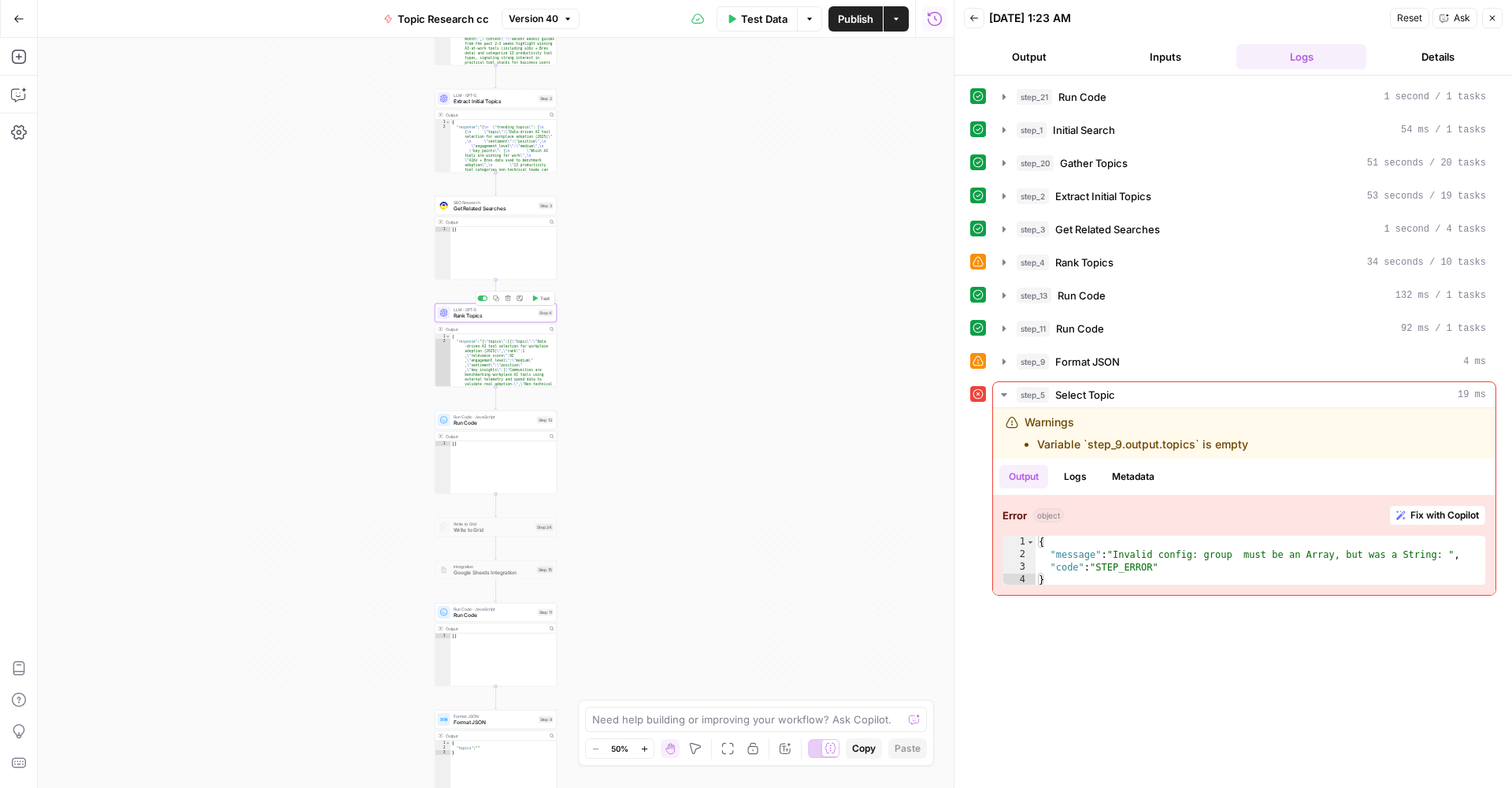
type textarea "Rank Topics"
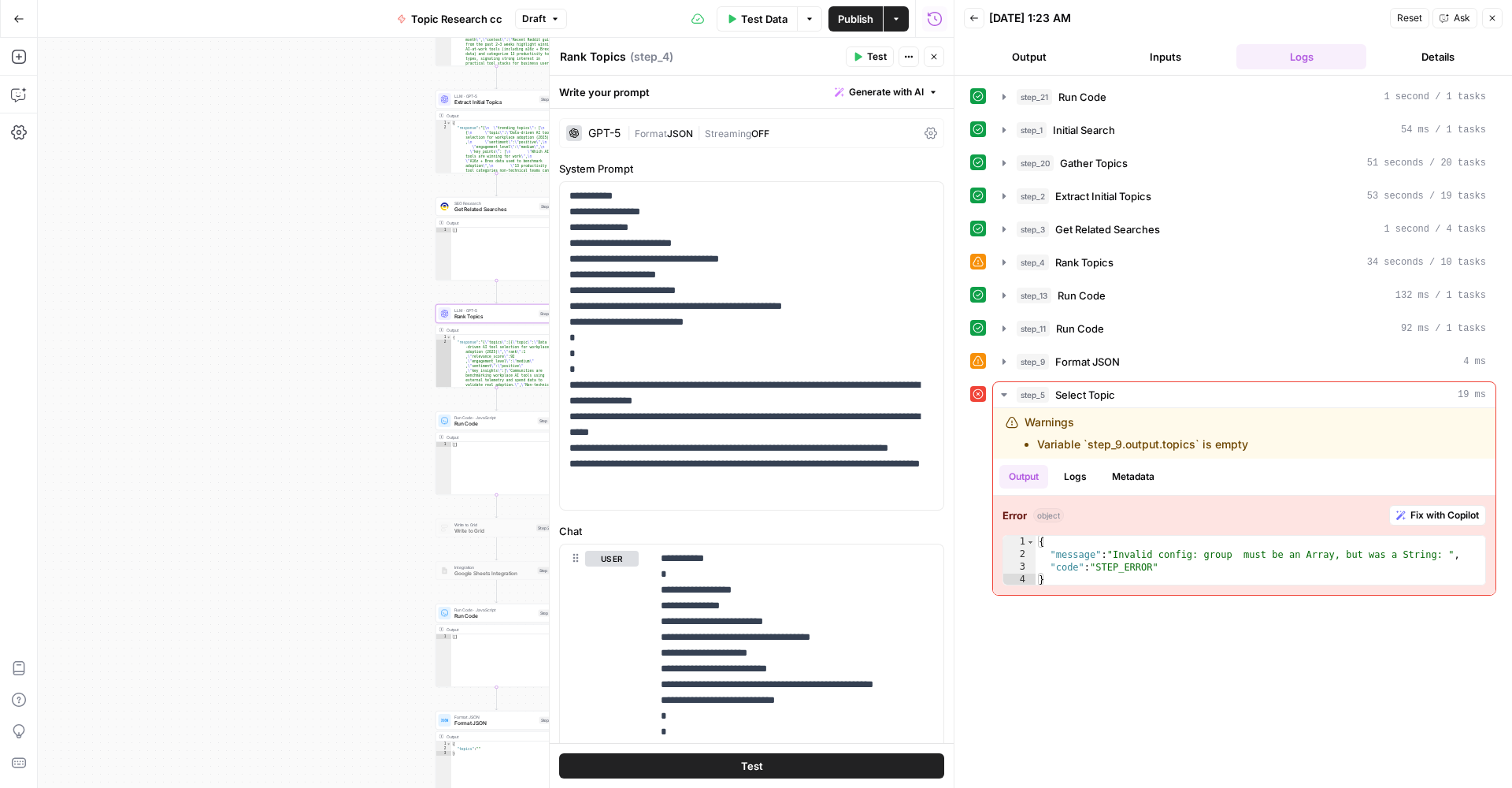
click at [262, 343] on div "true false Workflow Input Settings Inputs Run Code · Python Run Code Step 21 Ou…" at bounding box center [496, 412] width 916 height 750
click at [338, 418] on div "true false Workflow Input Settings Inputs Run Code · Python Run Code Step 21 Ou…" at bounding box center [496, 412] width 916 height 750
click at [930, 59] on icon "button" at bounding box center [934, 57] width 10 height 10
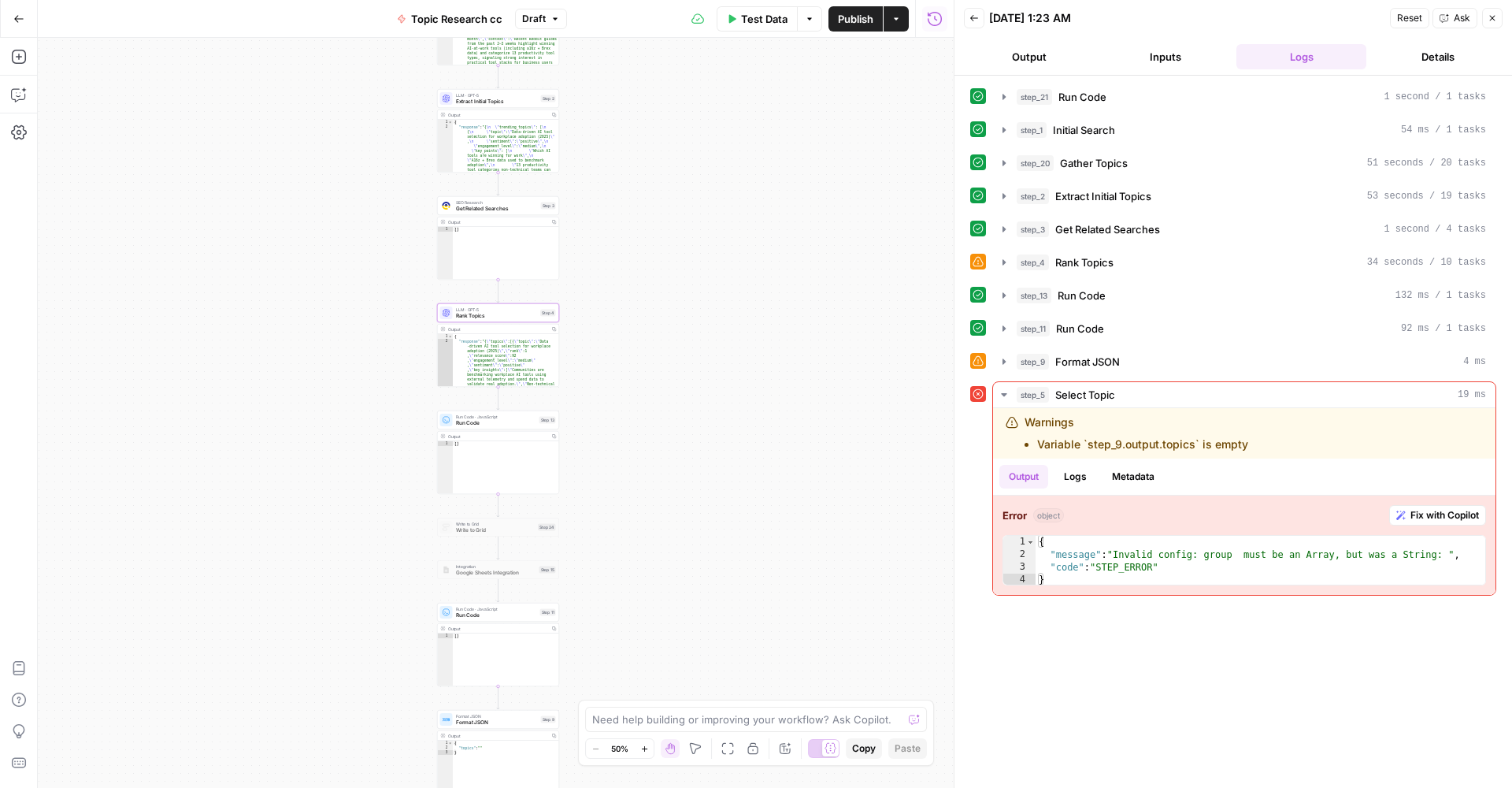
type textarea "**"
click at [477, 457] on div "[ ]" at bounding box center [505, 473] width 106 height 63
click at [465, 425] on span "Run Code" at bounding box center [496, 423] width 81 height 8
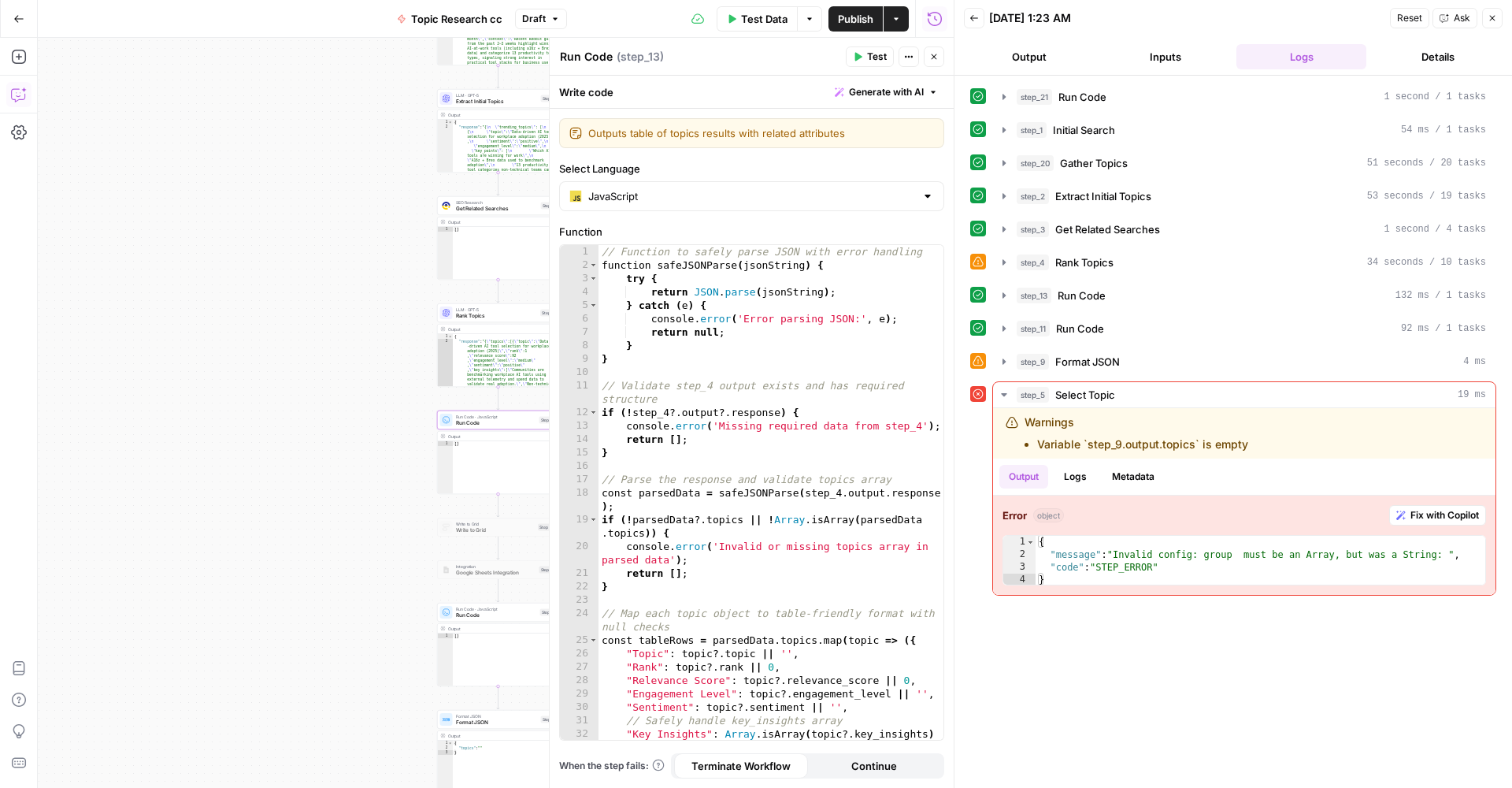
click at [20, 100] on icon "button" at bounding box center [19, 95] width 16 height 16
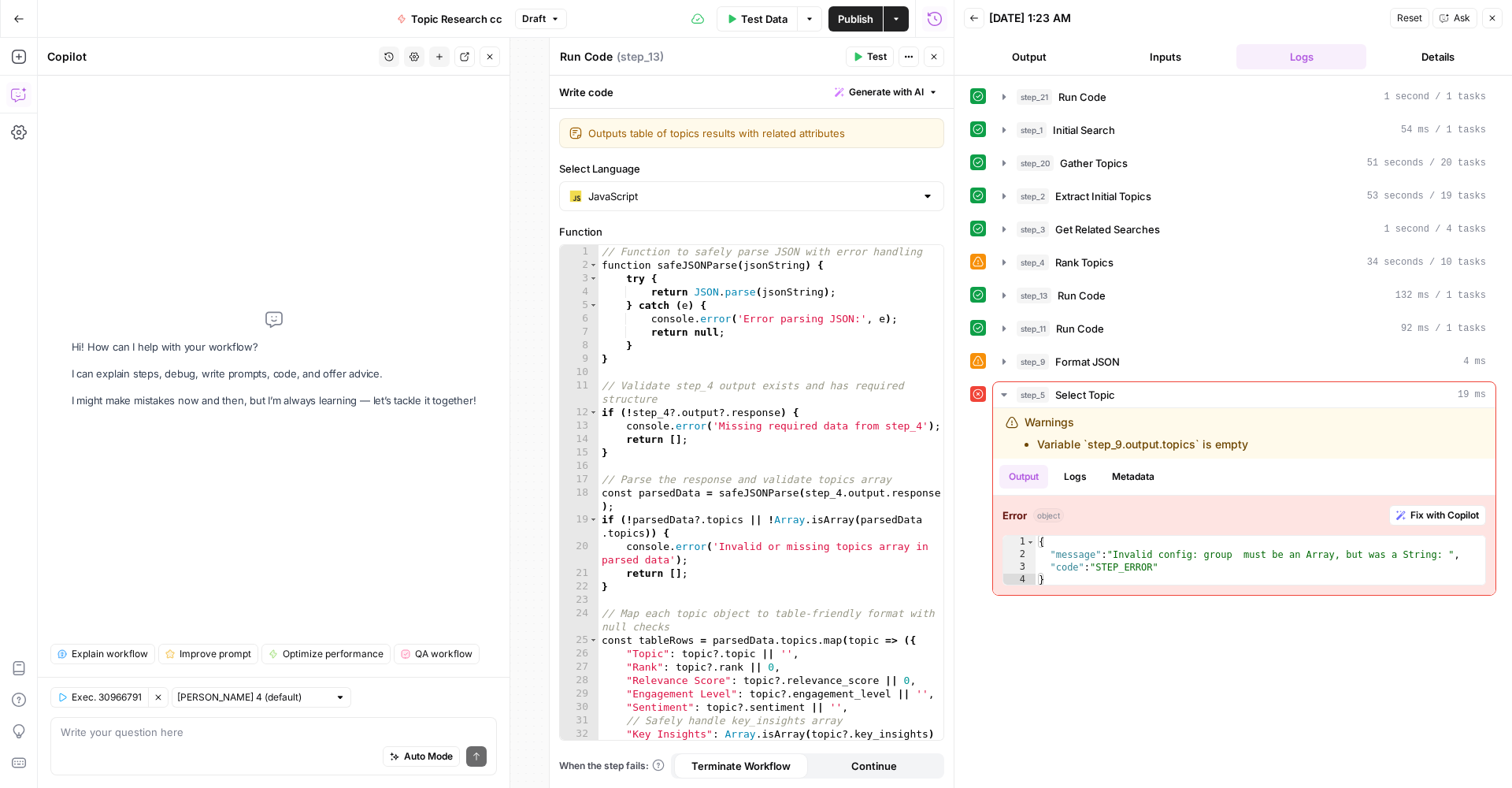
click at [283, 715] on div "Exec. 30966791 Clear Selection [PERSON_NAME] 4 (default) Write your question he…" at bounding box center [273, 732] width 472 height 111
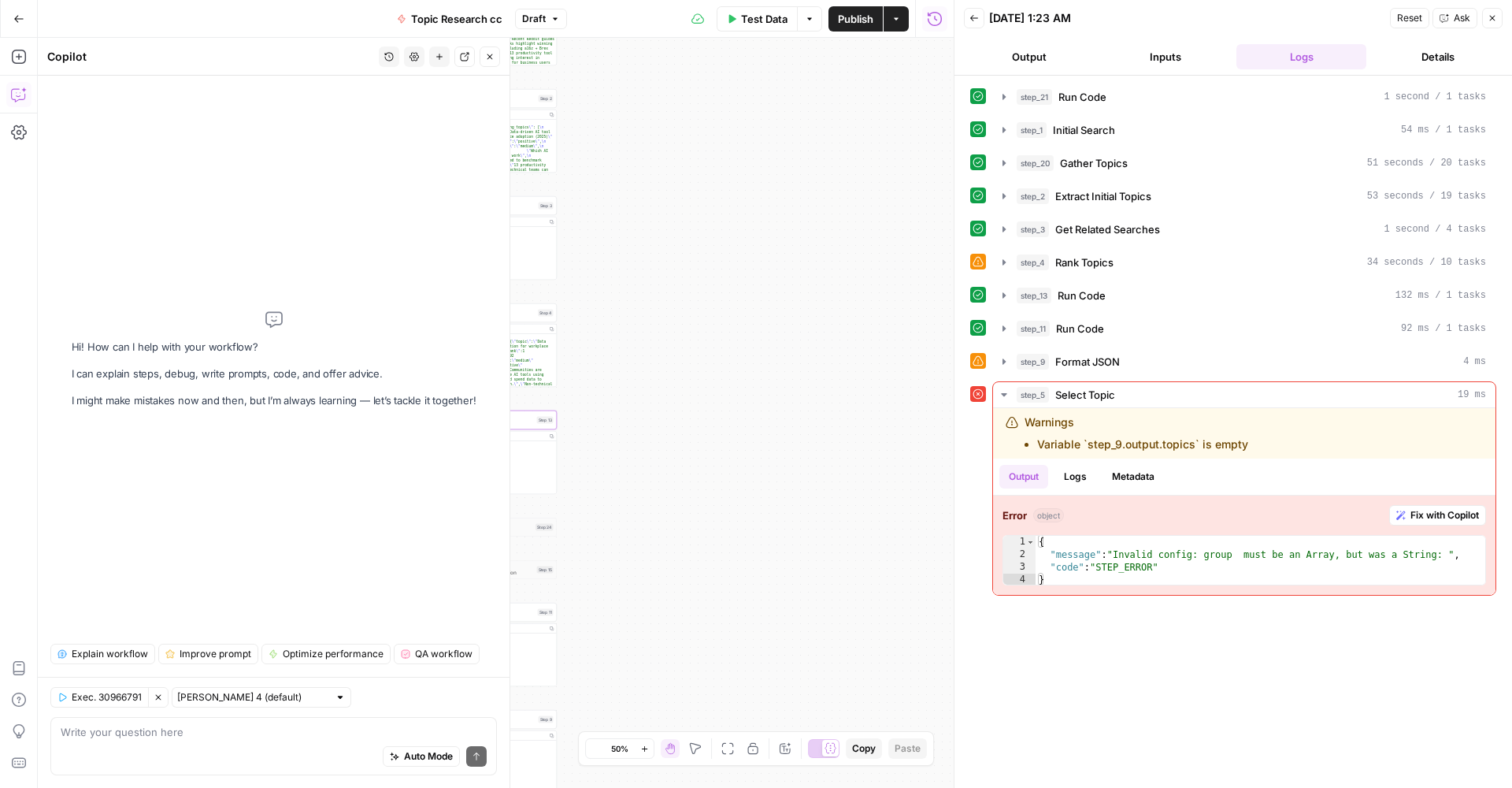
type textarea "Inputs"
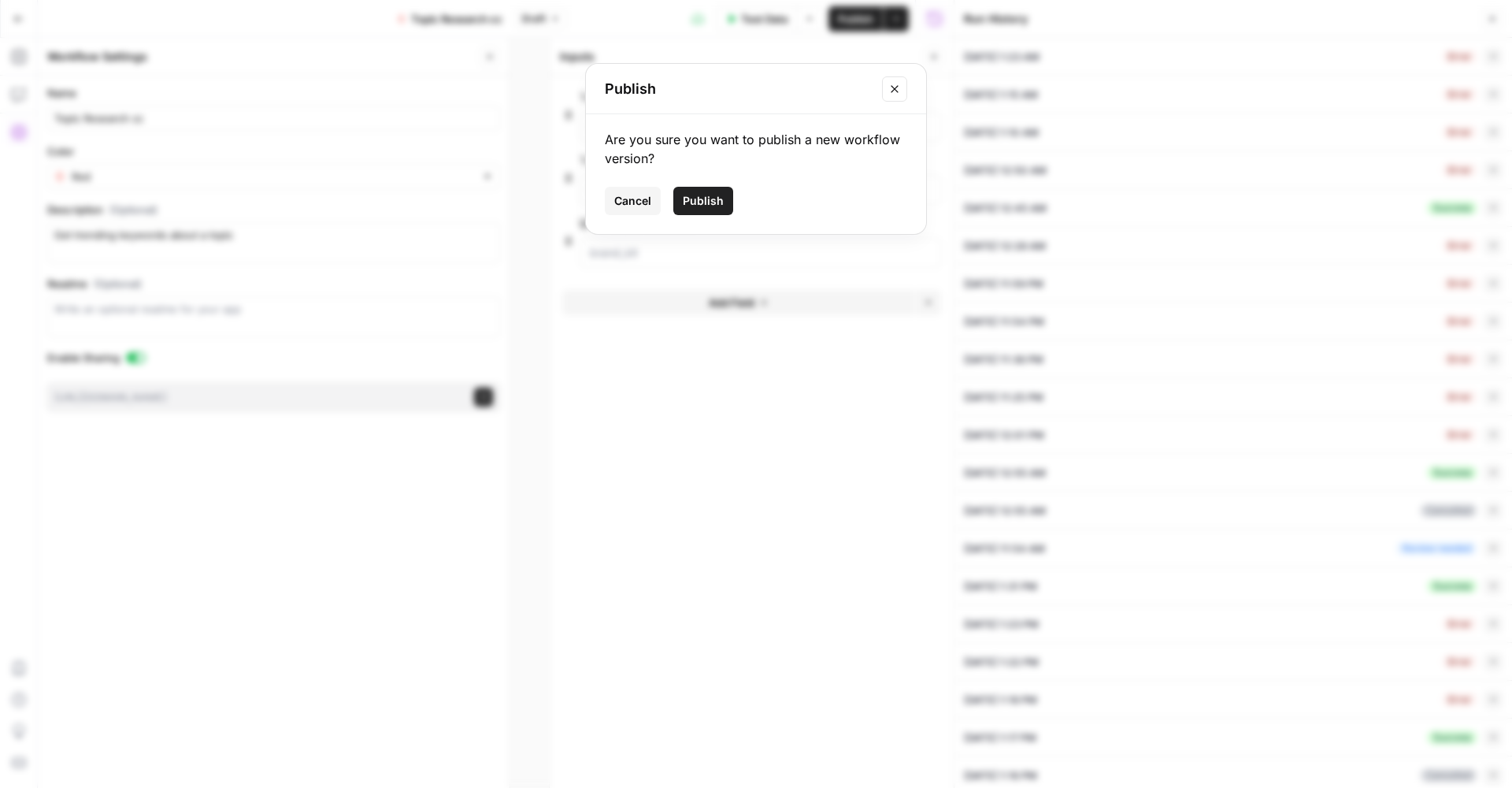
click at [618, 200] on span "Cancel" at bounding box center [633, 201] width 37 height 16
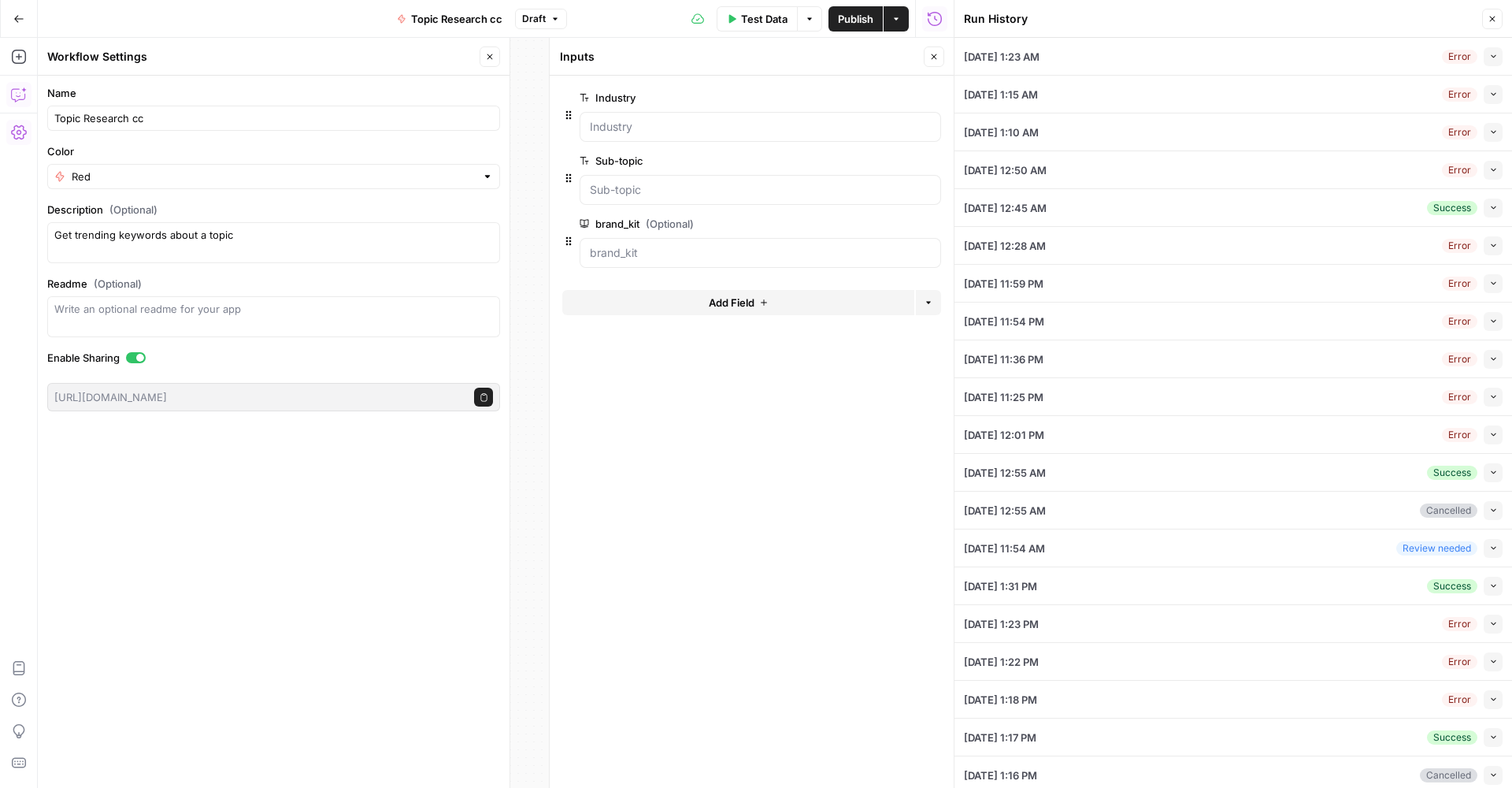
click at [18, 94] on icon "button" at bounding box center [19, 95] width 16 height 16
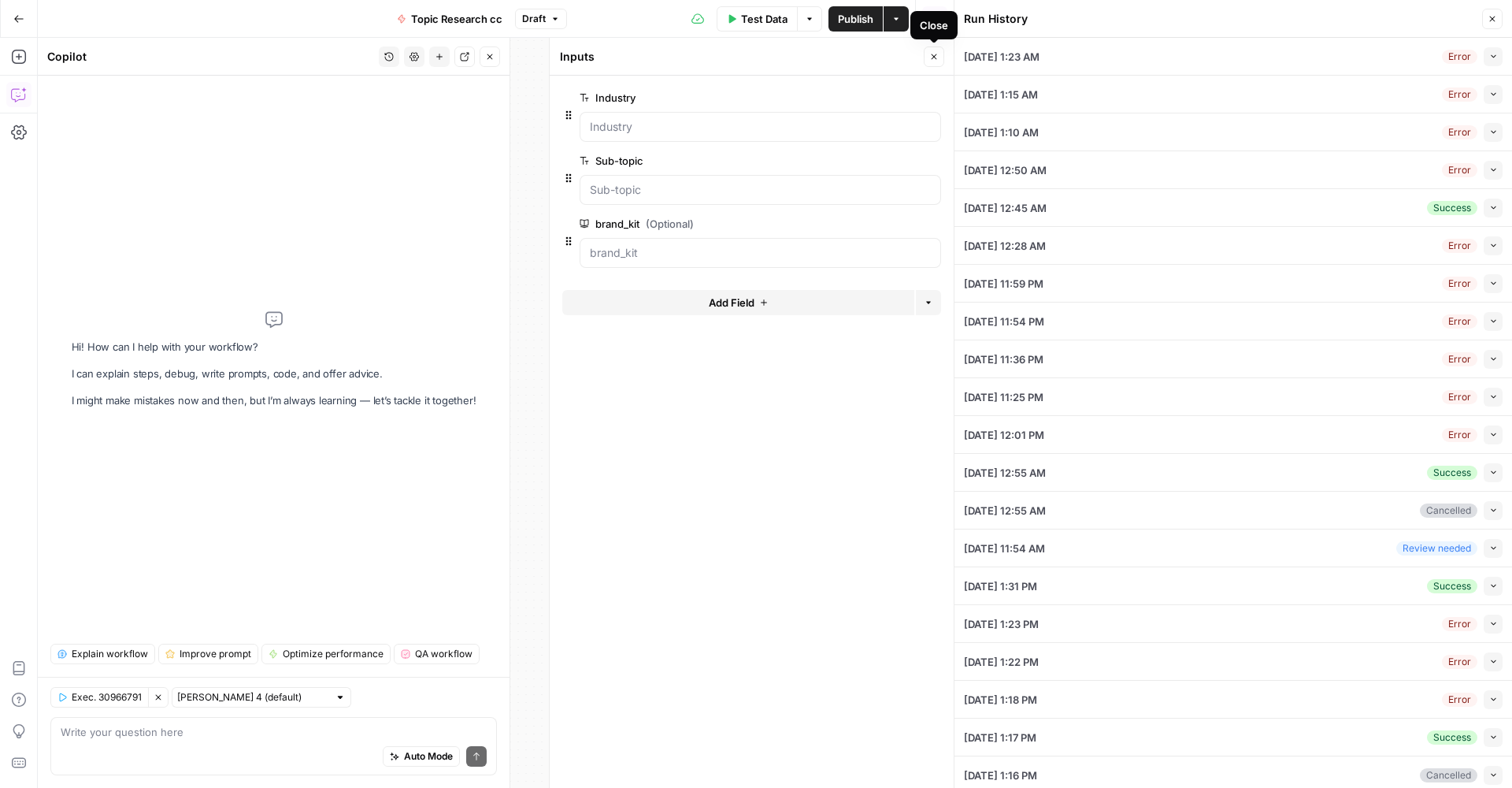
click at [938, 60] on icon "button" at bounding box center [934, 57] width 10 height 10
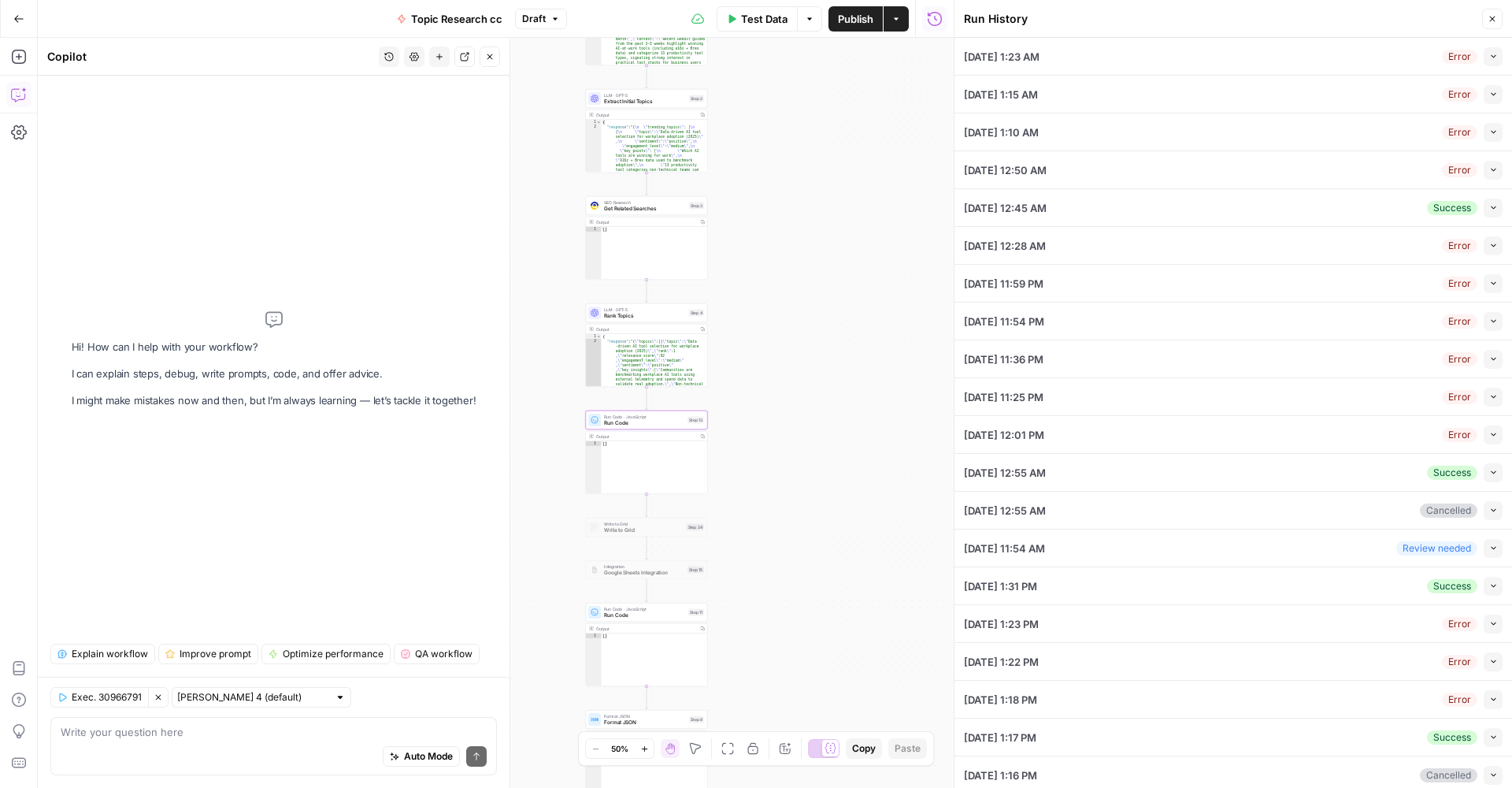
click at [207, 740] on div "Auto Mode Send" at bounding box center [274, 757] width 426 height 34
click at [668, 418] on span "Run Code · JavaScript" at bounding box center [644, 417] width 81 height 6
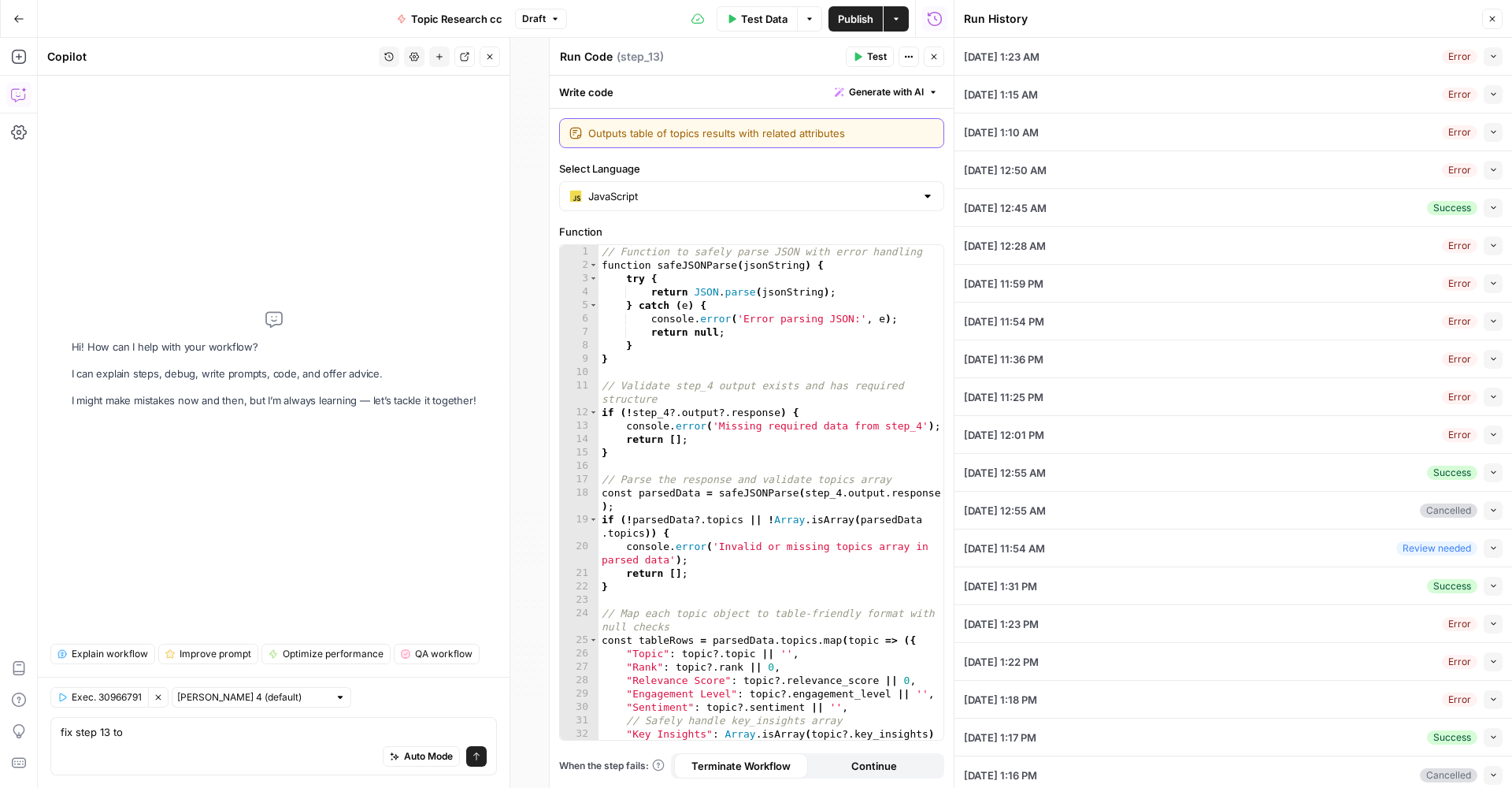
click at [710, 141] on textarea "Outputs table of topics results with related attributes" at bounding box center [761, 133] width 346 height 16
click at [711, 139] on textarea "Outputs table of topics results with related attributes" at bounding box center [761, 133] width 346 height 16
click at [219, 743] on div "Auto Mode Send" at bounding box center [274, 757] width 426 height 34
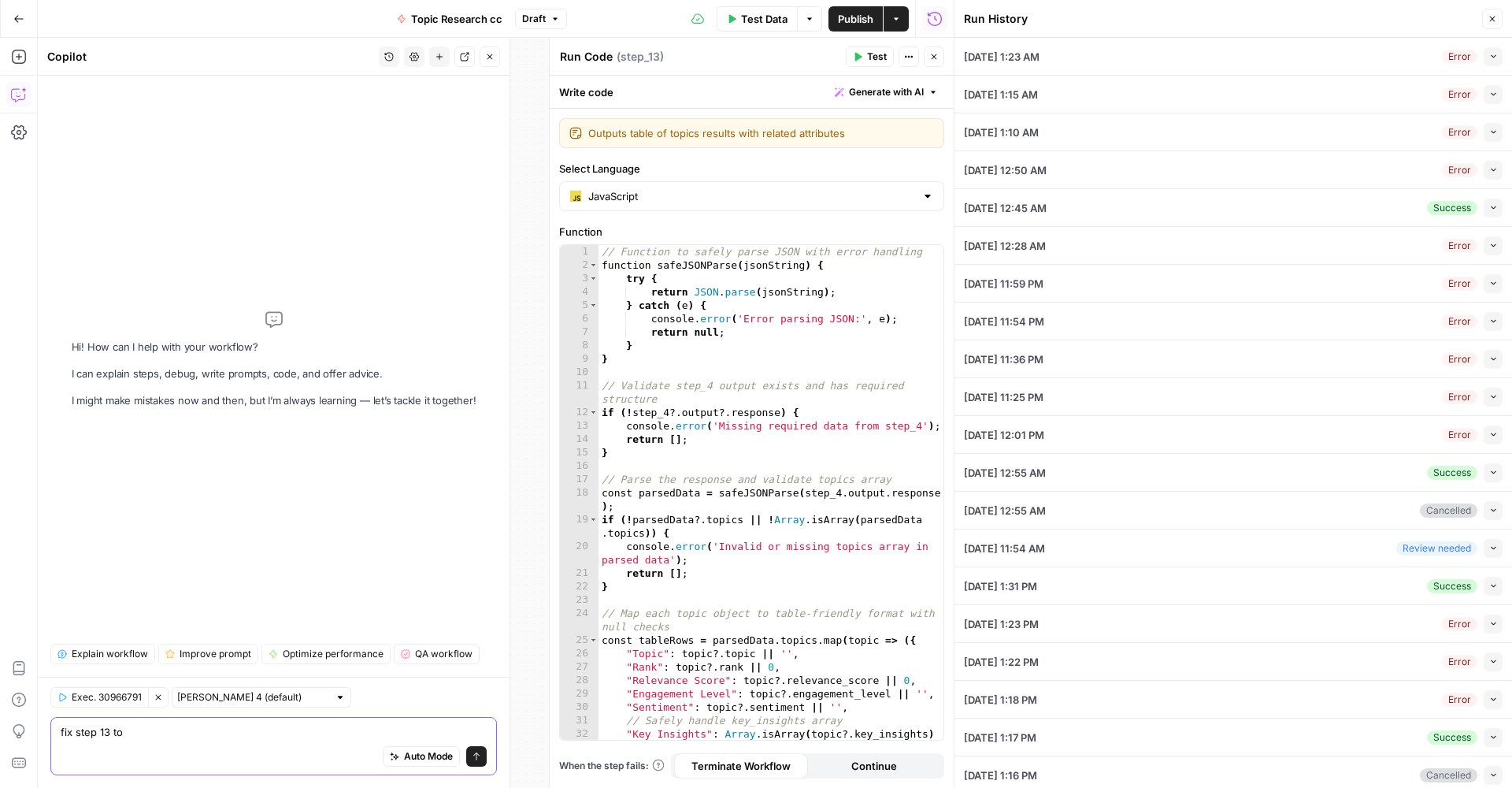
click at [224, 736] on textarea "fix step 13 to" at bounding box center [274, 732] width 426 height 16
paste textarea "Outputs table of topics results with related attributes"
click at [164, 731] on textarea "fix step 13 to Outputs table of topics results with related attributes" at bounding box center [274, 732] width 426 height 16
click at [164, 731] on textarea "fix step 13 to Outputs table of topics results with related attributes" at bounding box center [274, 732] width 426 height 16
click at [388, 731] on textarea "fix step 13 to Output a table of topics results with related attributes" at bounding box center [274, 732] width 426 height 16
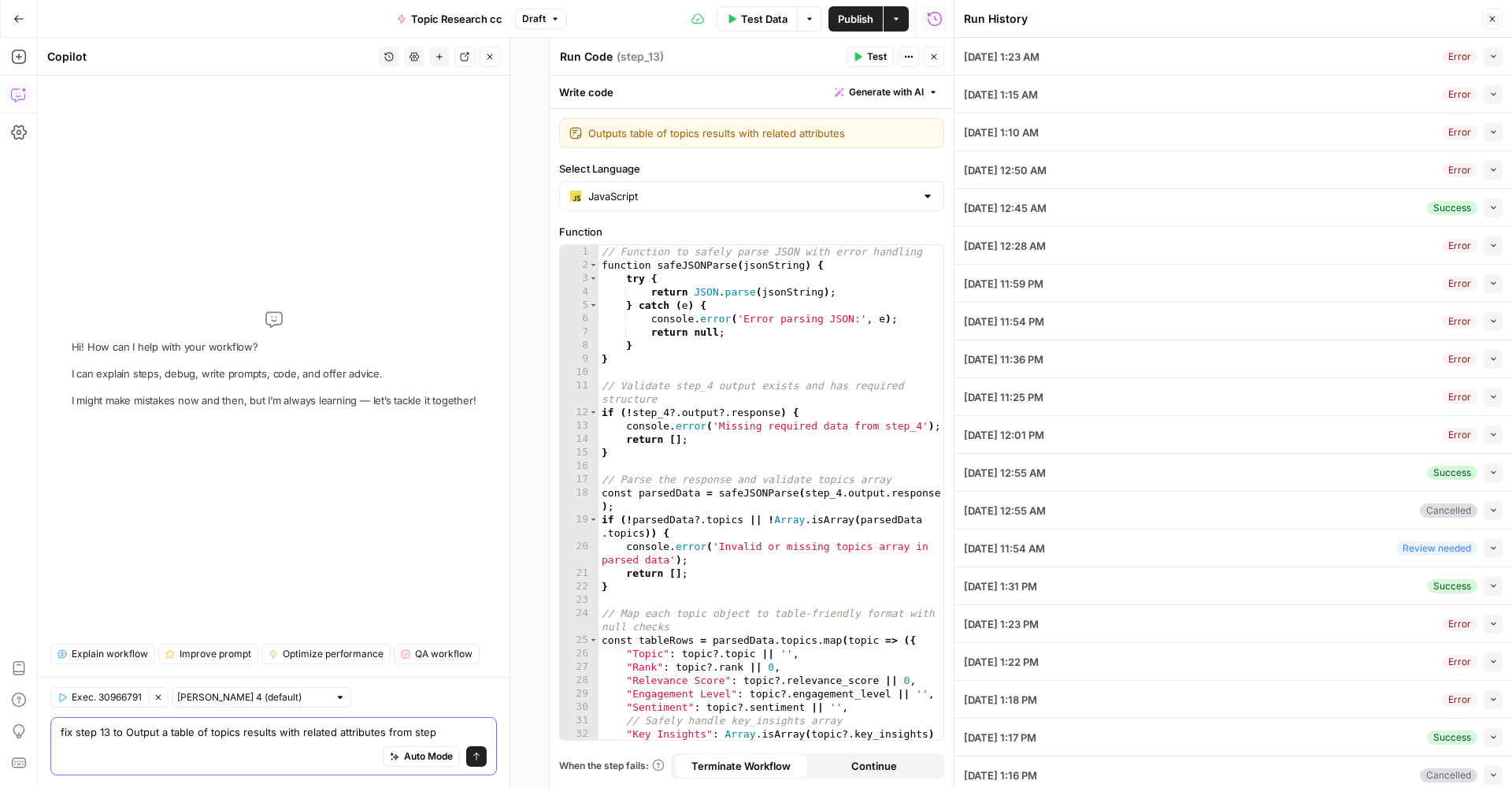
type textarea "fix step 13 to Output a table of topics results with related attributes from st…"
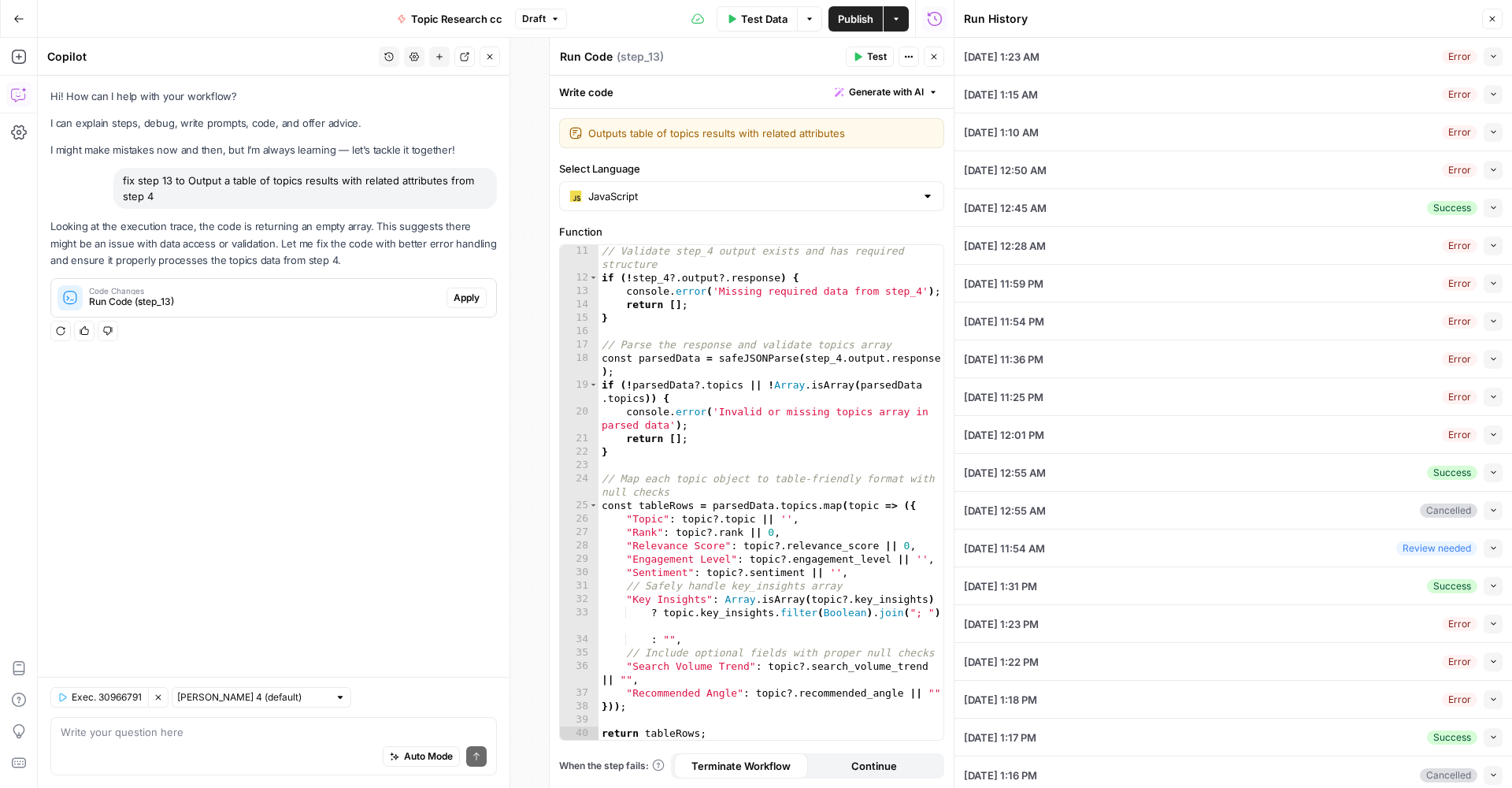
click at [473, 294] on span "Apply" at bounding box center [466, 298] width 26 height 14
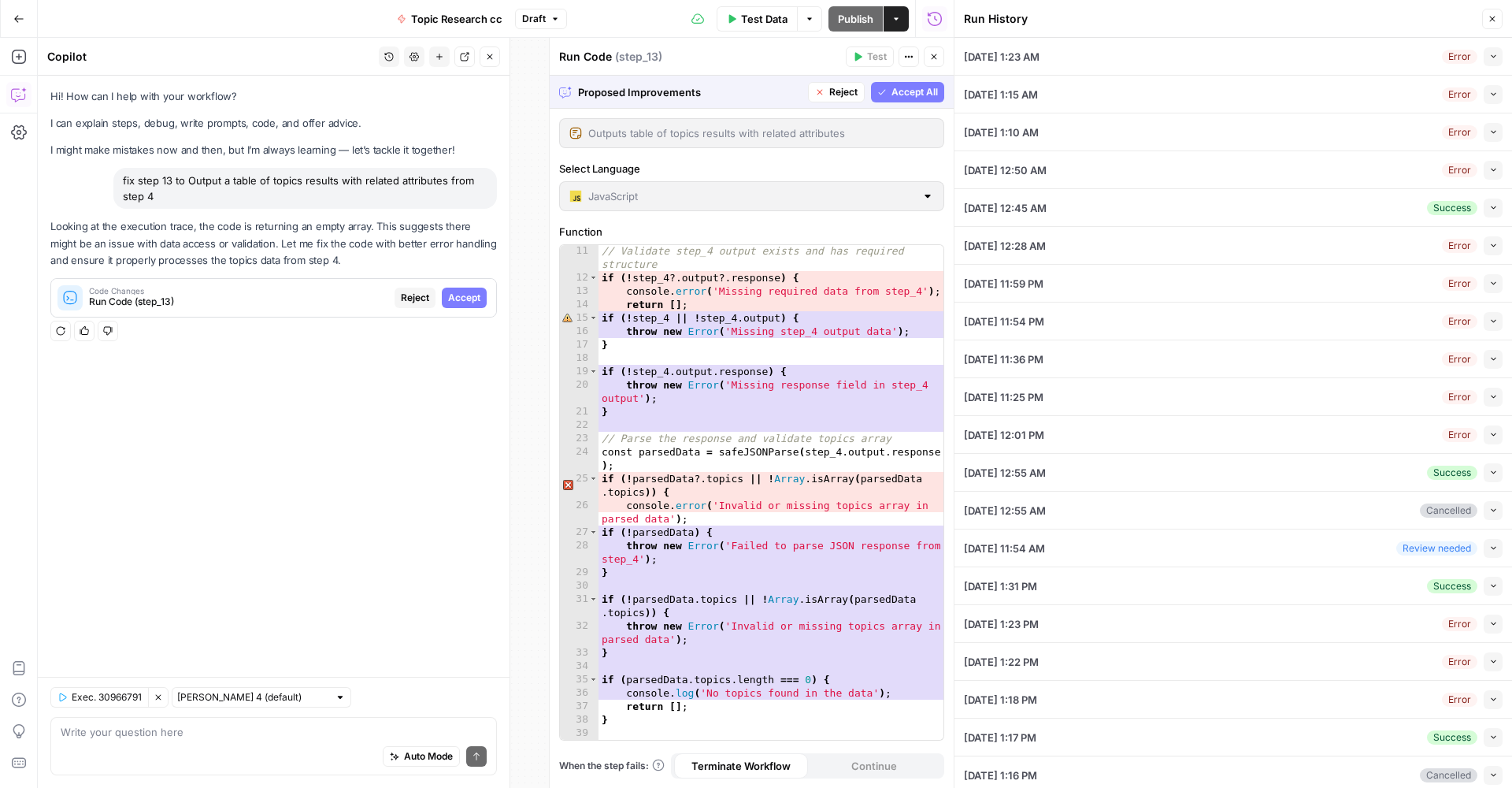
click at [924, 97] on span "Accept All" at bounding box center [915, 93] width 46 height 14
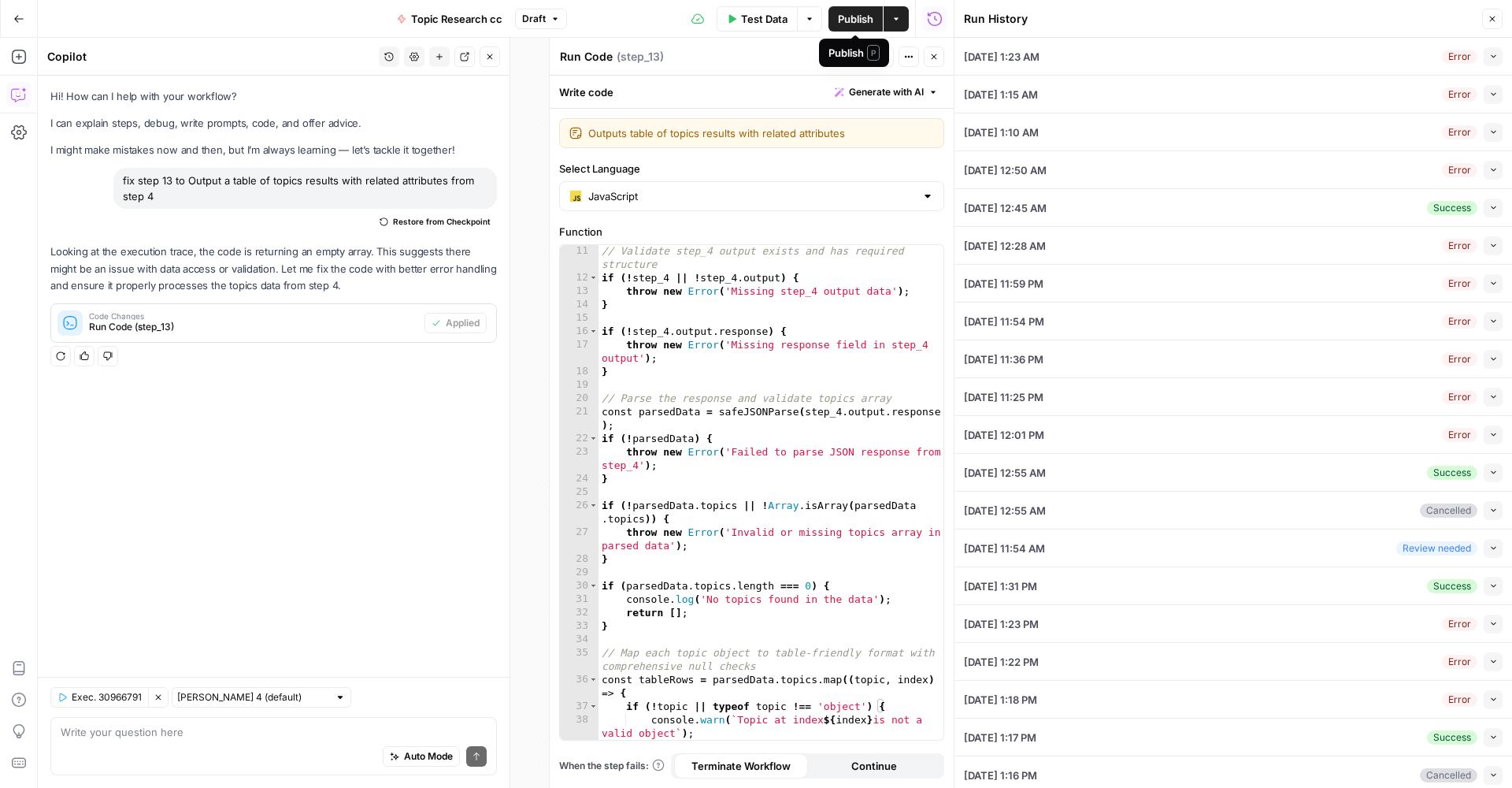
click at [855, 19] on span "Publish" at bounding box center [856, 19] width 35 height 16
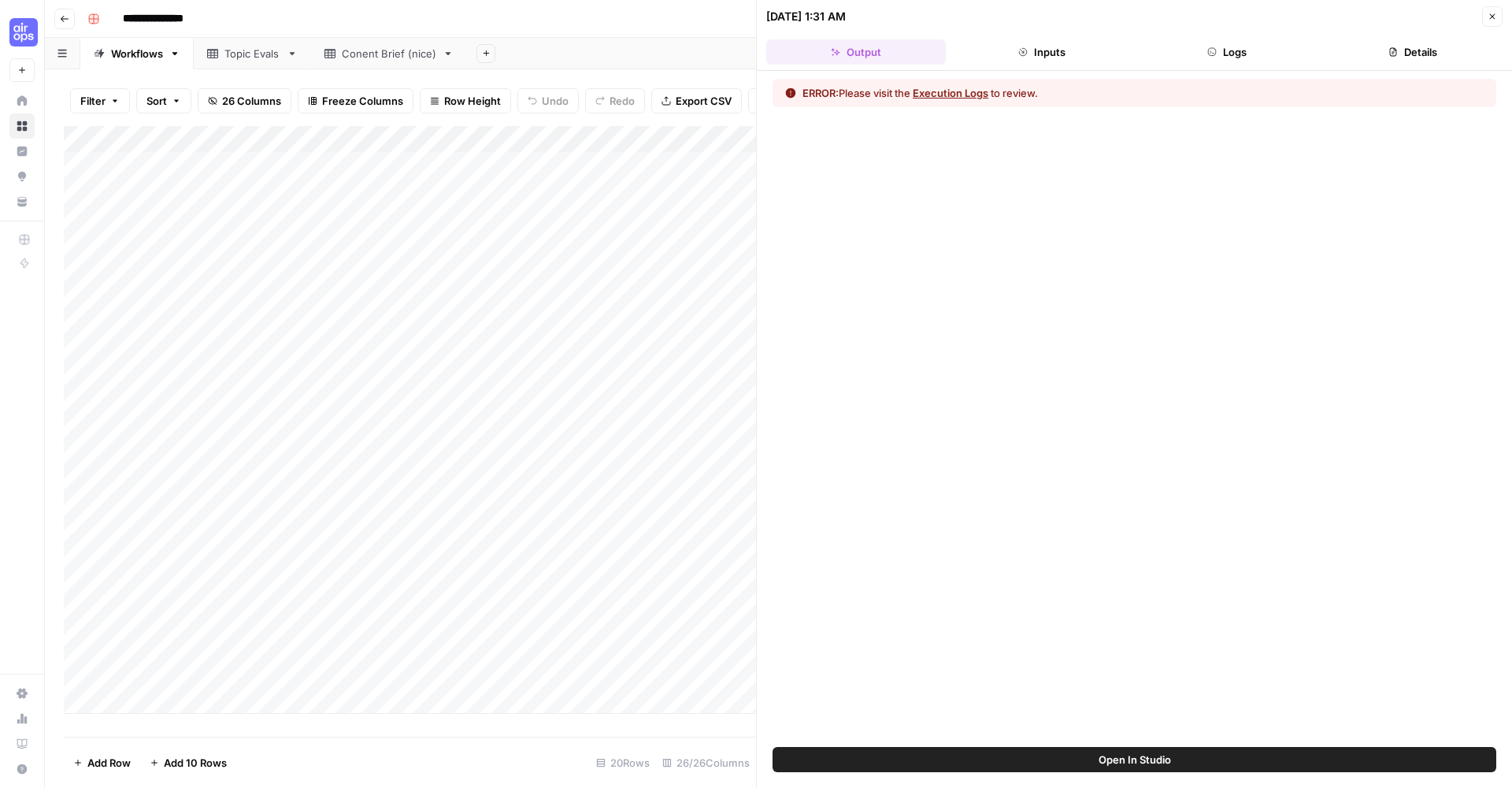
click at [997, 745] on div "ERROR: Please visit the Execution Logs to review." at bounding box center [1134, 409] width 755 height 676
click at [997, 746] on button "Open In Studio" at bounding box center [1134, 759] width 724 height 26
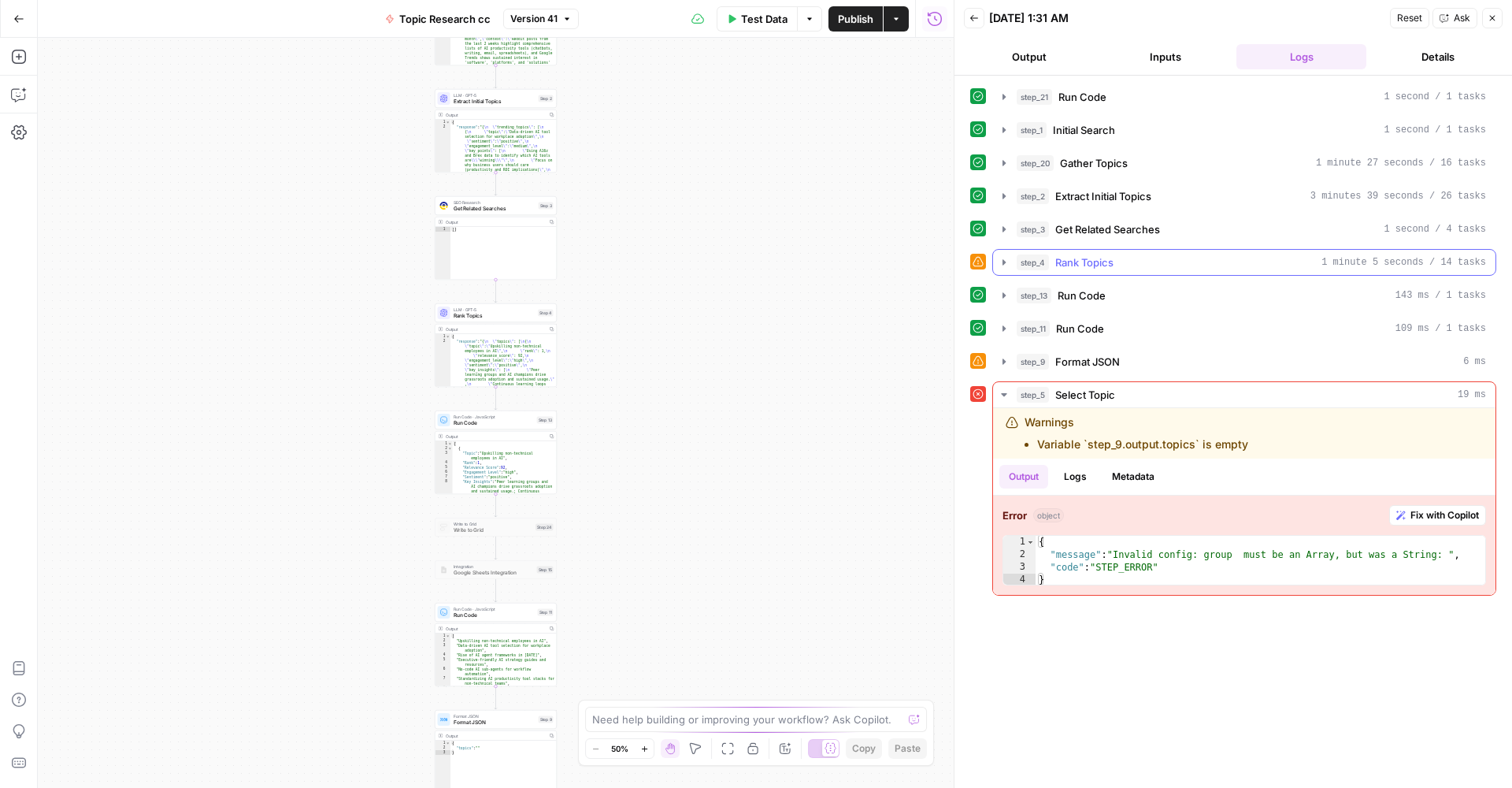
click at [999, 259] on icon "button" at bounding box center [1004, 263] width 13 height 13
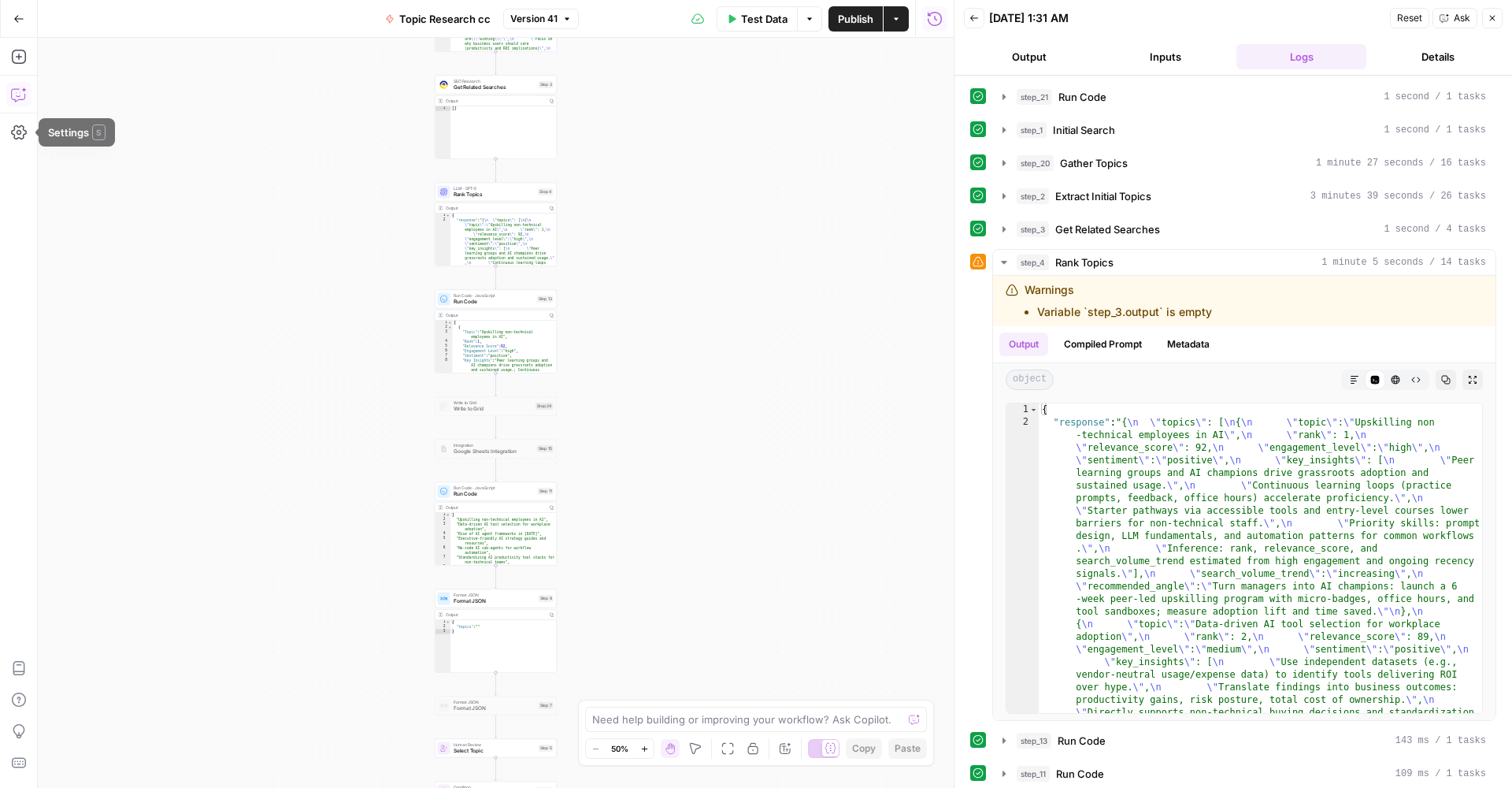
click at [9, 95] on button "Copilot" at bounding box center [19, 95] width 26 height 26
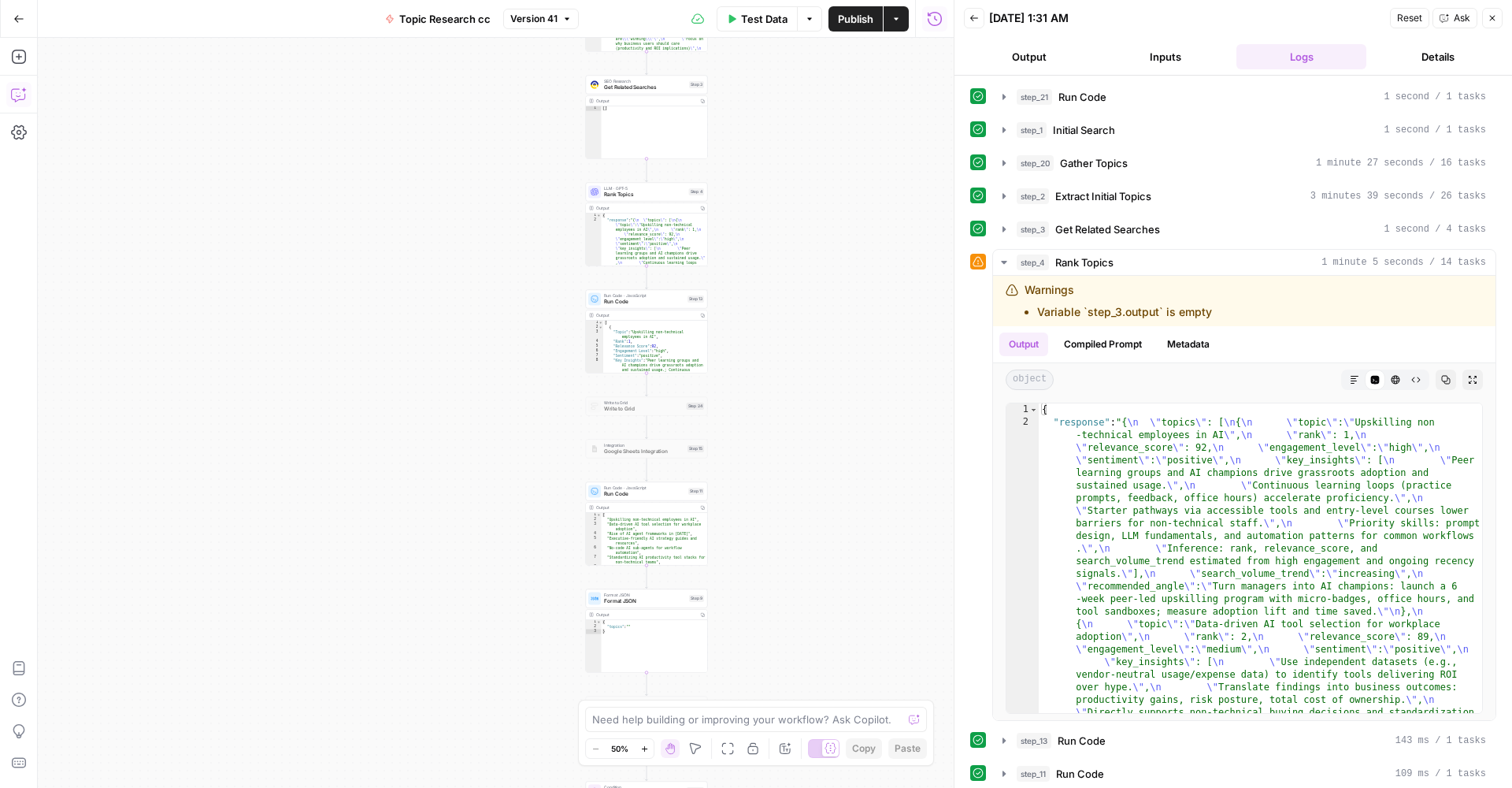
click at [17, 97] on icon "button" at bounding box center [19, 95] width 16 height 16
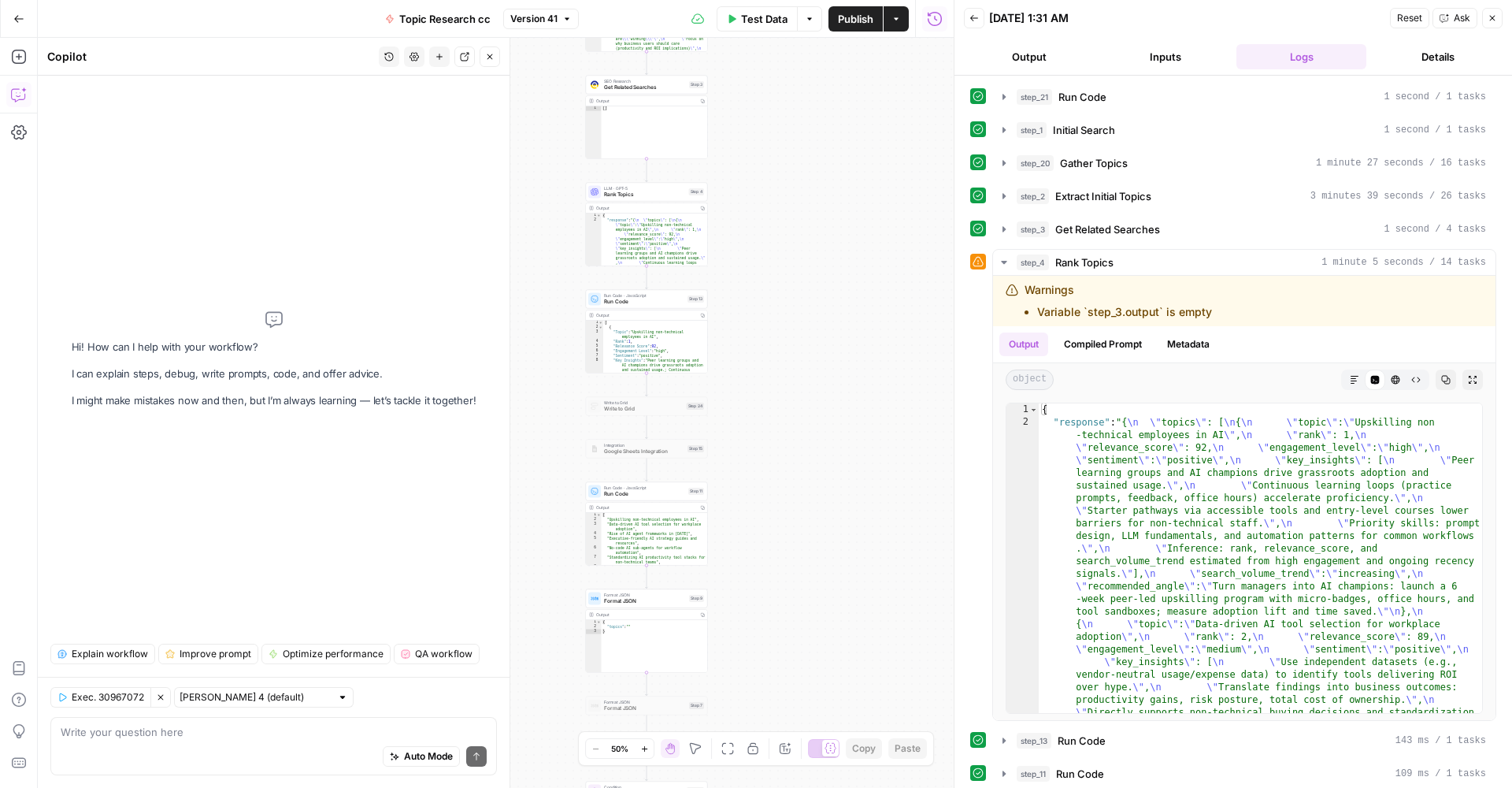
click at [208, 747] on div "Auto Mode Send" at bounding box center [274, 757] width 426 height 34
type textarea "can you check why information is not going from step 11 to step 9?"
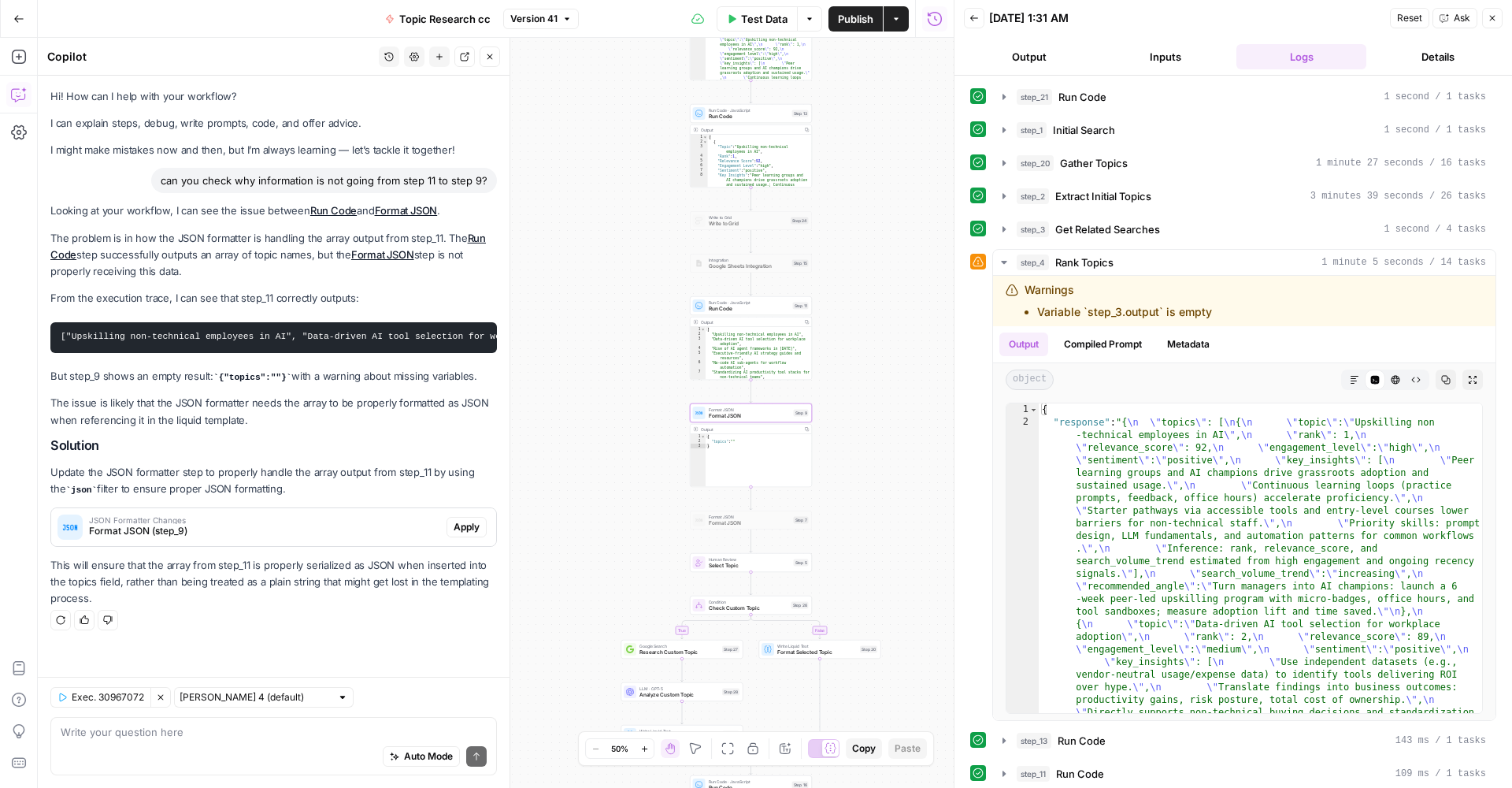
click at [468, 520] on span "Apply" at bounding box center [466, 527] width 26 height 14
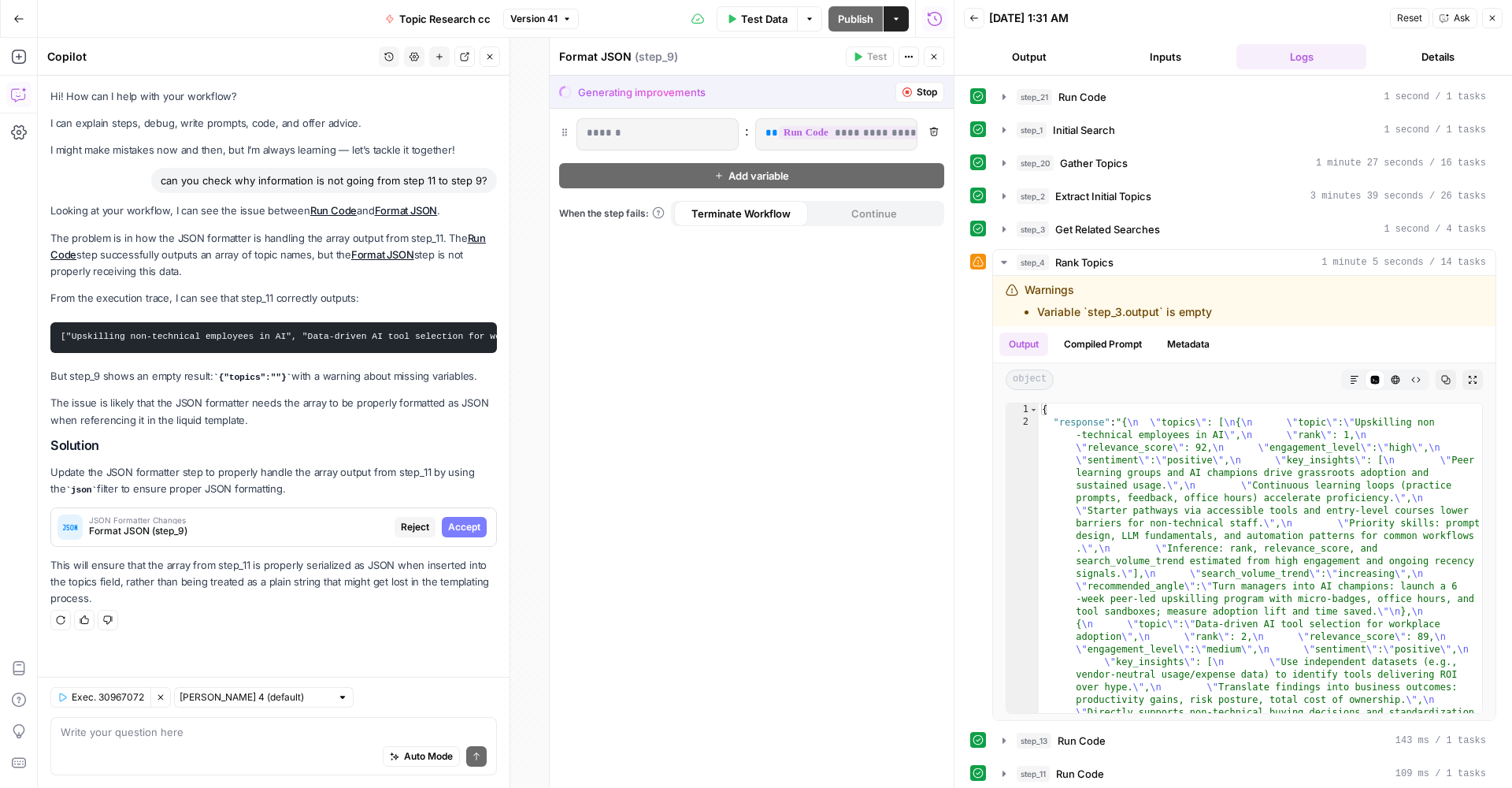
click at [311, 527] on span "Format JSON (step_9)" at bounding box center [238, 531] width 299 height 14
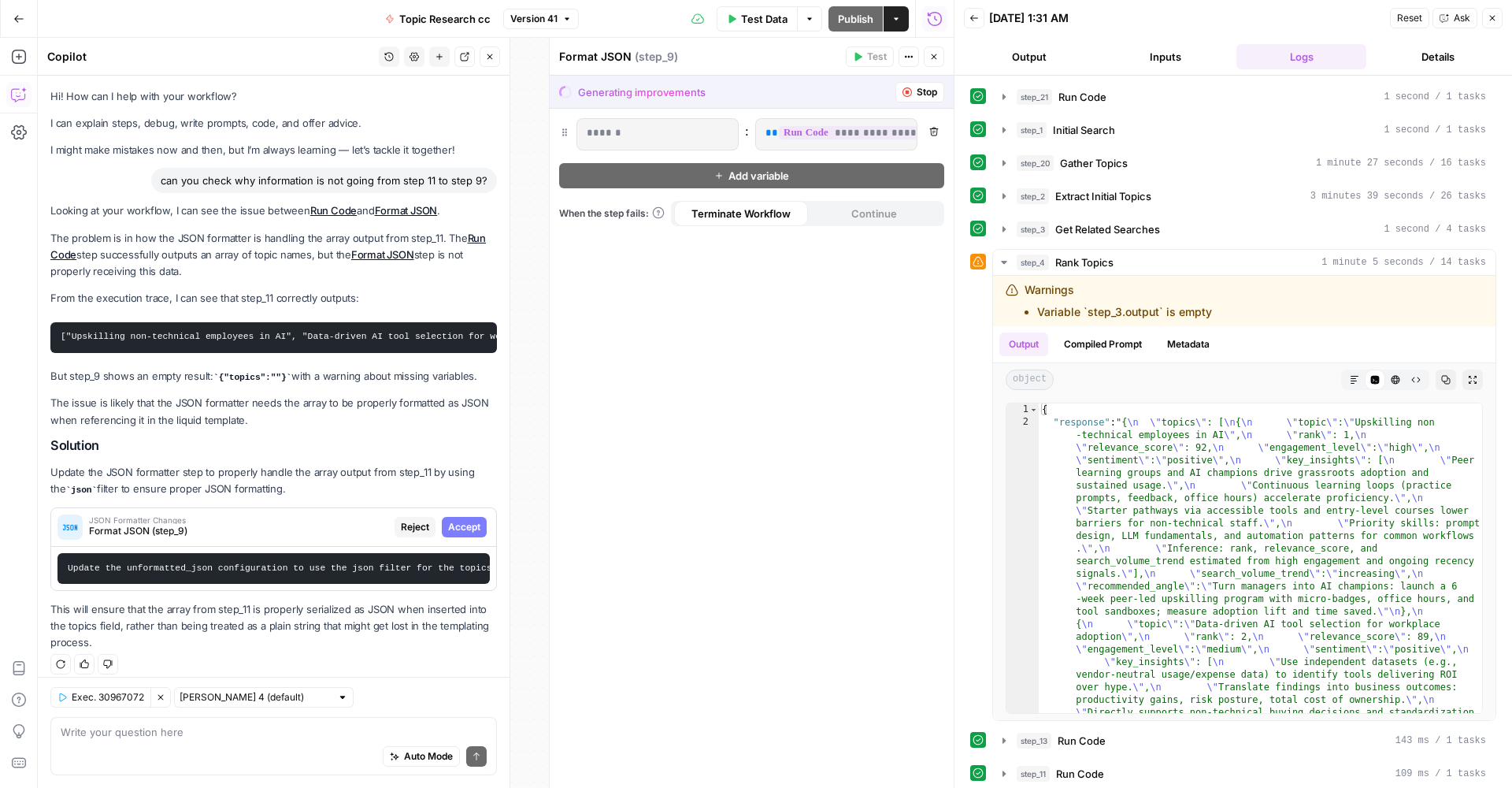
drag, startPoint x: 326, startPoint y: 564, endPoint x: 485, endPoint y: 578, distance: 159.6
click at [485, 578] on pre "Update the unformatted_json configuration to use the json filter for the topics…" at bounding box center [274, 568] width 433 height 30
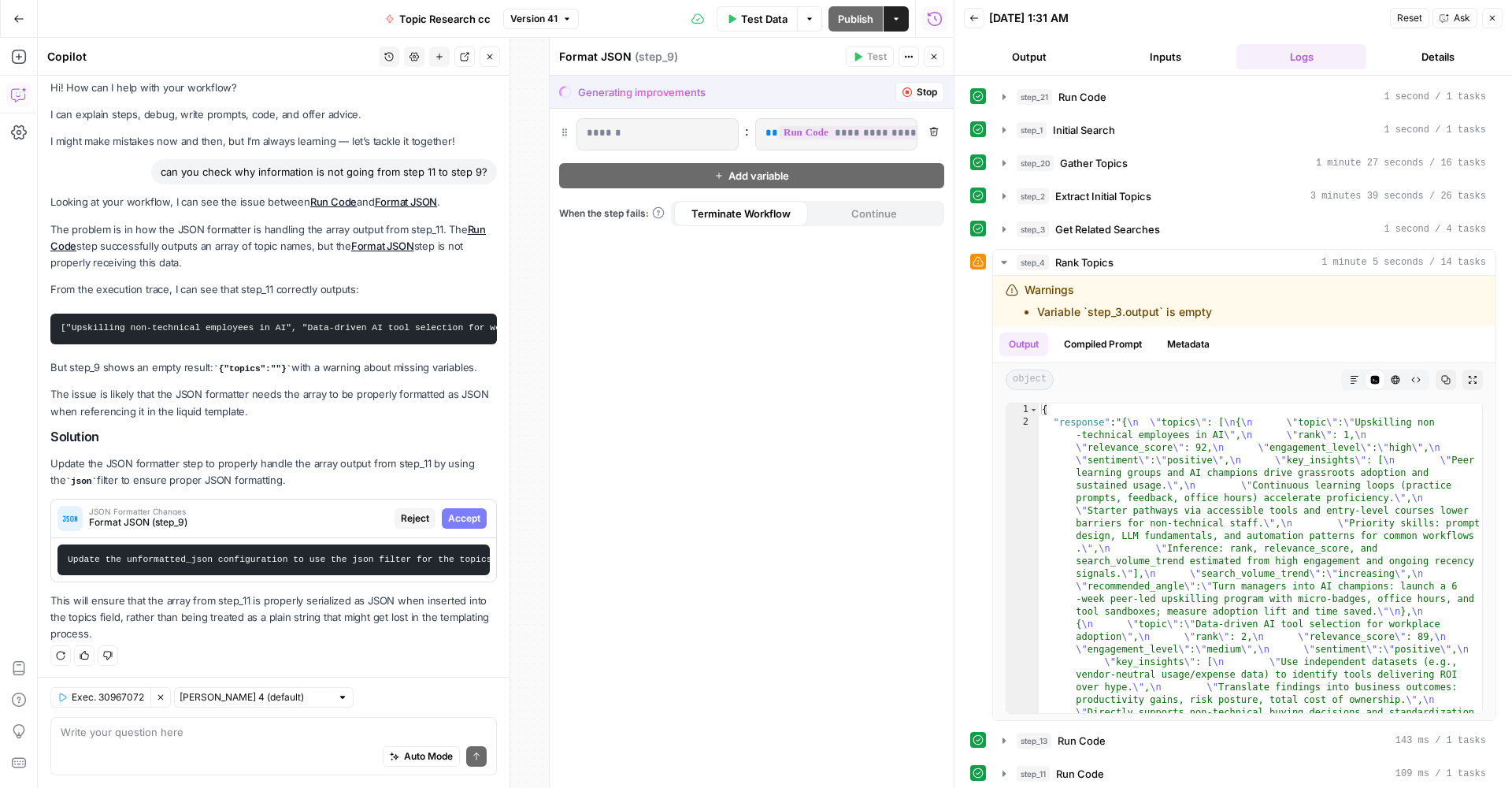
click at [425, 550] on pre "Update the unformatted_json configuration to use the json filter for the topics…" at bounding box center [274, 560] width 433 height 30
click at [457, 512] on span "Accept" at bounding box center [464, 518] width 32 height 14
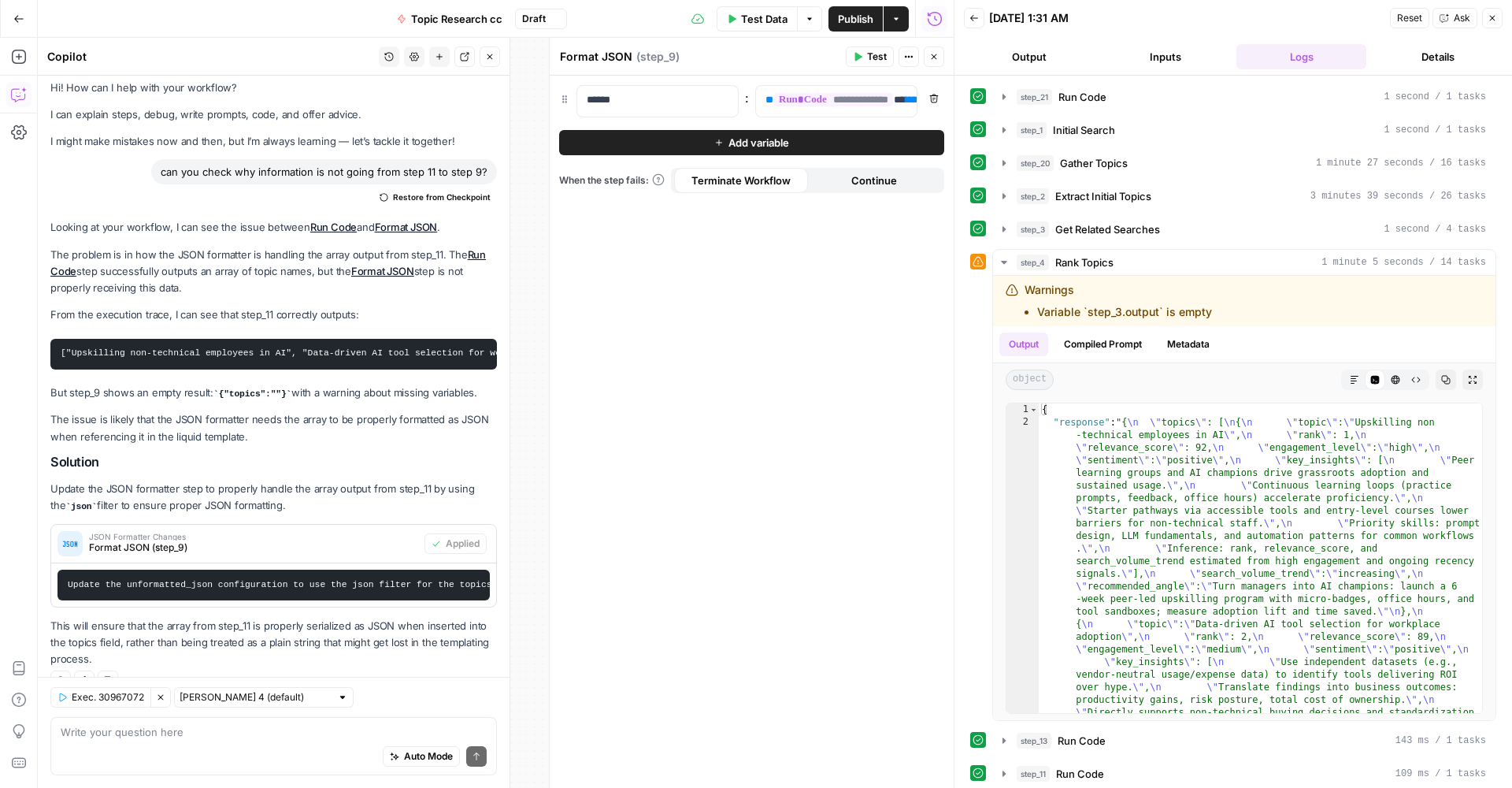
scroll to position [34, 0]
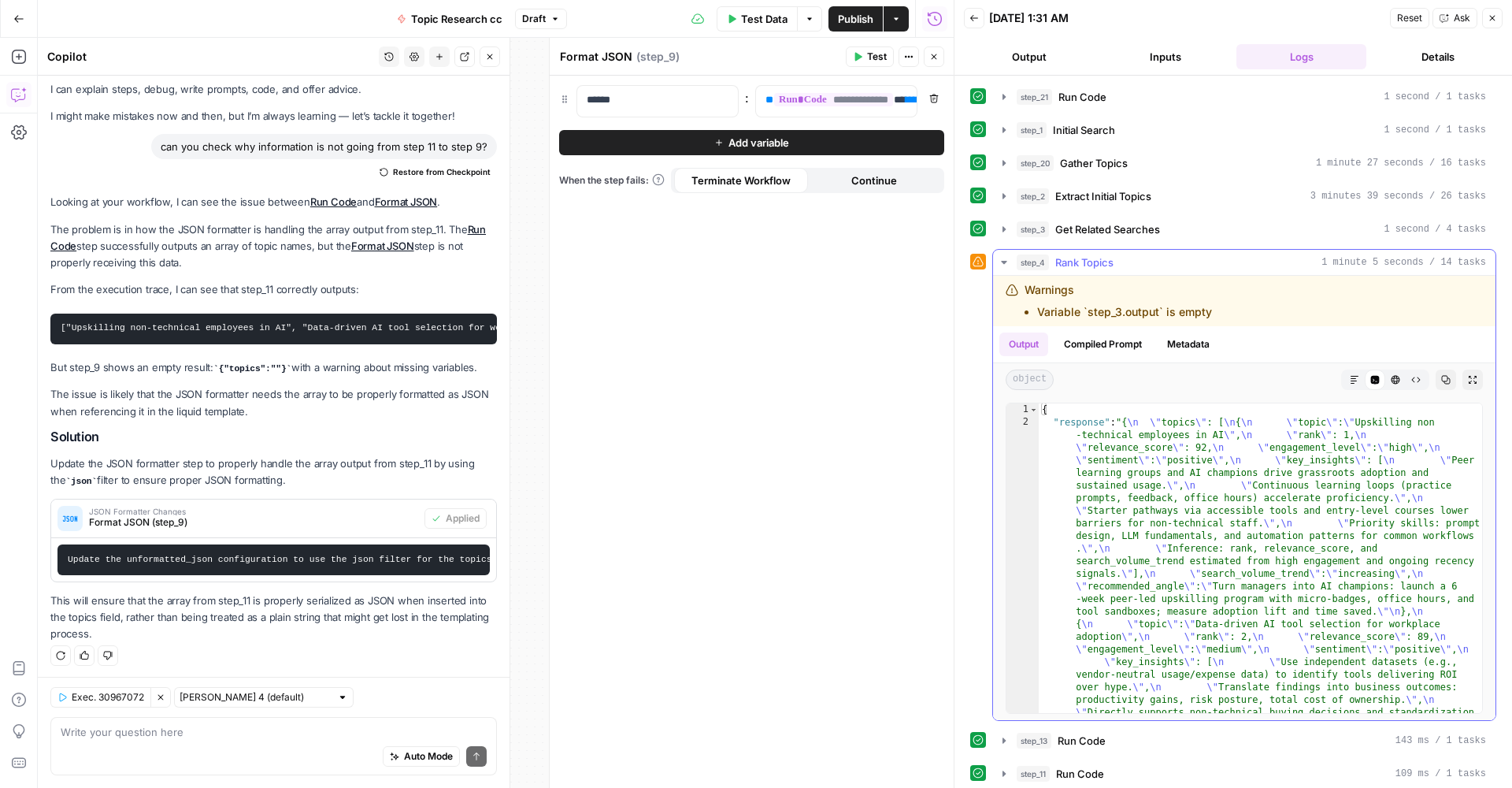
click at [1006, 260] on icon "button" at bounding box center [1004, 263] width 13 height 13
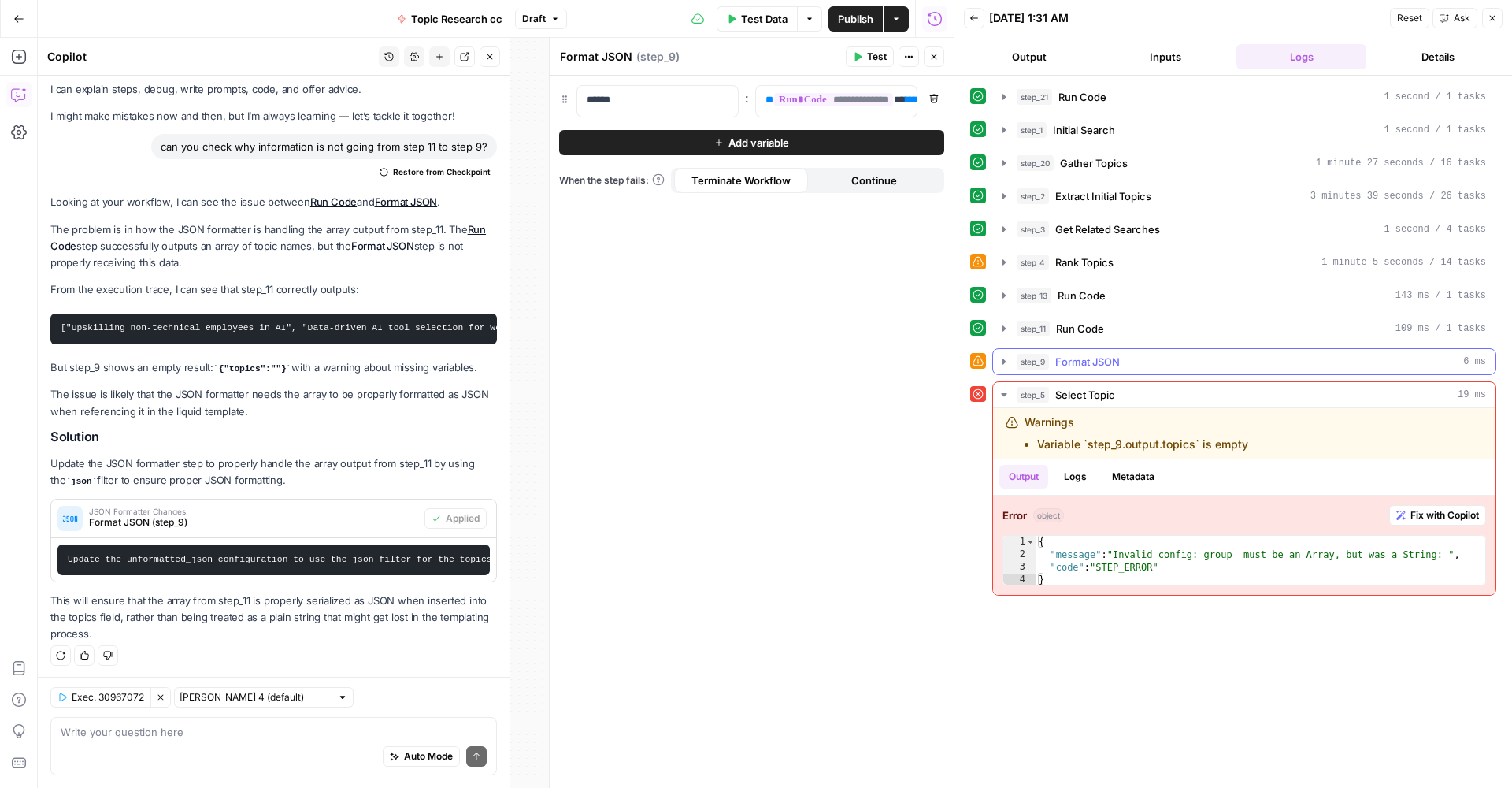
click at [1007, 364] on icon "button" at bounding box center [1004, 362] width 13 height 13
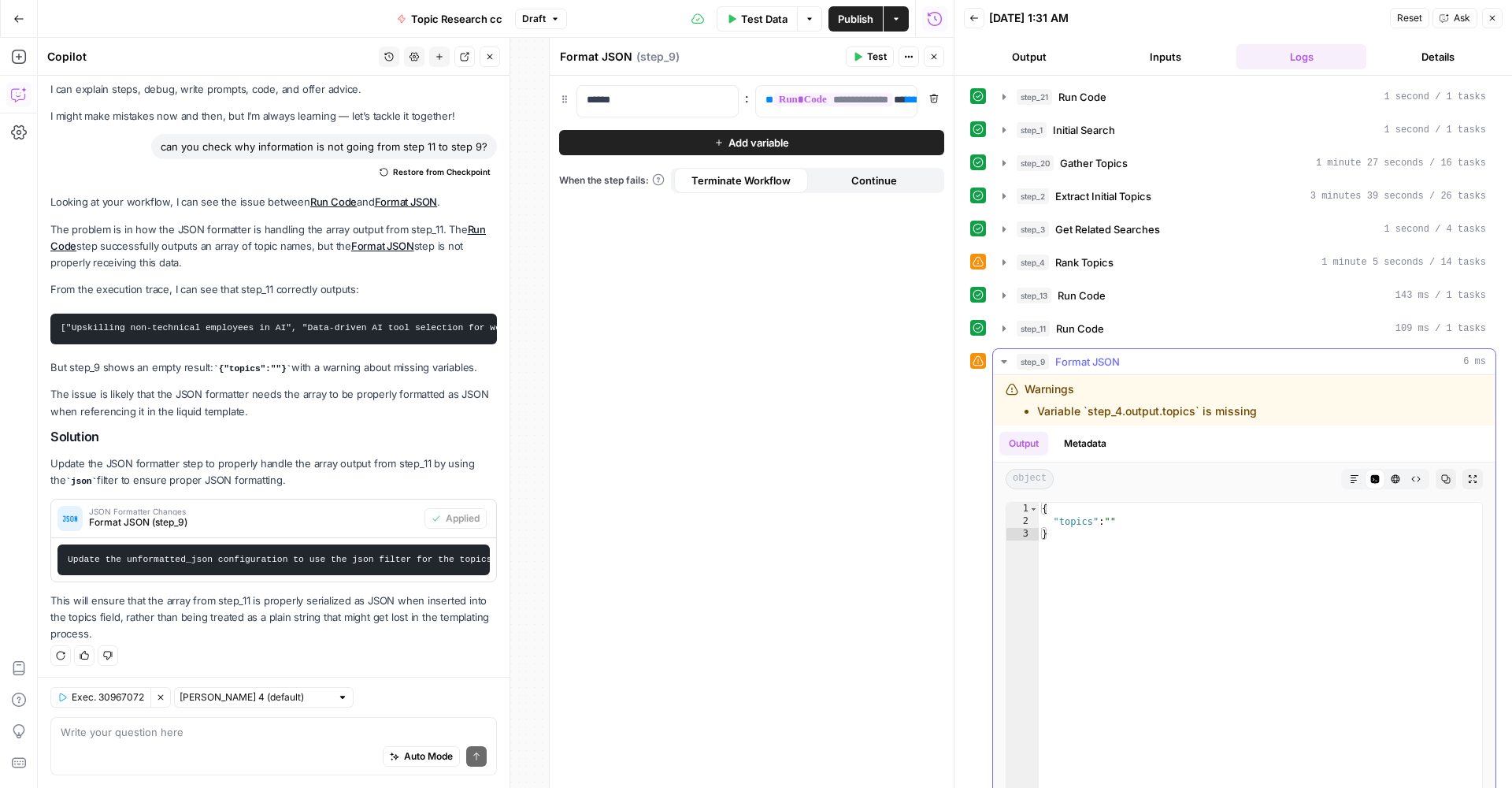
click at [1097, 445] on button "Metadata" at bounding box center [1085, 444] width 61 height 24
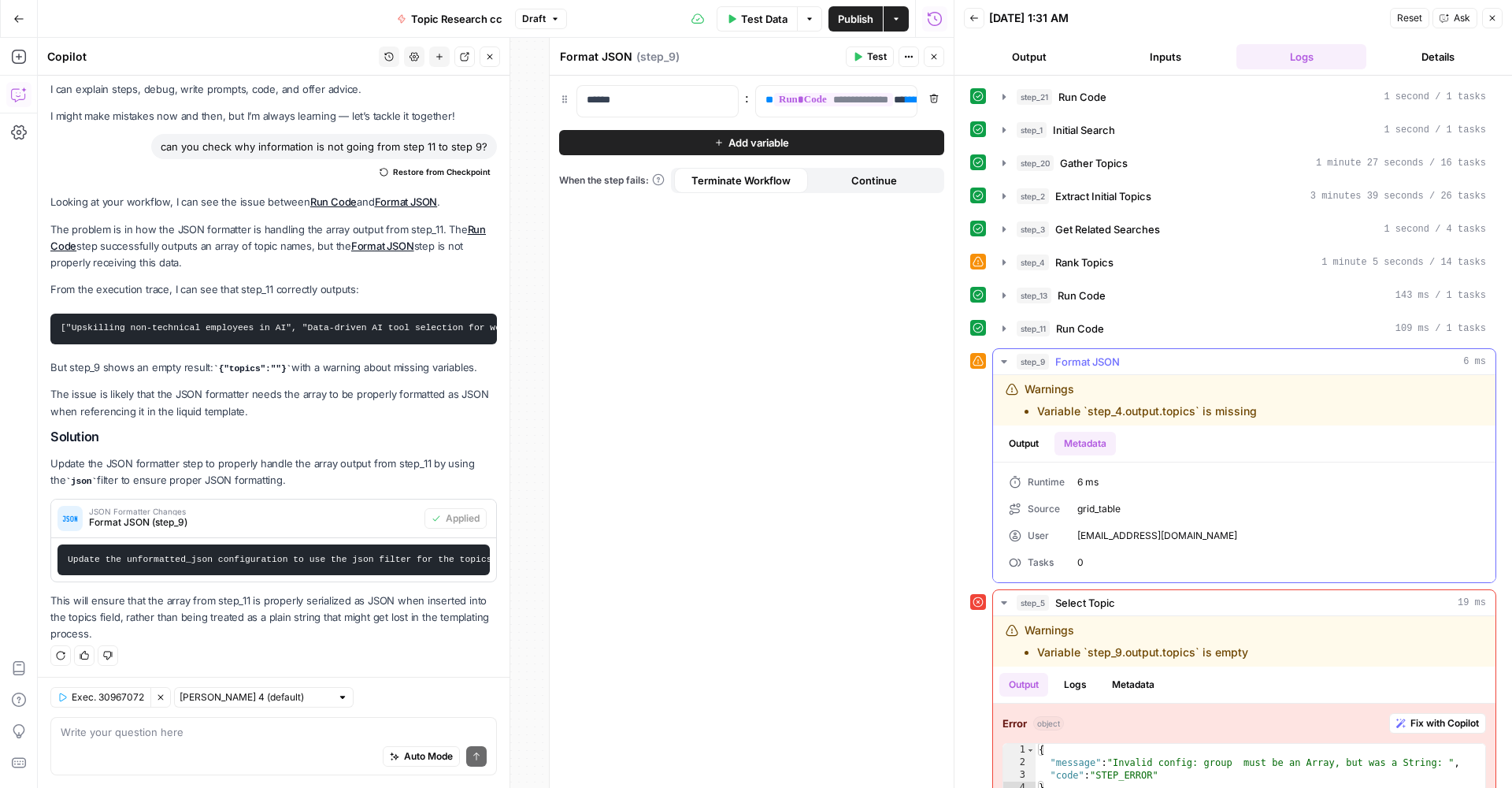
scroll to position [24, 0]
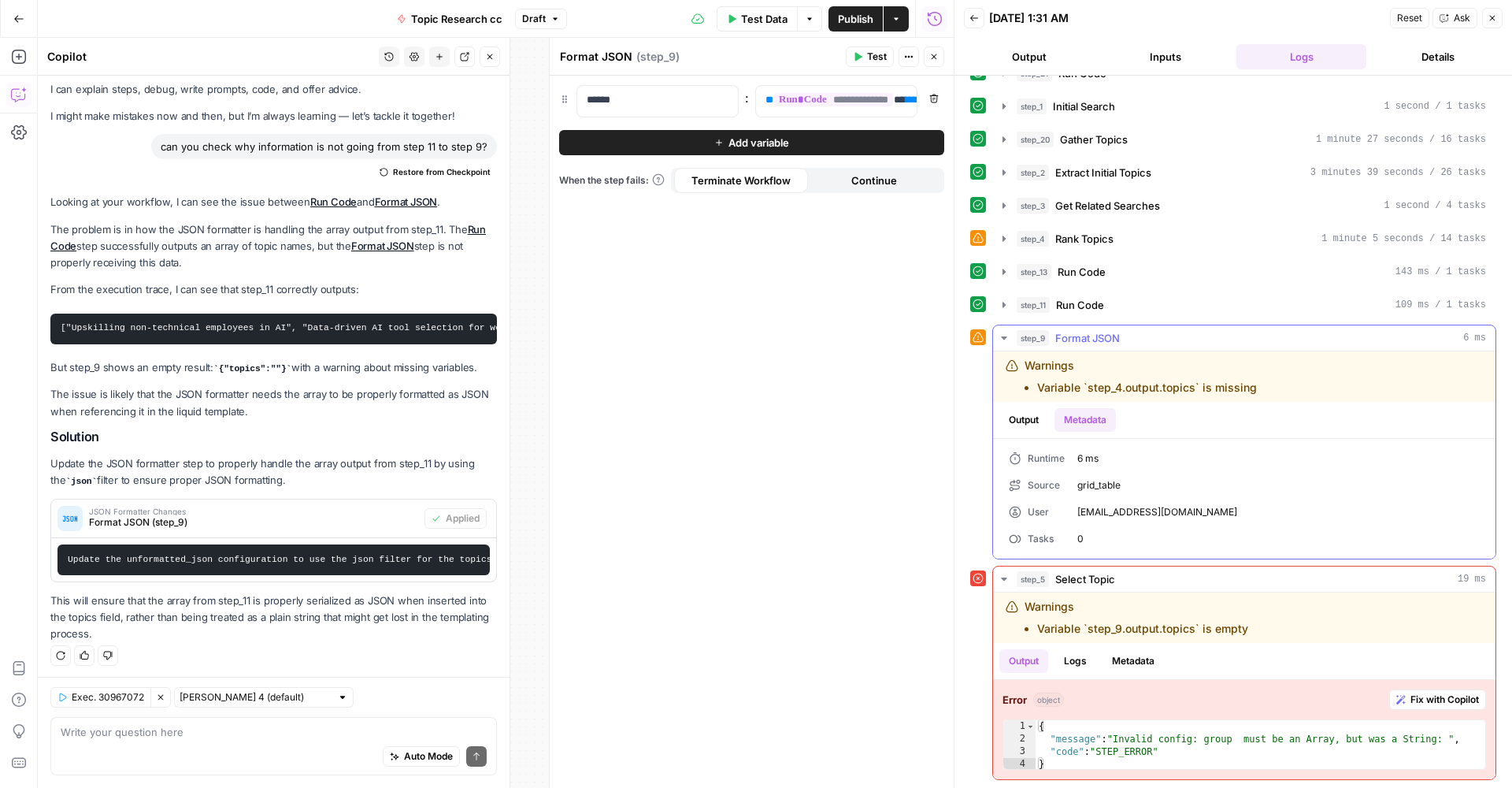
click at [1032, 417] on button "Output" at bounding box center [1023, 420] width 49 height 24
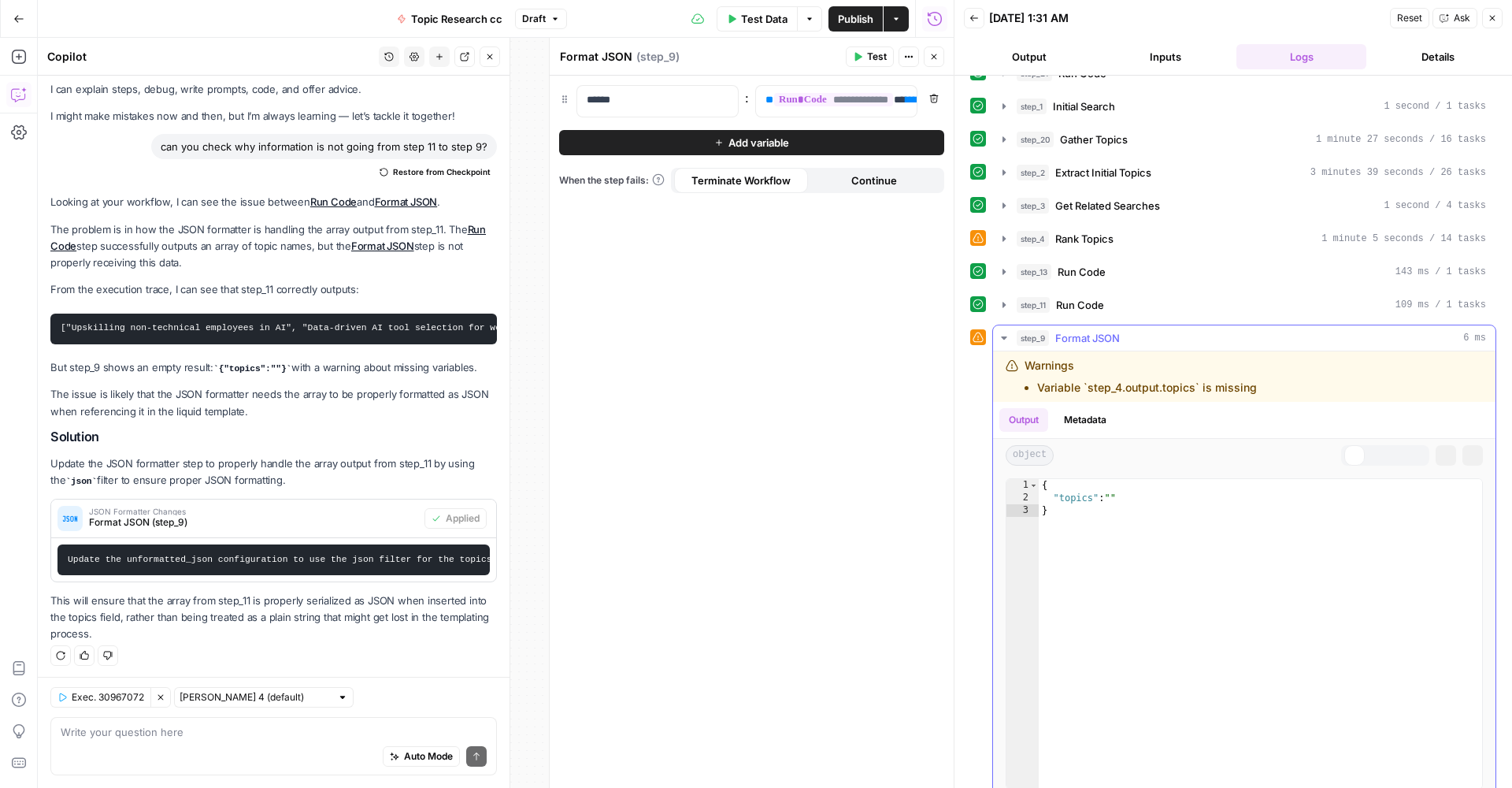
scroll to position [0, 0]
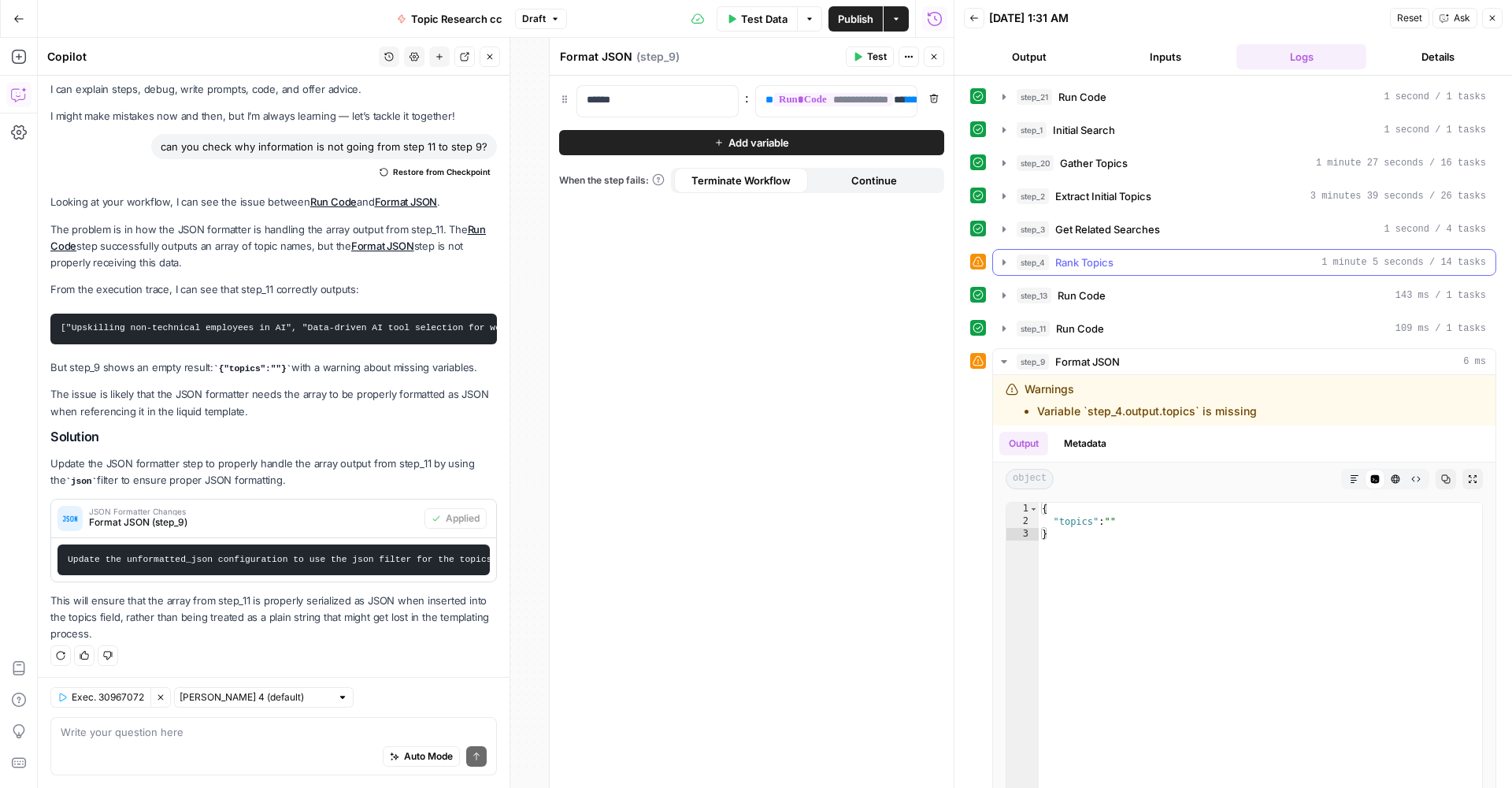
click at [1003, 263] on icon "button" at bounding box center [1004, 262] width 3 height 6
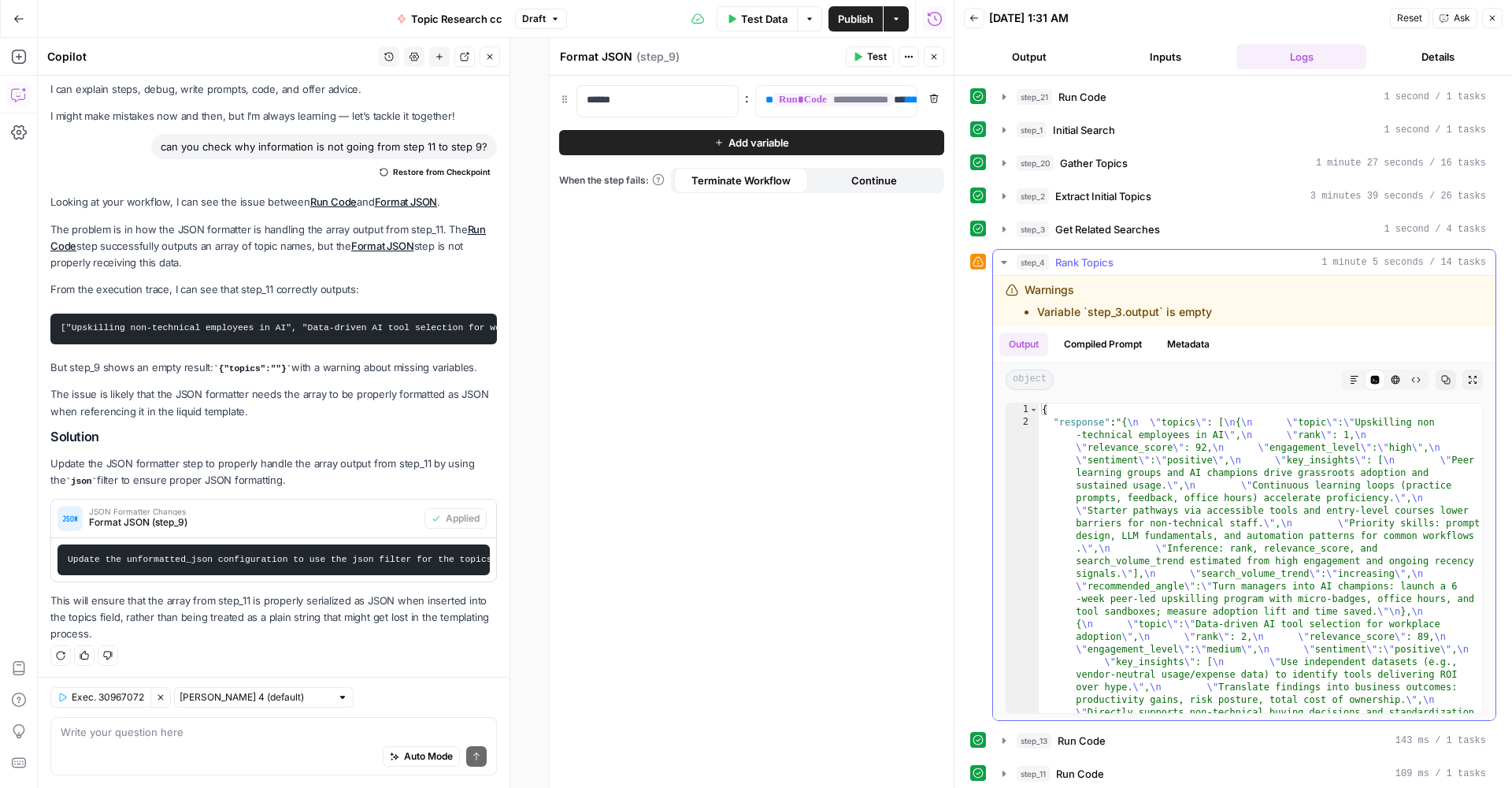
click at [1005, 261] on icon "button" at bounding box center [1003, 263] width 6 height 3
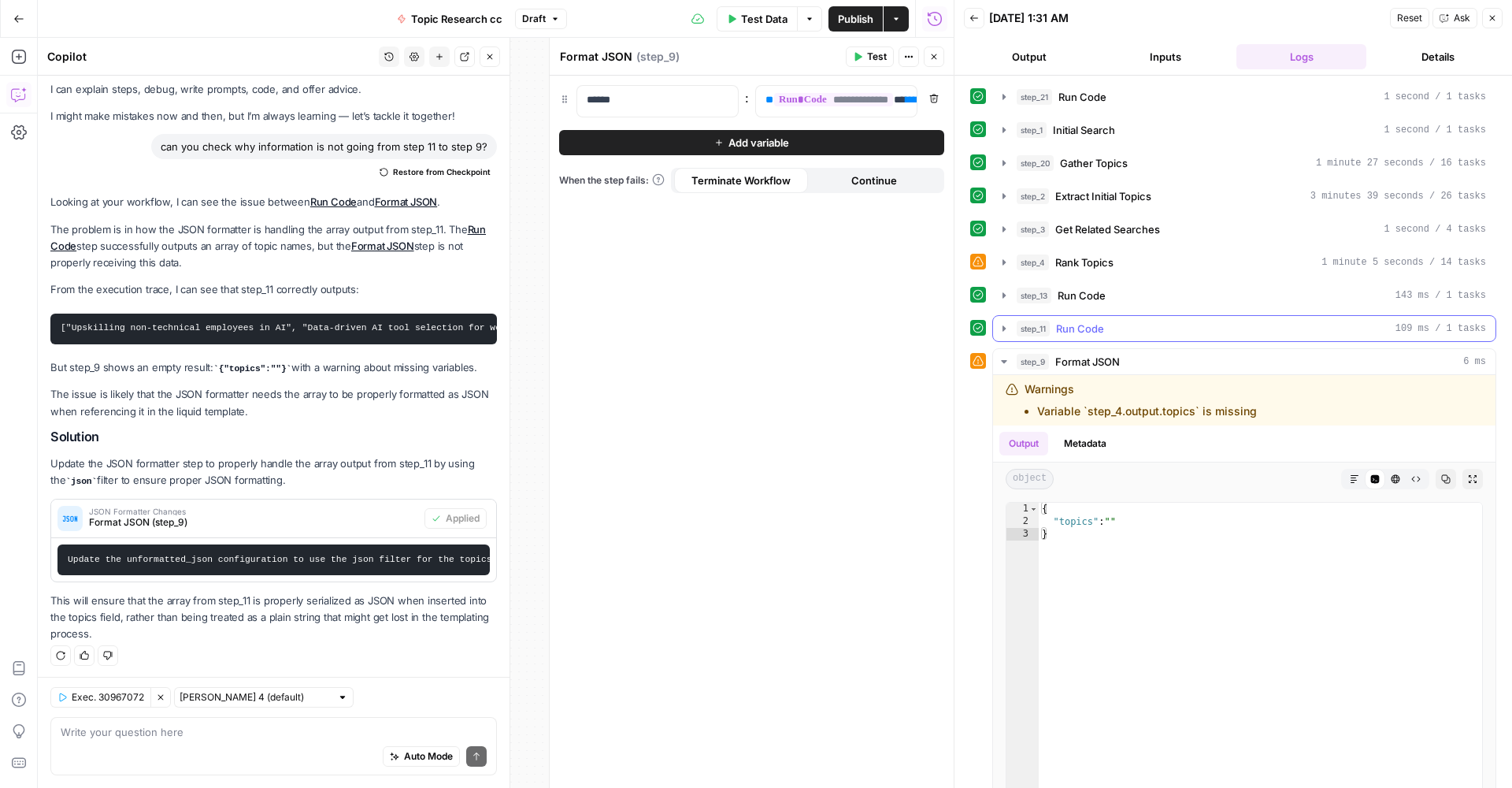
click at [1009, 331] on icon "button" at bounding box center [1004, 329] width 13 height 13
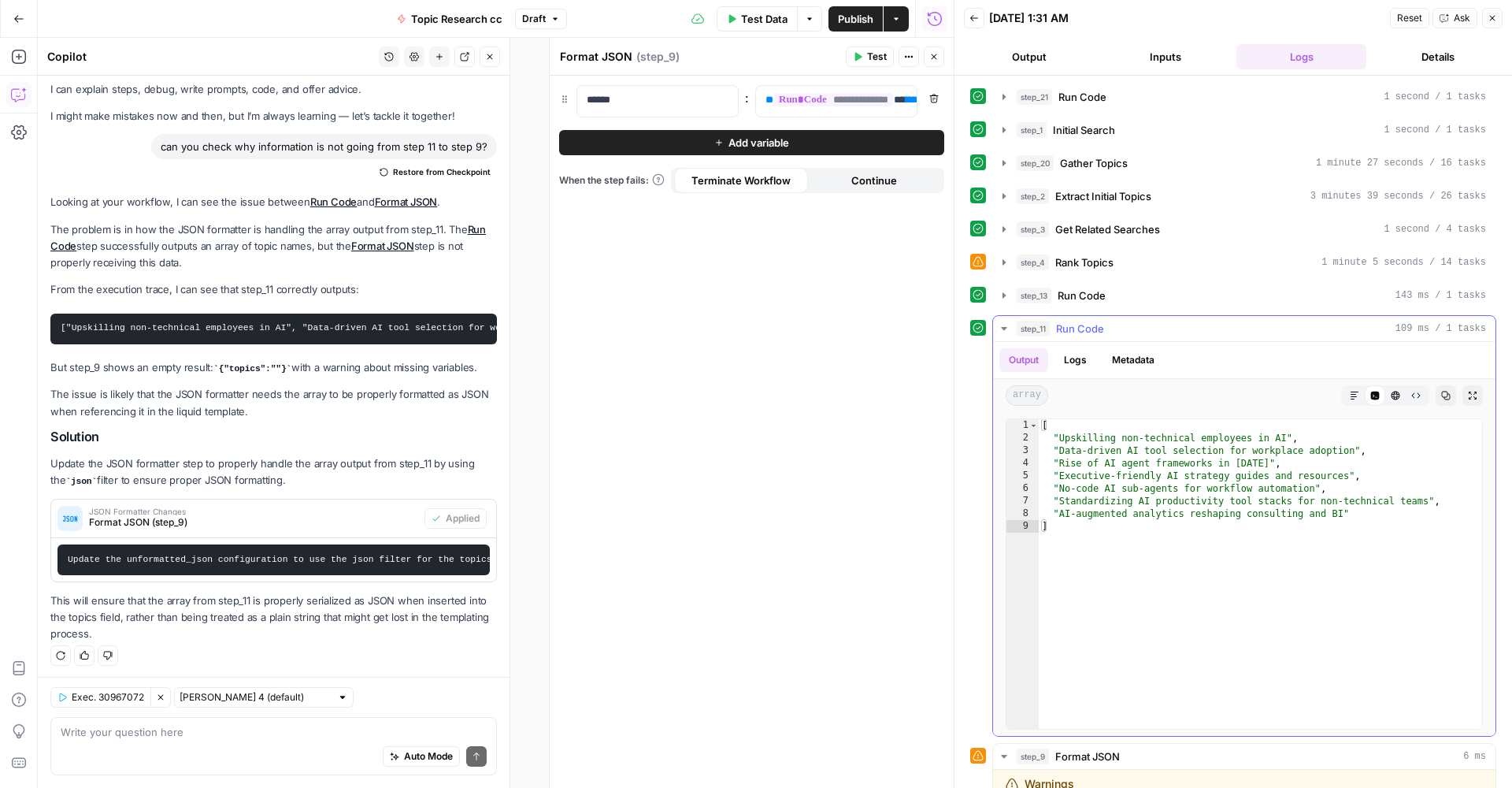
scroll to position [137, 0]
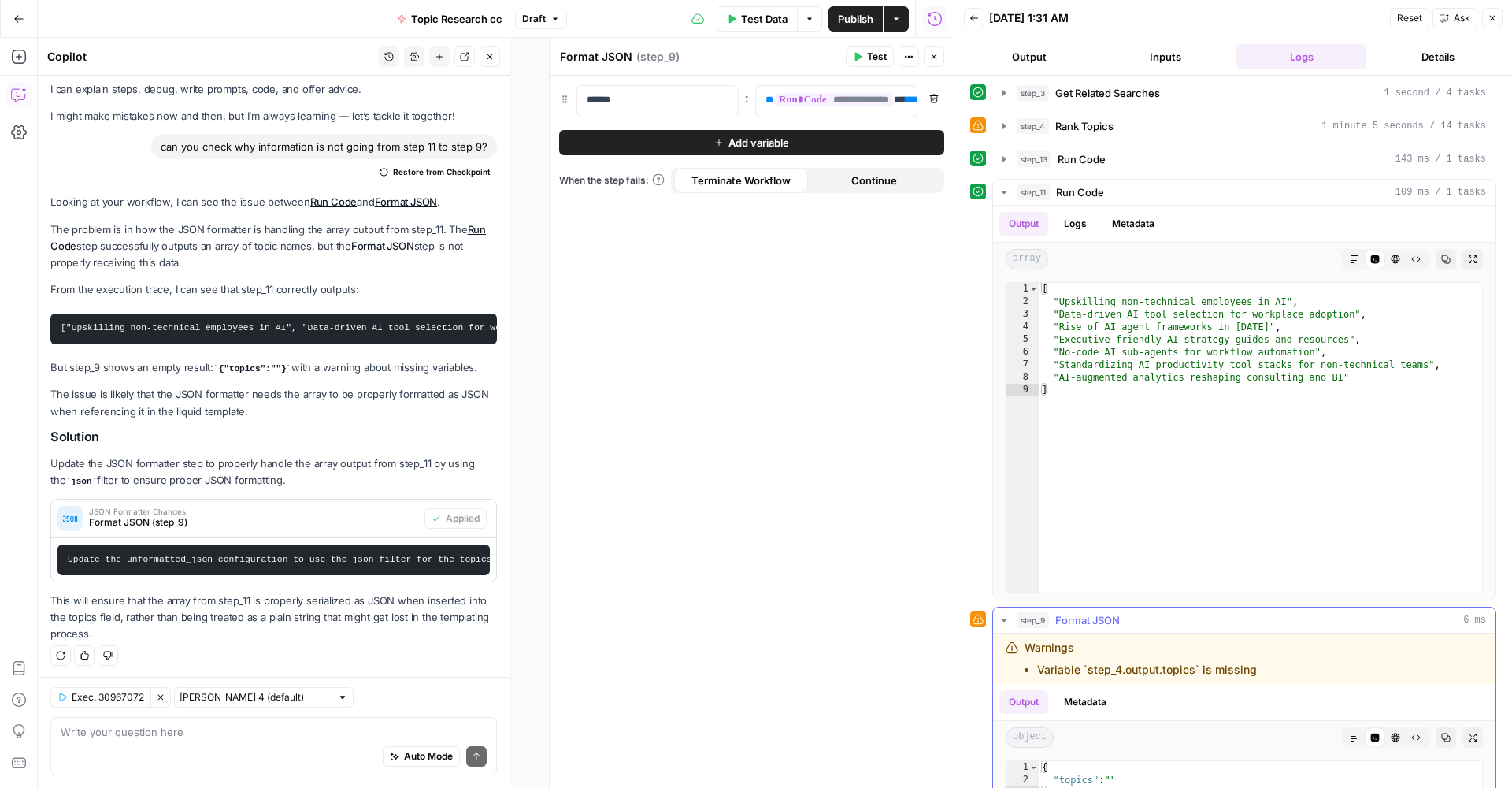
click at [1094, 657] on div "Warnings Variable `step_4.output.topics` is missing" at bounding box center [1141, 658] width 232 height 38
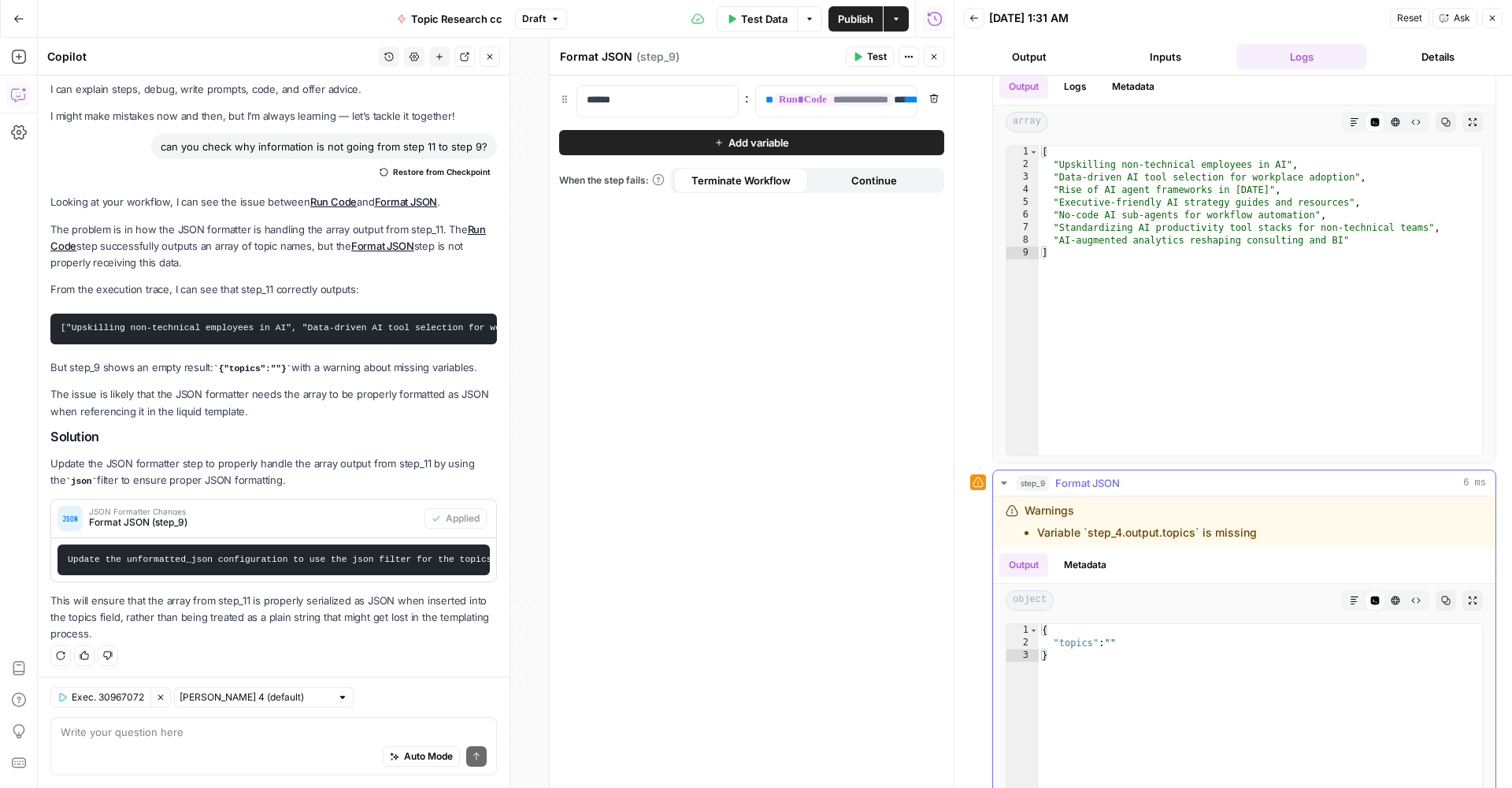
click at [1357, 598] on icon "button" at bounding box center [1355, 600] width 10 height 10
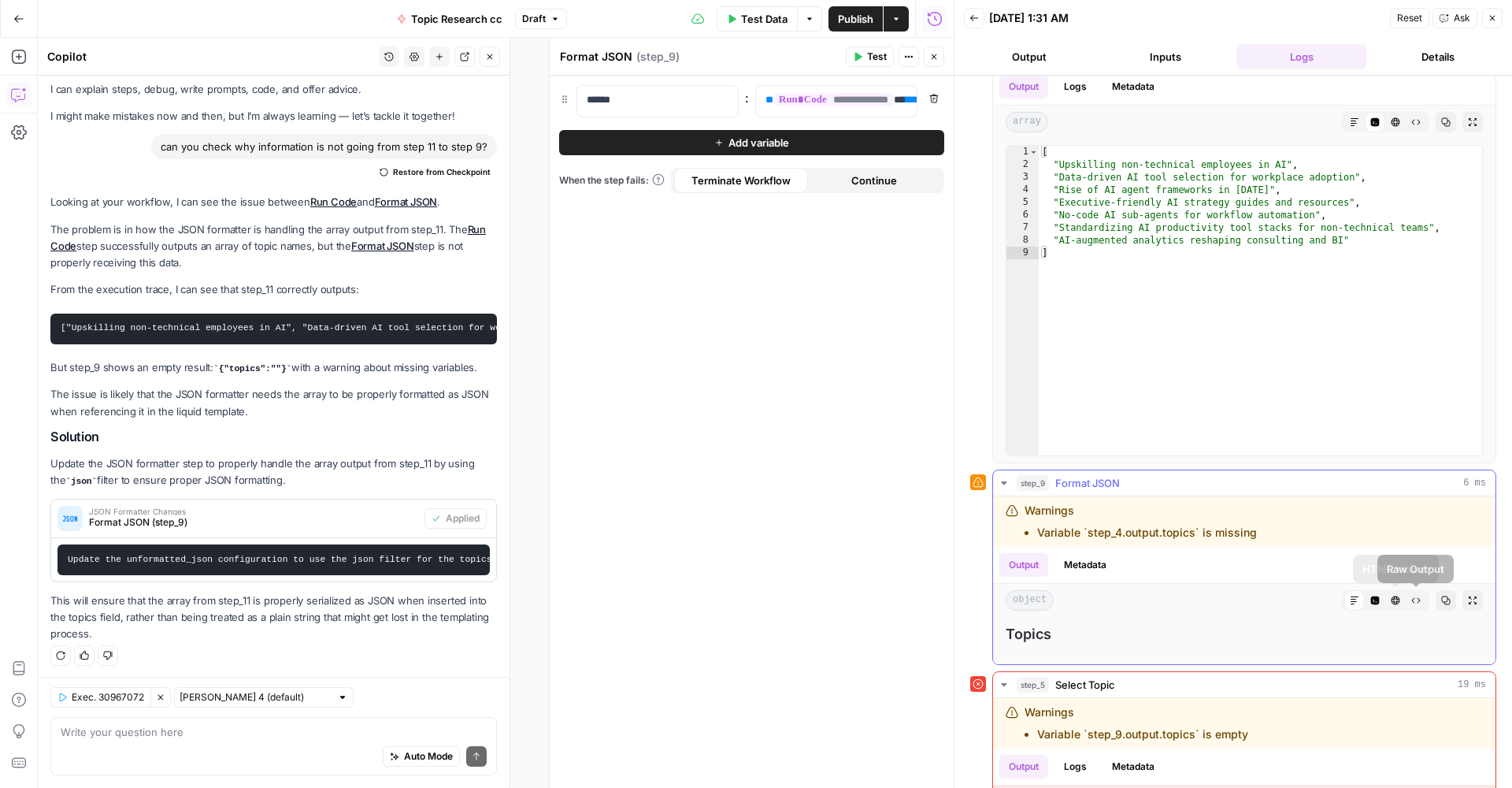
click at [1399, 602] on icon "button" at bounding box center [1396, 600] width 9 height 9
click at [1411, 598] on button "Raw Output" at bounding box center [1416, 600] width 21 height 21
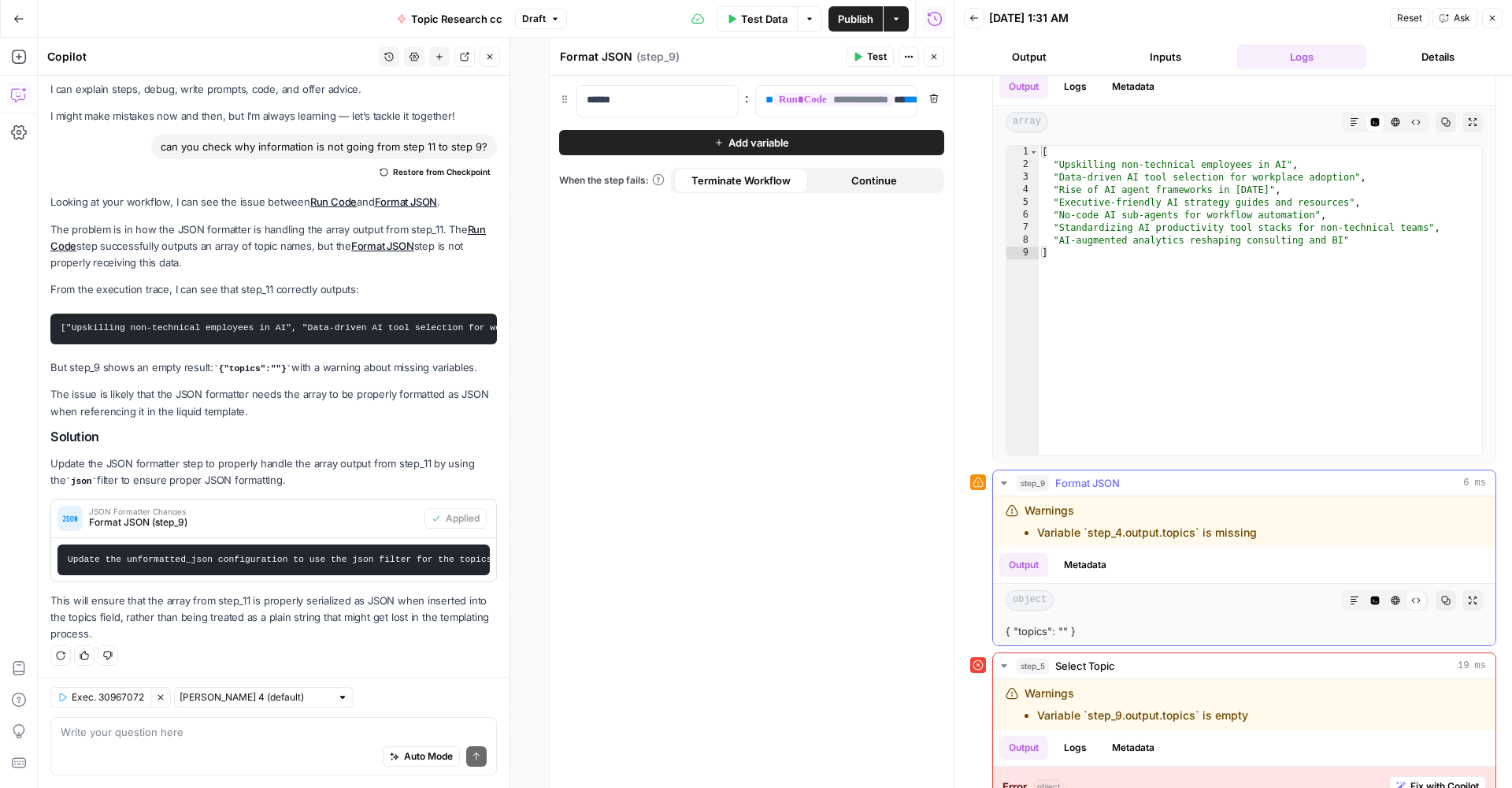
click at [1109, 565] on button "Metadata" at bounding box center [1085, 565] width 61 height 24
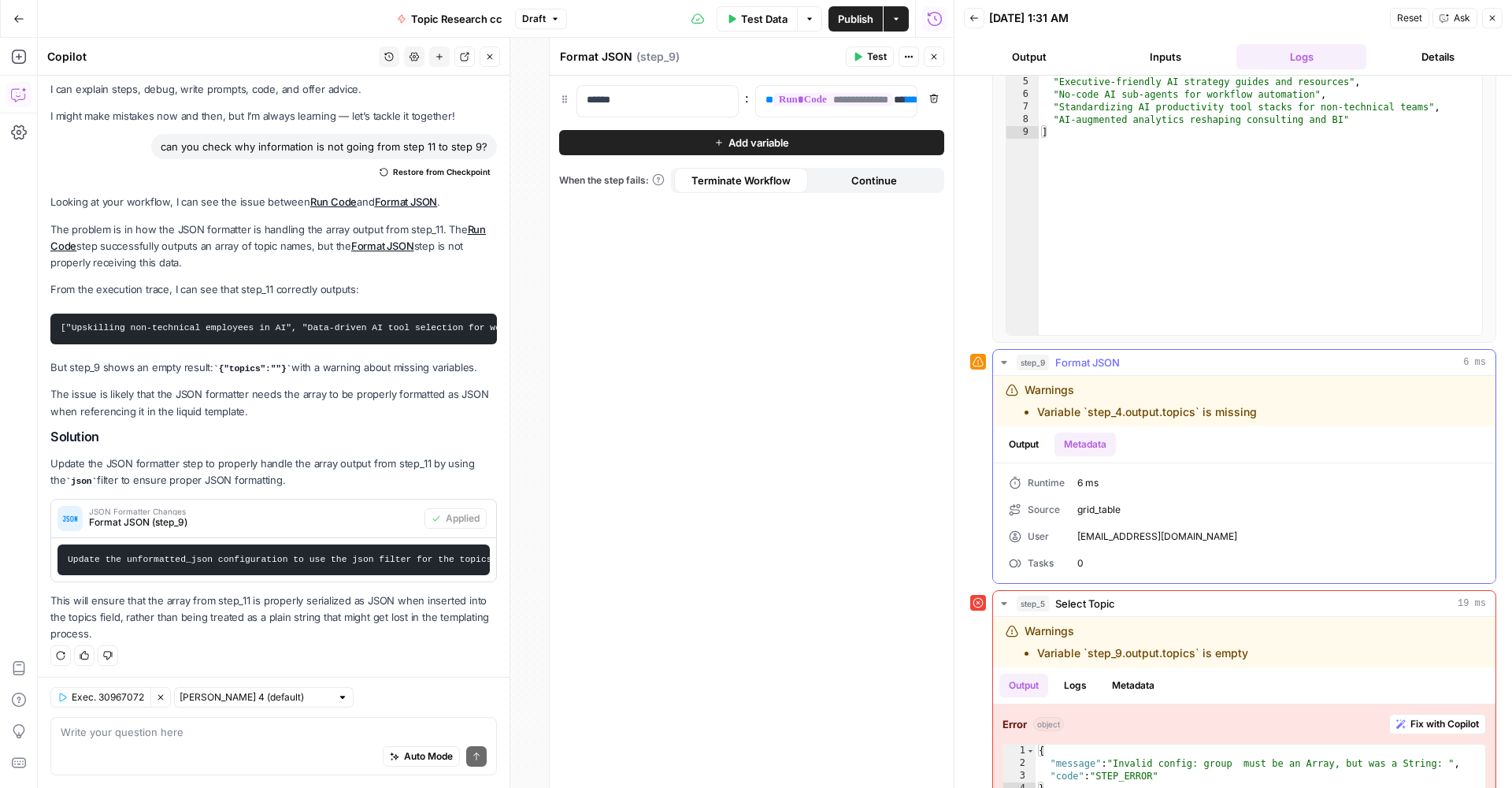
scroll to position [418, 0]
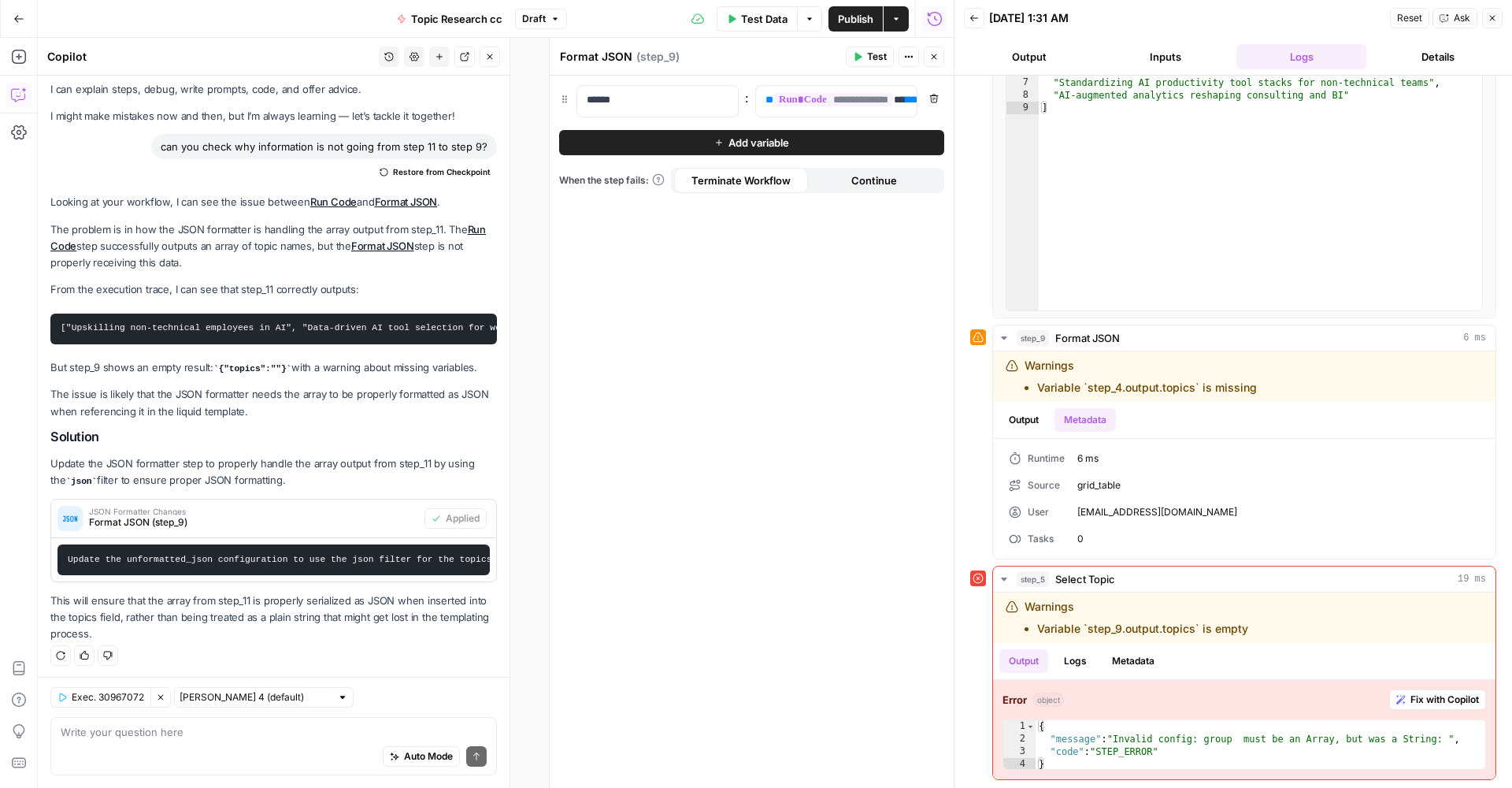
click at [857, 17] on span "Publish" at bounding box center [856, 19] width 35 height 16
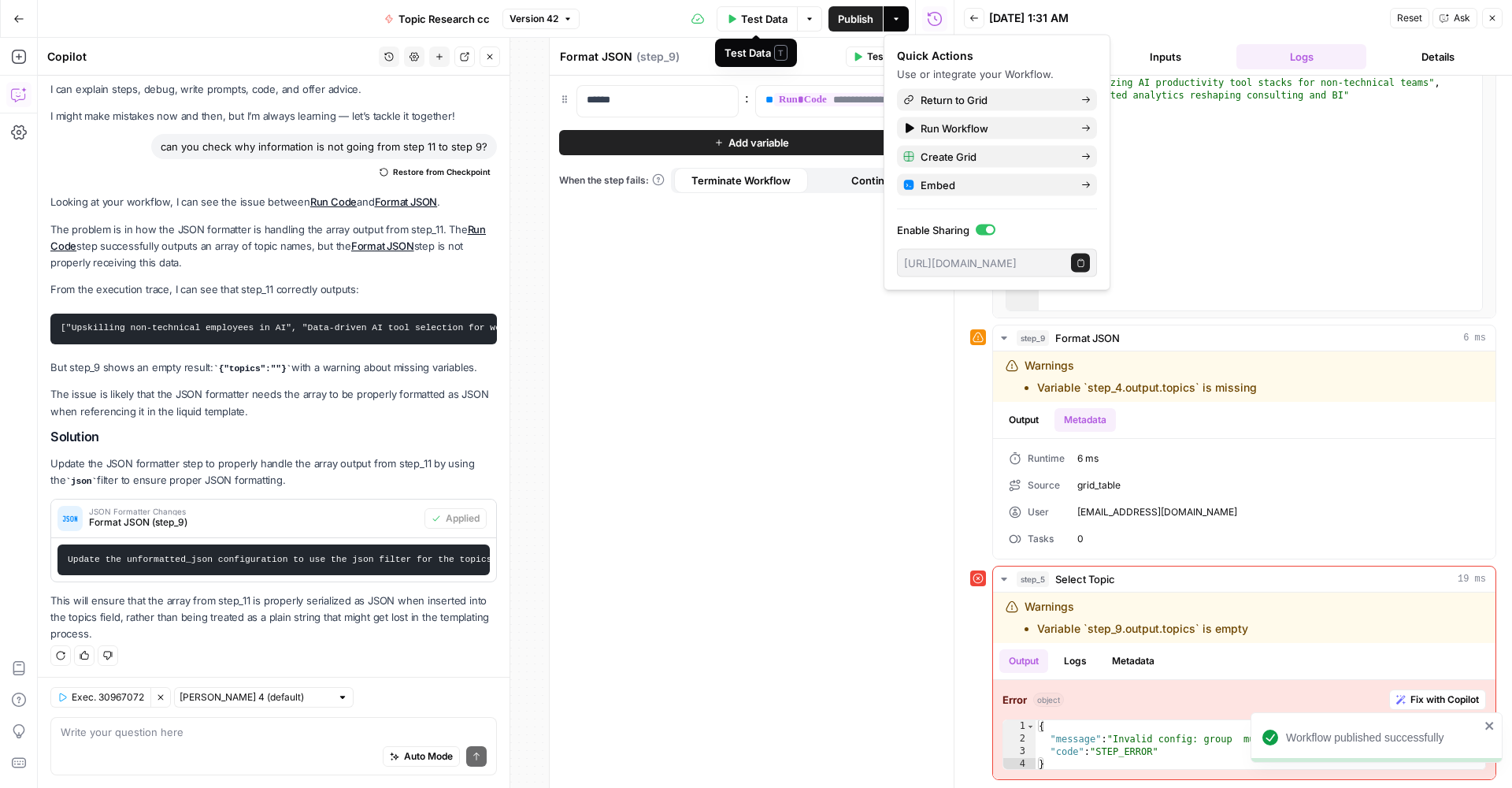
click at [774, 19] on span "Test Data" at bounding box center [764, 19] width 46 height 16
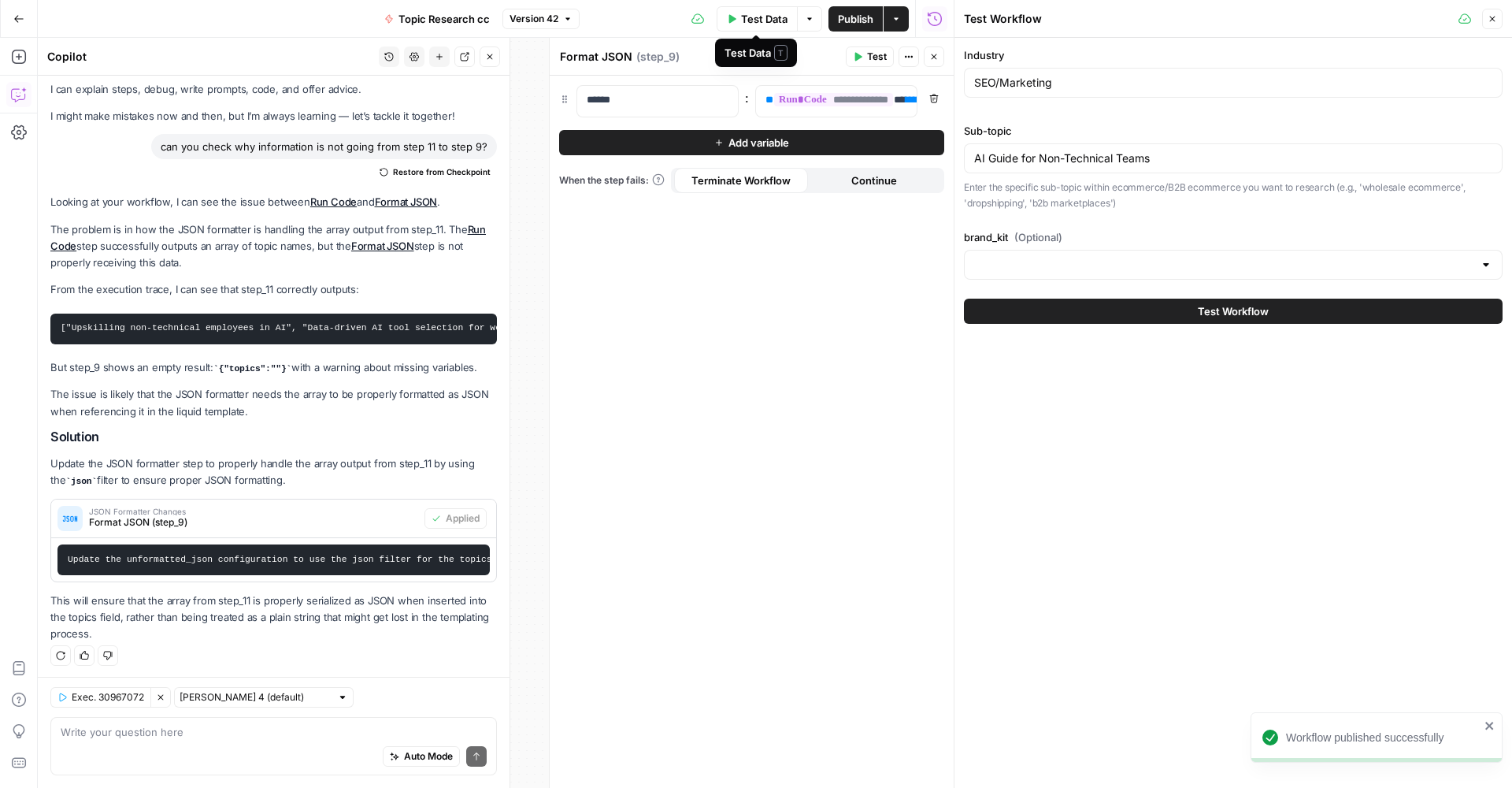
type input "[PERSON_NAME]"
click at [1252, 311] on span "Test Workflow" at bounding box center [1233, 311] width 71 height 16
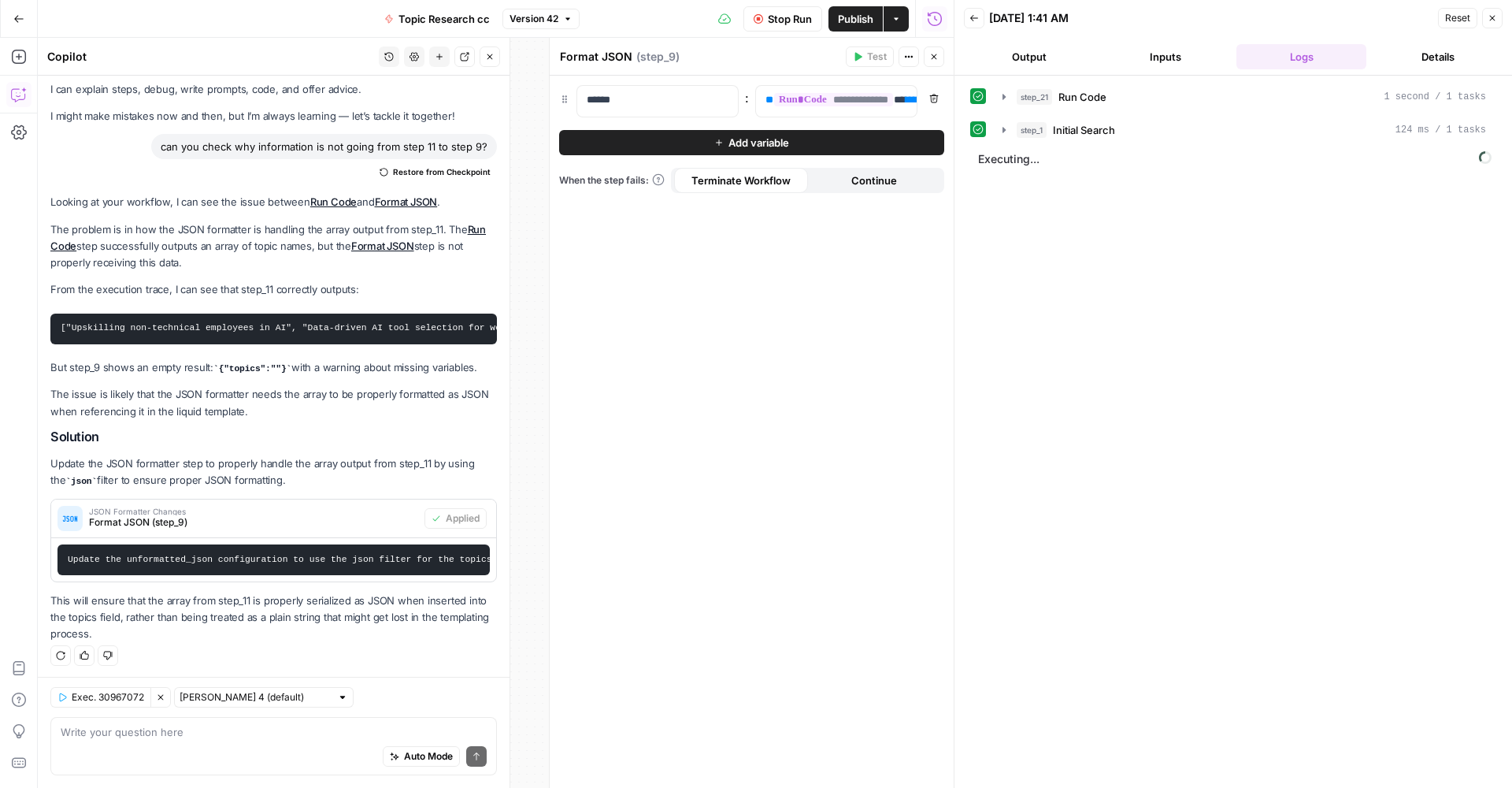
click at [938, 54] on icon "button" at bounding box center [934, 57] width 10 height 10
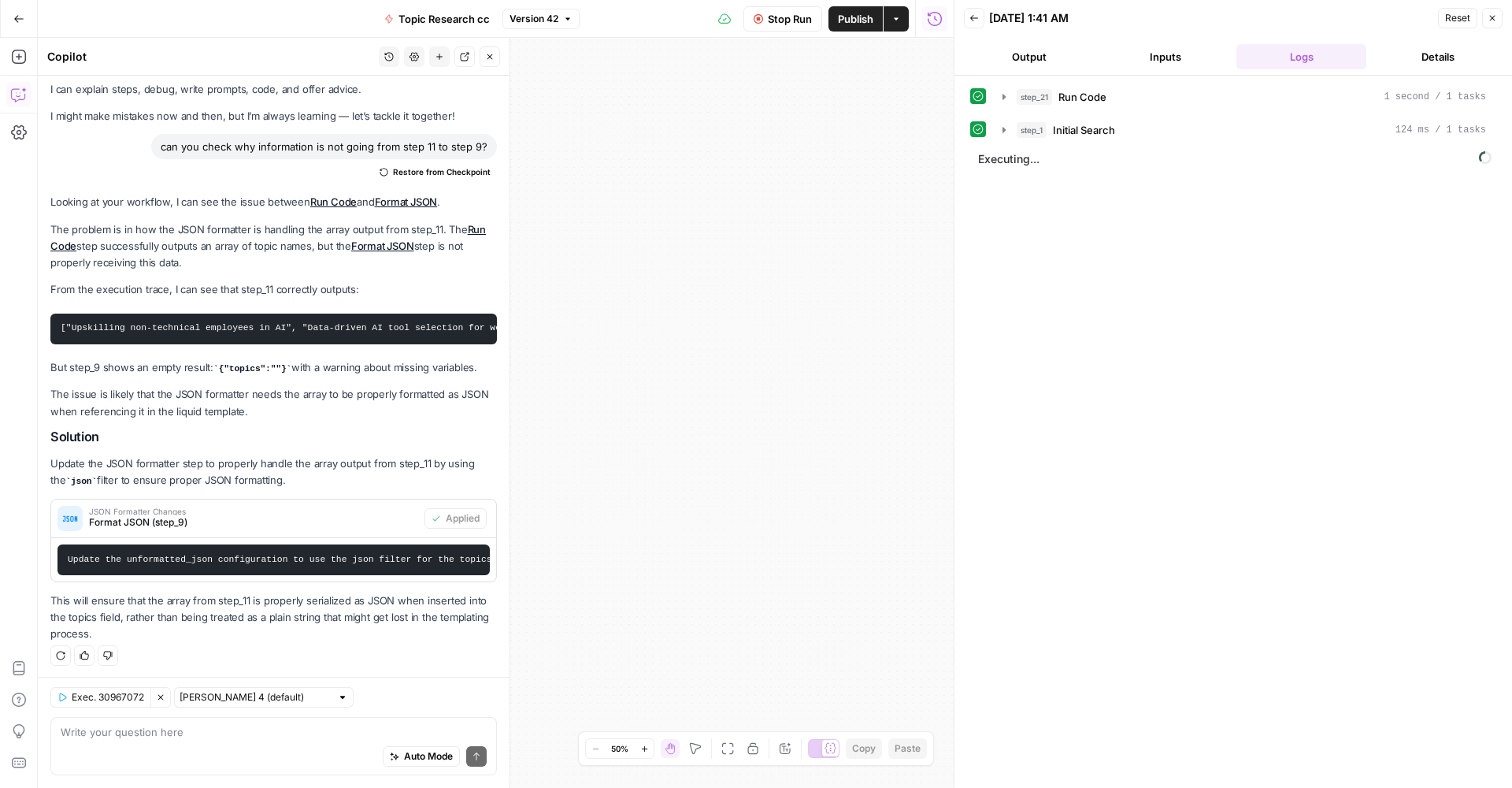
click at [730, 750] on icon "button" at bounding box center [728, 748] width 13 height 13
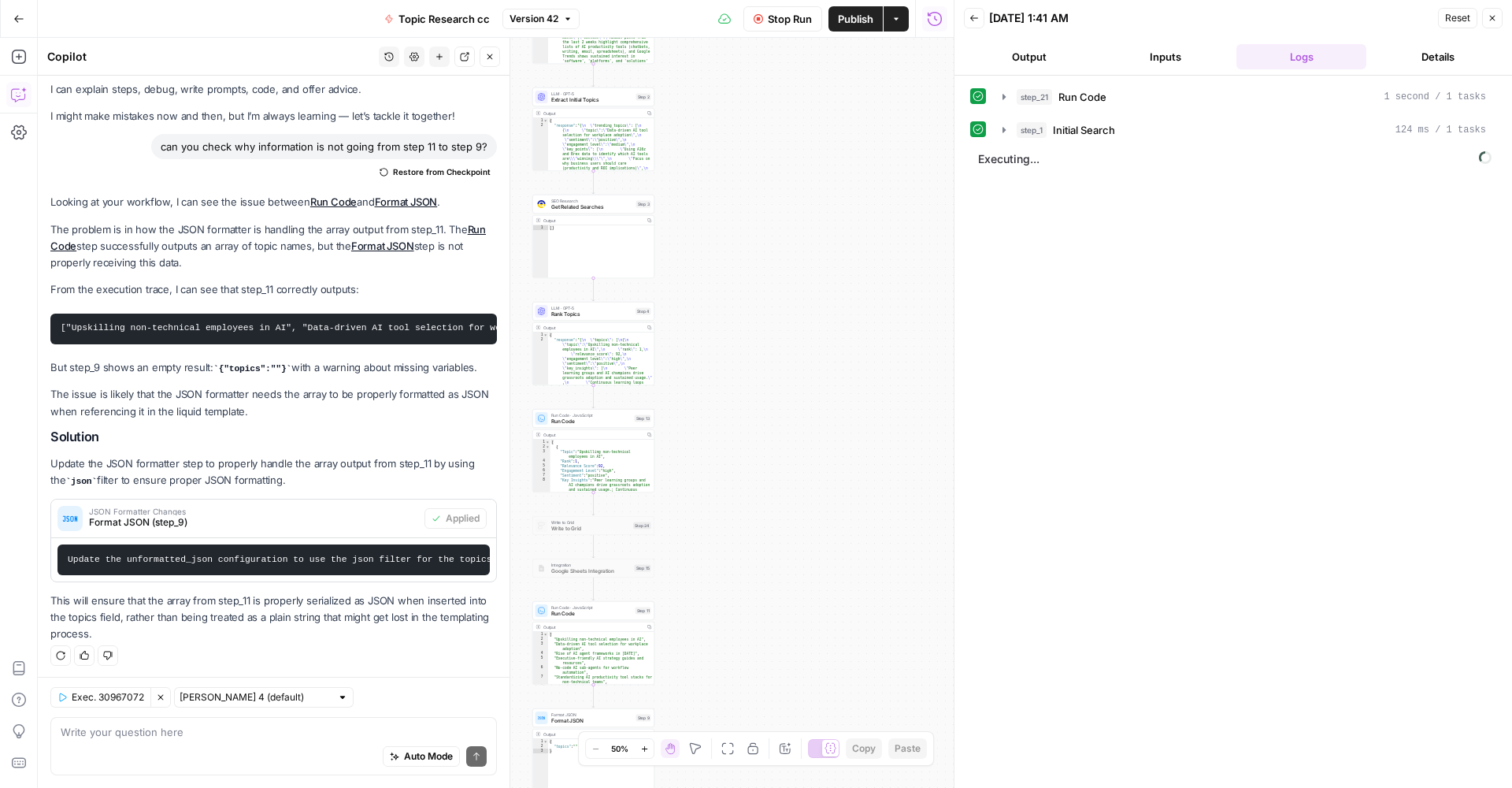
drag, startPoint x: 682, startPoint y: 530, endPoint x: 827, endPoint y: 529, distance: 145.0
click at [800, 528] on div "true false Workflow Input Settings Inputs Run Code · Python Run Code Step 21 Ou…" at bounding box center [496, 412] width 916 height 750
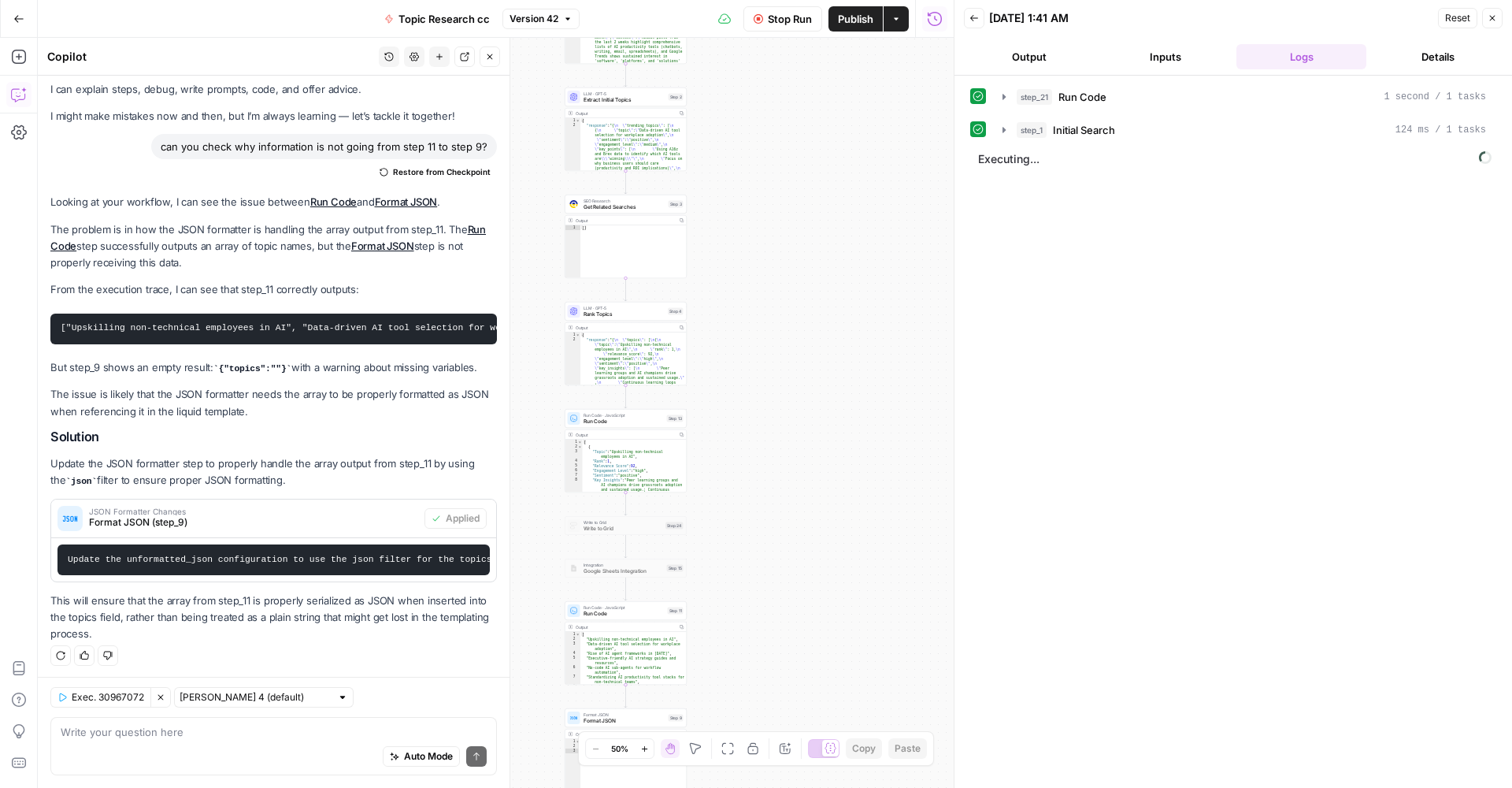
drag, startPoint x: 827, startPoint y: 529, endPoint x: 833, endPoint y: 536, distance: 9.2
click at [829, 529] on div "true false Workflow Input Settings Inputs Run Code · Python Run Code Step 21 Ou…" at bounding box center [496, 412] width 916 height 750
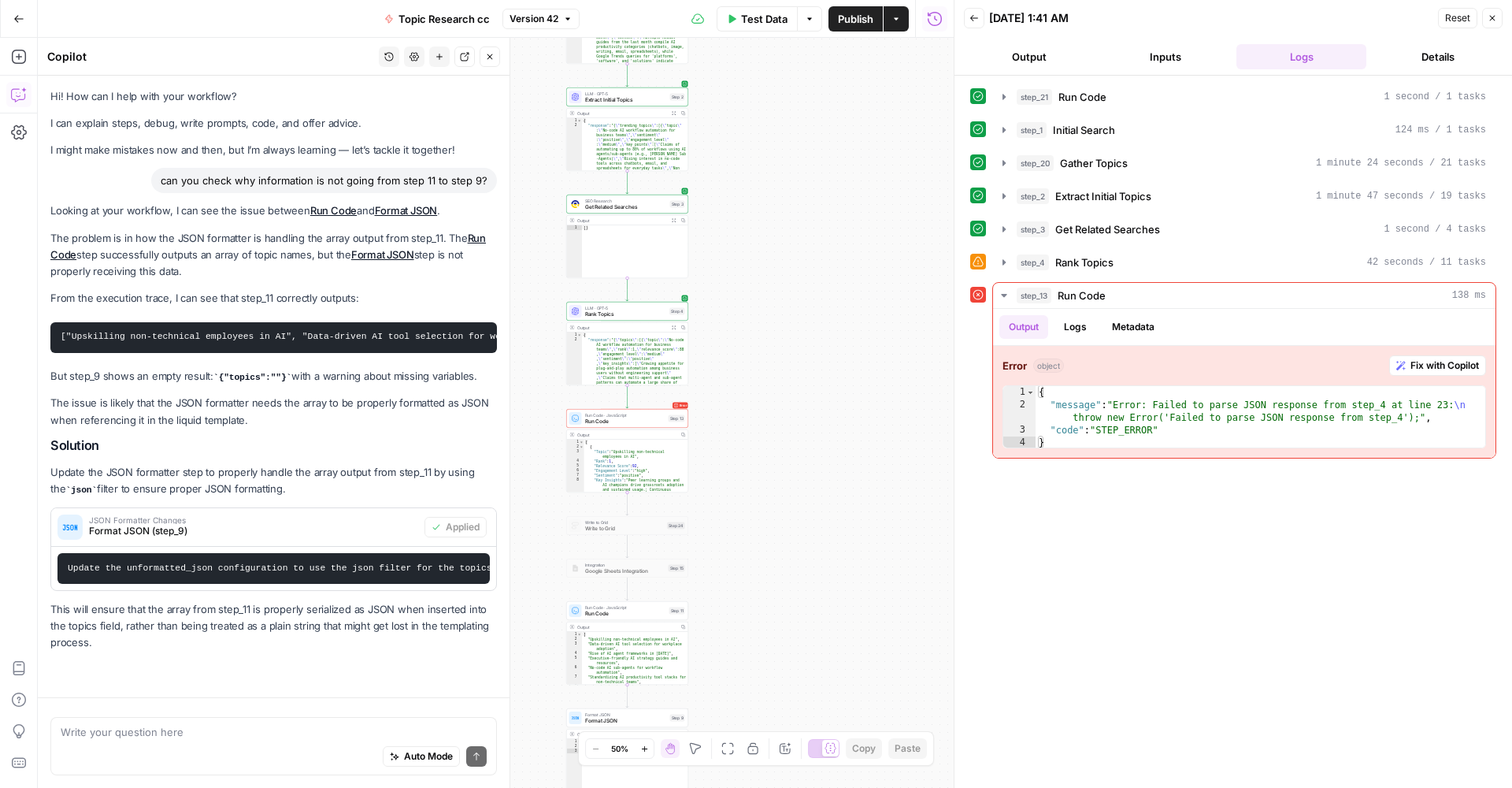
scroll to position [34, 0]
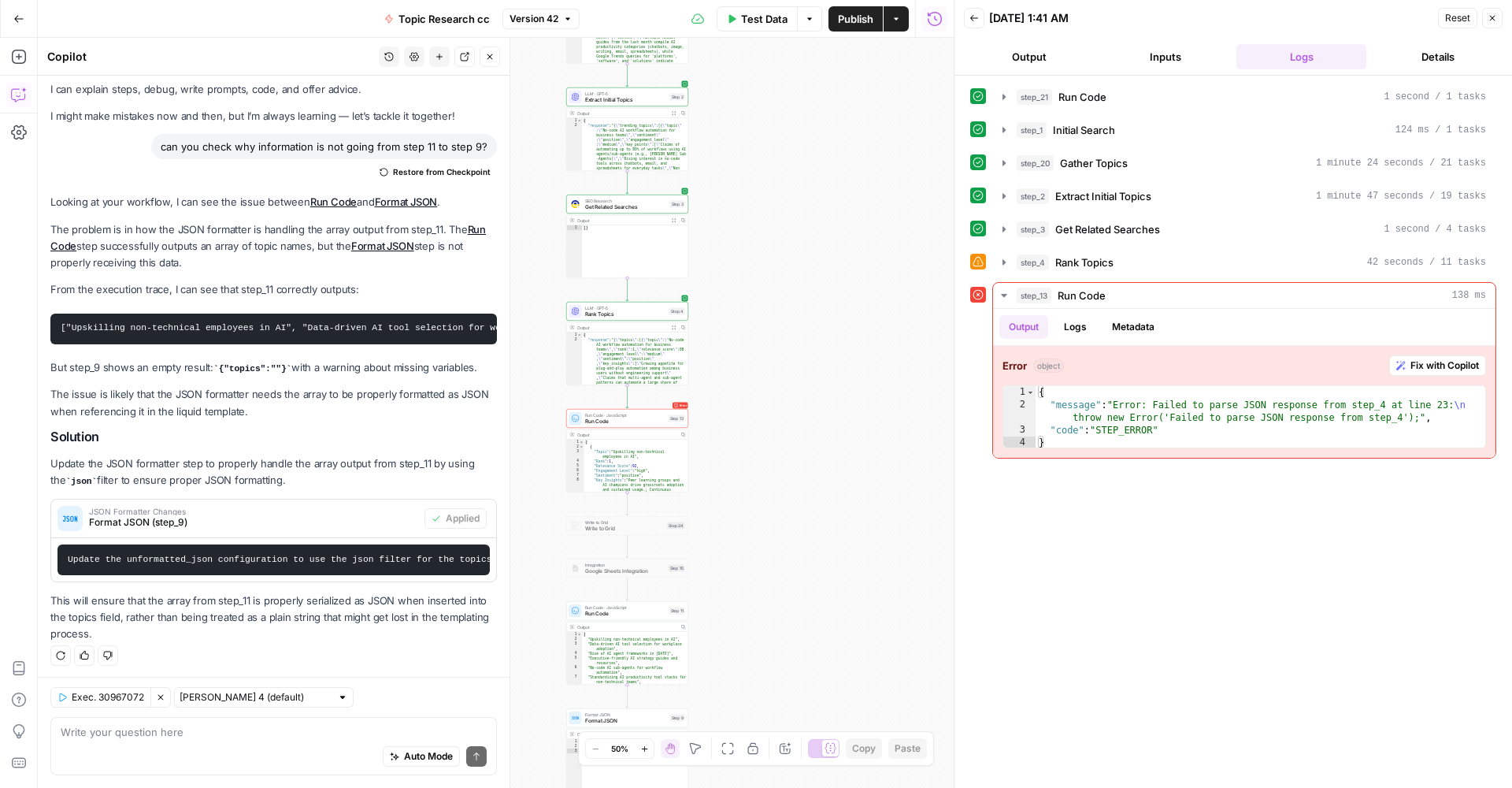
click at [620, 426] on div "Error Run Code · JavaScript Run Code Step 13 Copy step Delete step Edit Note Te…" at bounding box center [627, 418] width 122 height 19
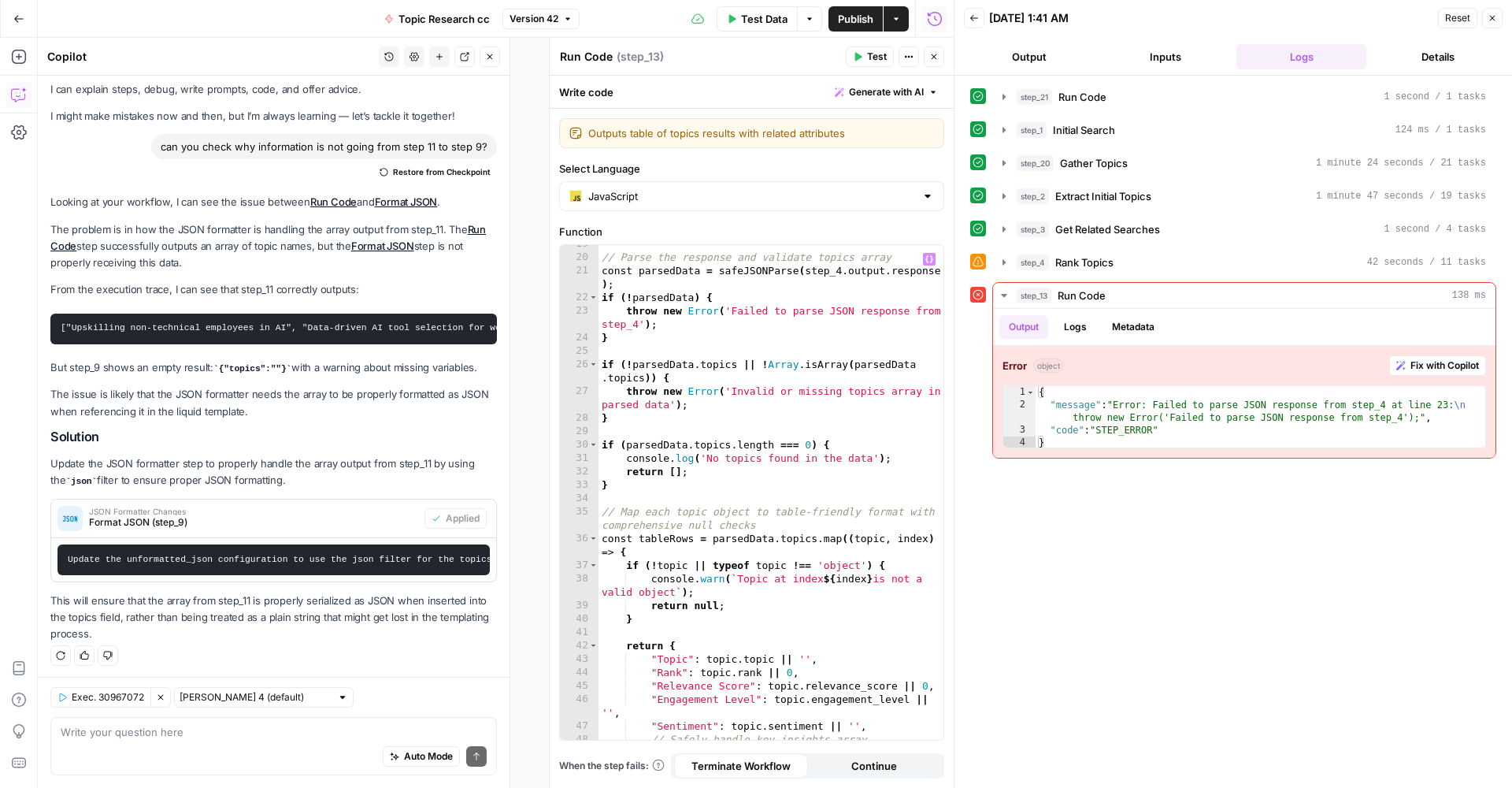
scroll to position [509, 0]
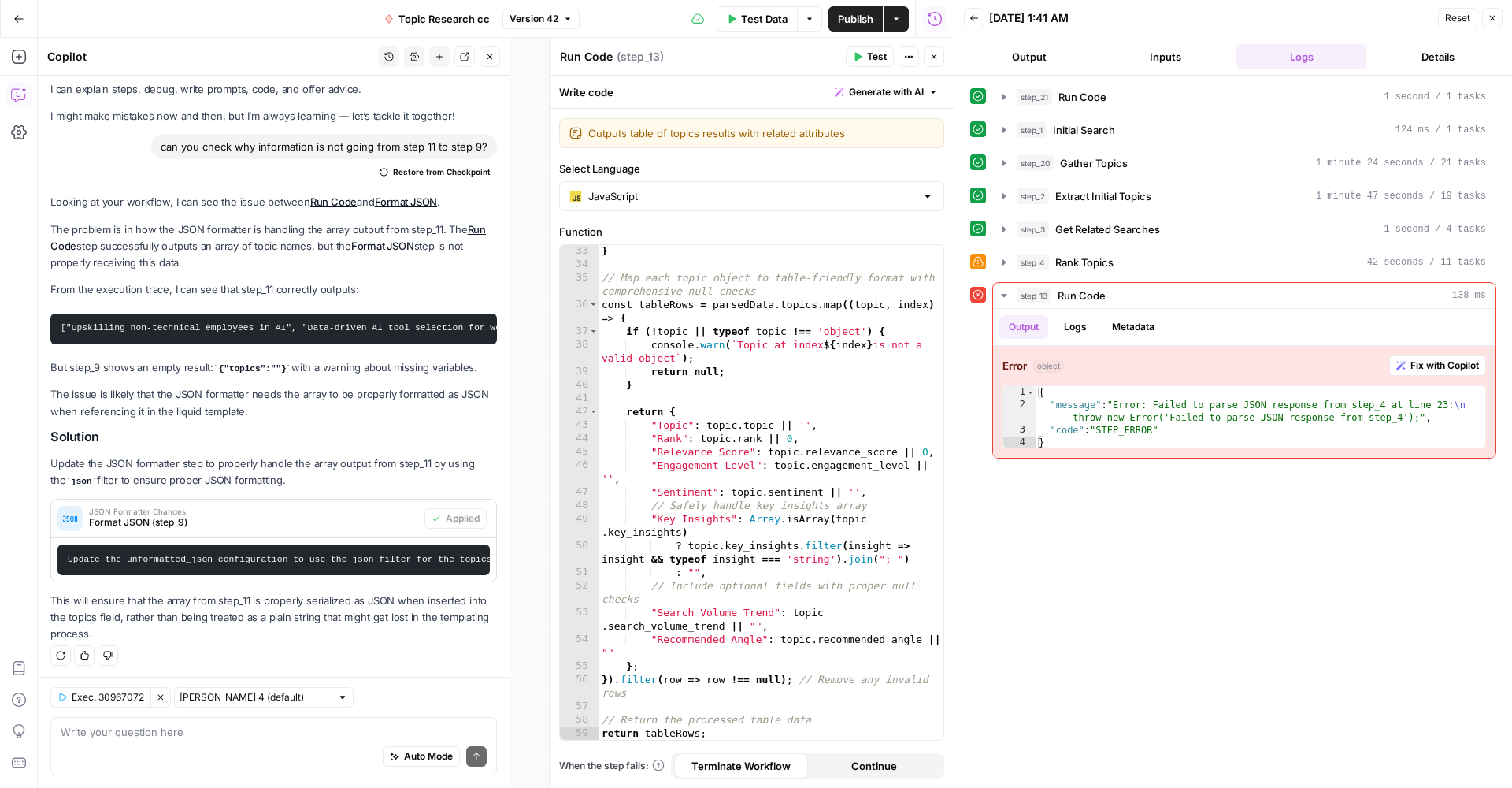
click at [936, 55] on icon "button" at bounding box center [934, 57] width 10 height 10
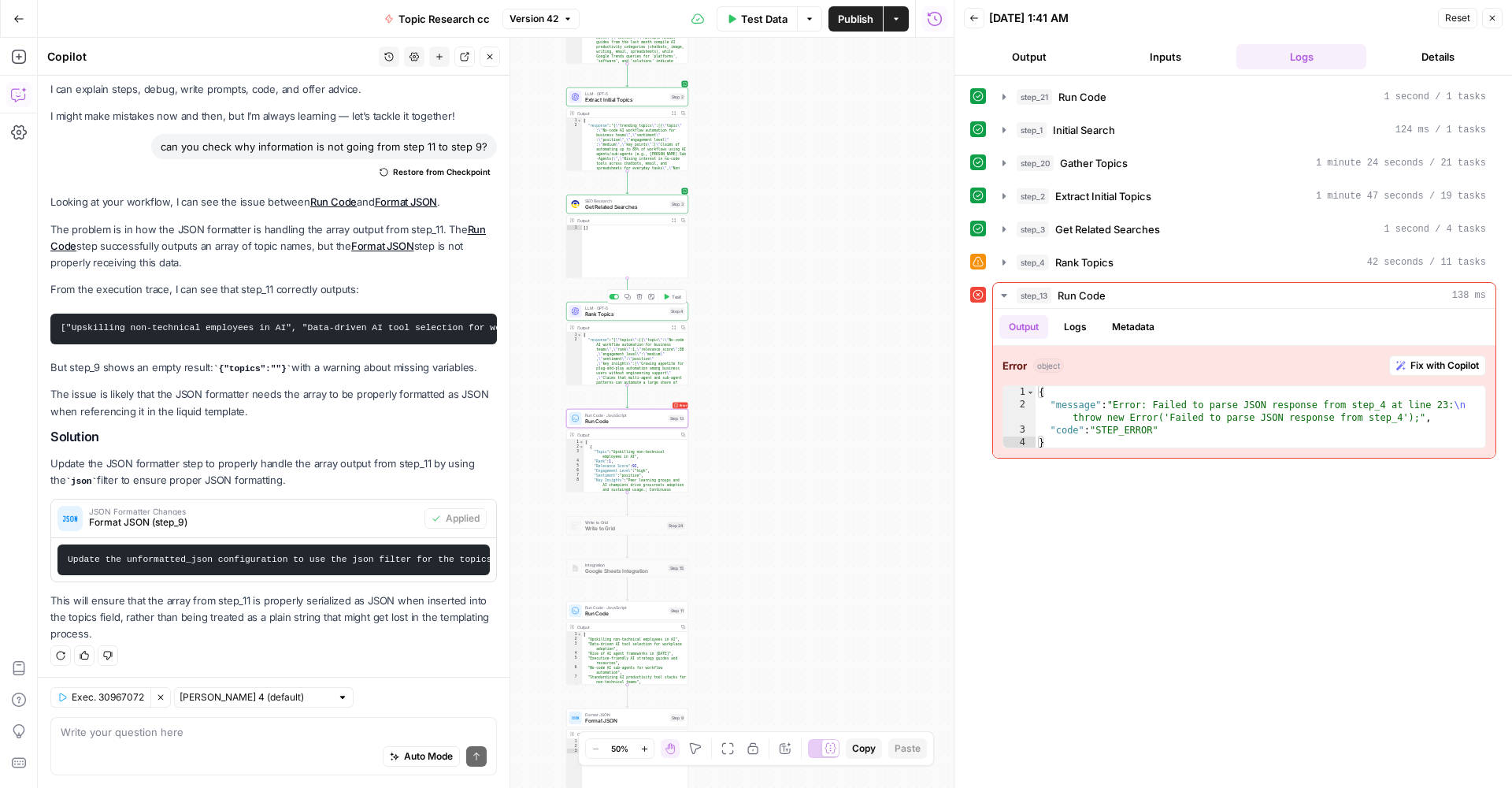
click at [653, 311] on span "Rank Topics" at bounding box center [626, 315] width 82 height 8
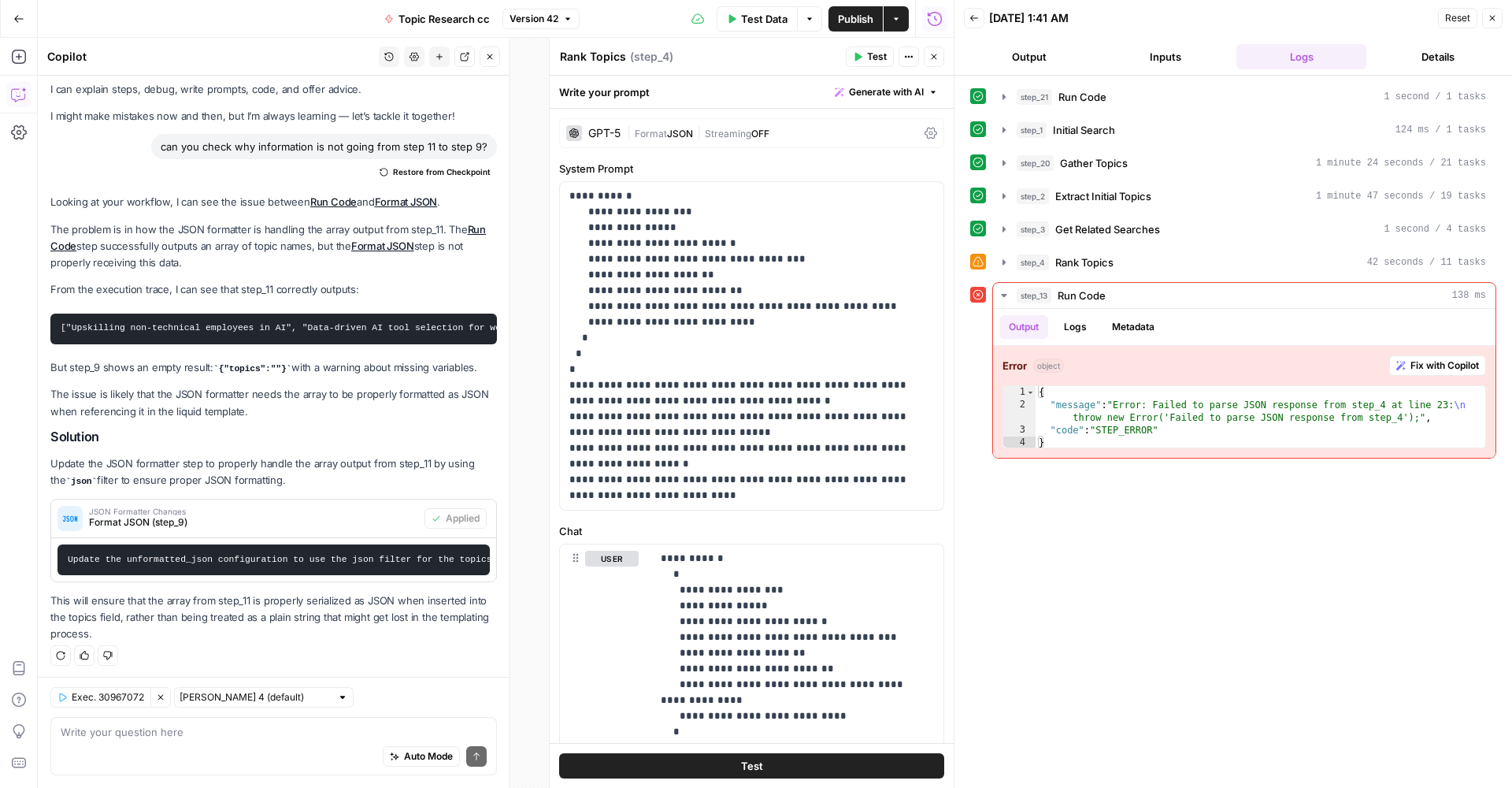
click at [521, 302] on div "true false Workflow Input Settings Inputs Run Code · Python Run Code Step 21 Ou…" at bounding box center [496, 412] width 916 height 750
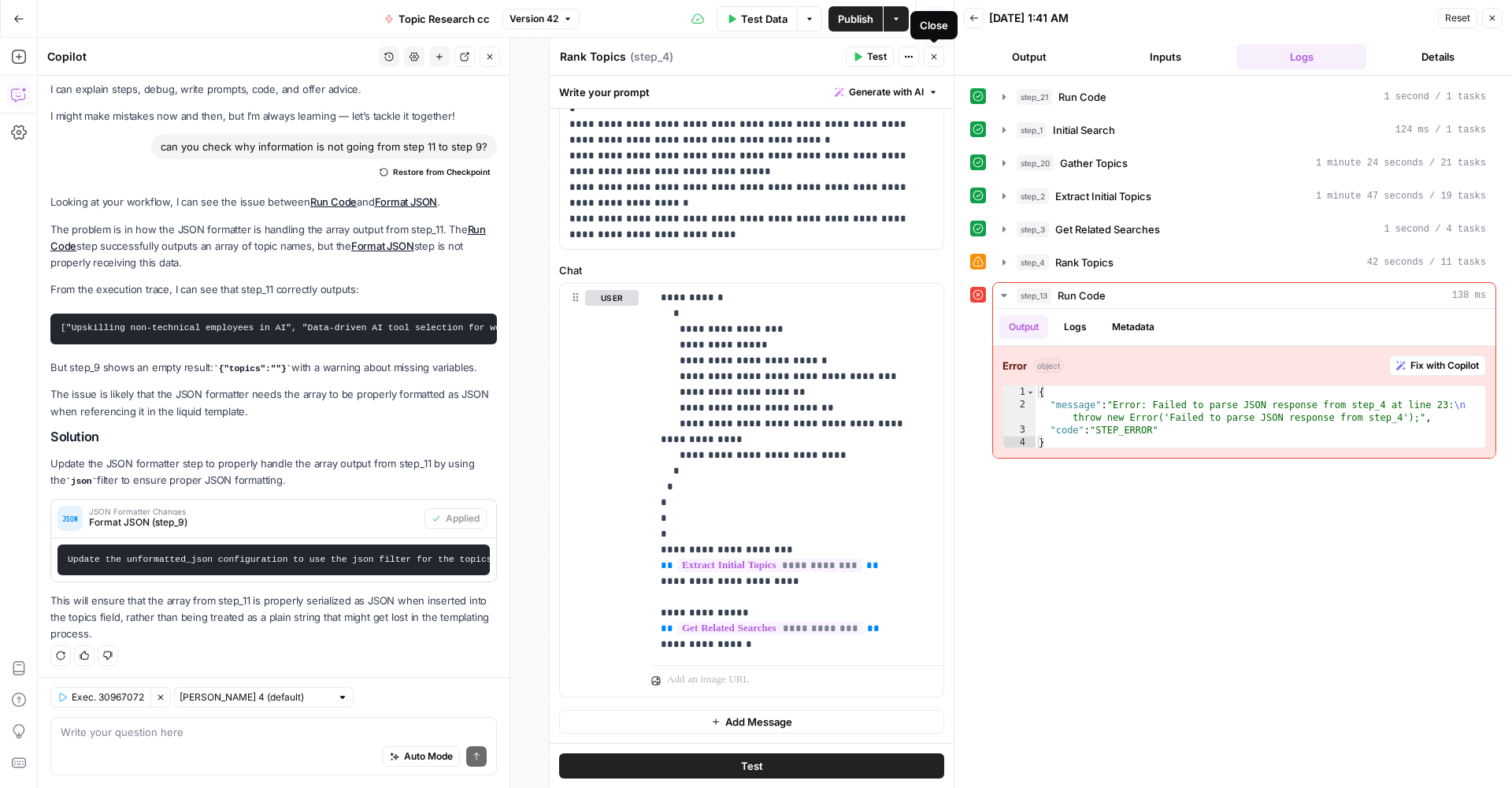
click at [940, 55] on button "Close" at bounding box center [934, 57] width 21 height 21
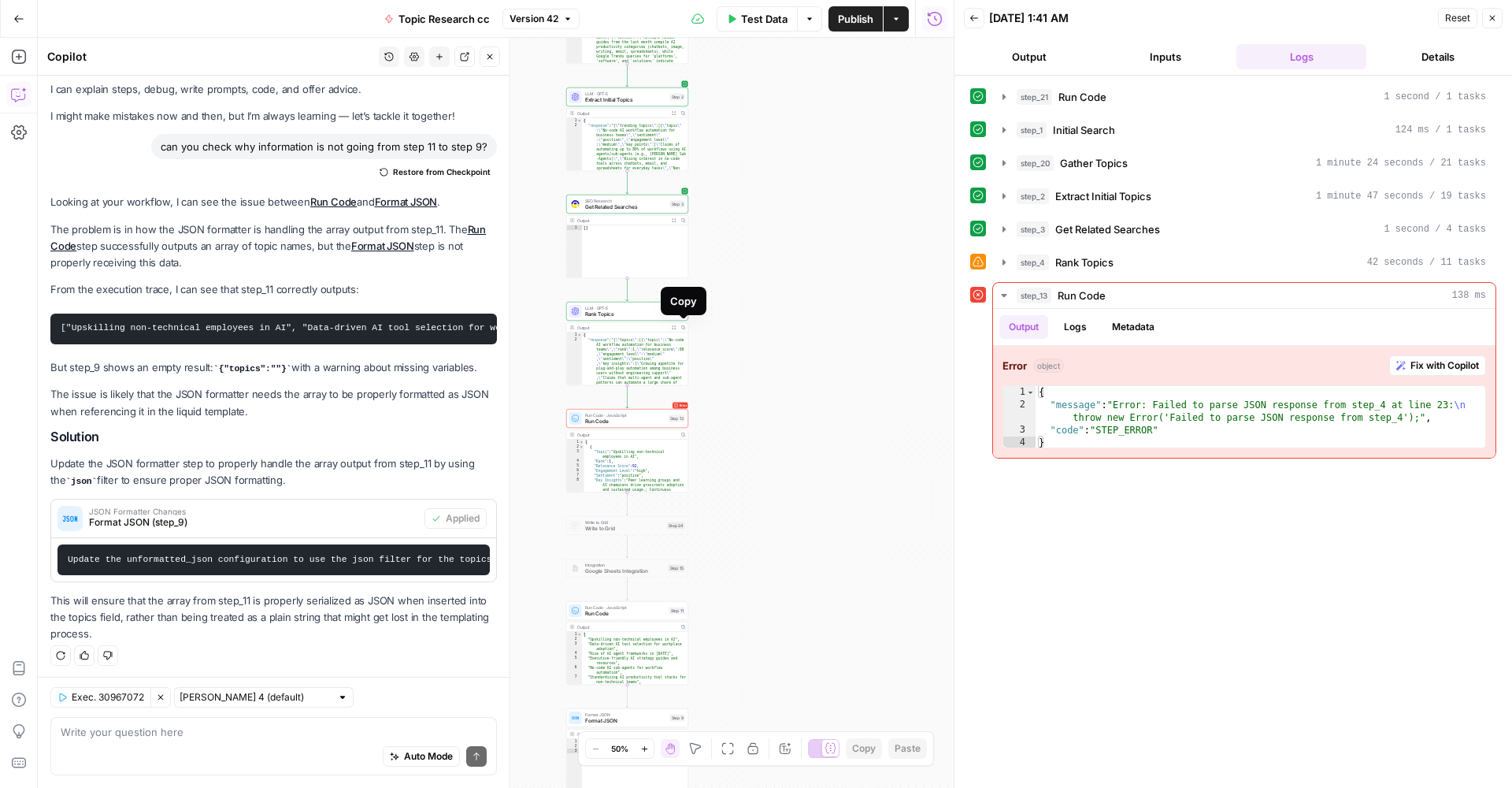
click at [685, 327] on icon "button" at bounding box center [683, 327] width 4 height 4
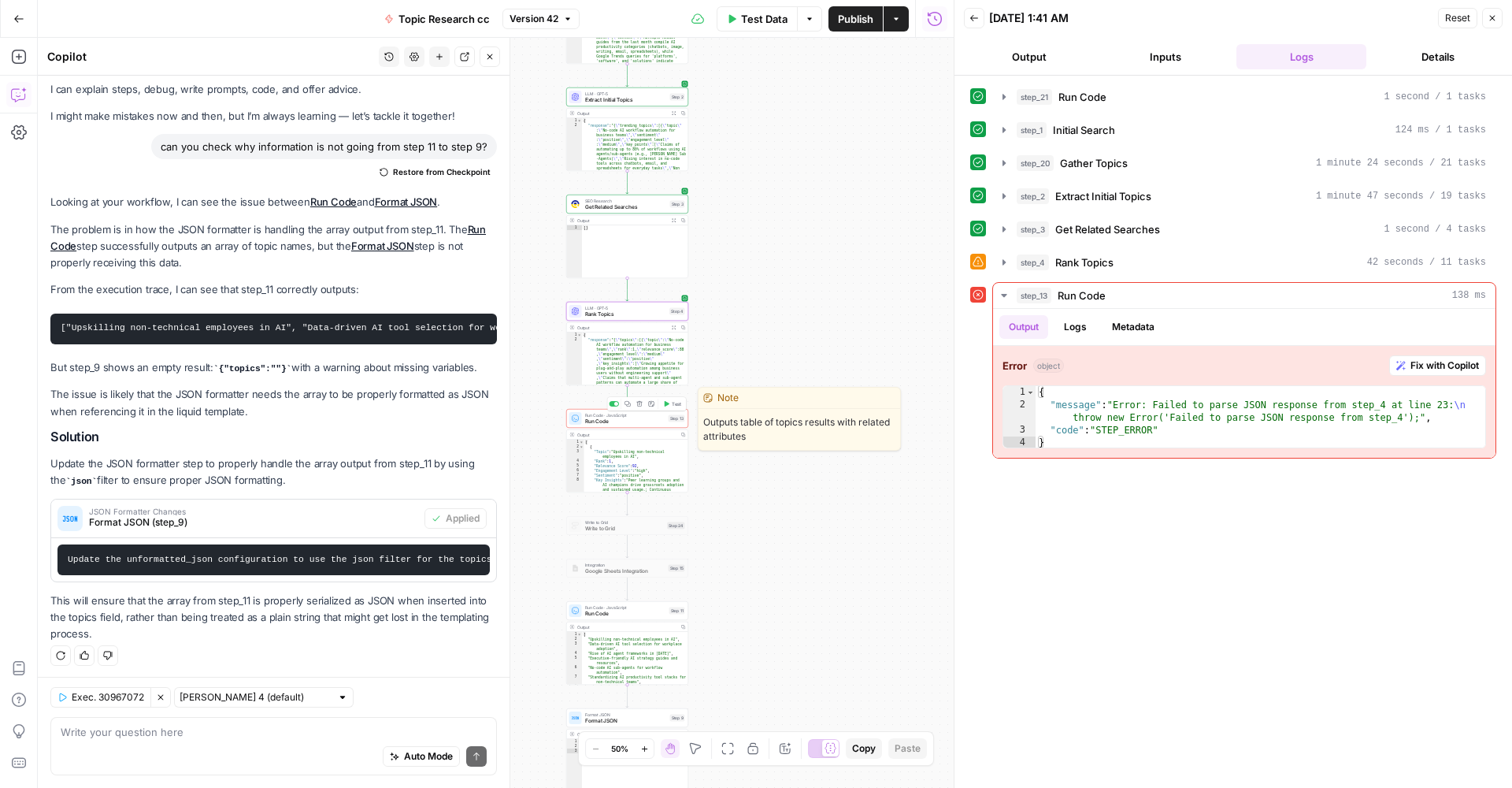
click at [602, 426] on div "Run Code · JavaScript Run Code Step 13 Copy step Delete step Edit Note Test" at bounding box center [627, 418] width 122 height 19
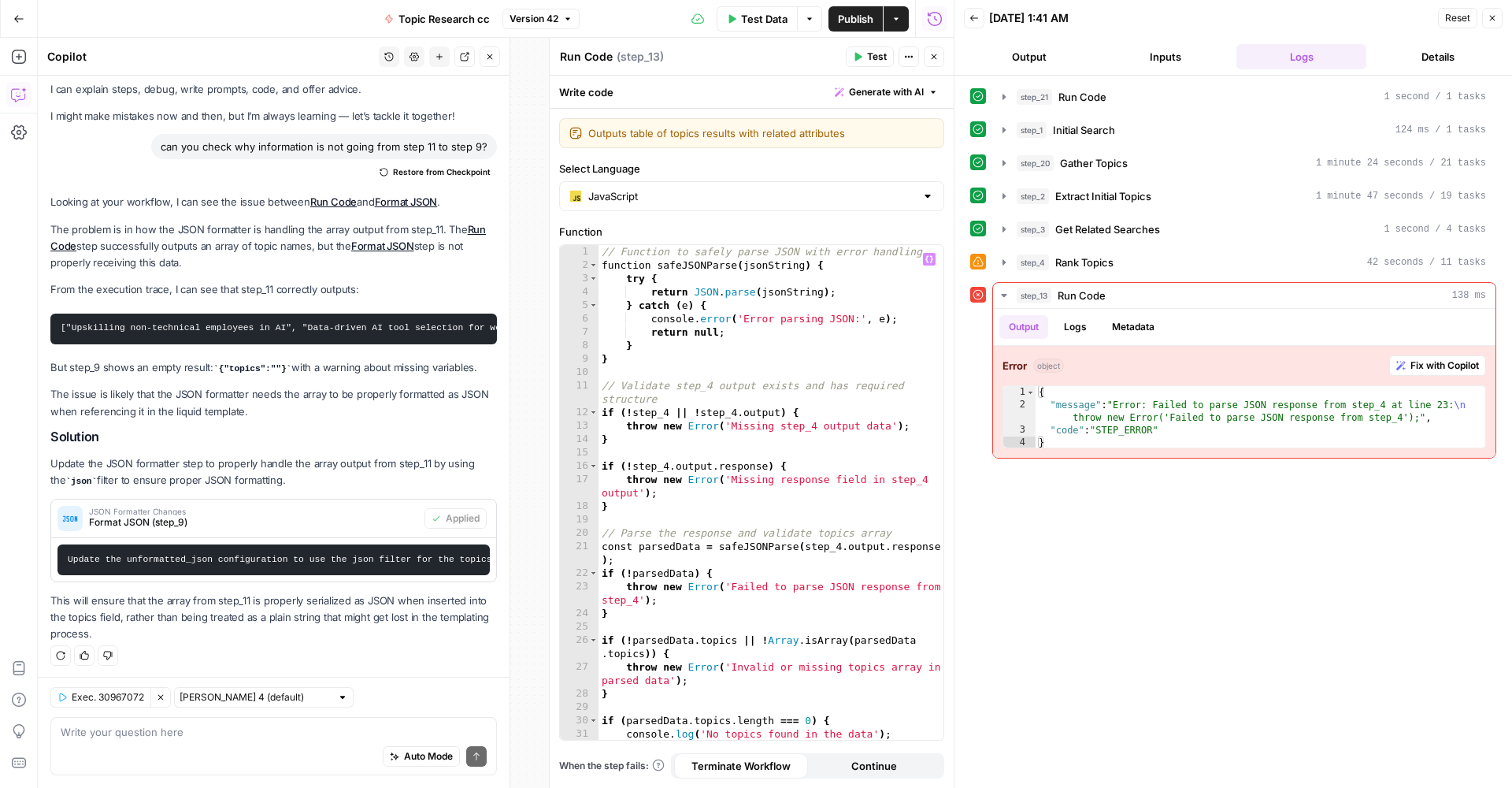
click at [659, 273] on div "// Function to safely parse JSON with error handling function safeJSONParse ( j…" at bounding box center [771, 505] width 345 height 521
click at [602, 251] on div "// Function to safely parse JSON with error handling function safeJSONParse ( j…" at bounding box center [771, 505] width 345 height 521
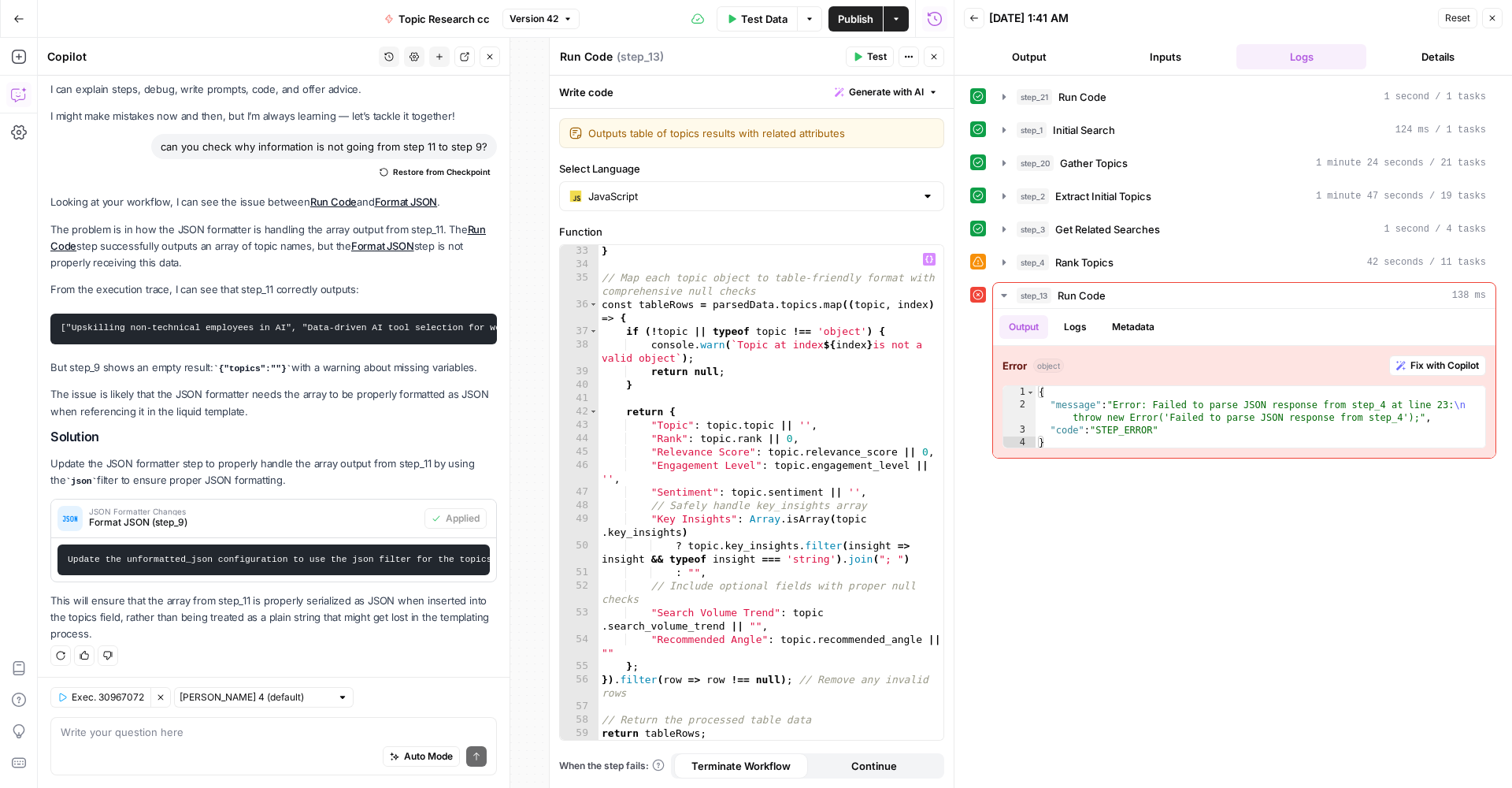
scroll to position [509, 0]
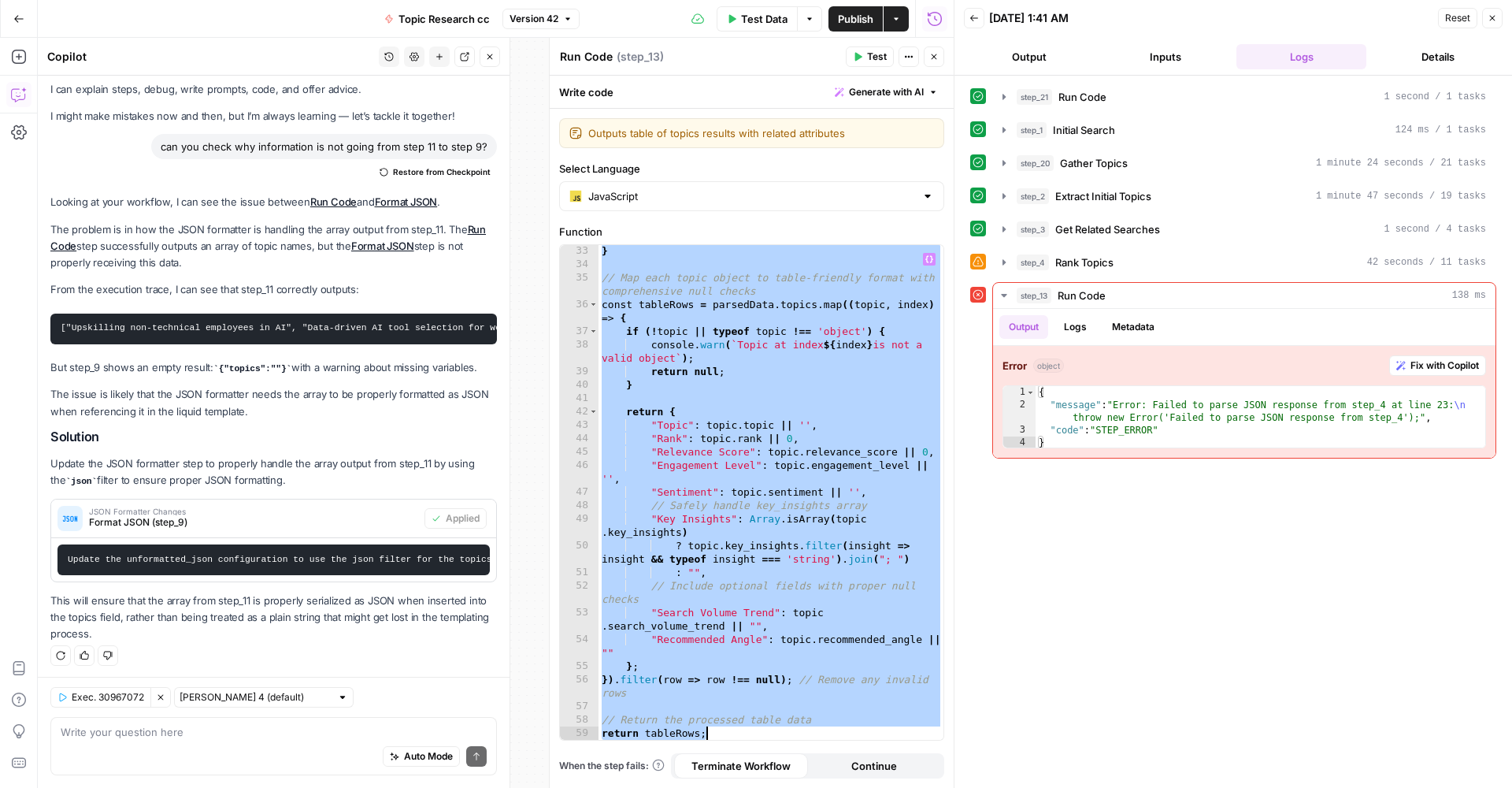
click at [786, 736] on div "} // Map each topic object to table-friendly format with comprehensive null che…" at bounding box center [771, 505] width 345 height 521
type textarea "**********"
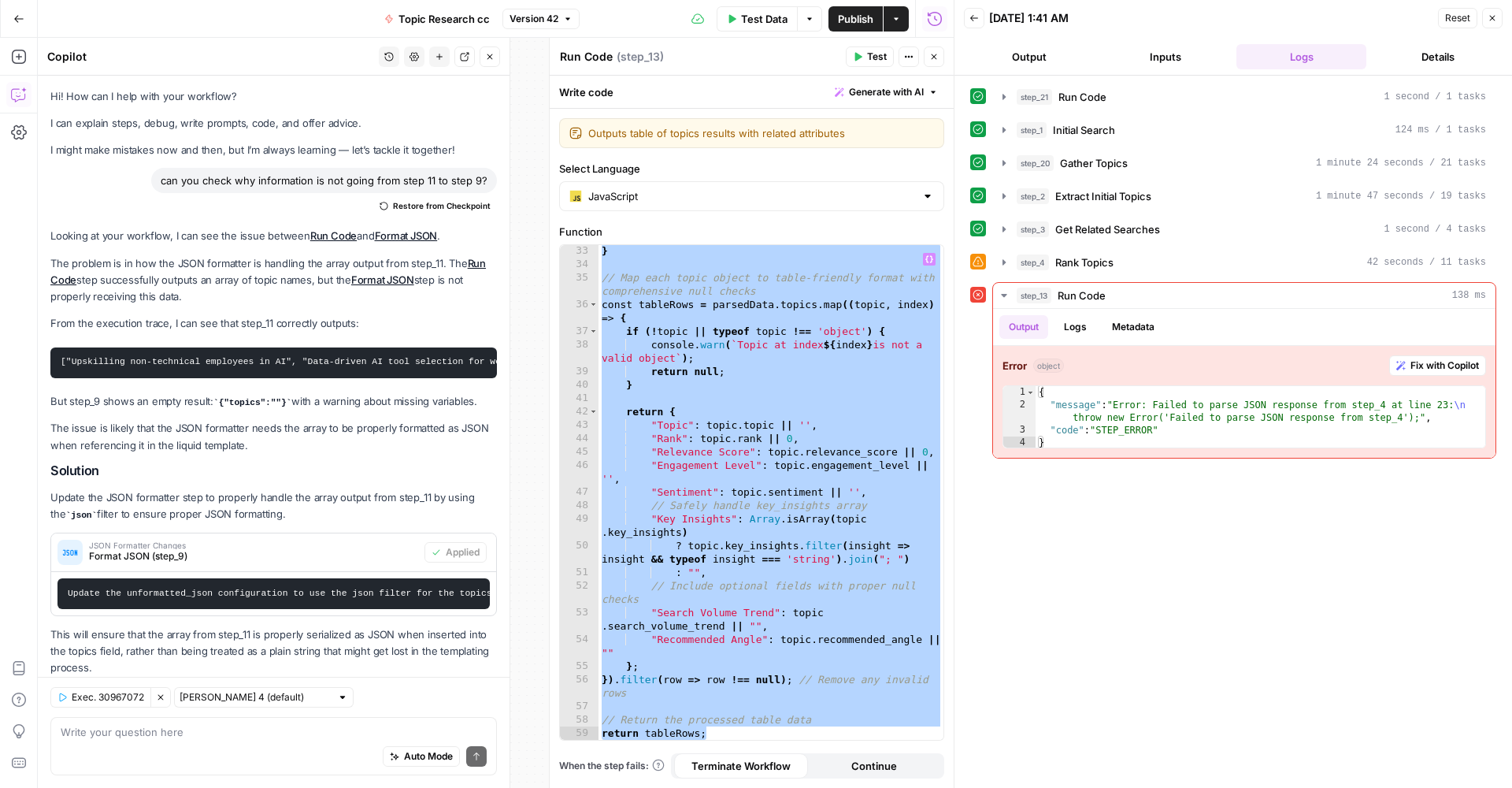
scroll to position [509, 0]
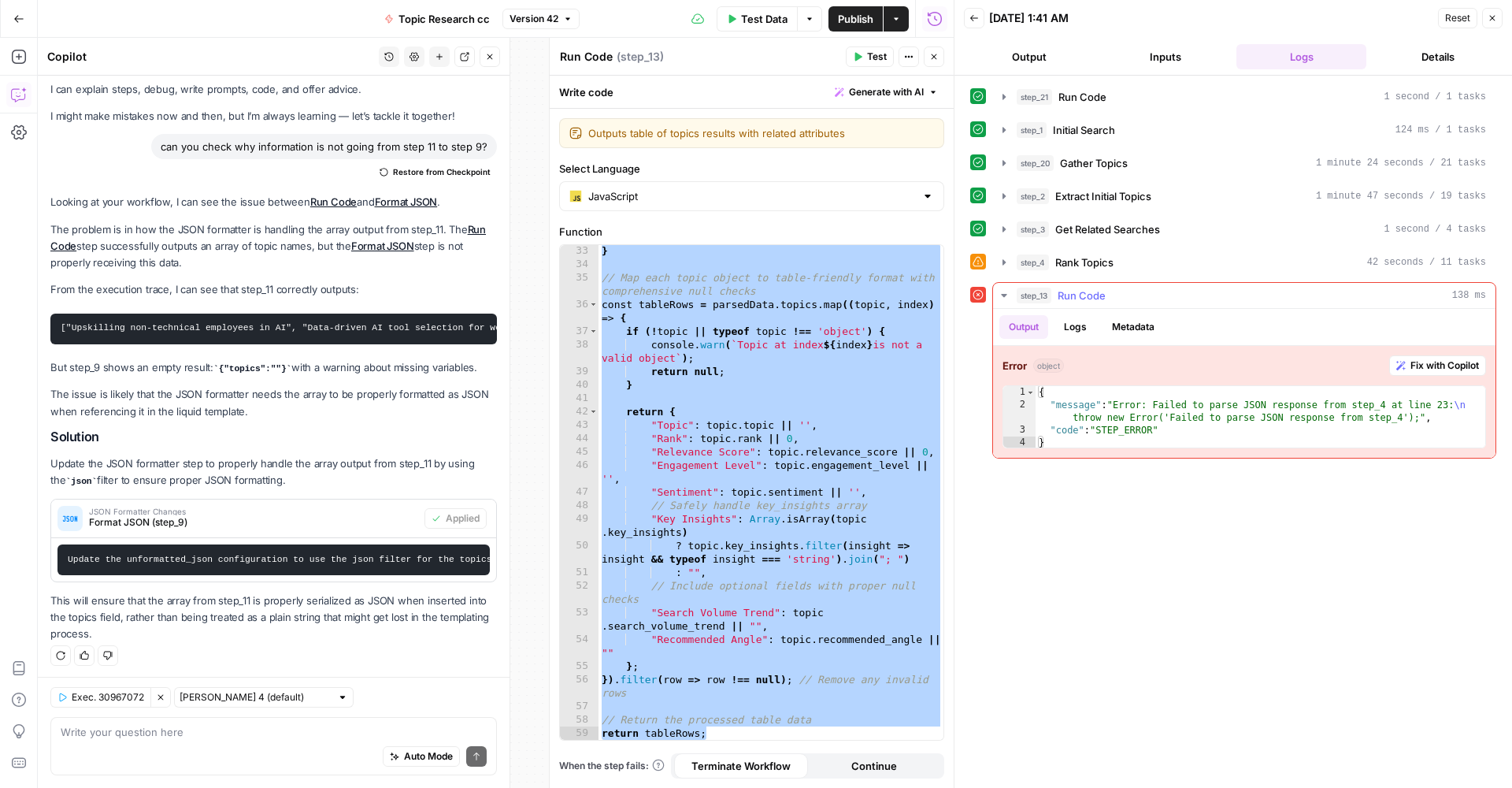
click at [1269, 385] on div "Error object Fix with Copilot 1 2 3 4 { "message" : "Error: Failed to parse JSO…" at bounding box center [1245, 402] width 503 height 112
click at [1047, 436] on div "{ "message" : "Error: Failed to parse JSON response from step_4 at line 23: \n …" at bounding box center [1261, 430] width 449 height 89
click at [1047, 444] on div "{ "message" : "Error: Failed to parse JSON response from step_4 at line 23: \n …" at bounding box center [1261, 430] width 449 height 89
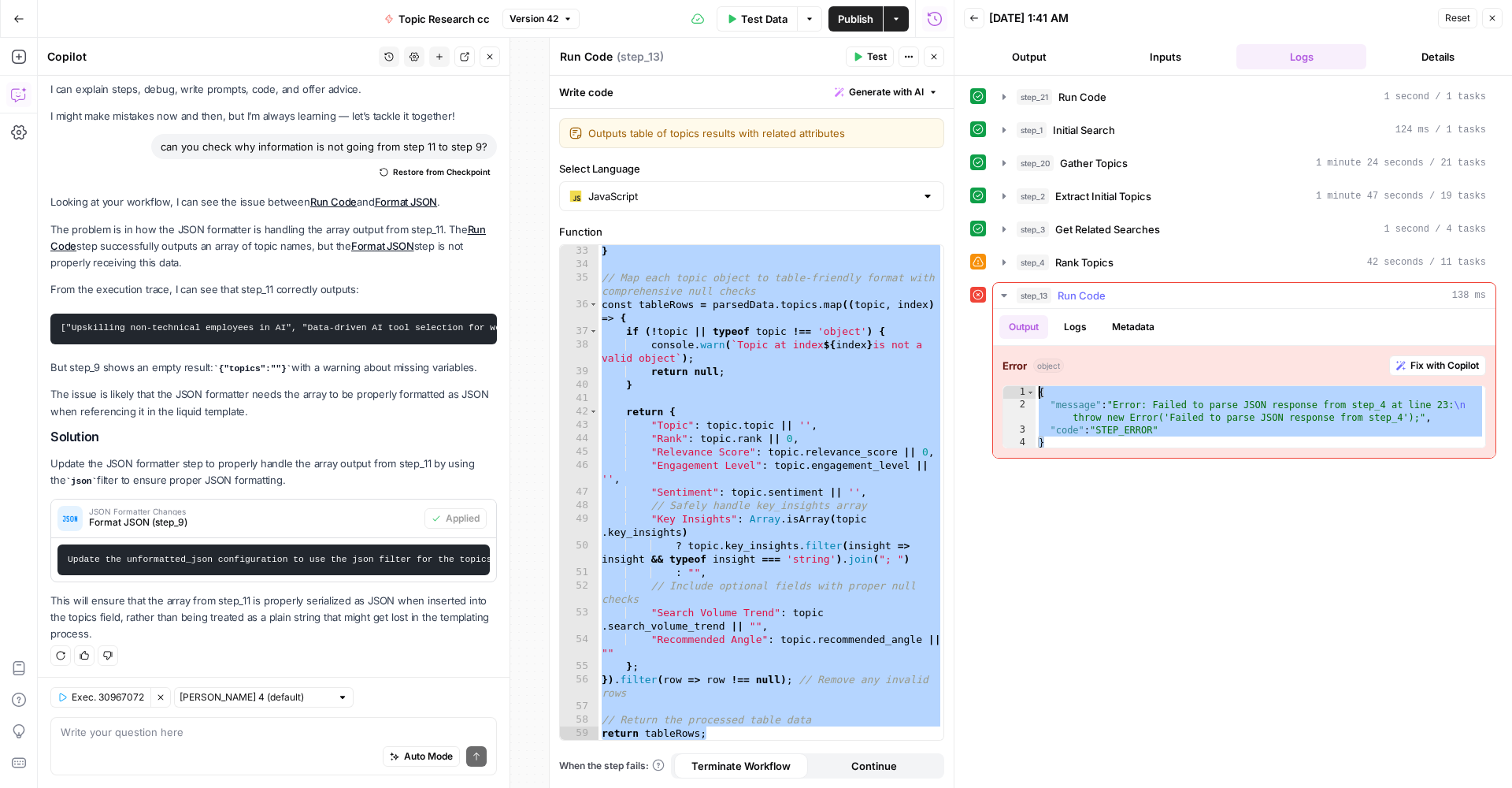
click at [1039, 392] on div "{ "message" : "Error: Failed to parse JSON response from step_4 at line 23: \n …" at bounding box center [1261, 430] width 449 height 89
type textarea "**********"
click at [709, 132] on textarea "Outputs table of topics results with related attributes" at bounding box center [761, 133] width 346 height 16
drag, startPoint x: 1178, startPoint y: 508, endPoint x: 941, endPoint y: 478, distance: 238.9
click at [1178, 508] on div "**********" at bounding box center [1233, 432] width 526 height 696
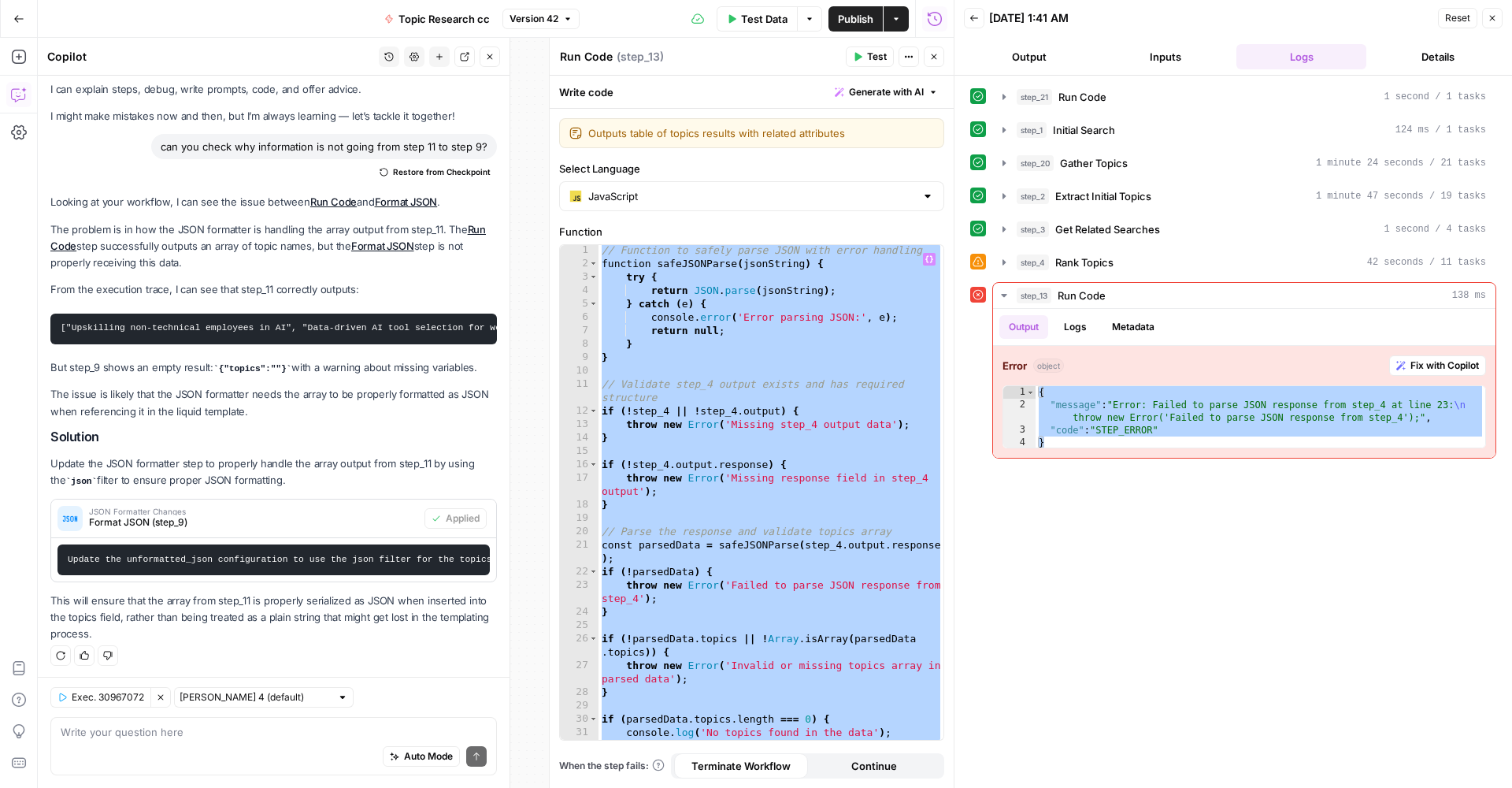
scroll to position [0, 0]
click at [739, 332] on div "// Function to safely parse JSON with error handling function safeJSONParse ( j…" at bounding box center [771, 505] width 345 height 521
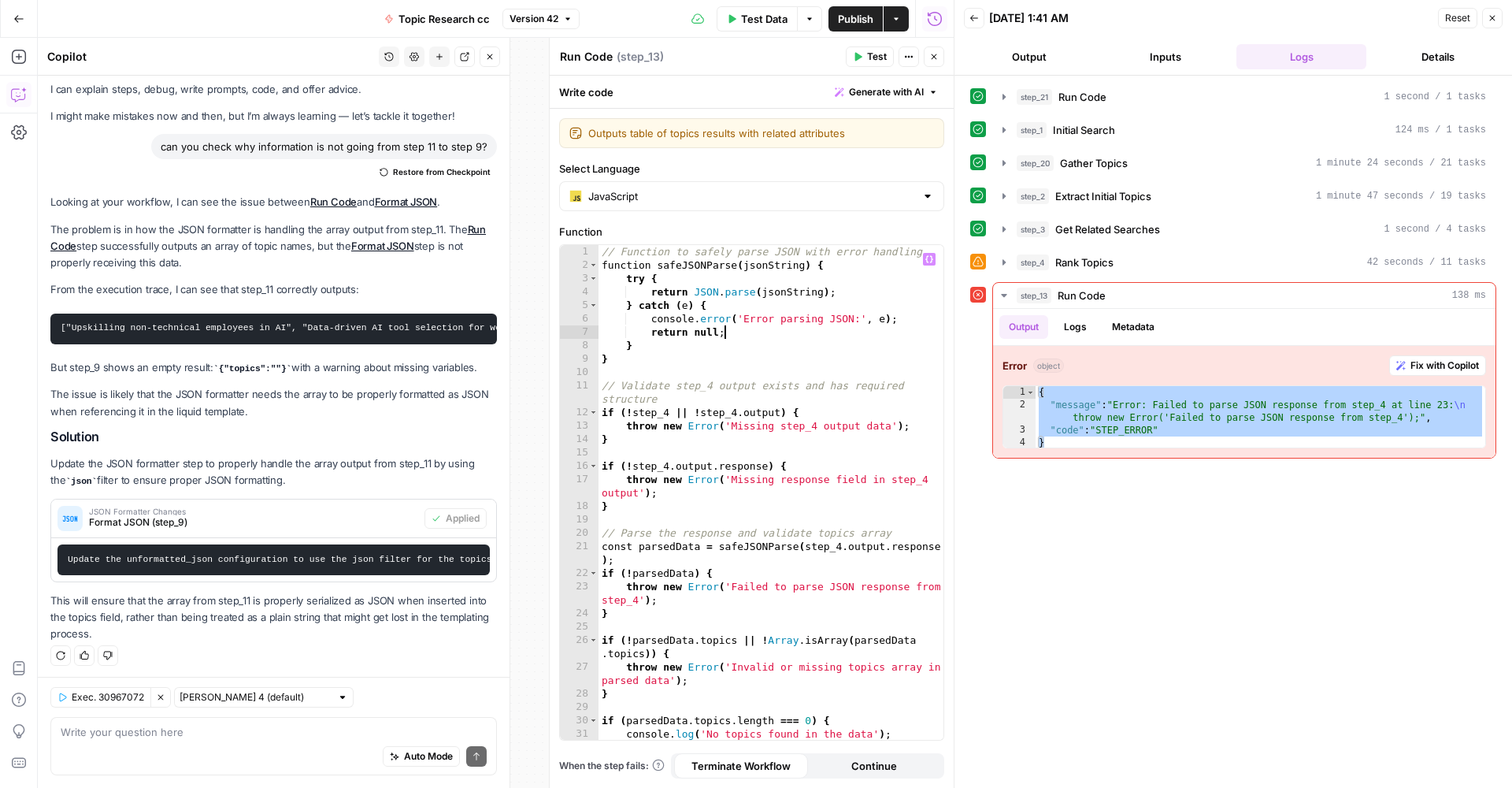
click at [739, 331] on div "// Function to safely parse JSON with error handling function safeJSONParse ( j…" at bounding box center [771, 505] width 345 height 521
click at [655, 255] on div "// Function to safely parse JSON with error handling function safeJSONParse ( j…" at bounding box center [771, 505] width 345 height 521
click at [604, 255] on div "// Function to safely parse JSON with error handling function safeJSONParse ( j…" at bounding box center [771, 505] width 345 height 521
type textarea "**********"
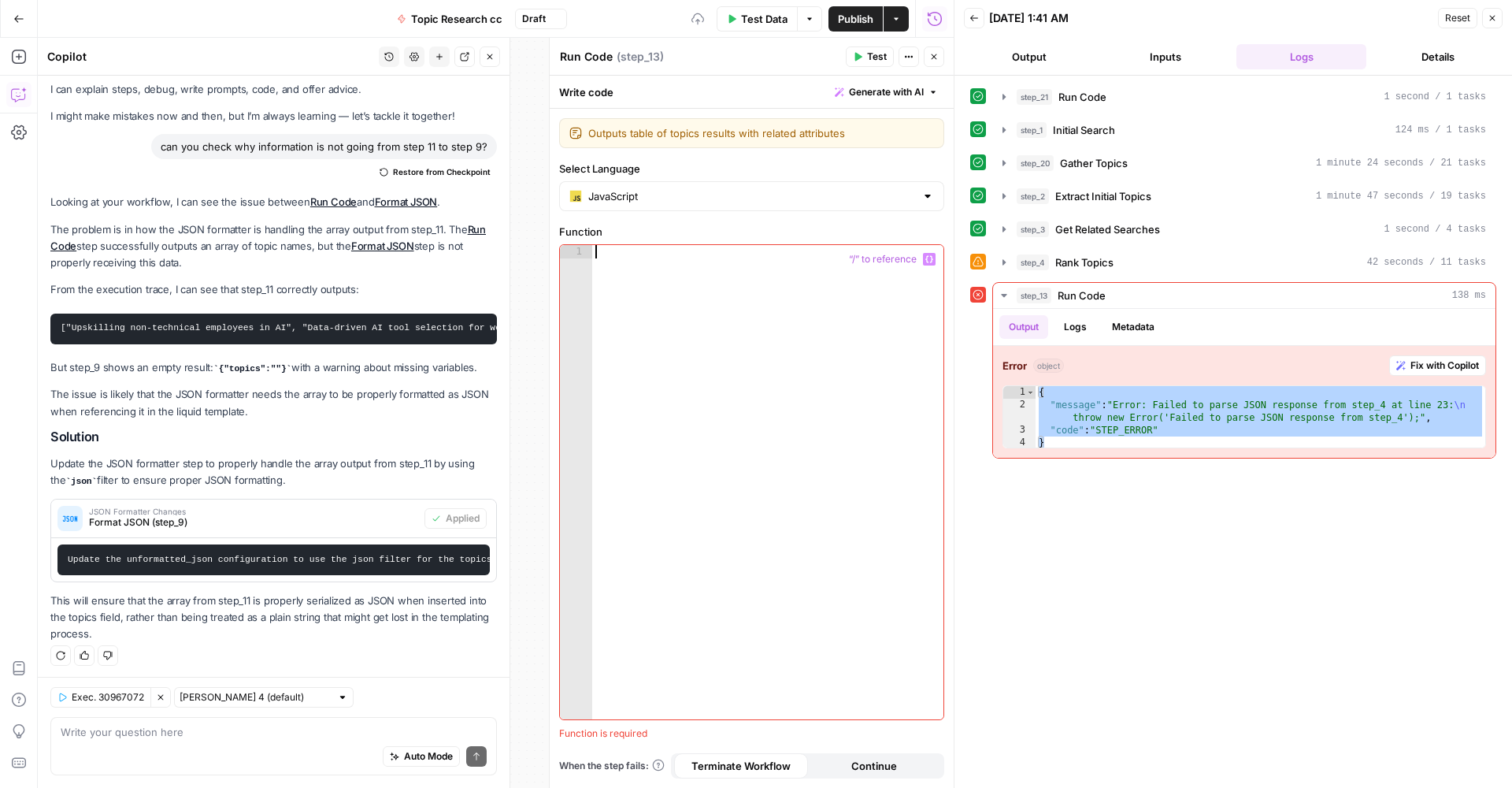
paste textarea "**********"
type textarea "**********"
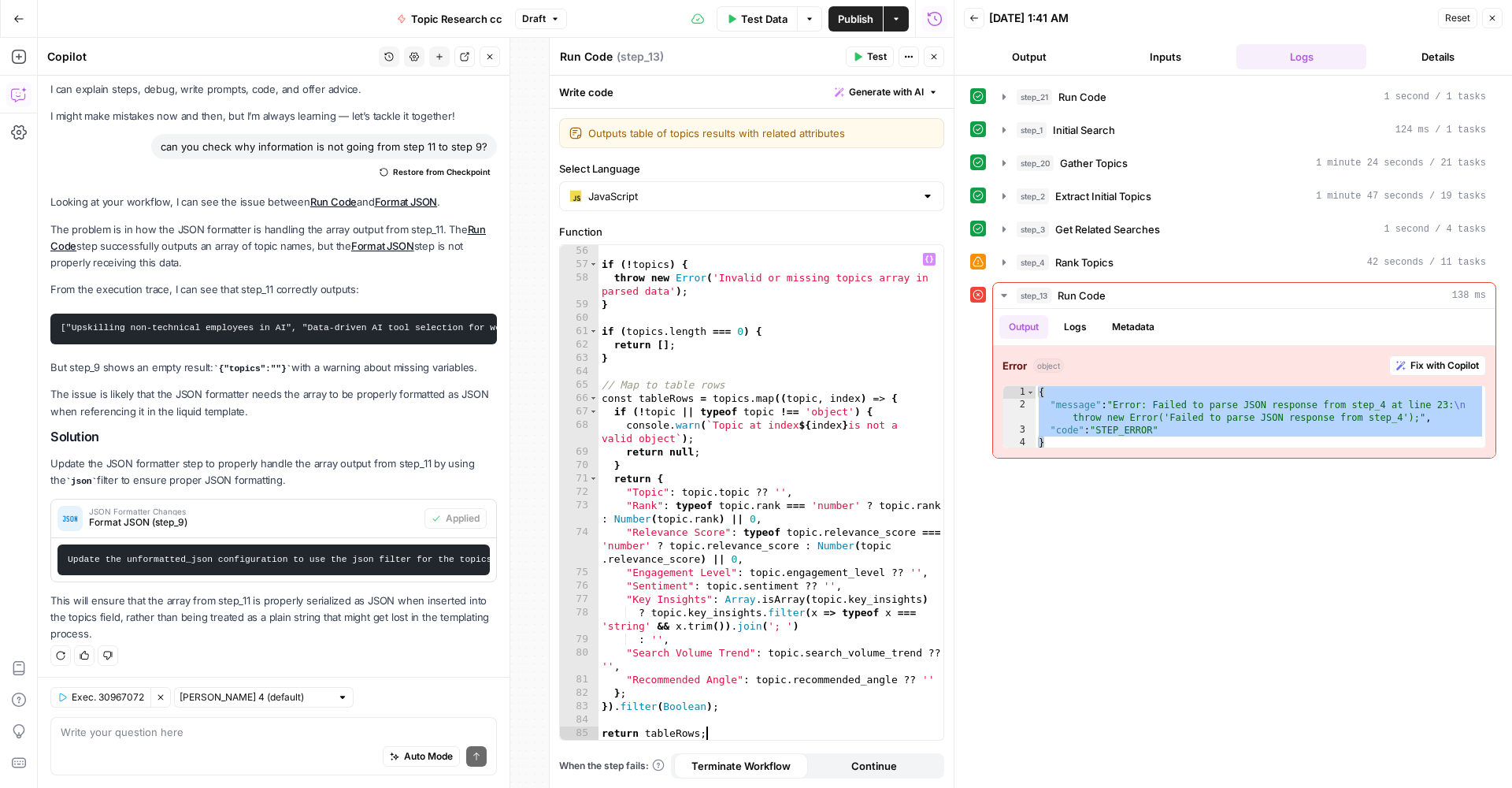
scroll to position [858, 0]
click at [927, 58] on button "Close" at bounding box center [934, 57] width 21 height 21
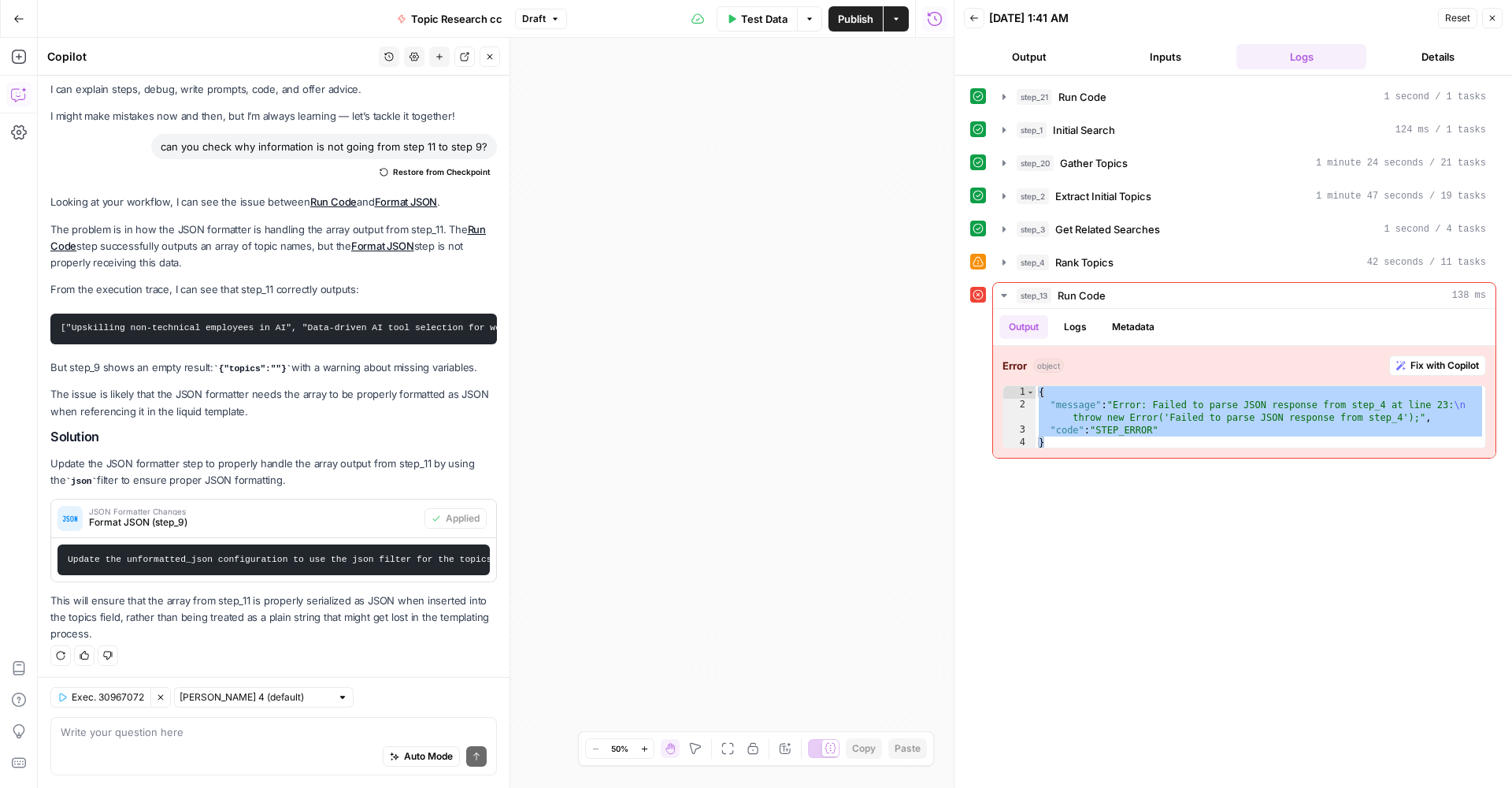
click at [722, 751] on icon "button" at bounding box center [728, 748] width 13 height 13
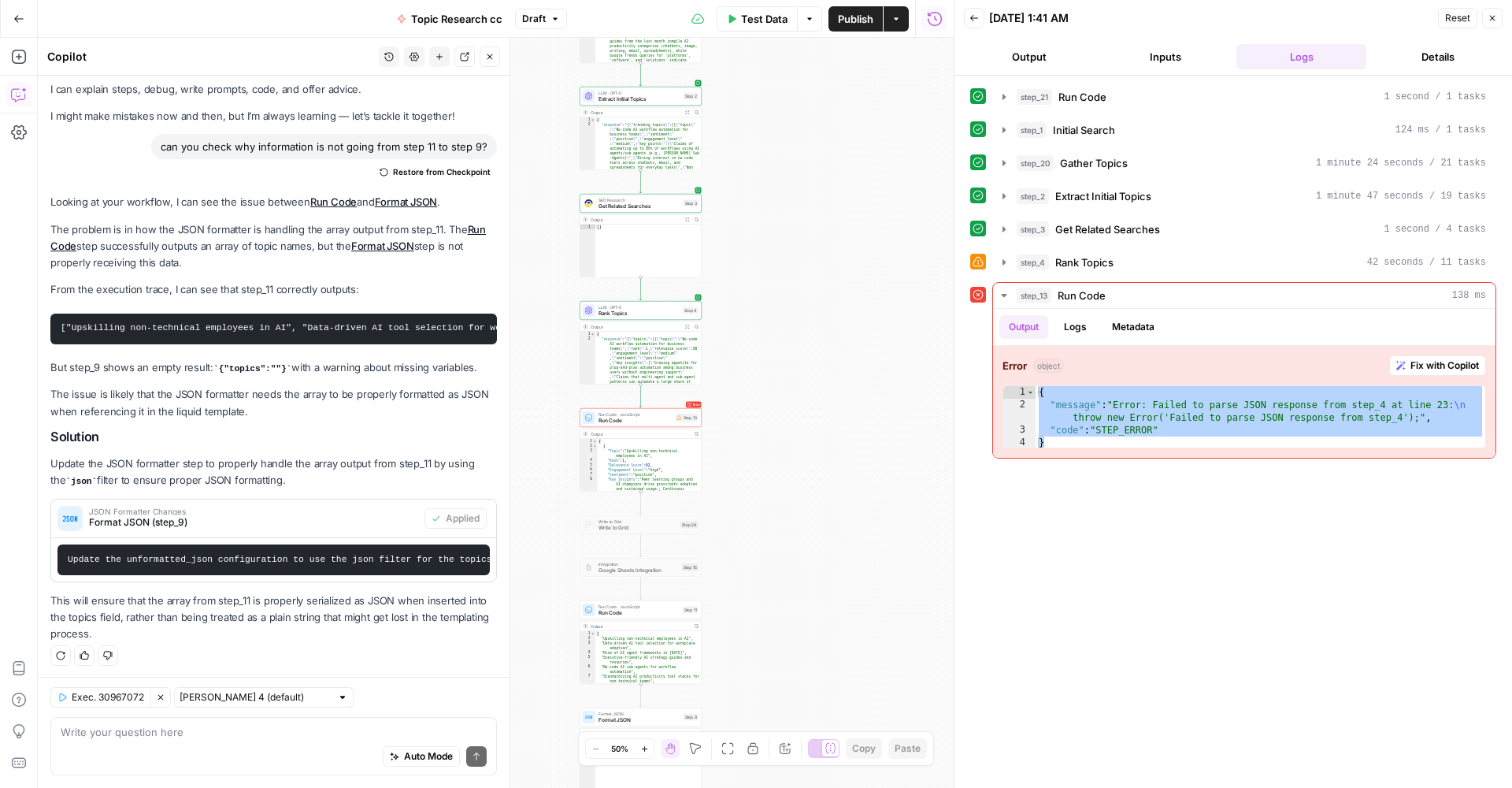
drag, startPoint x: 712, startPoint y: 430, endPoint x: 841, endPoint y: 432, distance: 129.0
click at [841, 432] on div "true false Workflow Input Settings Inputs Run Code · Python Run Code Step 21 Ou…" at bounding box center [496, 412] width 916 height 750
click at [660, 319] on div "LLM · GPT-5 Rank Topics Step 4 Copy step Delete step Add Note Test" at bounding box center [640, 311] width 122 height 19
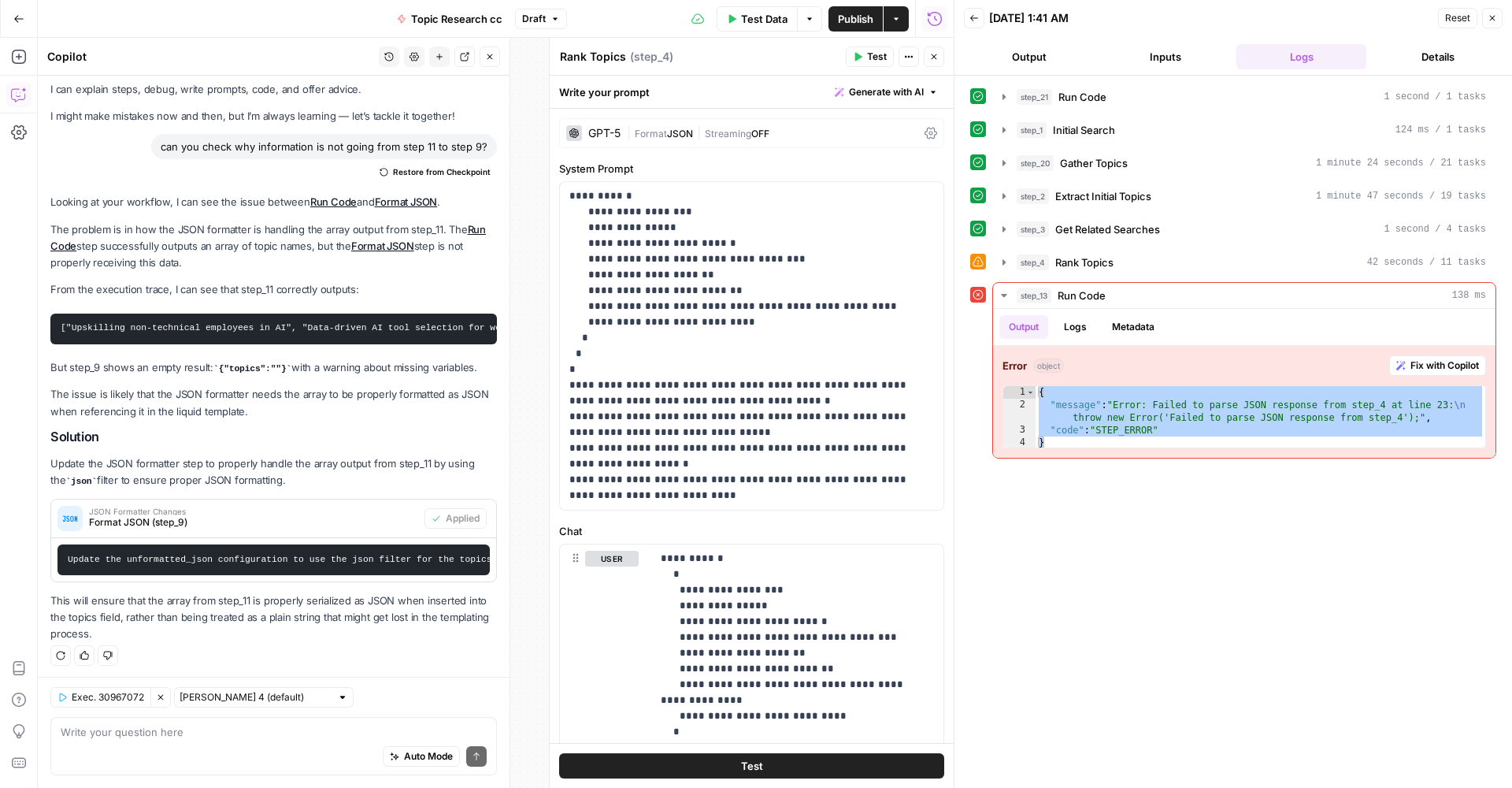
scroll to position [261, 0]
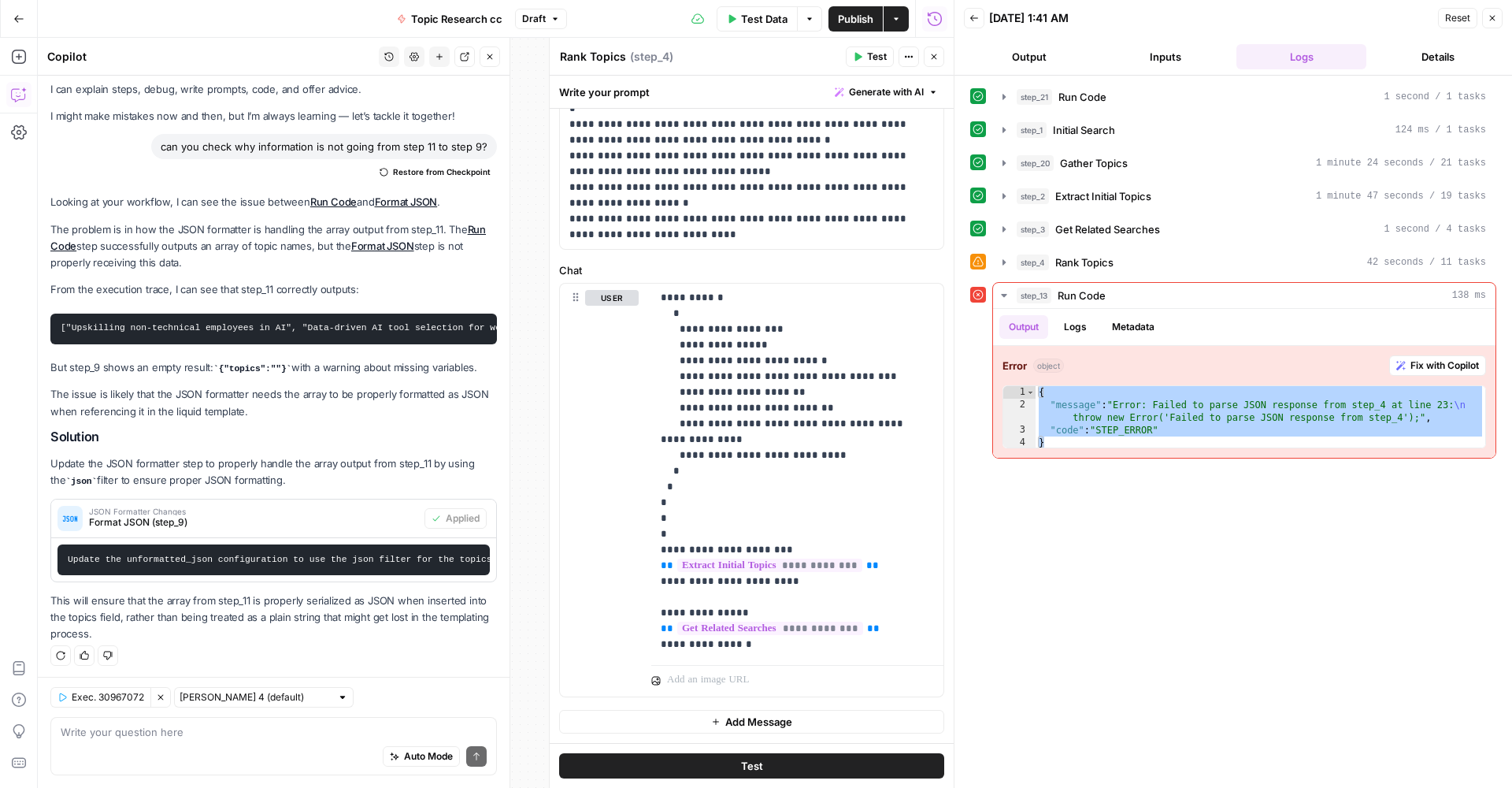
click at [741, 20] on span "Test Data" at bounding box center [764, 19] width 46 height 16
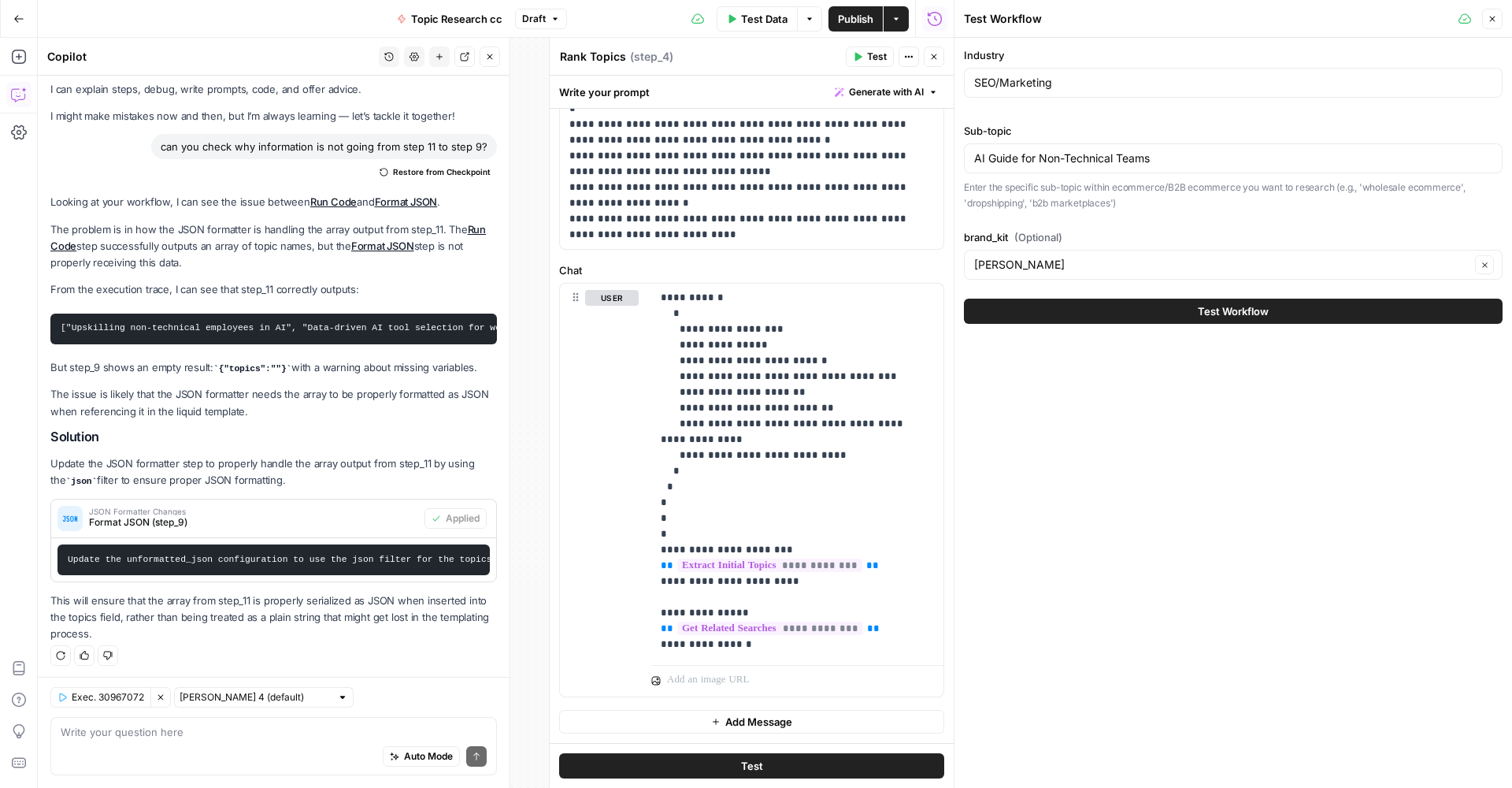
click at [1188, 307] on button "Test Workflow" at bounding box center [1233, 311] width 539 height 26
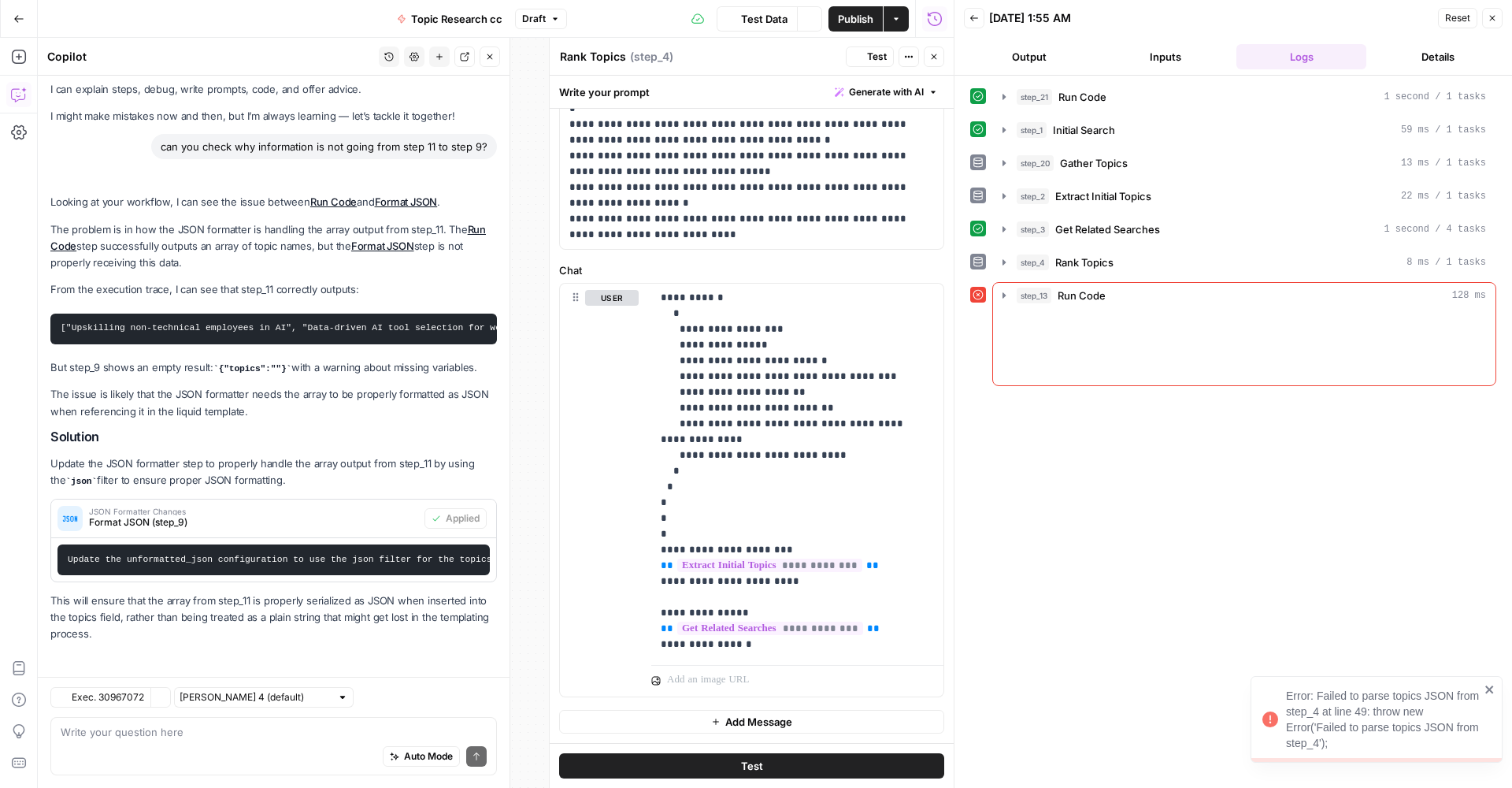
scroll to position [34, 0]
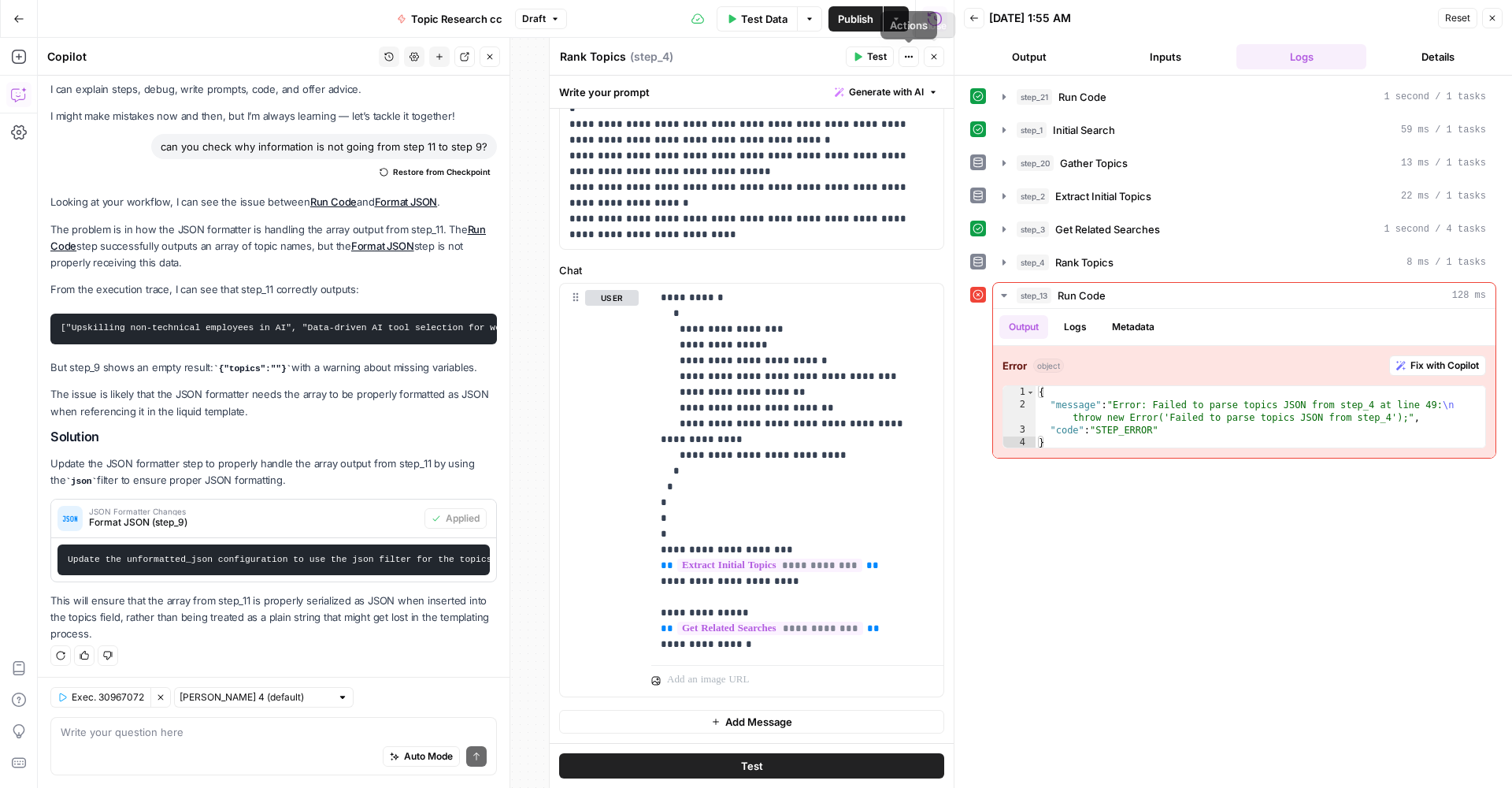
click at [929, 58] on icon "button" at bounding box center [934, 57] width 10 height 10
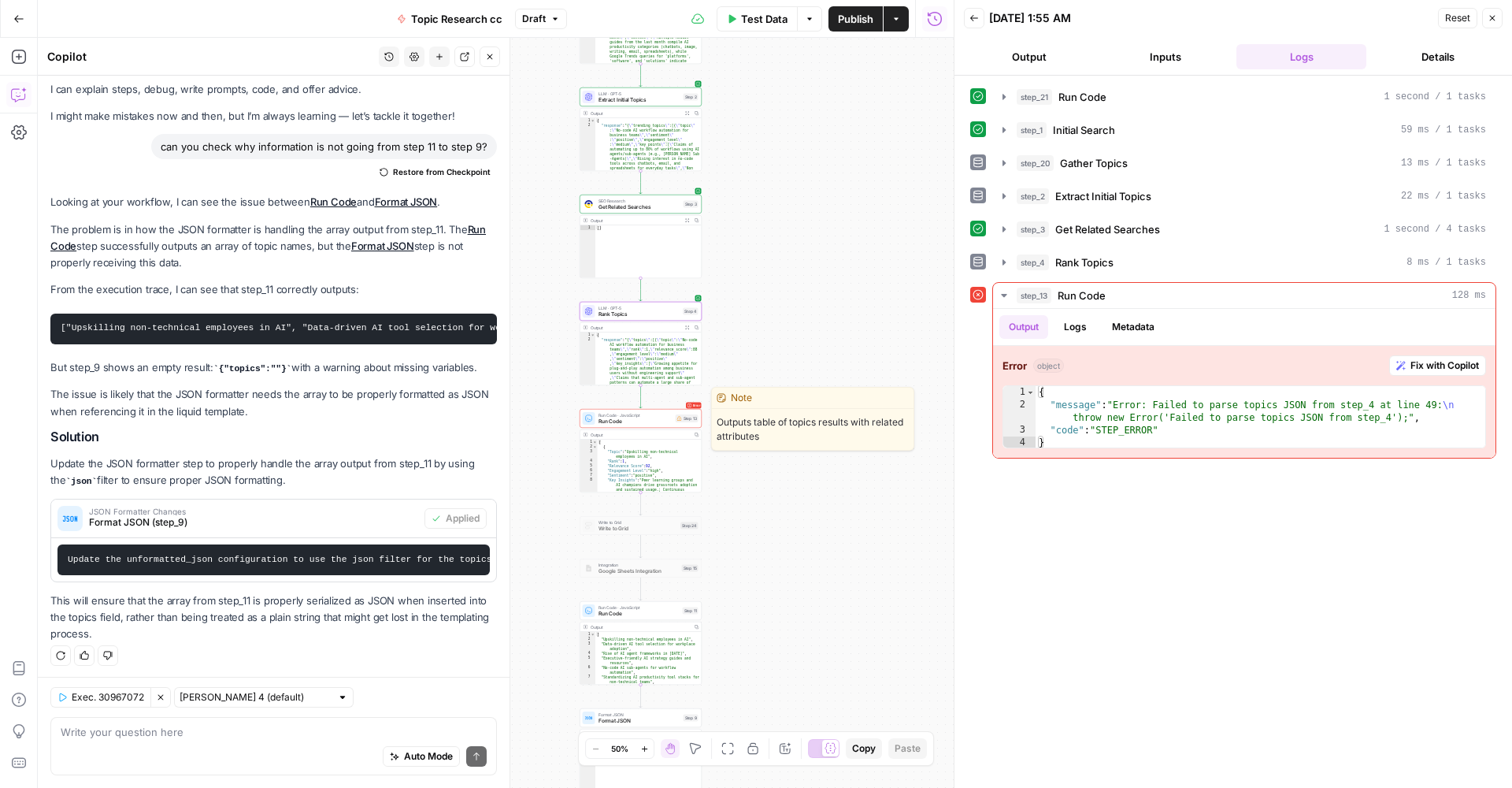
click at [619, 423] on span "Run Code" at bounding box center [635, 422] width 74 height 8
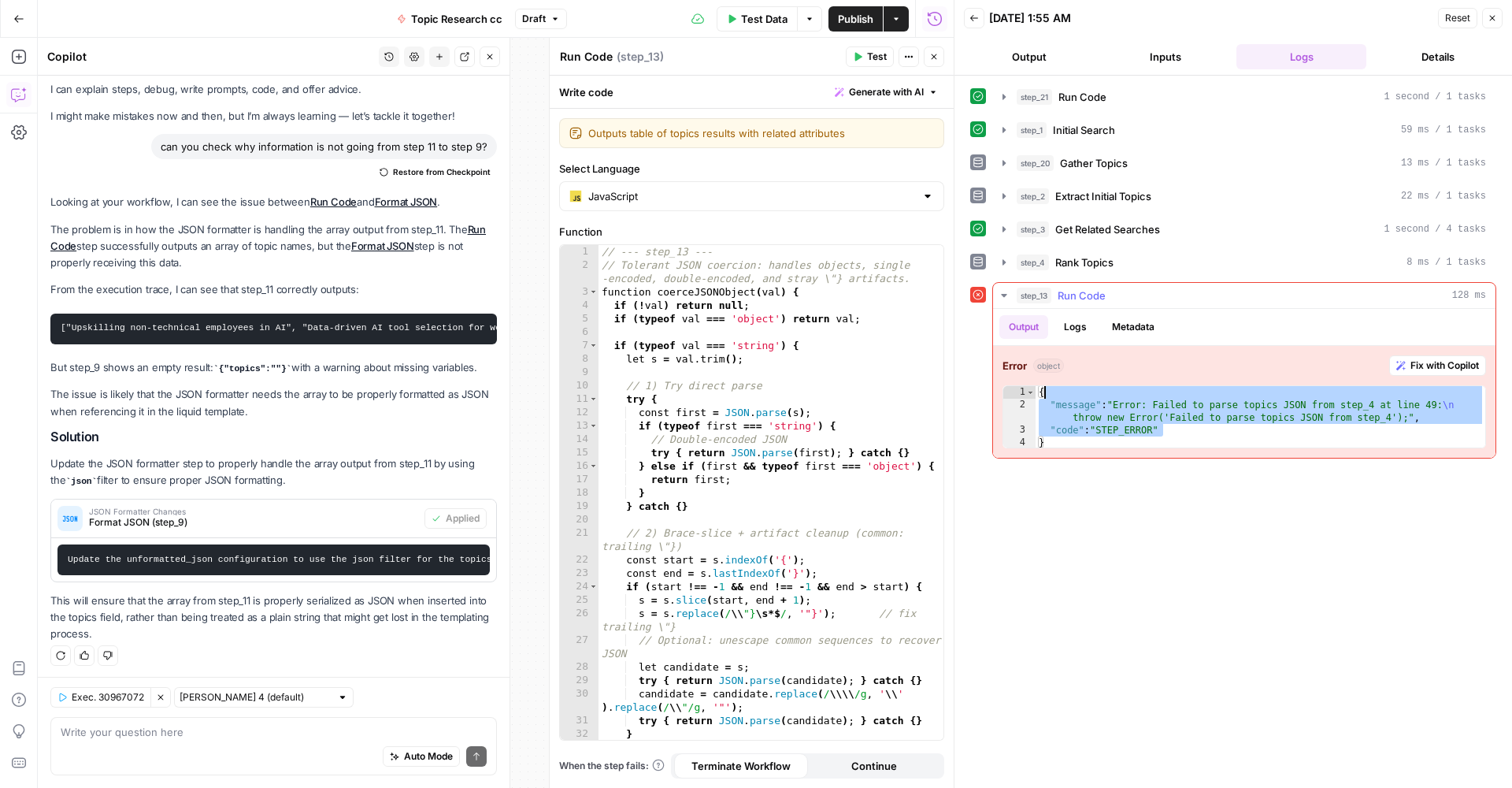
drag, startPoint x: 1165, startPoint y: 429, endPoint x: 1043, endPoint y: 391, distance: 127.8
click at [1043, 391] on div "{ "message" : "Error: Failed to parse topics JSON from step_4 at line 49: \n th…" at bounding box center [1261, 430] width 449 height 89
click at [1047, 444] on div "{ "message" : "Error: Failed to parse topics JSON from step_4 at line 49: \n th…" at bounding box center [1261, 430] width 449 height 89
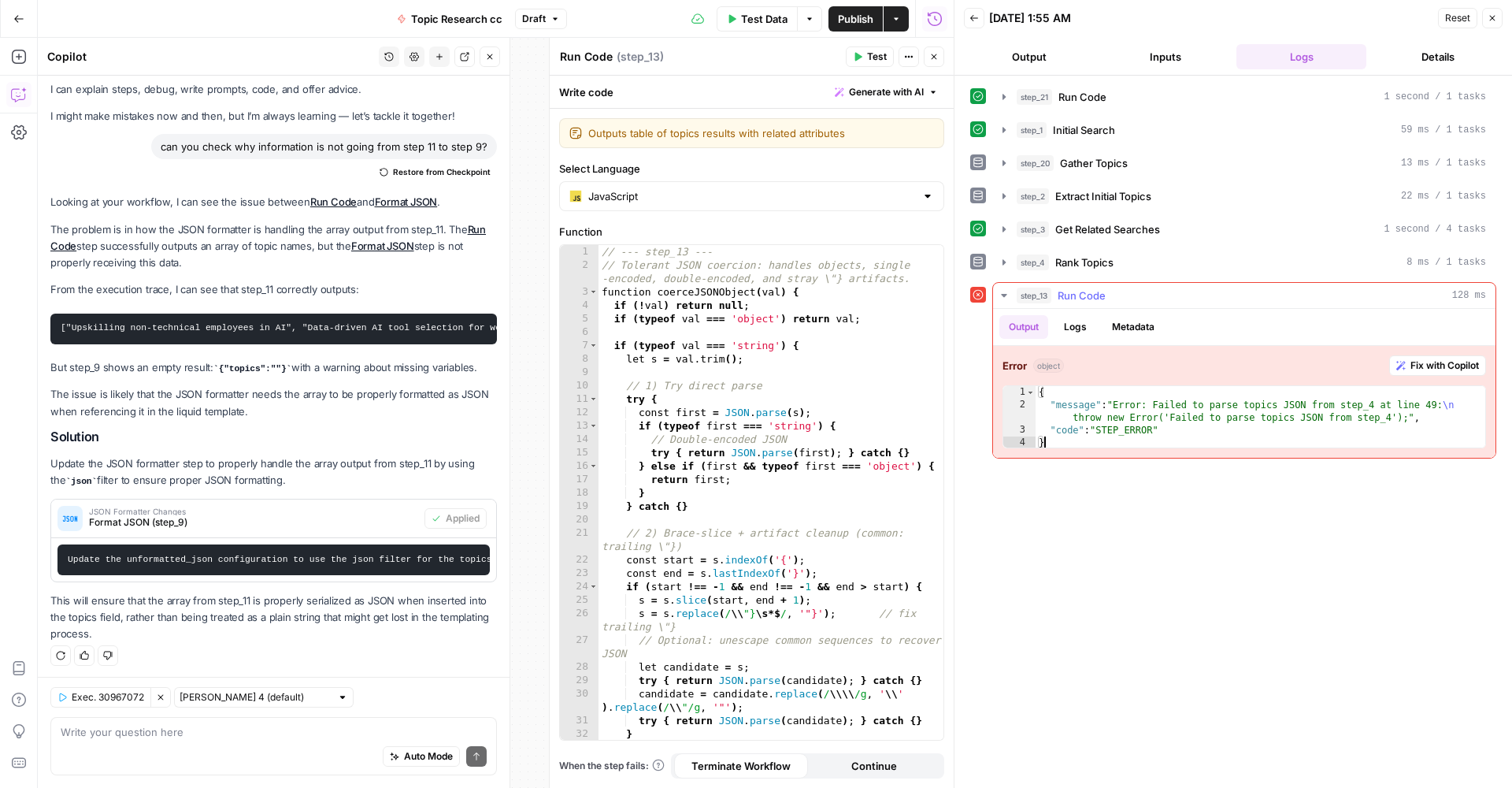
click at [1057, 437] on div "{ "message" : "Error: Failed to parse topics JSON from step_4 at line 49: \n th…" at bounding box center [1261, 430] width 449 height 89
click at [1061, 444] on div "{ "message" : "Error: Failed to parse topics JSON from step_4 at line 49: \n th…" at bounding box center [1261, 430] width 449 height 89
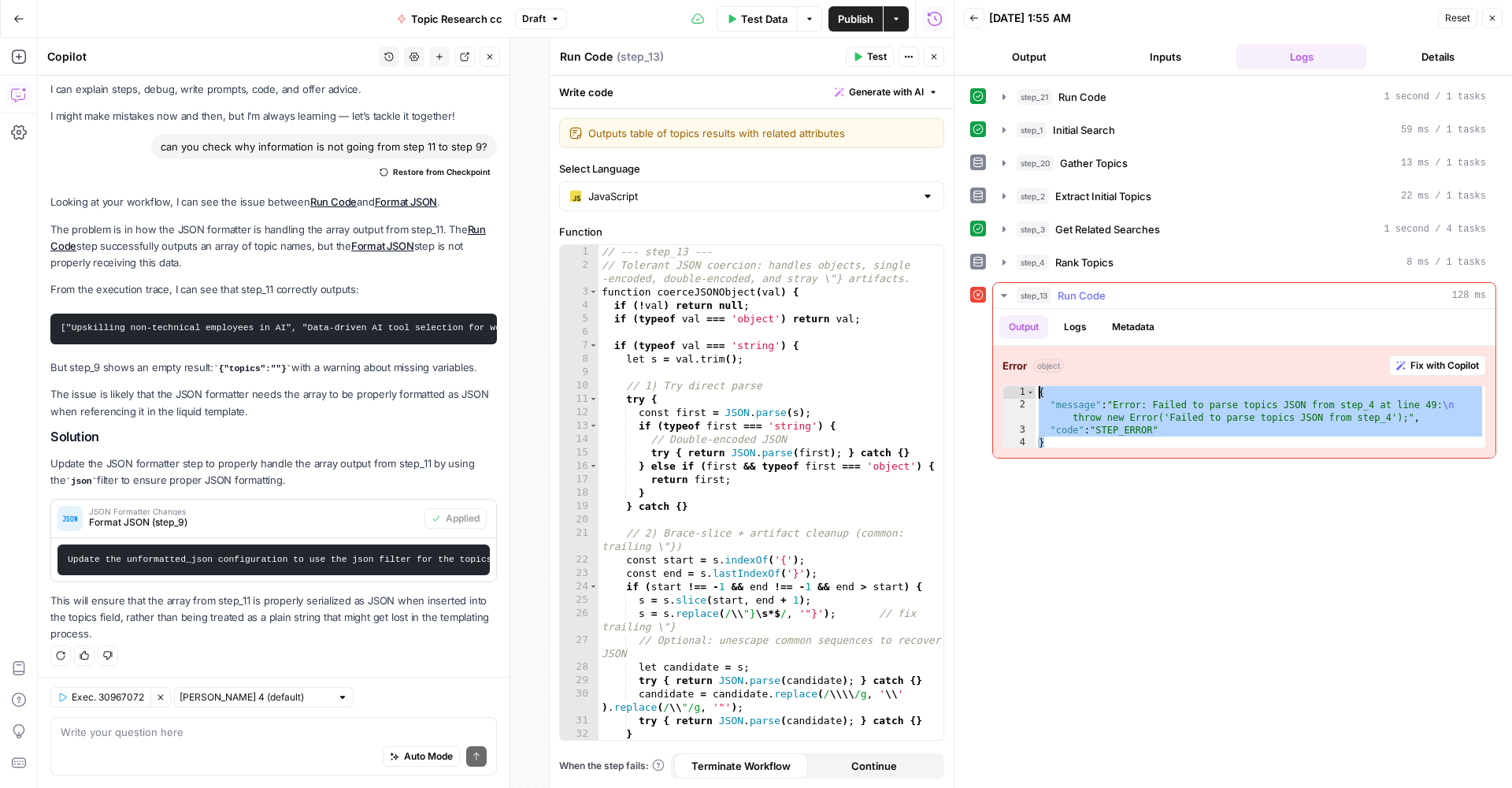
drag, startPoint x: 1061, startPoint y: 443, endPoint x: 1036, endPoint y: 384, distance: 64.1
click at [1035, 385] on div "Error object Fix with Copilot * 1 2 3 4 { "message" : "Error: Failed to parse t…" at bounding box center [1245, 402] width 503 height 112
type textarea "**********"
click at [940, 57] on button "Close" at bounding box center [934, 57] width 21 height 21
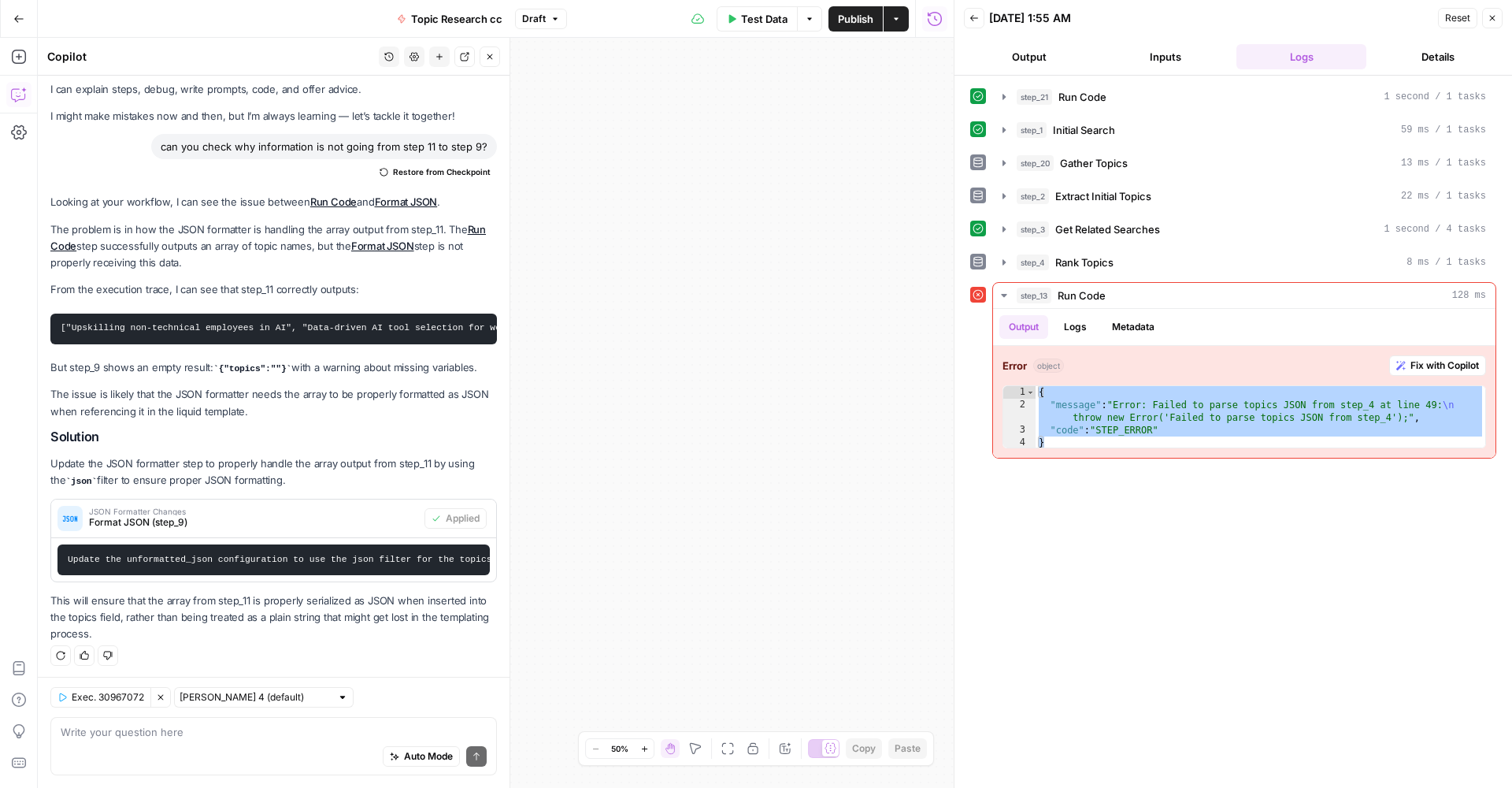
click at [735, 752] on button "Fit to View" at bounding box center [728, 749] width 19 height 19
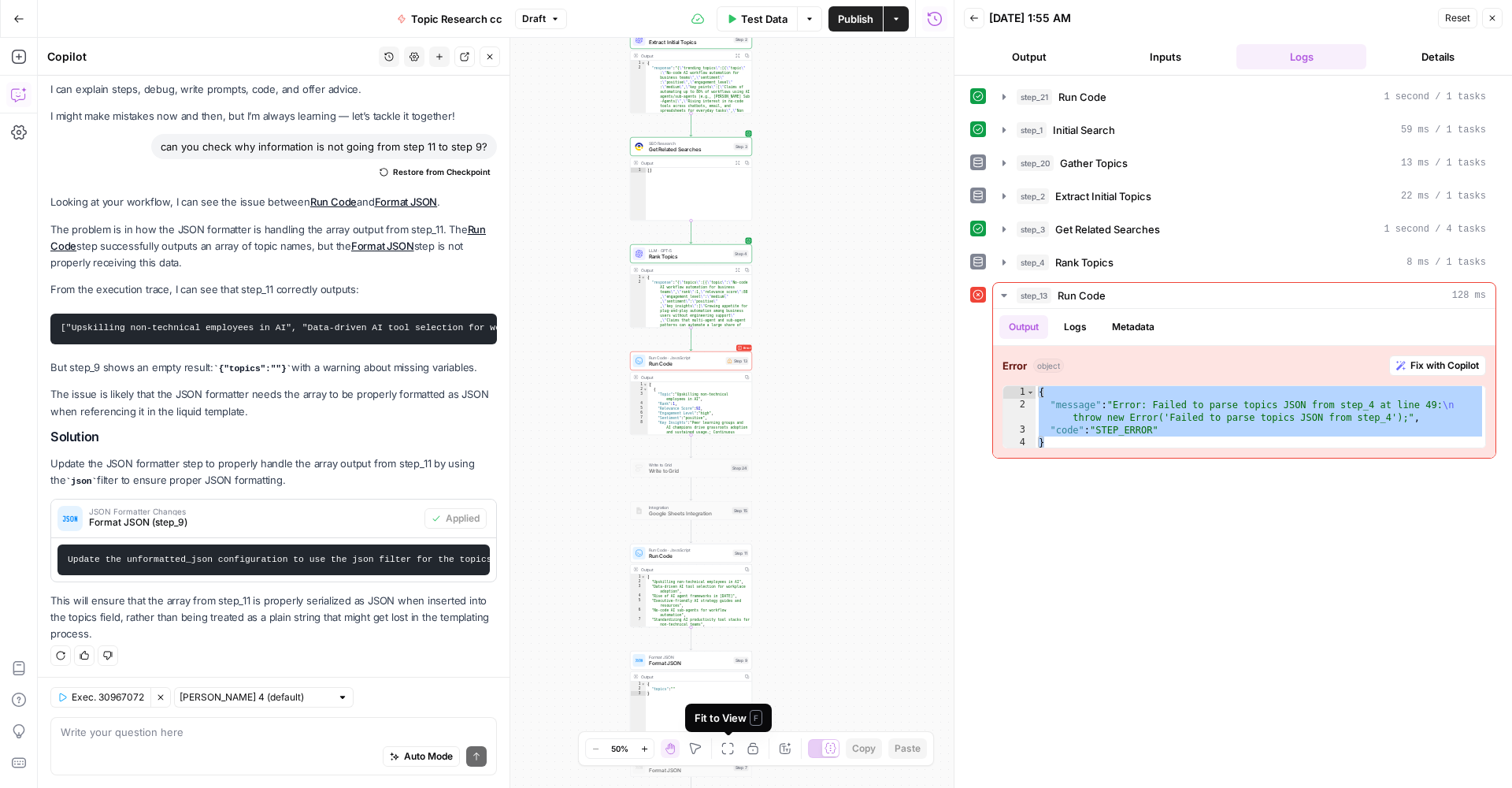
drag, startPoint x: 754, startPoint y: 528, endPoint x: 976, endPoint y: 473, distance: 228.7
click at [972, 473] on body "AirOps U Cohort 1 New Home Browse Insights Opportunities Your Data Recent Grids…" at bounding box center [756, 394] width 1512 height 788
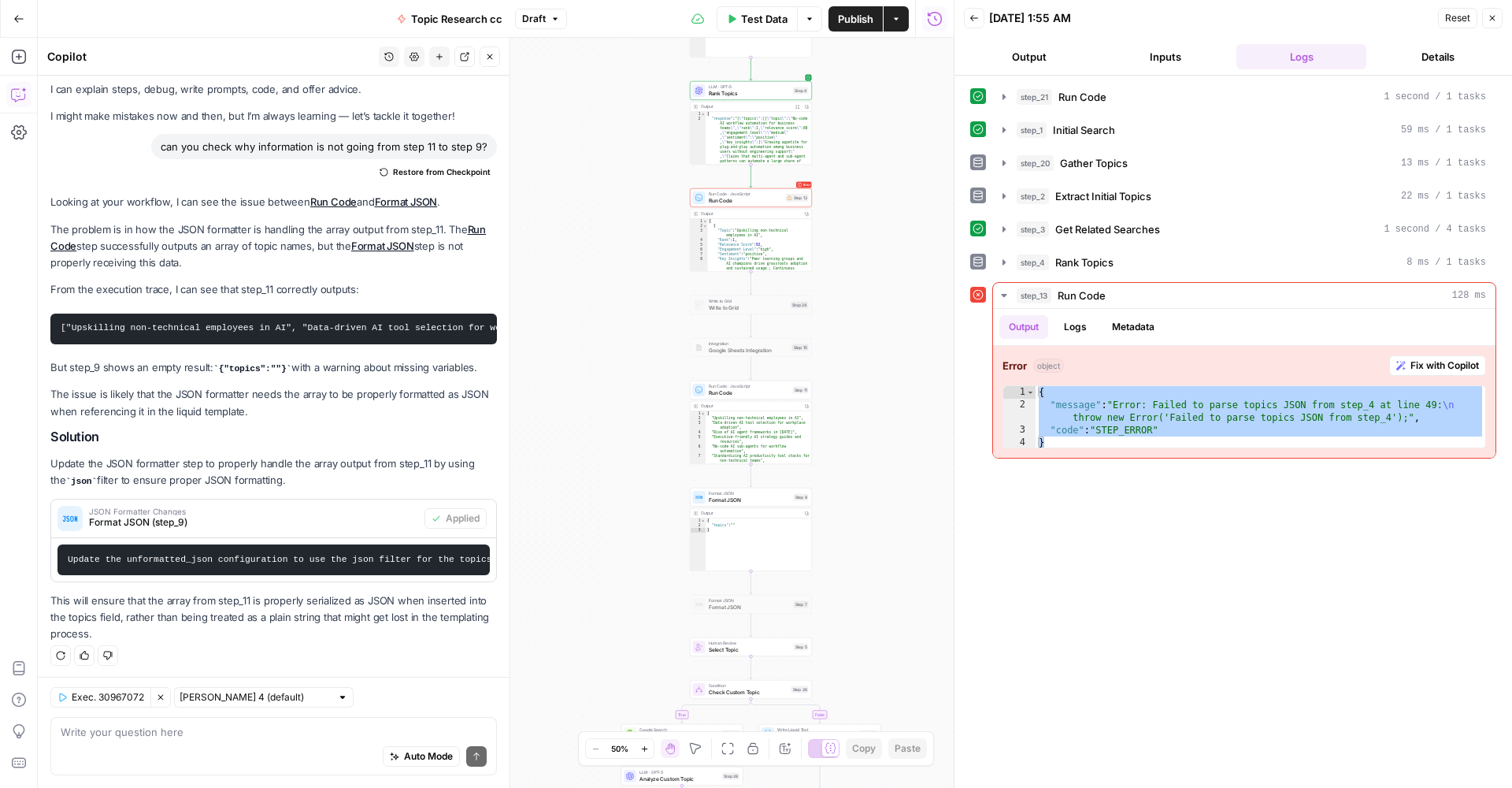
click at [766, 89] on span "LLM · GPT-5" at bounding box center [750, 87] width 82 height 6
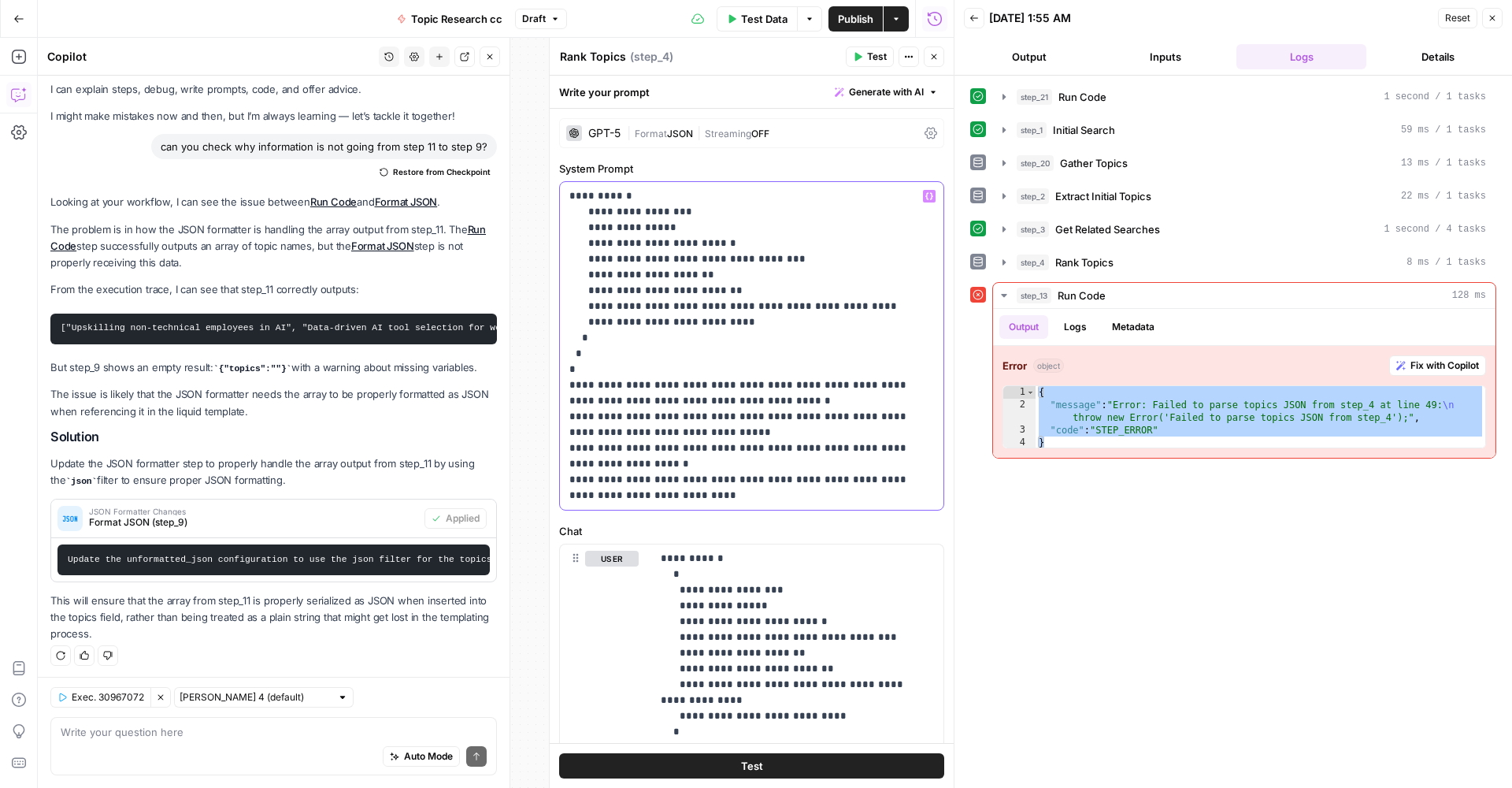
click at [571, 195] on p "**********" at bounding box center [751, 346] width 365 height 315
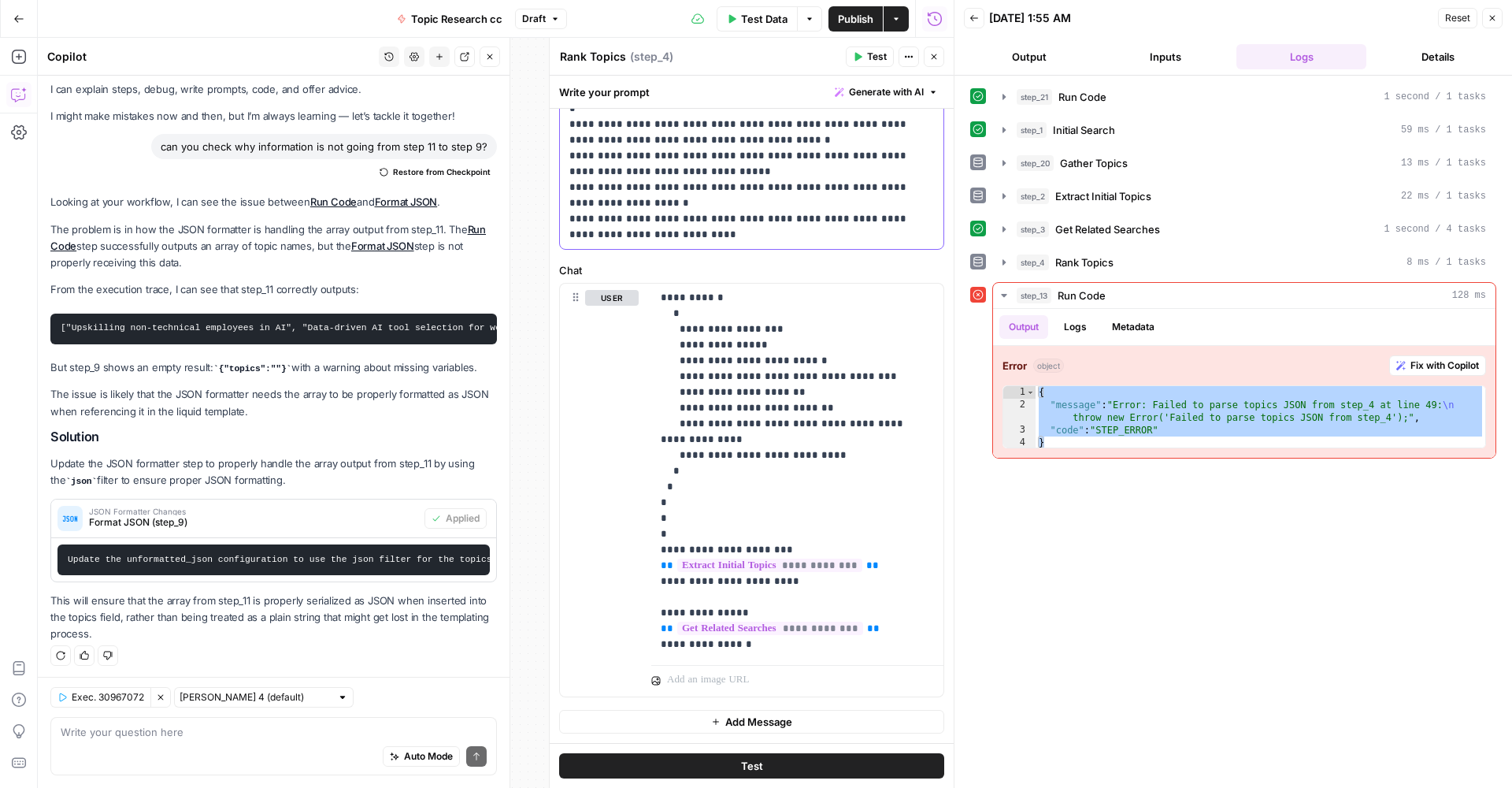
click at [699, 232] on p "**********" at bounding box center [751, 85] width 365 height 315
copy p "**********"
click at [660, 298] on div "**********" at bounding box center [798, 471] width 292 height 375
click at [793, 651] on p "**********" at bounding box center [798, 471] width 273 height 362
copy p "**********"
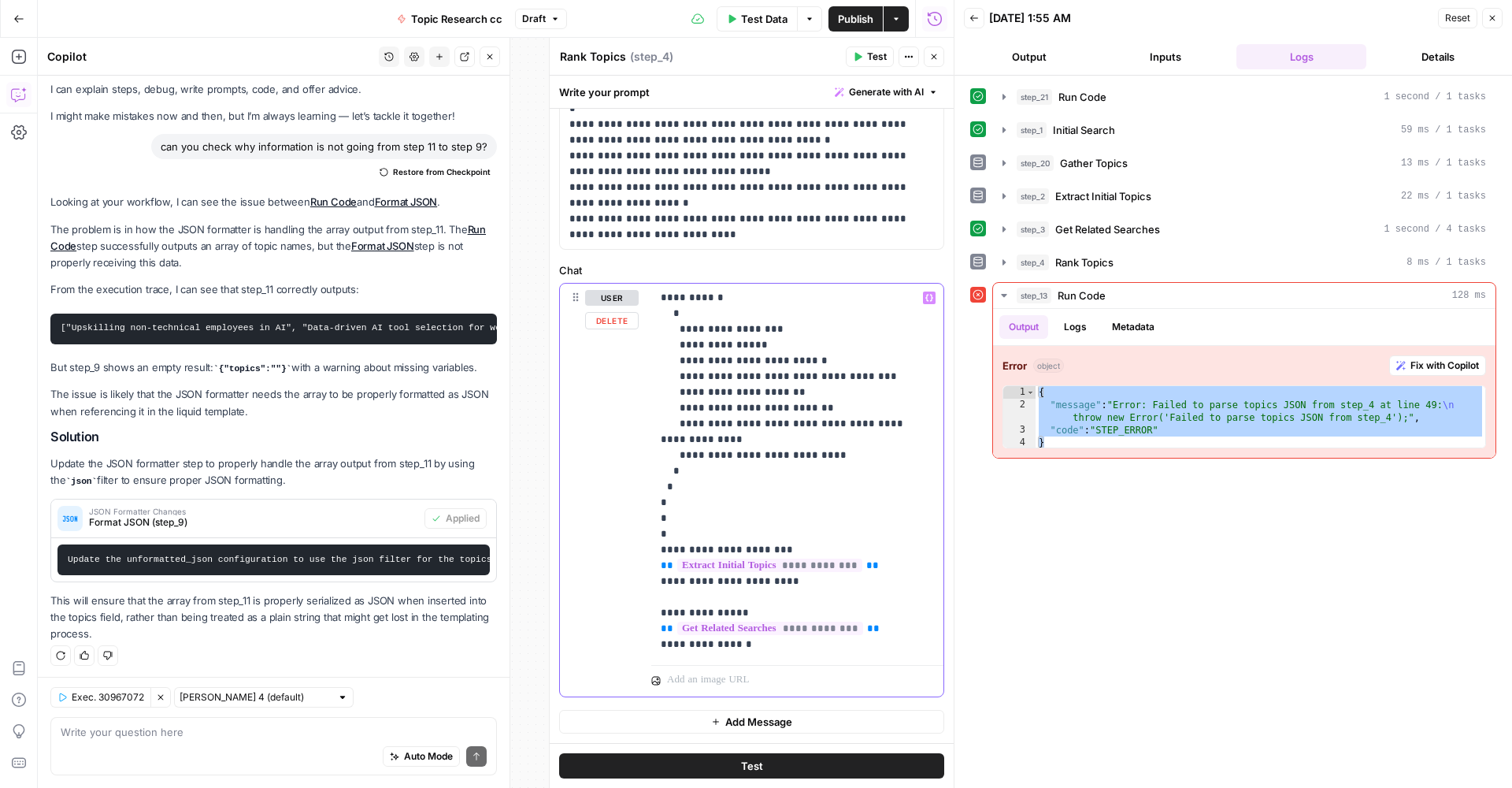
click at [841, 454] on p "**********" at bounding box center [798, 471] width 273 height 362
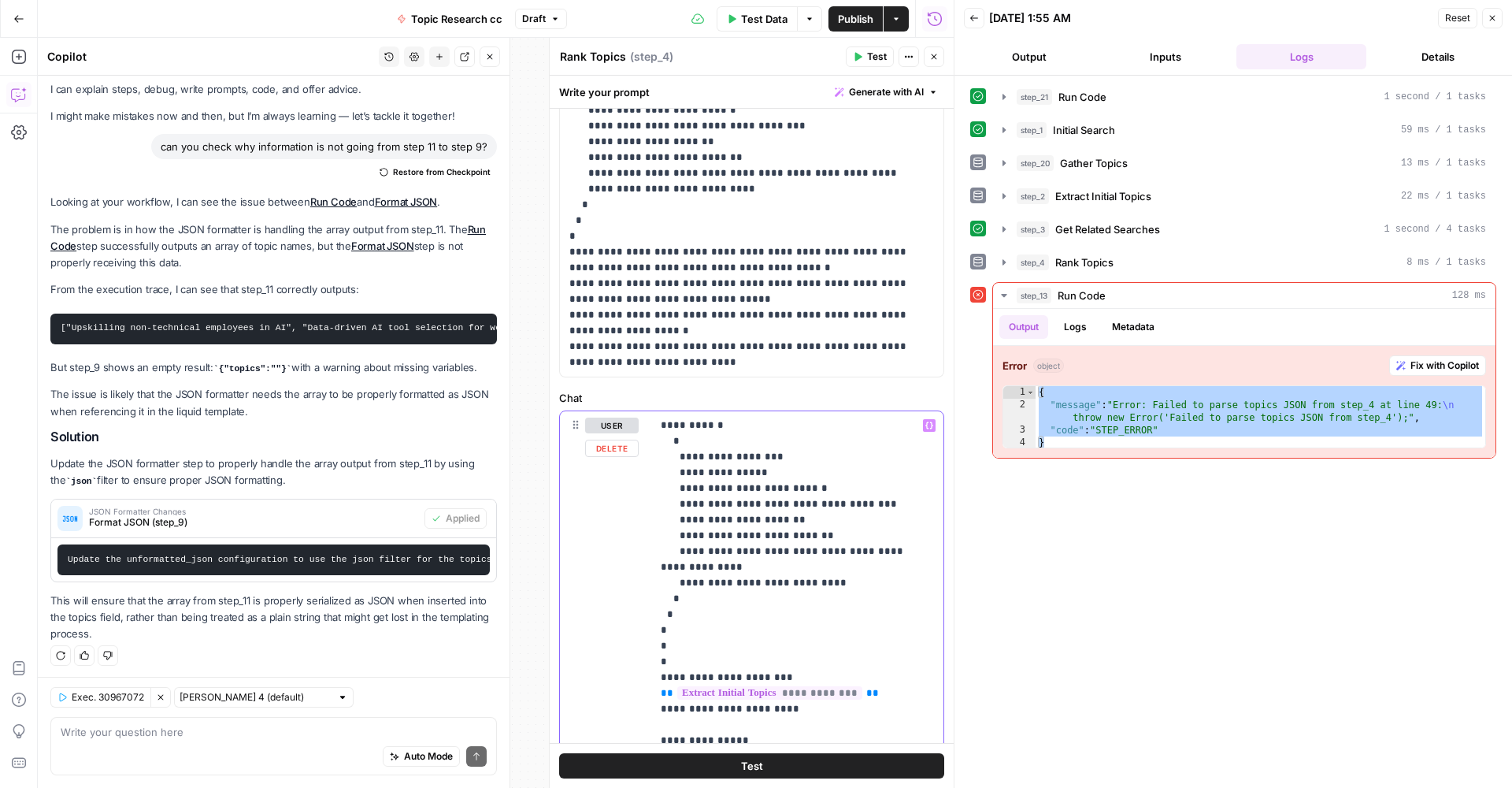
scroll to position [0, 0]
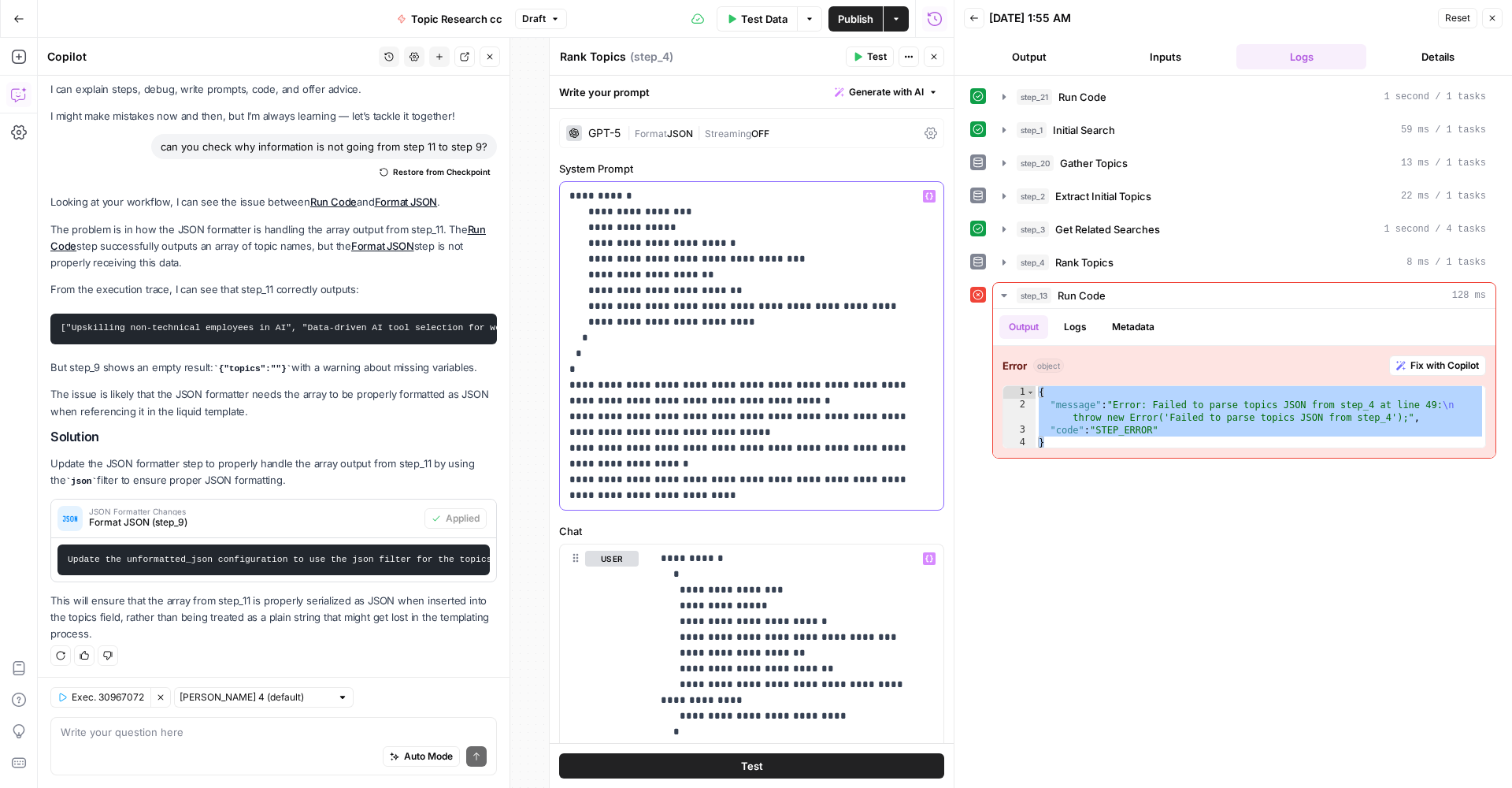
drag, startPoint x: 674, startPoint y: 493, endPoint x: 568, endPoint y: 195, distance: 316.3
click at [568, 195] on div "**********" at bounding box center [752, 346] width 384 height 327
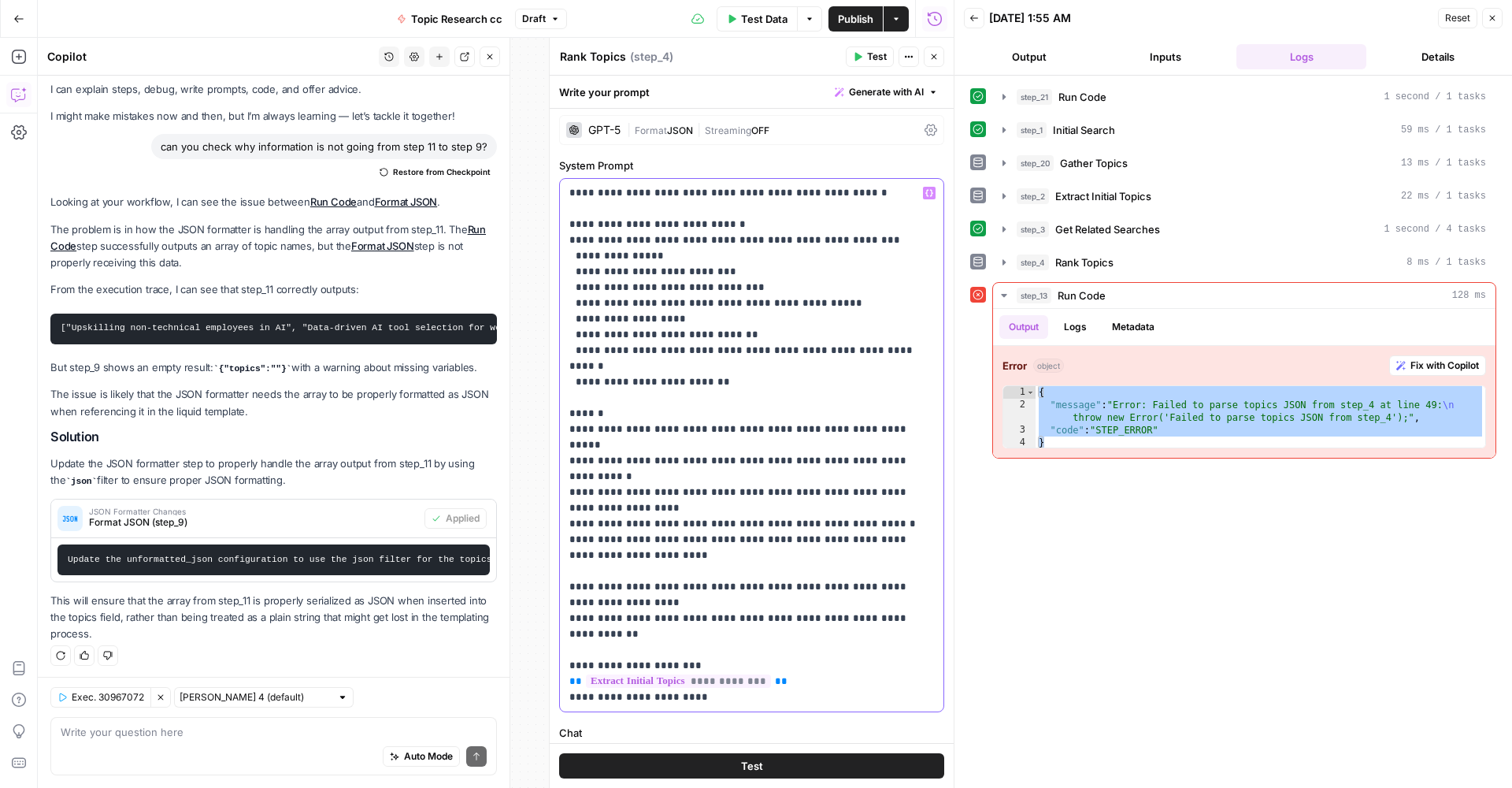
scroll to position [465, 0]
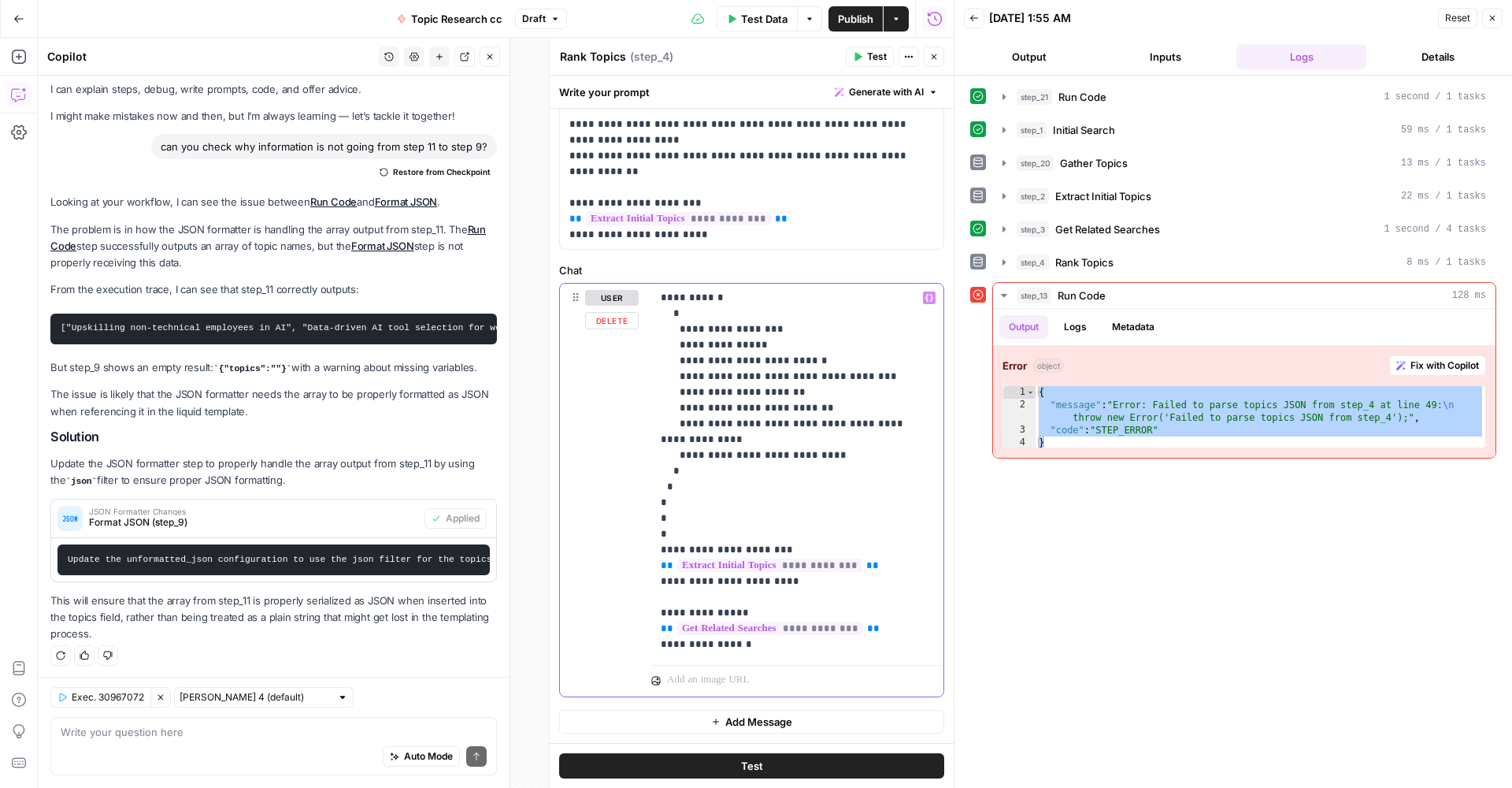
click at [772, 404] on p "**********" at bounding box center [798, 471] width 273 height 362
drag, startPoint x: 674, startPoint y: 532, endPoint x: 616, endPoint y: 297, distance: 242.1
click at [616, 297] on div "**********" at bounding box center [752, 489] width 384 height 413
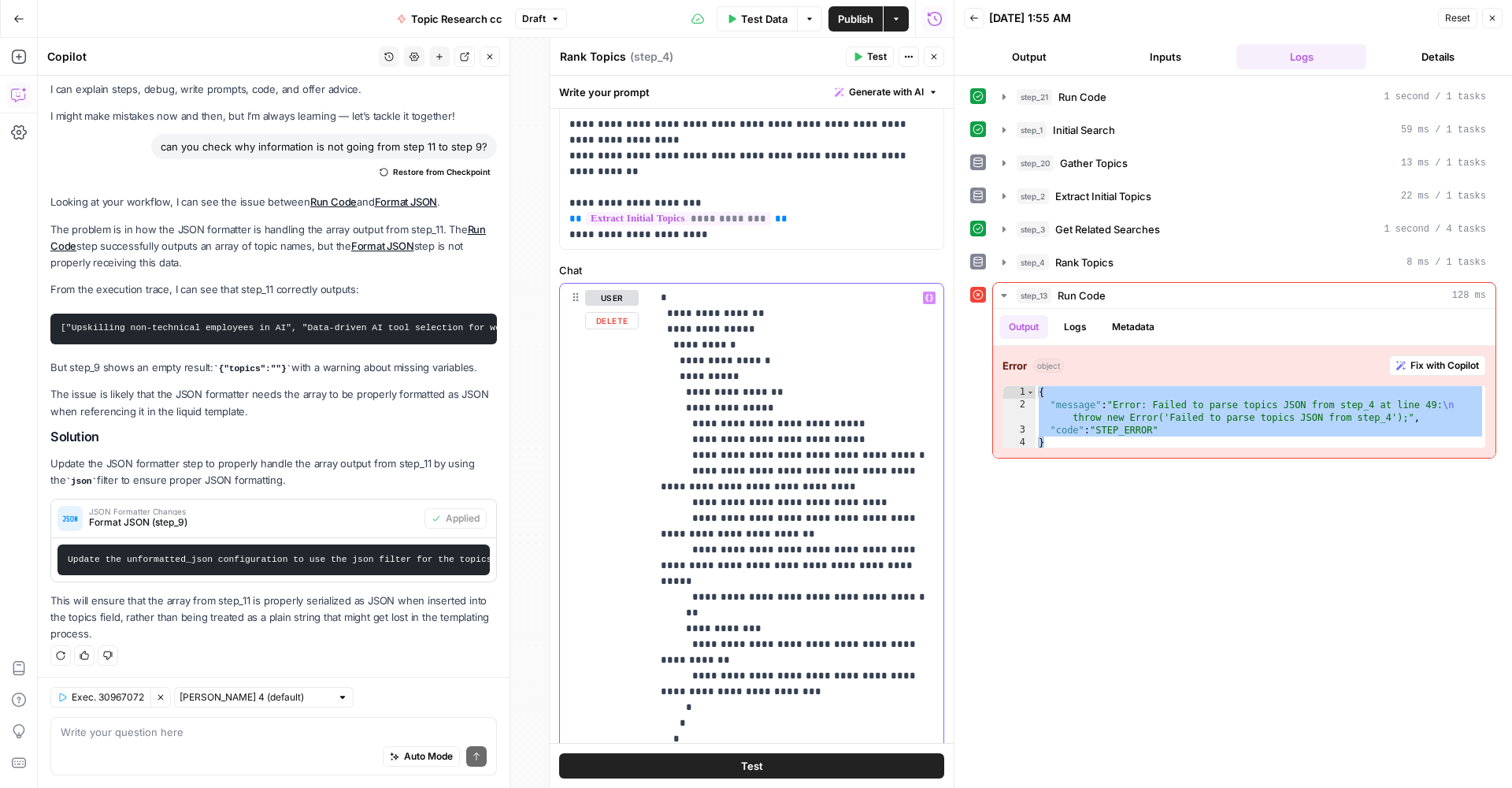
scroll to position [718, 0]
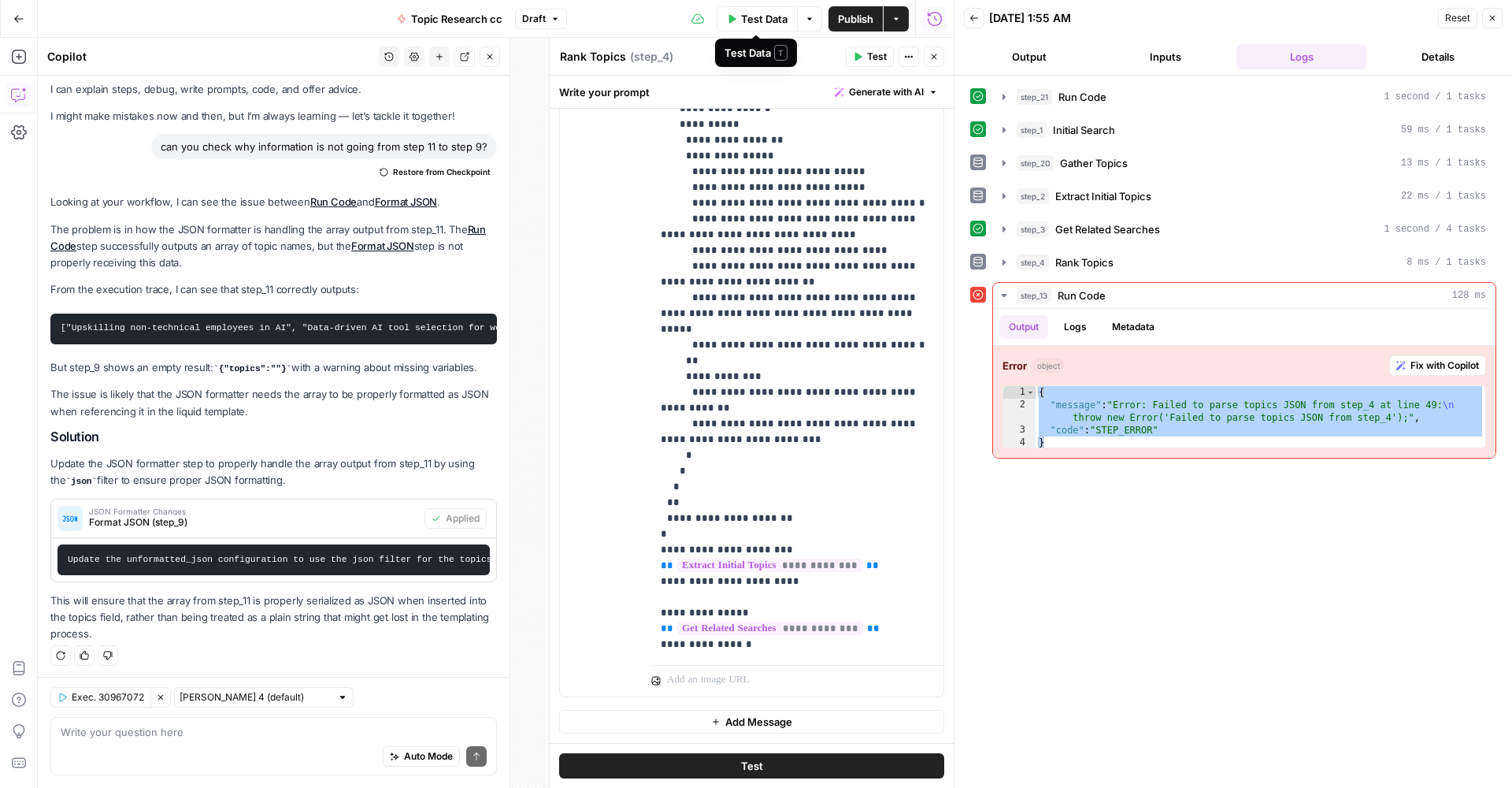
click at [757, 16] on span "Test Data" at bounding box center [764, 19] width 46 height 16
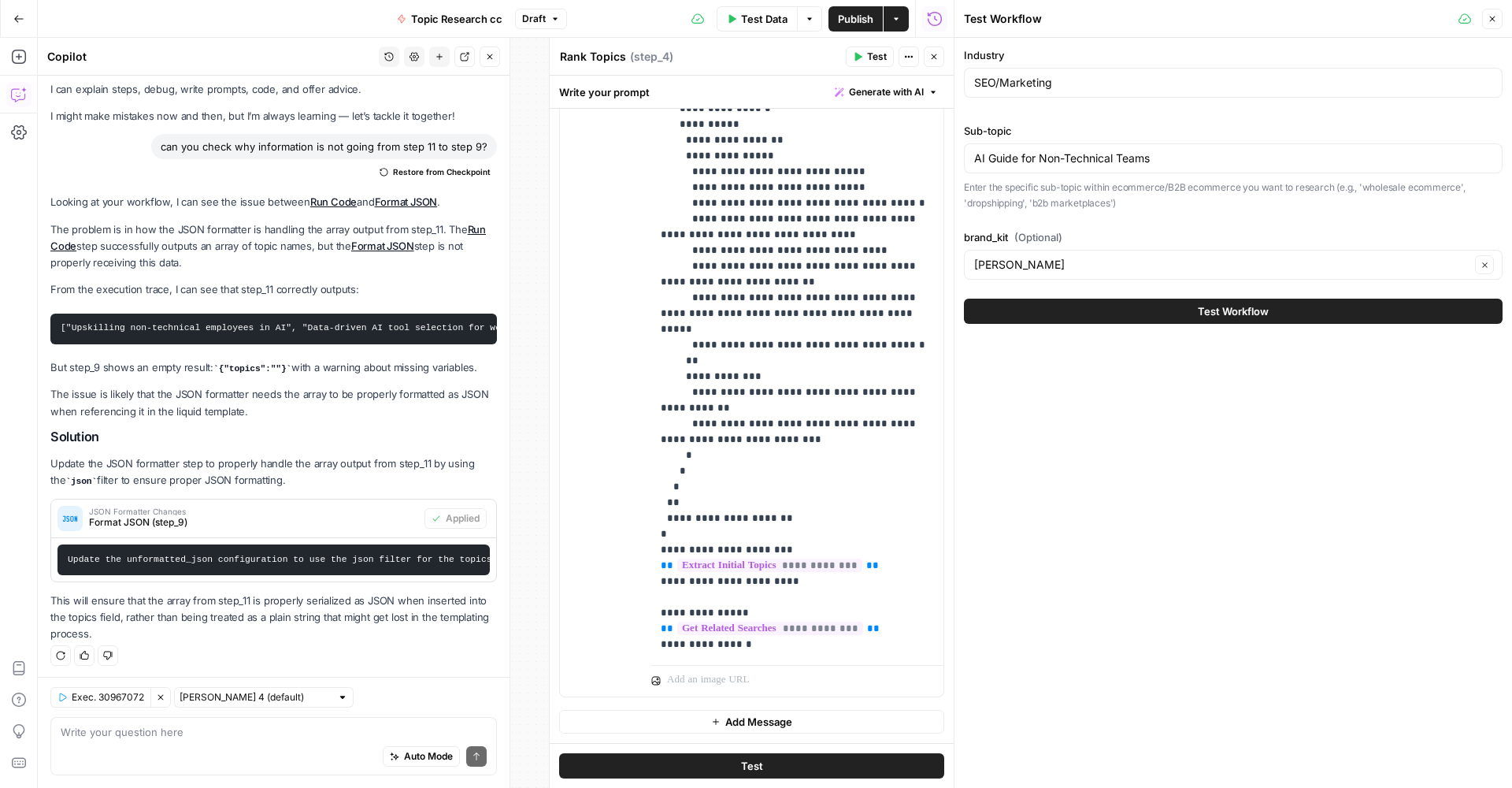
click at [1120, 314] on button "Test Workflow" at bounding box center [1233, 311] width 539 height 26
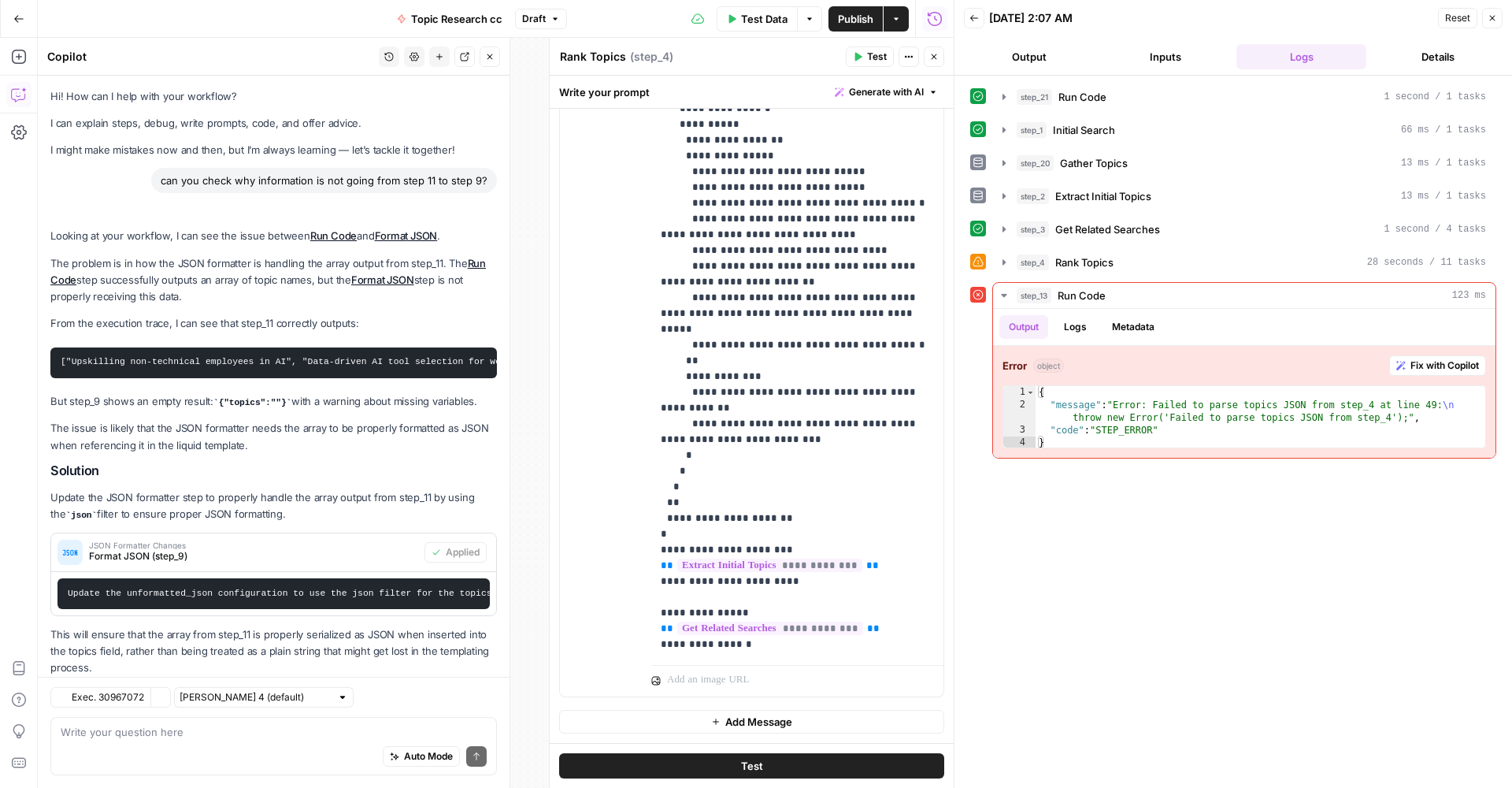
scroll to position [34, 0]
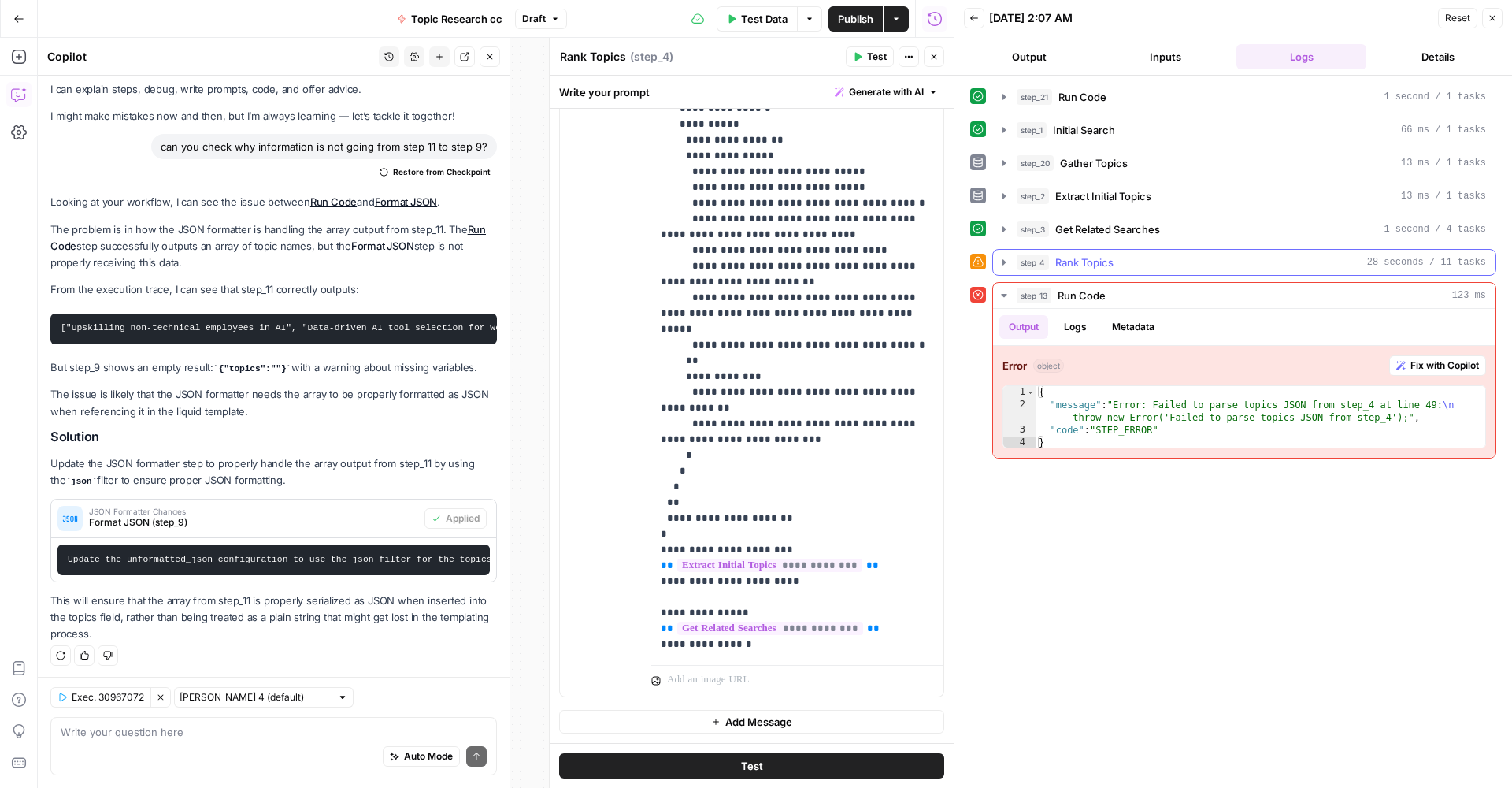
click at [1009, 263] on icon "button" at bounding box center [1004, 263] width 13 height 13
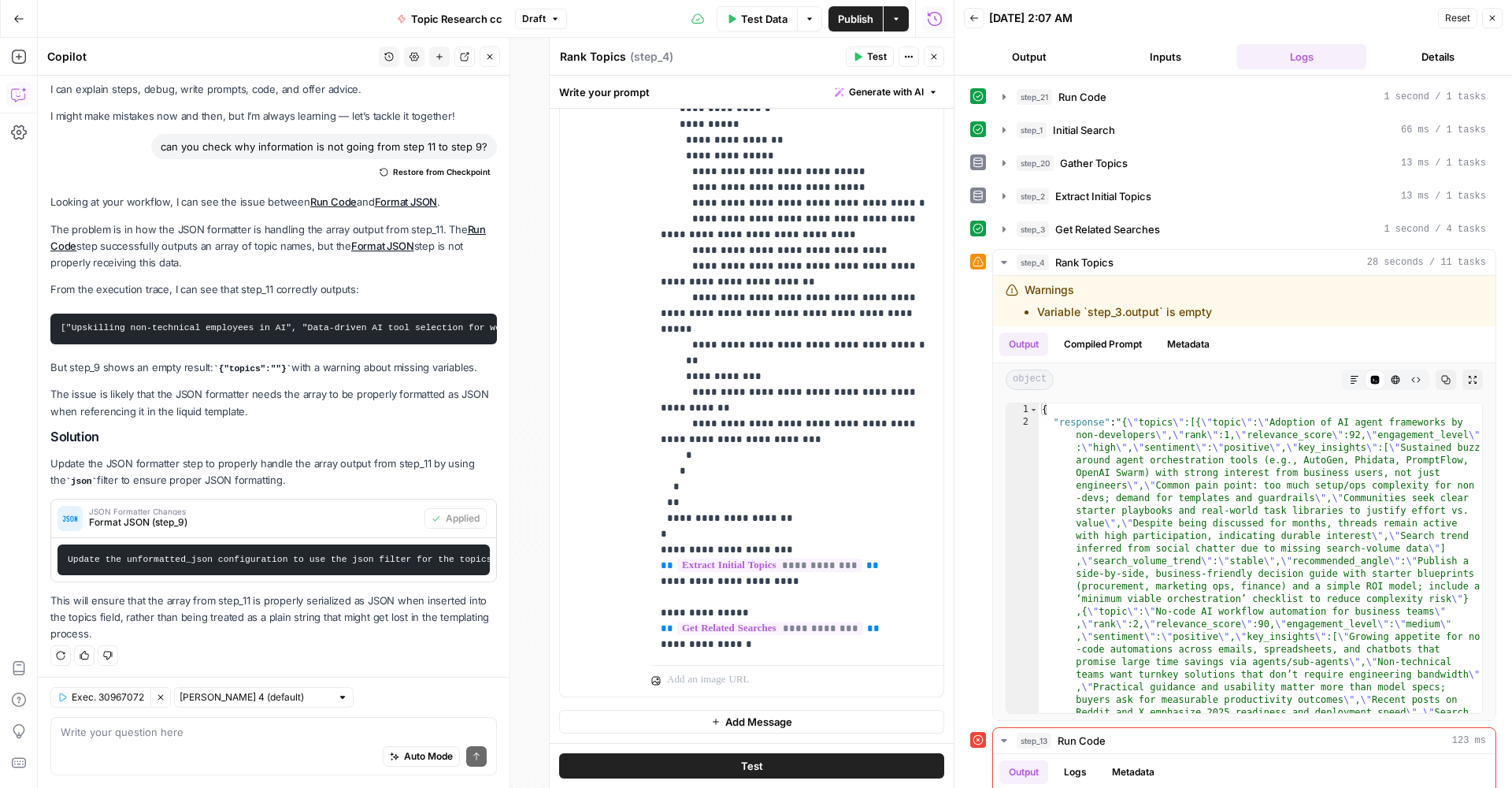
scroll to position [401, 0]
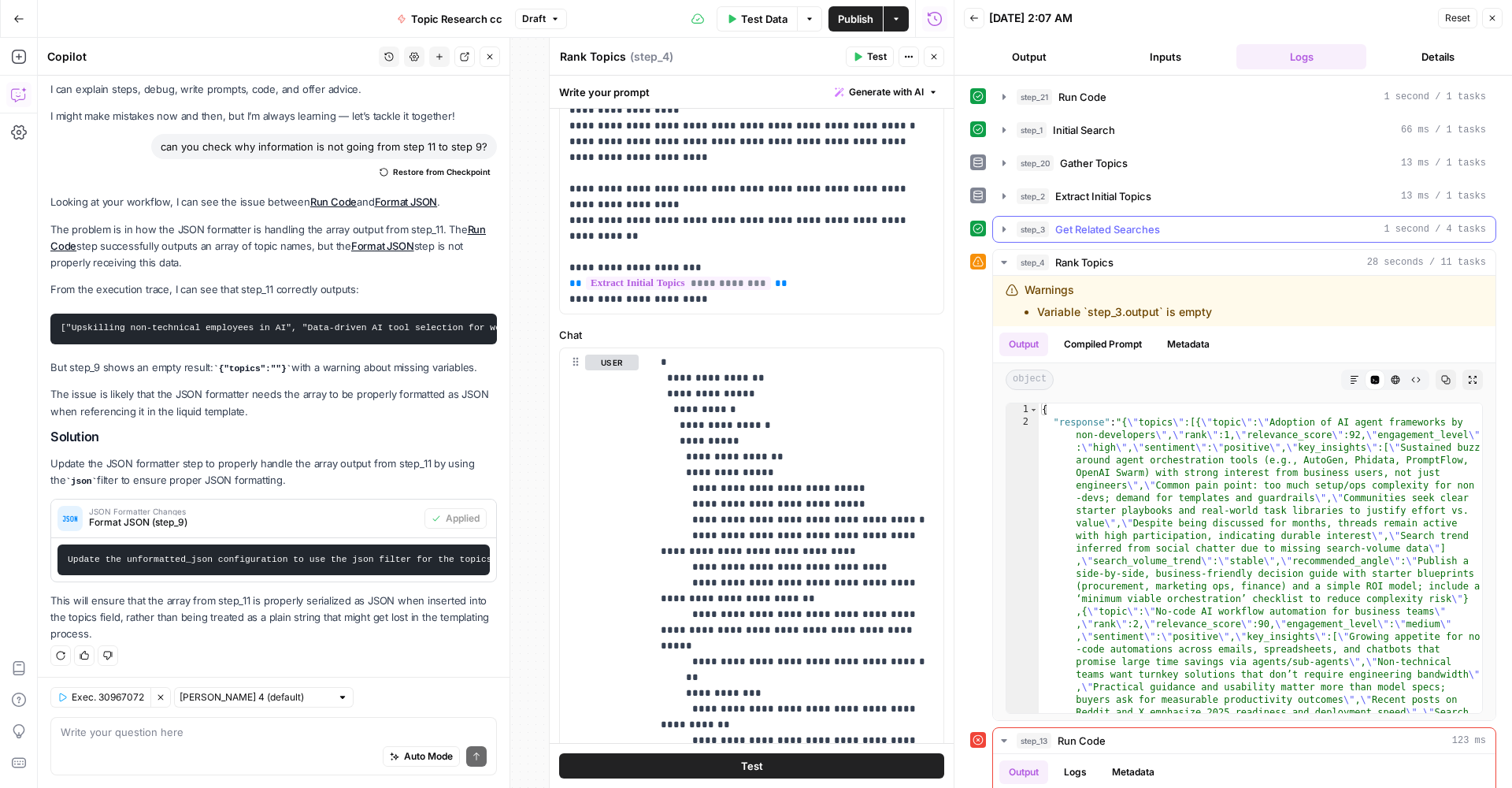
click at [1001, 224] on icon "button" at bounding box center [1004, 229] width 13 height 13
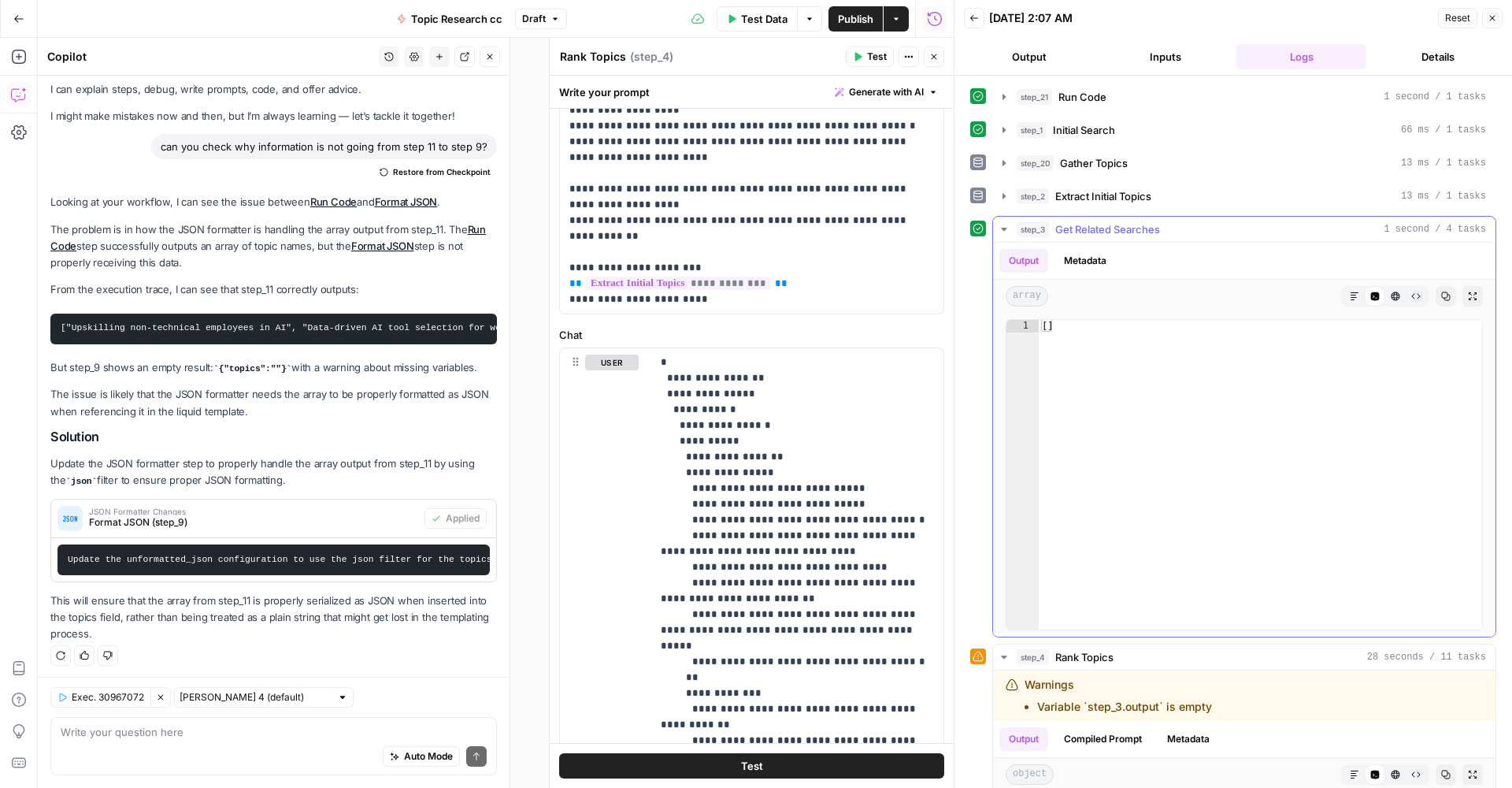
click at [1002, 226] on icon "button" at bounding box center [1004, 229] width 13 height 13
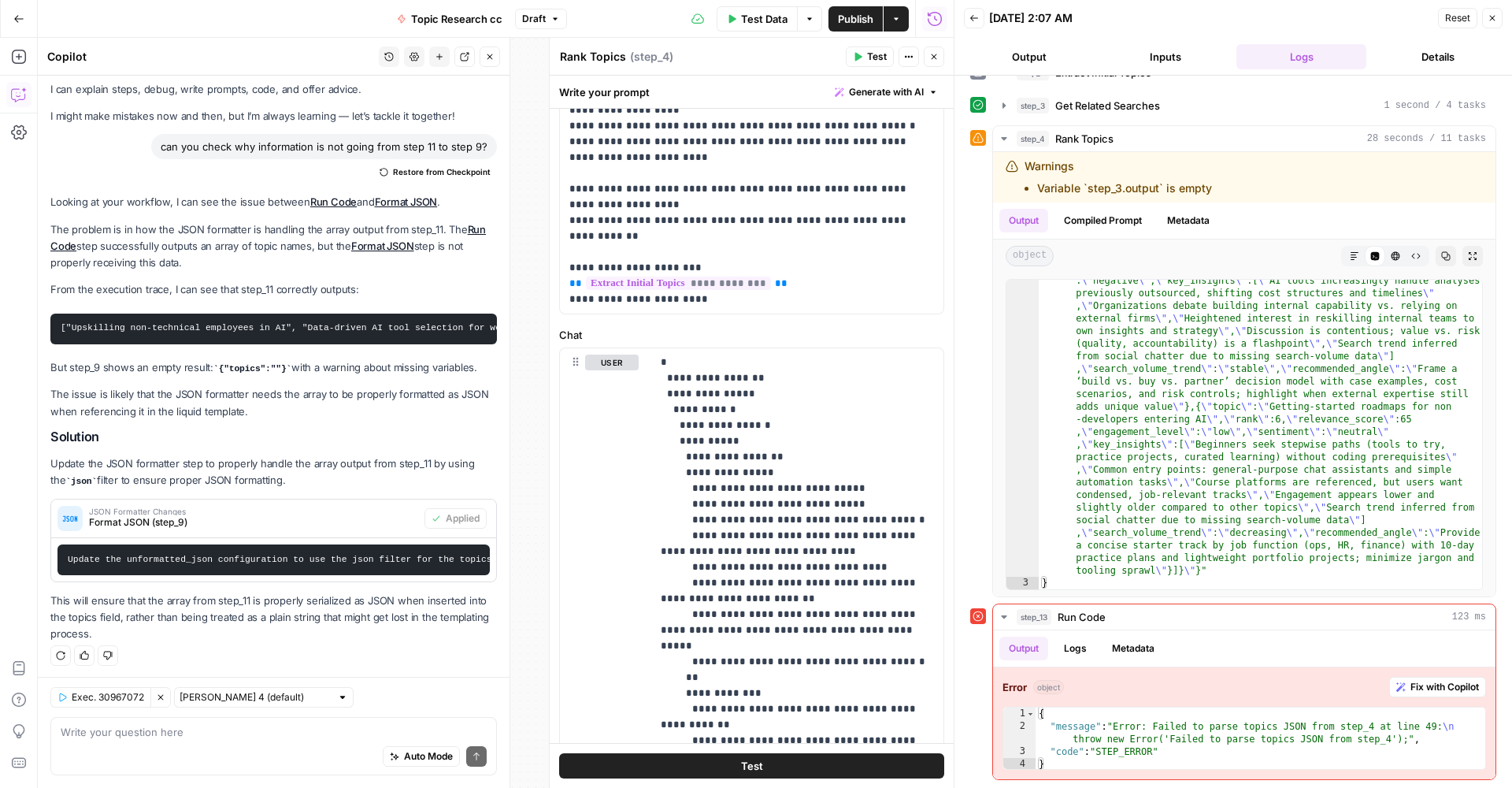
scroll to position [718, 0]
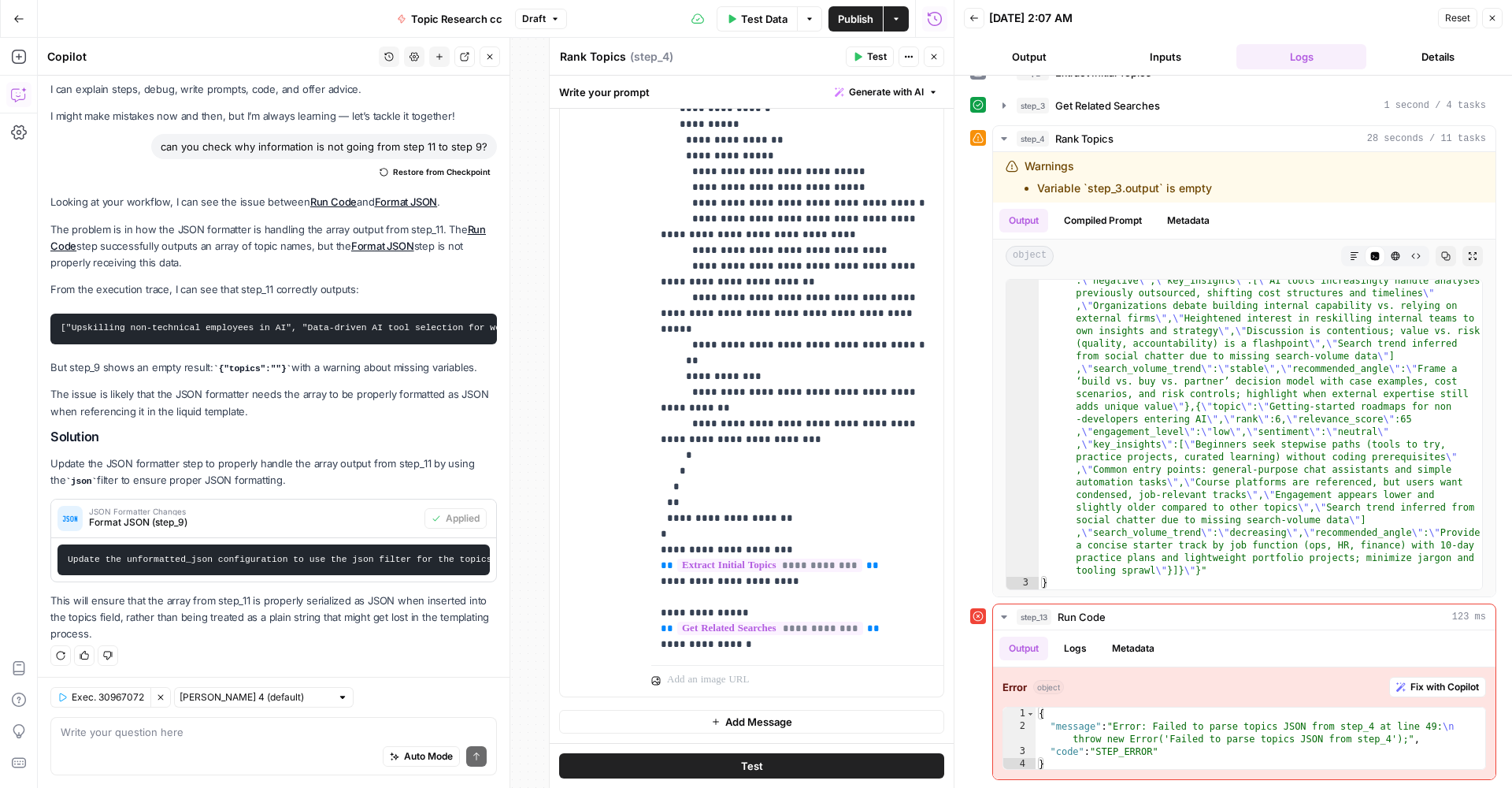
click at [931, 60] on icon "button" at bounding box center [934, 57] width 10 height 10
